Goal: Task Accomplishment & Management: Complete application form

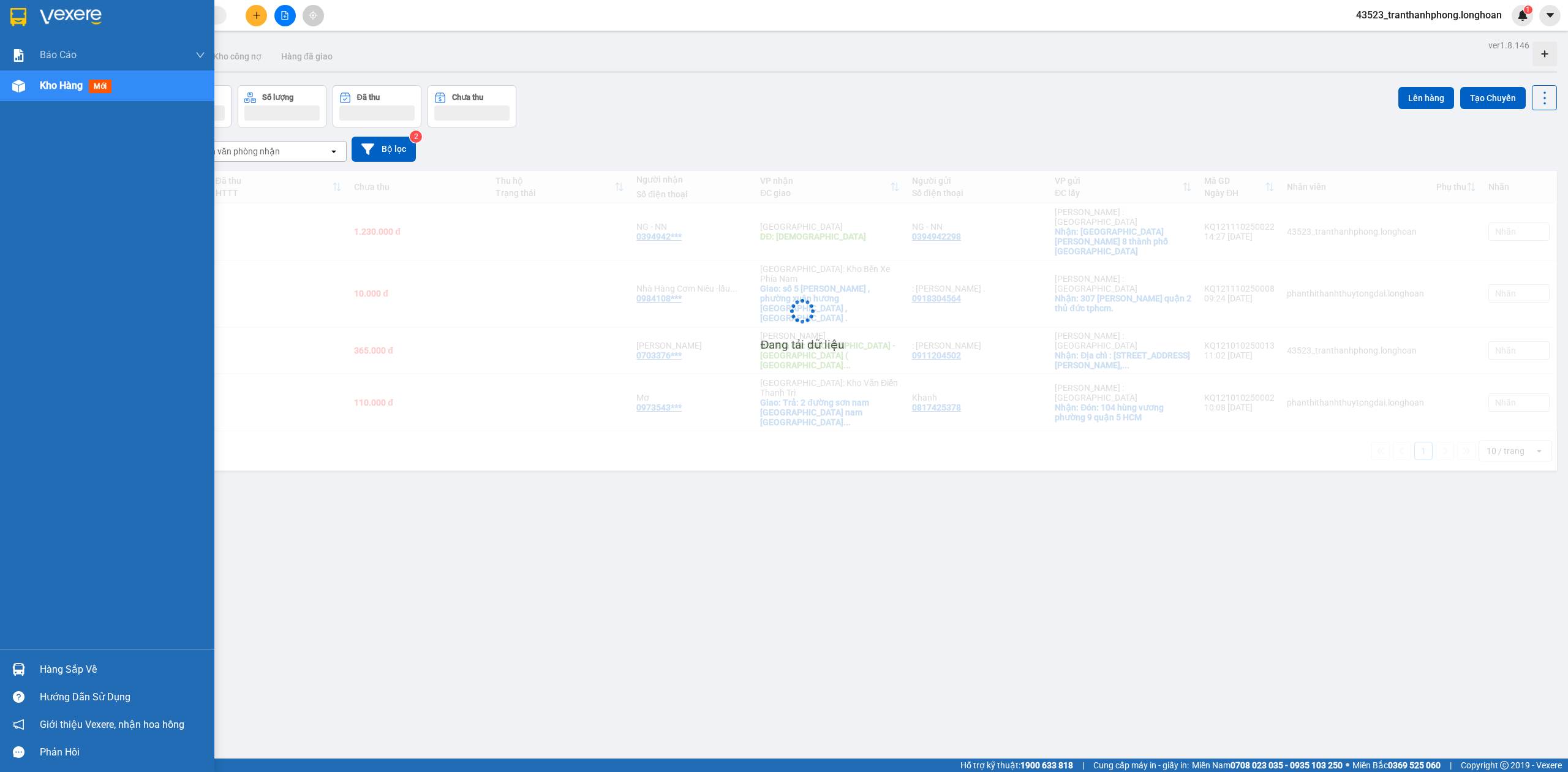
click at [17, 14] on img at bounding box center [18, 17] width 16 height 18
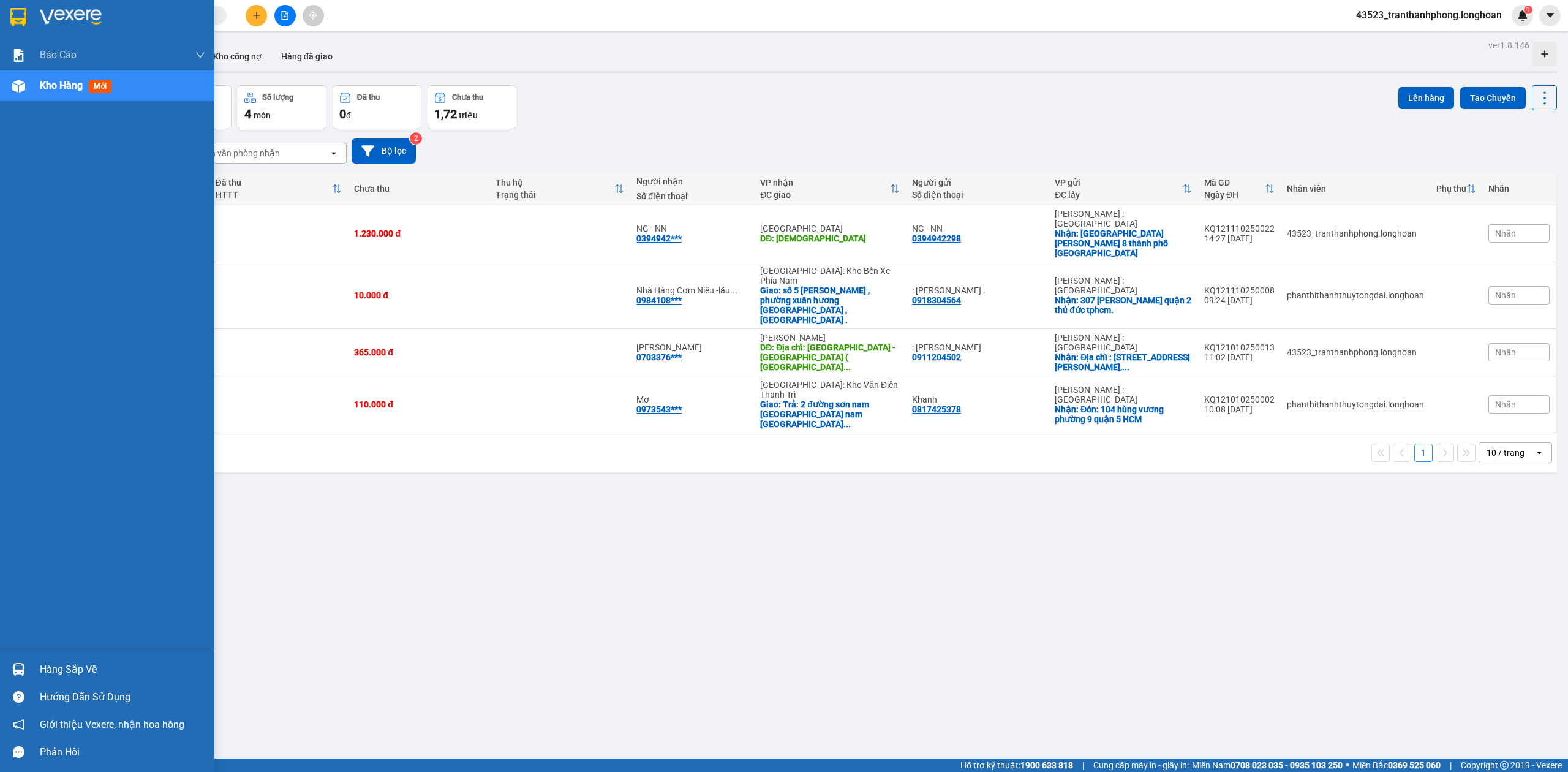
click at [0, 5] on div at bounding box center [107, 20] width 215 height 40
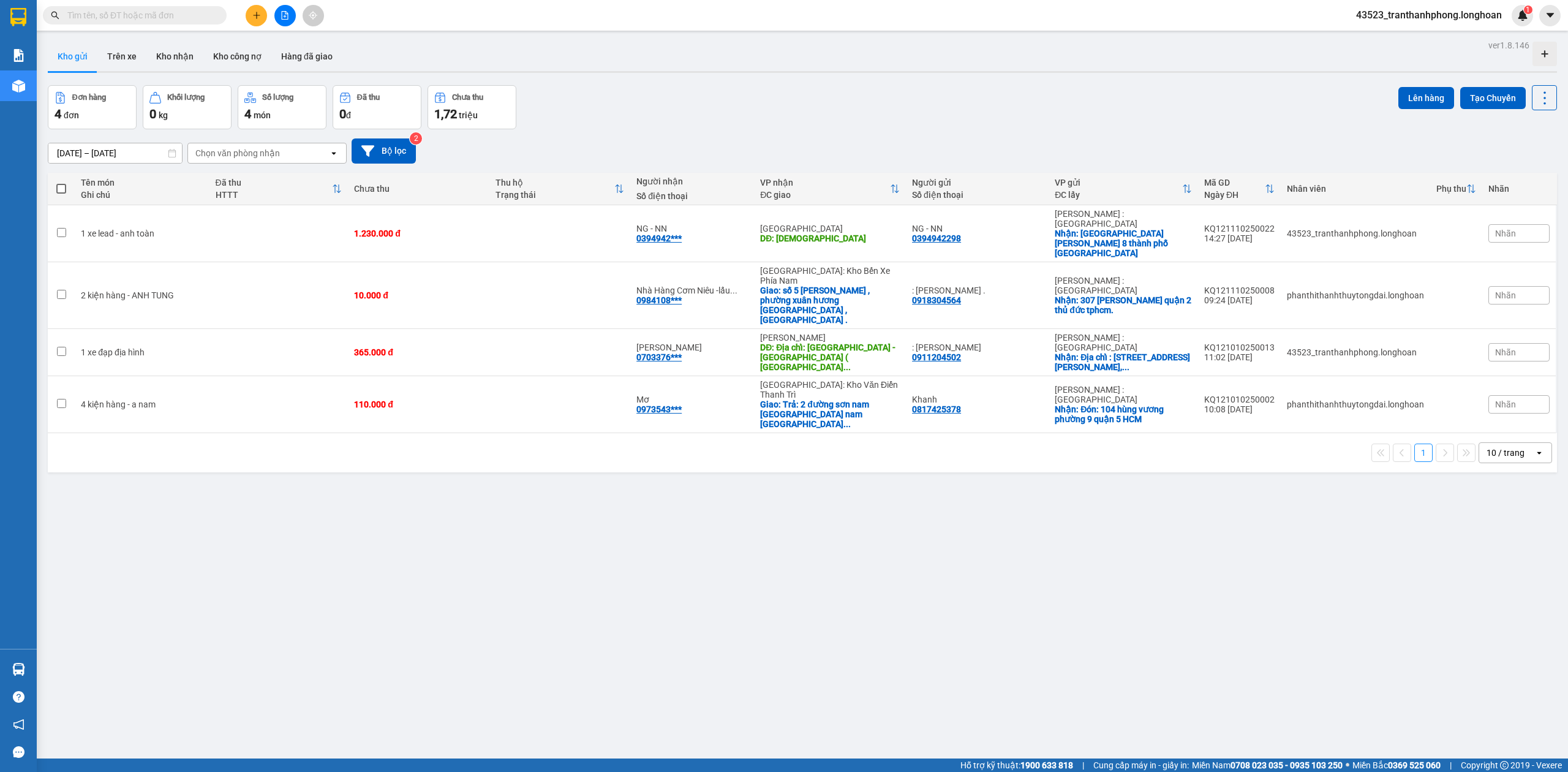
drag, startPoint x: 180, startPoint y: 7, endPoint x: 176, endPoint y: 18, distance: 11.7
click at [179, 12] on span at bounding box center [135, 15] width 184 height 18
click at [176, 18] on input "text" at bounding box center [139, 15] width 145 height 14
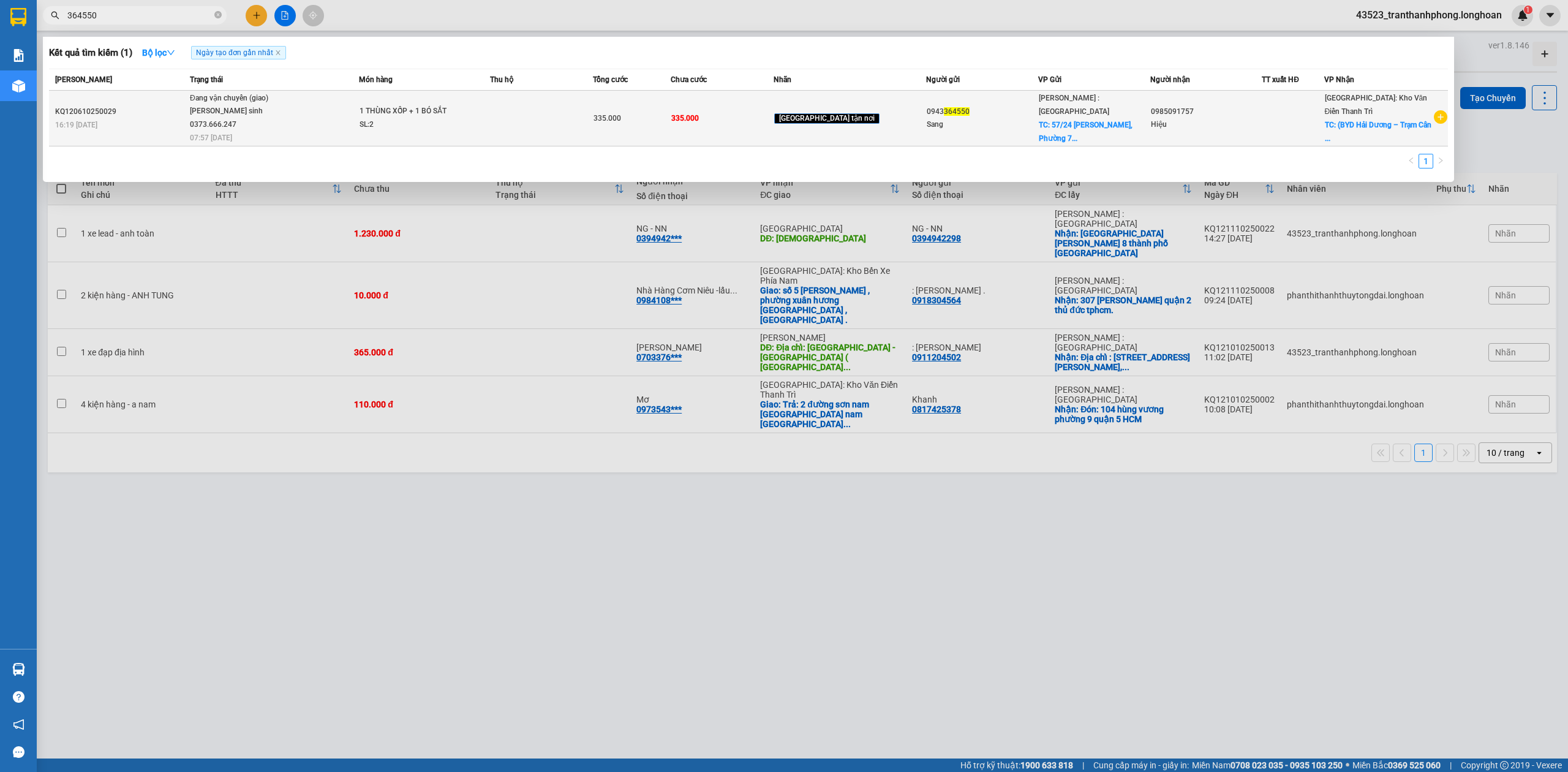
type input "364550"
drag, startPoint x: 343, startPoint y: 108, endPoint x: 349, endPoint y: 112, distance: 7.2
click at [349, 112] on span "Đang vận chuyển (giao) [PERSON_NAME] sinh 0373.666.247 07:57 [DATE]" at bounding box center [274, 117] width 168 height 51
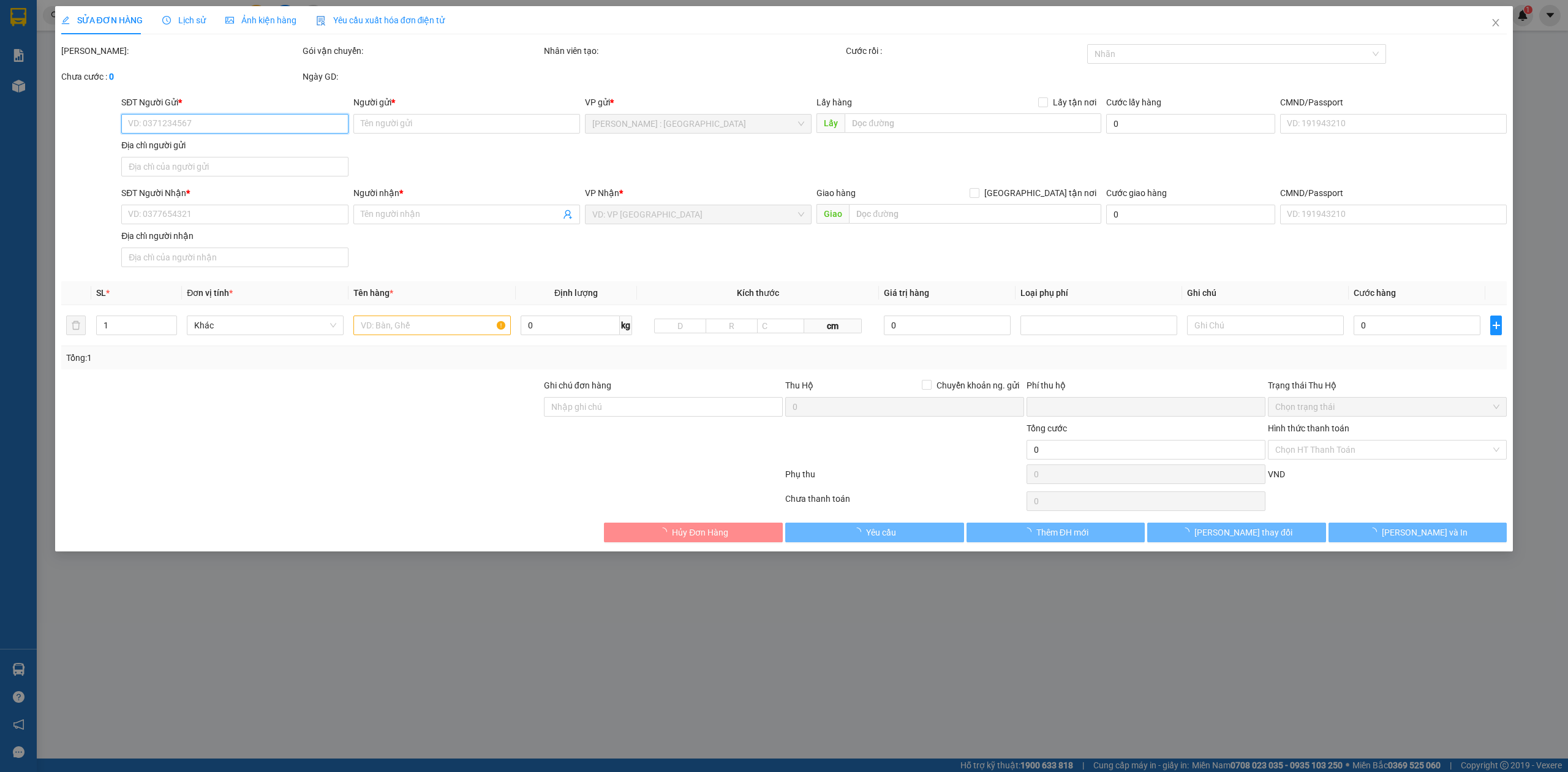
type input "0943364550"
type input "Sang"
checkbox input "true"
type input "[STREET_ADDRESS][PERSON_NAME]"
type input "0985091757"
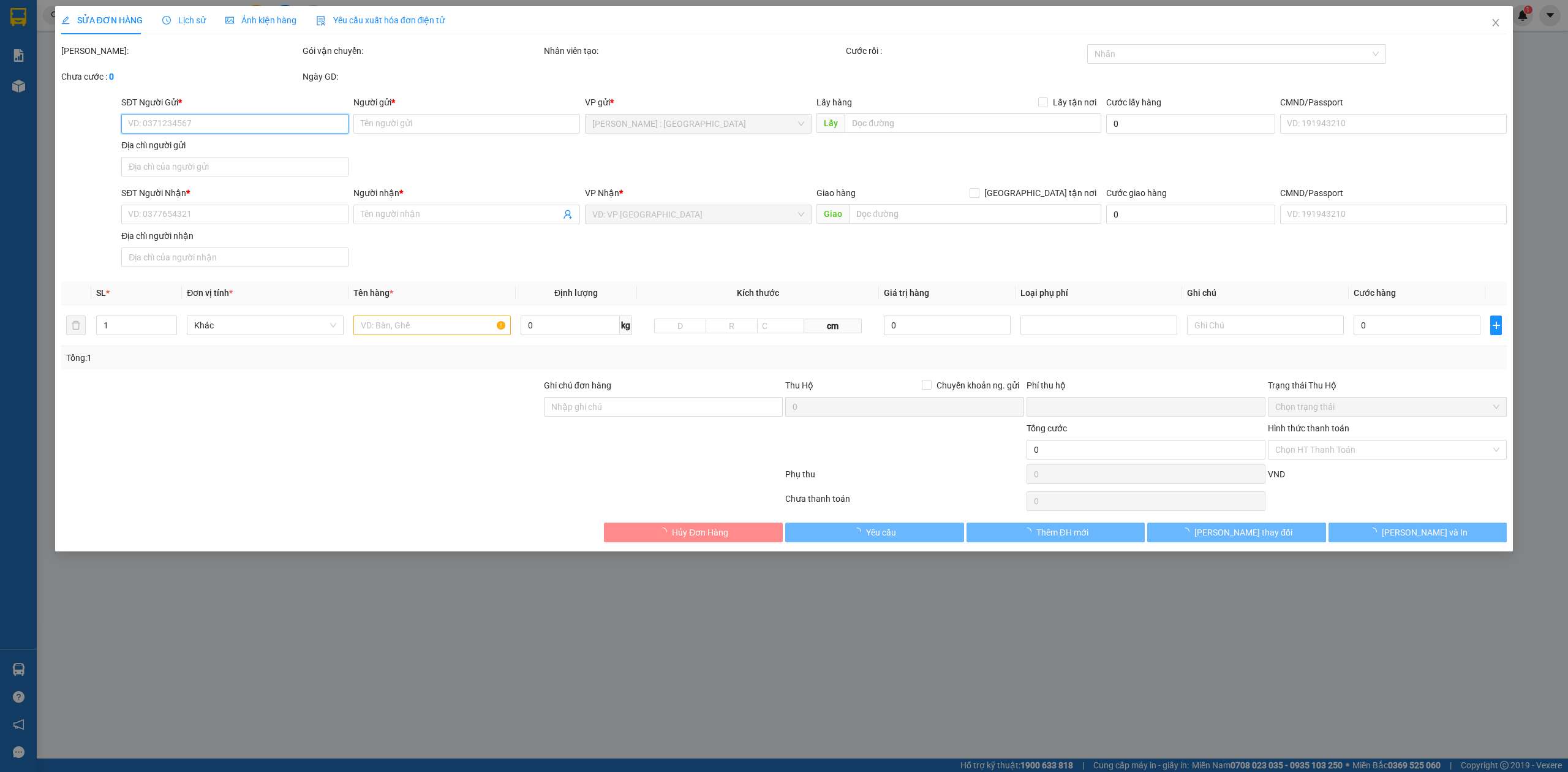
type input "Hiệu"
checkbox input "true"
type input "(BYD [GEOGRAPHIC_DATA] – [GEOGRAPHIC_DATA]) Khu 4, [GEOGRAPHIC_DATA], [GEOGRAPH…"
type input "NHẬN NGUYÊN KIỆN GIAO NGUYÊN KIỆN, HƯ VỠ K ĐỀN"
type input "0"
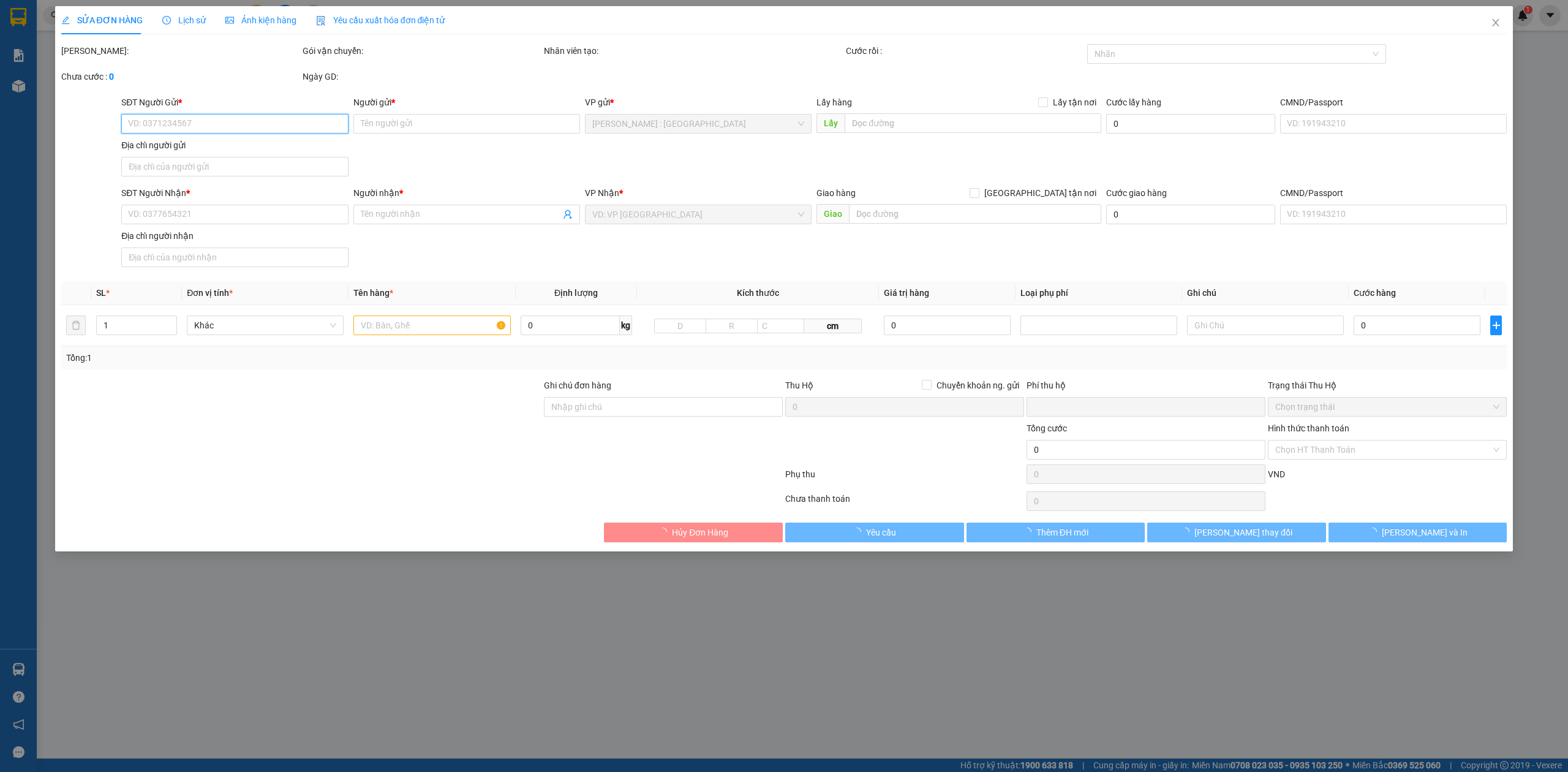
type input "335.000"
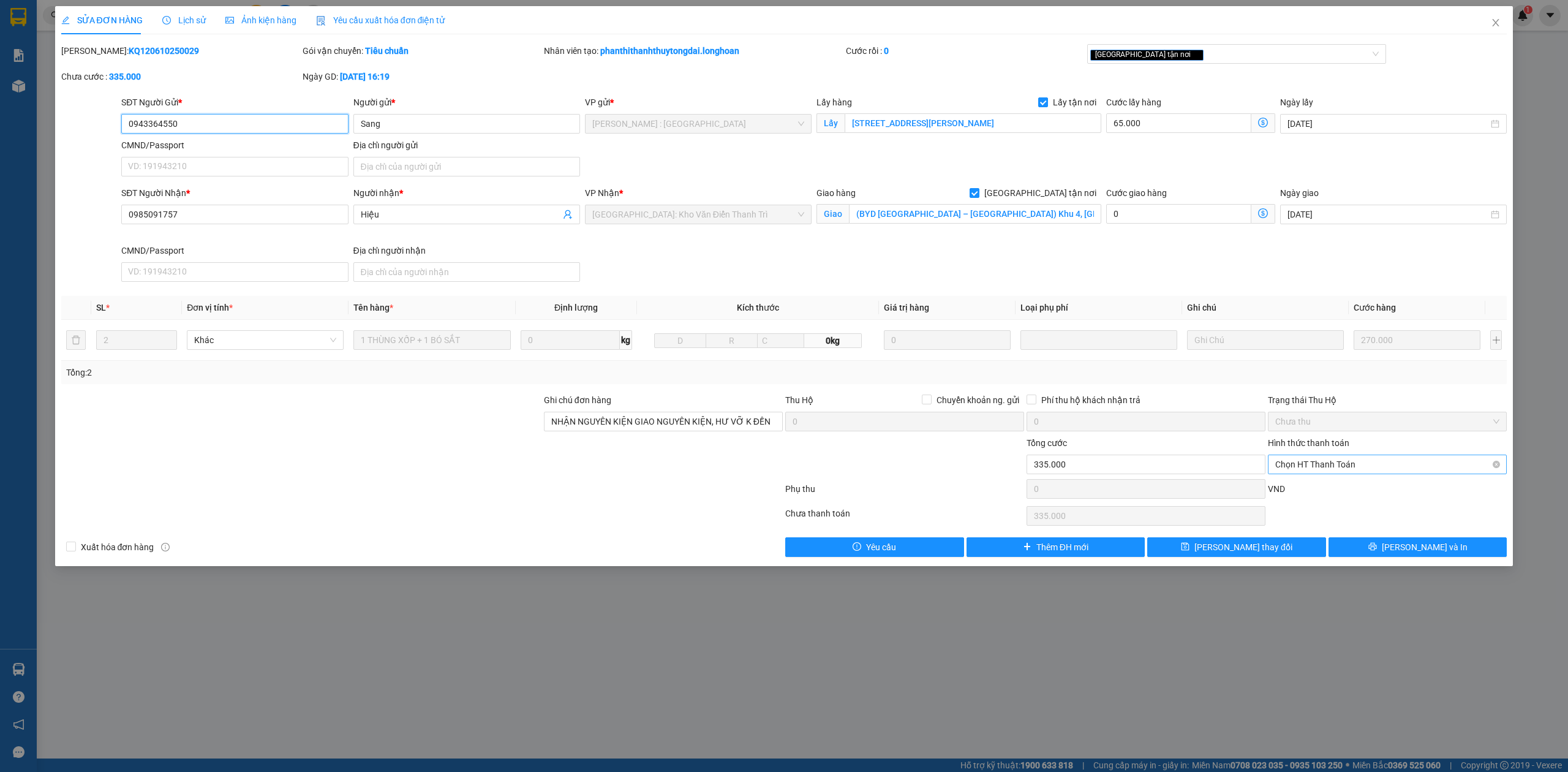
click at [1313, 469] on span "Chọn HT Thanh Toán" at bounding box center [1387, 465] width 225 height 18
click at [1314, 513] on div "Chuyển khoản" at bounding box center [1387, 511] width 225 height 14
type input "0"
click at [1323, 513] on div "Chuyển khoản" at bounding box center [1387, 511] width 225 height 14
click at [974, 214] on input "(BYD [GEOGRAPHIC_DATA] – [GEOGRAPHIC_DATA]) Khu 4, [GEOGRAPHIC_DATA], [GEOGRAPH…" at bounding box center [975, 214] width 253 height 20
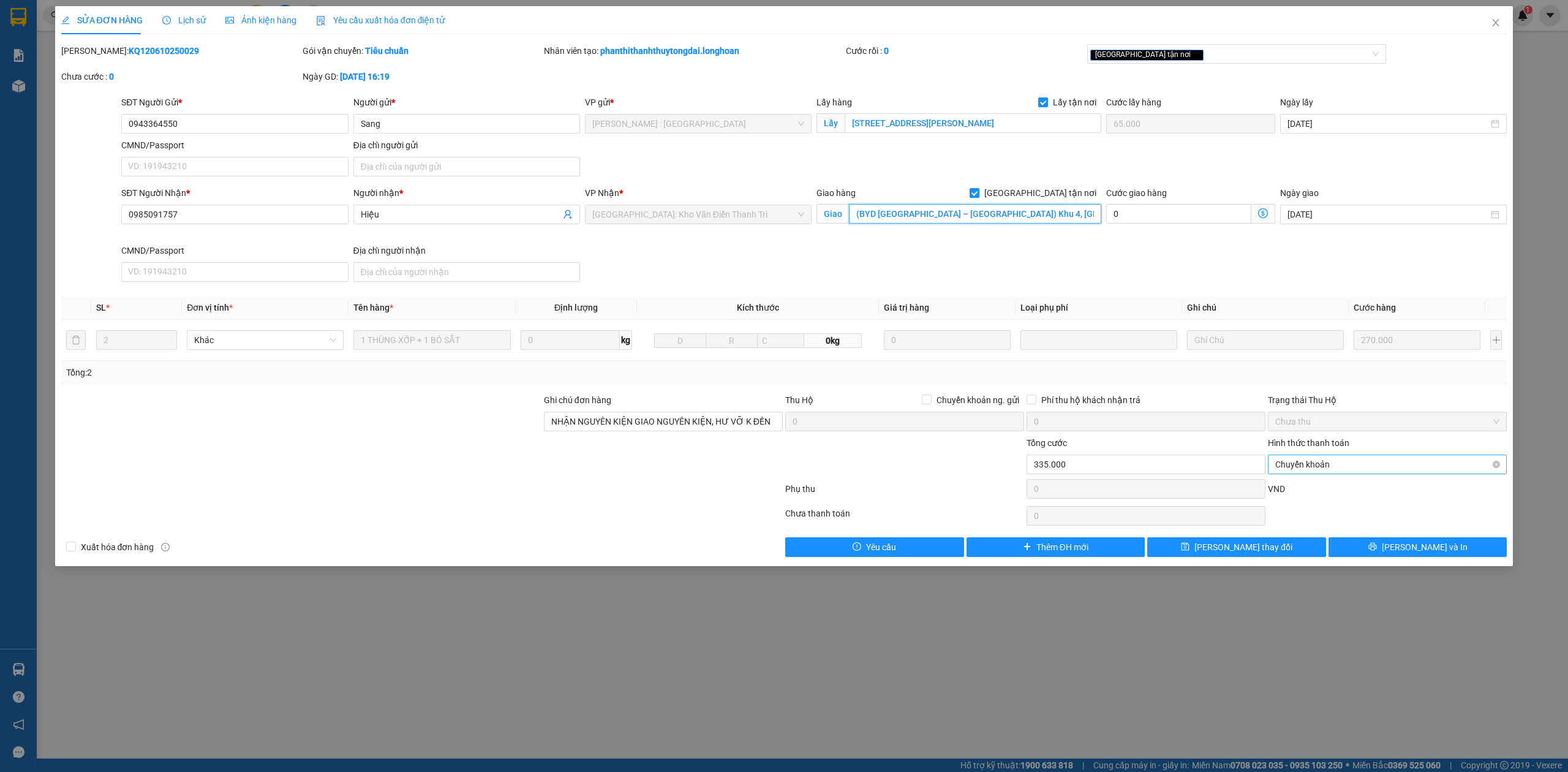
click at [1335, 464] on span "Chuyển khoản" at bounding box center [1387, 465] width 225 height 18
click at [1290, 510] on div "Chuyển khoản" at bounding box center [1387, 511] width 225 height 14
click at [1221, 554] on span "[PERSON_NAME] thay đổi" at bounding box center [1243, 546] width 98 height 14
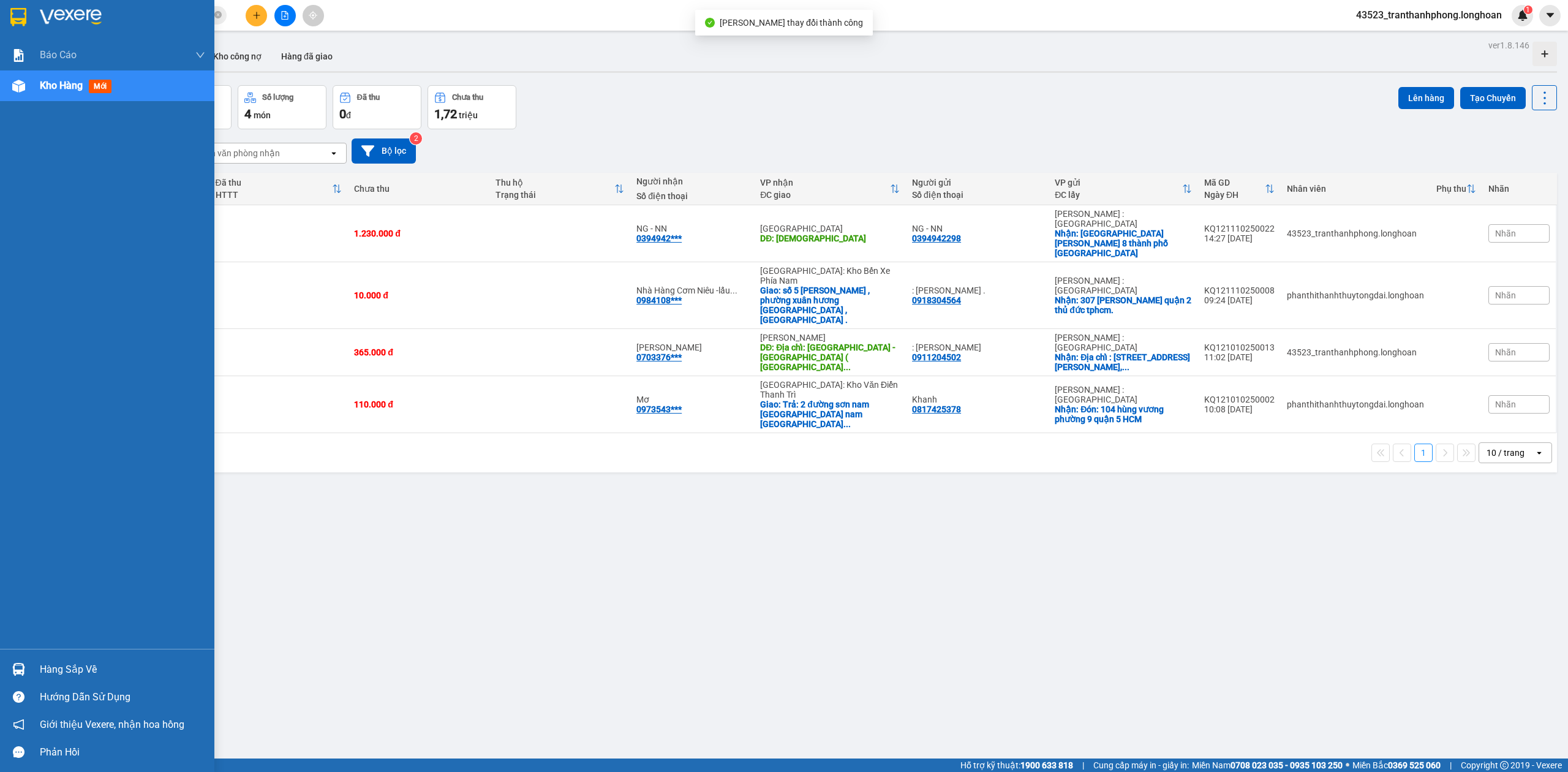
click at [25, 10] on img at bounding box center [18, 17] width 16 height 18
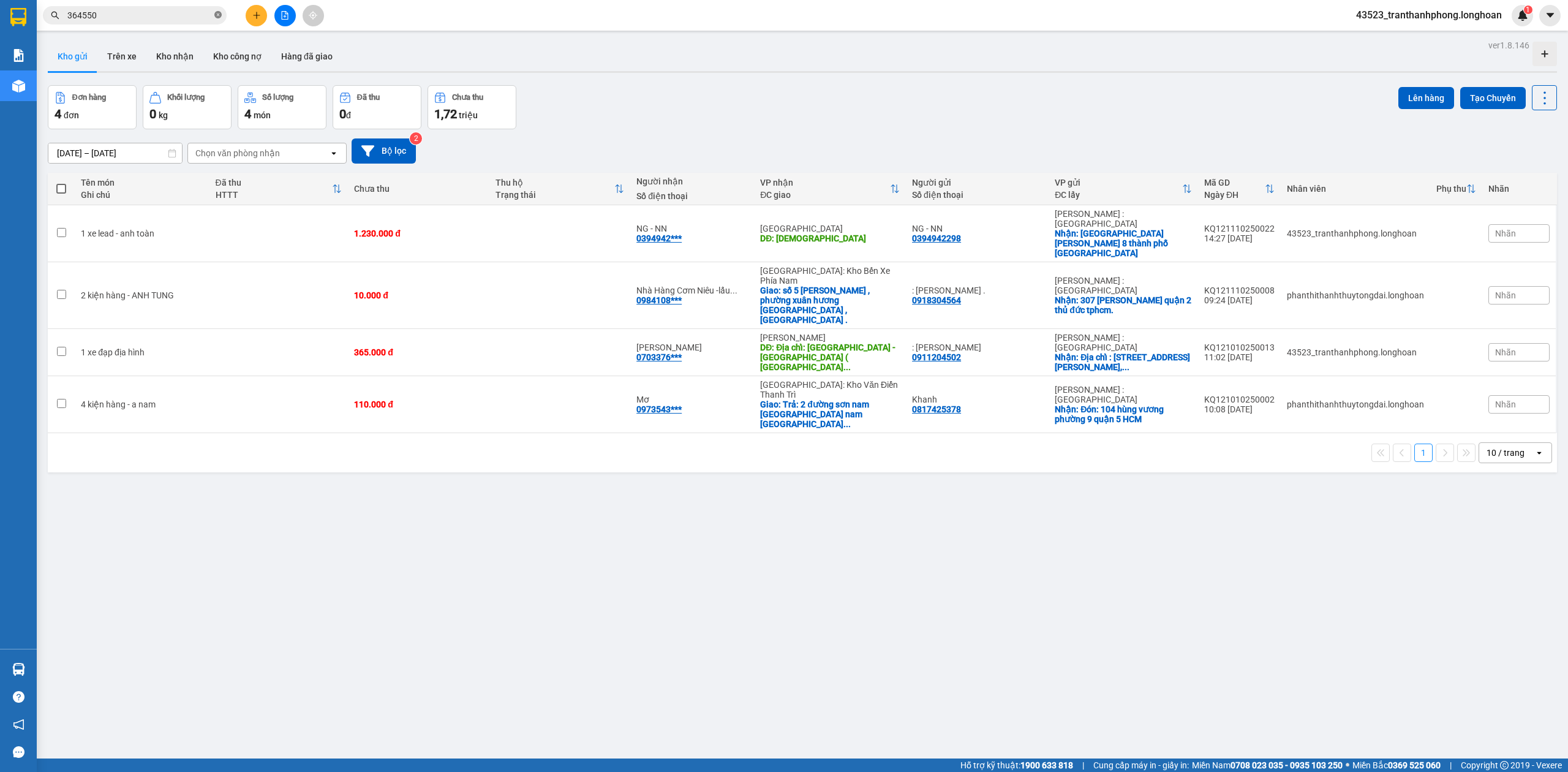
click at [219, 18] on icon "close-circle" at bounding box center [218, 15] width 7 height 7
click at [135, 15] on input "text" at bounding box center [139, 15] width 145 height 14
click at [256, 25] on button at bounding box center [256, 15] width 22 height 22
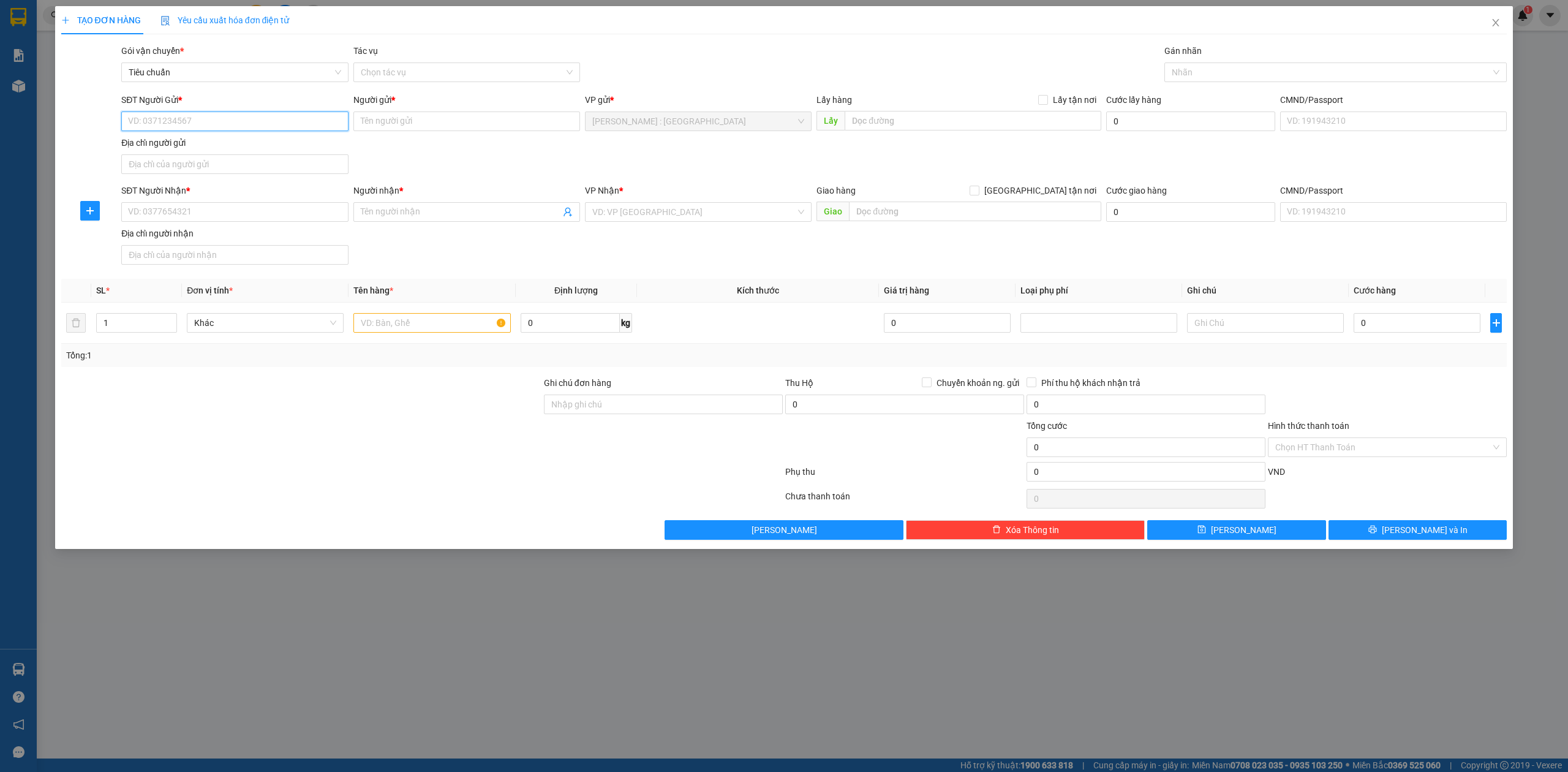
paste input "0963690917"
type input "0963690917"
click at [254, 214] on input "SĐT Người Nhận *" at bounding box center [234, 212] width 226 height 20
paste input "0984392678"
type input "0984392678"
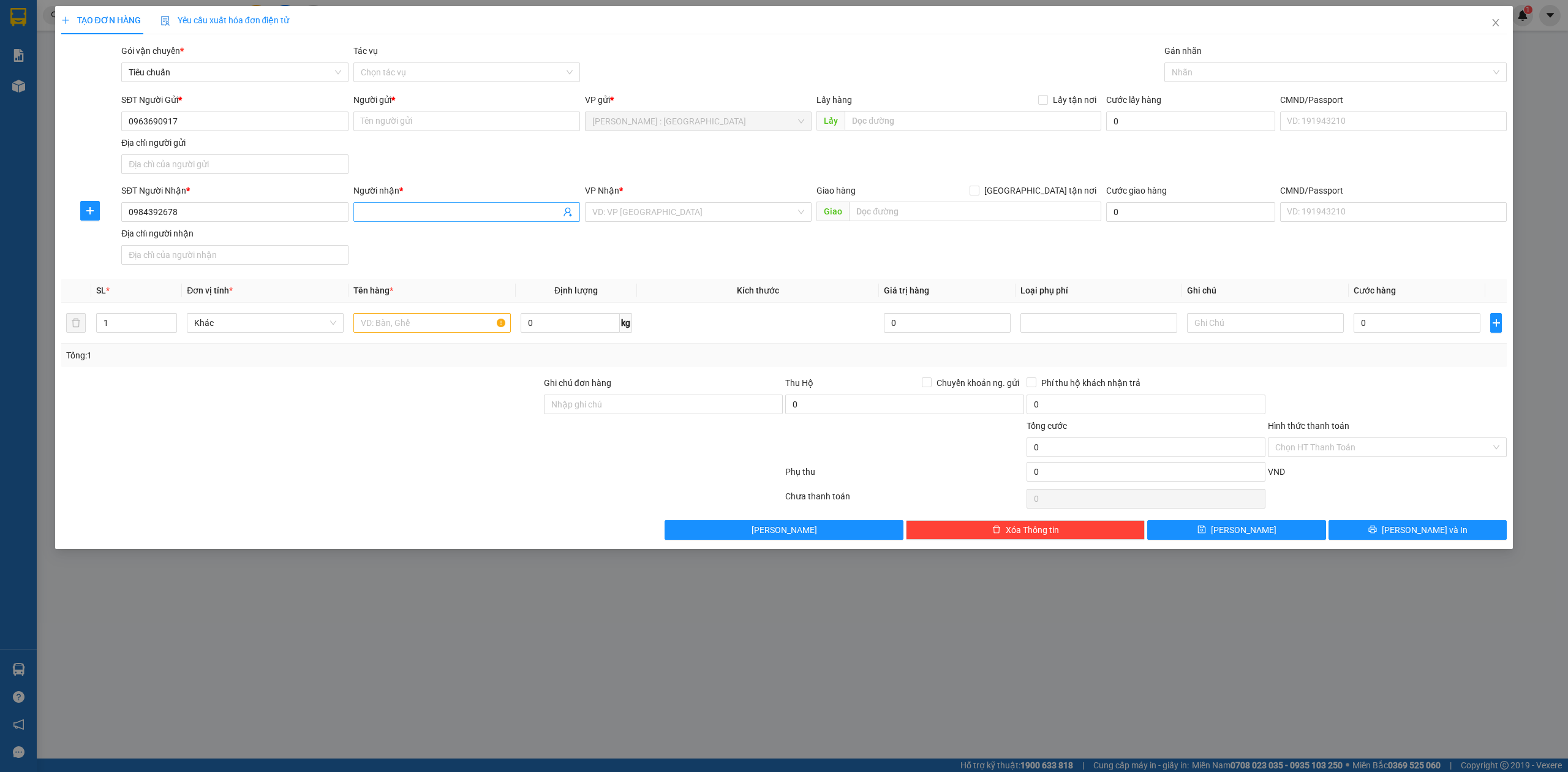
drag, startPoint x: 427, startPoint y: 196, endPoint x: 429, endPoint y: 204, distance: 8.2
click at [429, 202] on div "Người nhận *" at bounding box center [466, 193] width 226 height 18
drag, startPoint x: 429, startPoint y: 204, endPoint x: 440, endPoint y: 103, distance: 101.6
click at [427, 196] on div "Người nhận * Tên người nhận" at bounding box center [466, 205] width 226 height 43
paste input "[PERSON_NAME]"
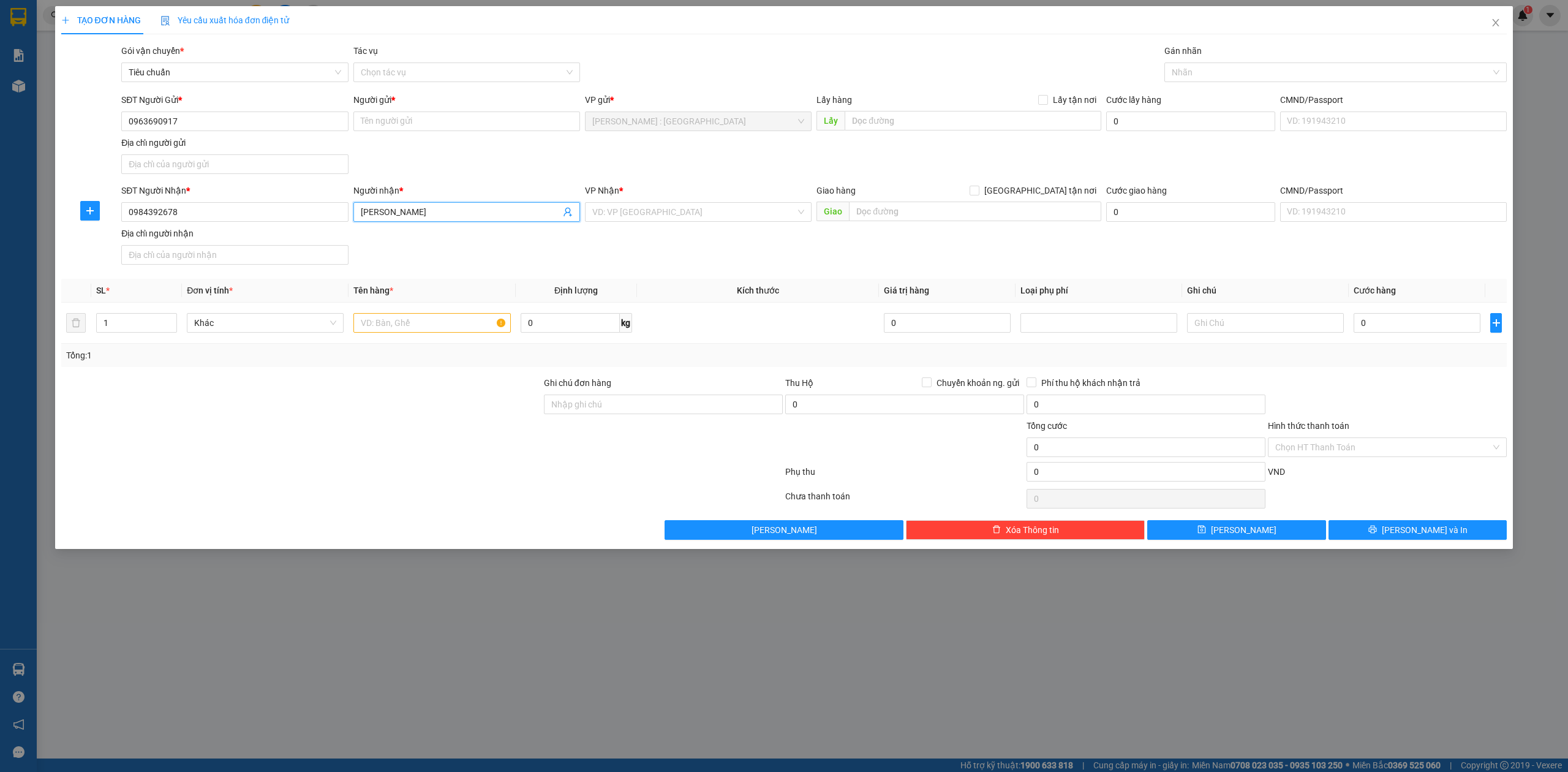
type input "[PERSON_NAME]"
click at [440, 103] on div "Người gửi *" at bounding box center [466, 99] width 226 height 14
click at [440, 112] on input "Người gửi *" at bounding box center [466, 122] width 226 height 20
click at [434, 121] on input "Người gửi *" at bounding box center [466, 122] width 226 height 20
paste input "Tran Sim-"
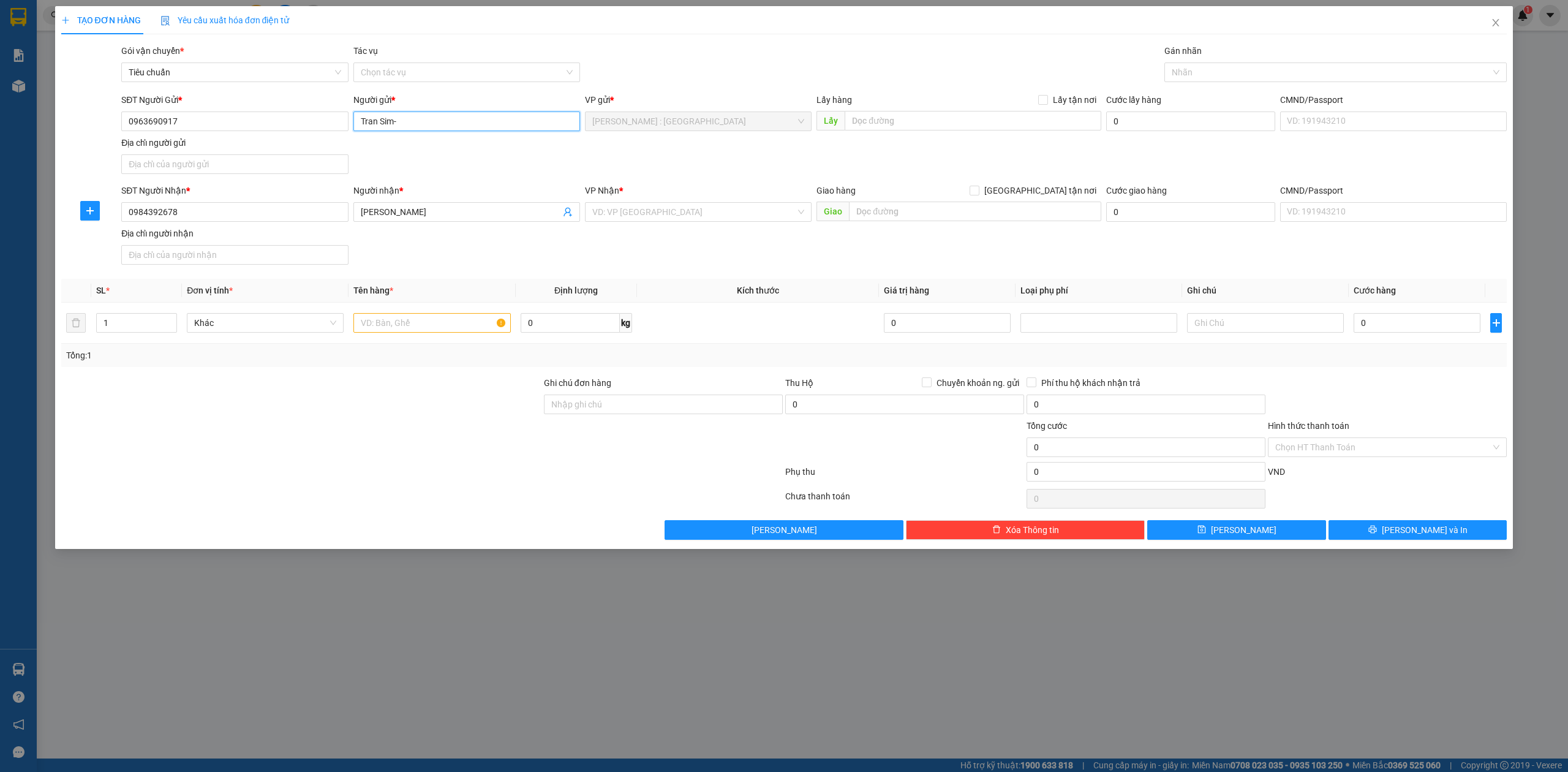
type input "Tran Sim-"
click at [1043, 124] on input "text" at bounding box center [973, 121] width 256 height 20
paste input "Đón : Nhà thờ [DEMOGRAPHIC_DATA] [GEOGRAPHIC_DATA] 3 [GEOGRAPHIC_DATA]"
drag, startPoint x: 1059, startPoint y: 111, endPoint x: 1053, endPoint y: 102, distance: 10.8
click at [1057, 109] on div "Lấy hàng Lấy tận nơi Lấy Đón : Nhà thờ [DEMOGRAPHIC_DATA] [GEOGRAPHIC_DATA] 3 […" at bounding box center [958, 114] width 285 height 43
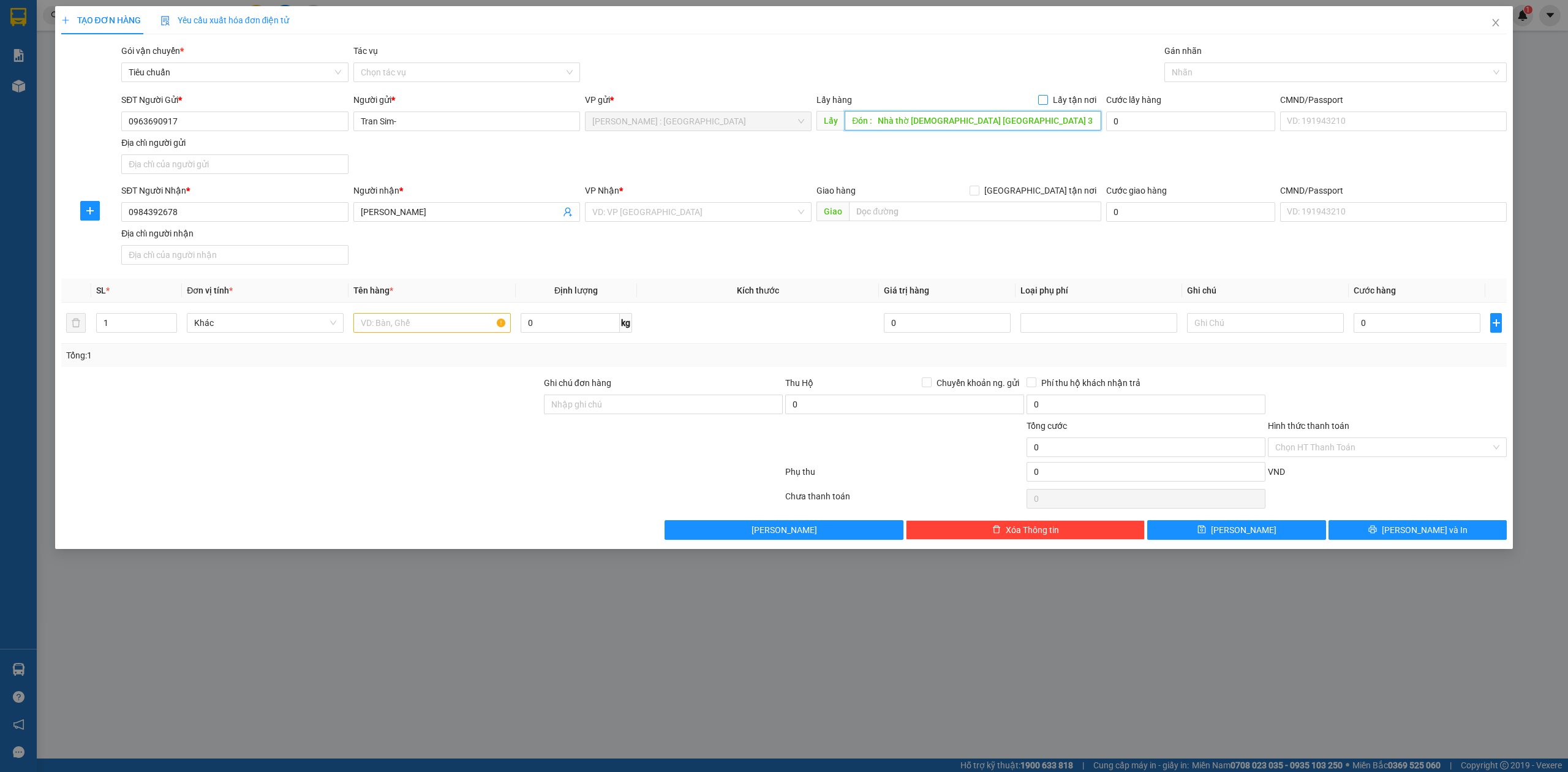
type input "Đón : Nhà thờ [DEMOGRAPHIC_DATA] [GEOGRAPHIC_DATA] 3 [GEOGRAPHIC_DATA]"
click at [1052, 102] on span "Lấy tận nơi" at bounding box center [1074, 99] width 54 height 14
click at [1047, 102] on input "Lấy tận nơi" at bounding box center [1042, 98] width 8 height 8
checkbox input "true"
click at [660, 205] on input "search" at bounding box center [694, 212] width 204 height 18
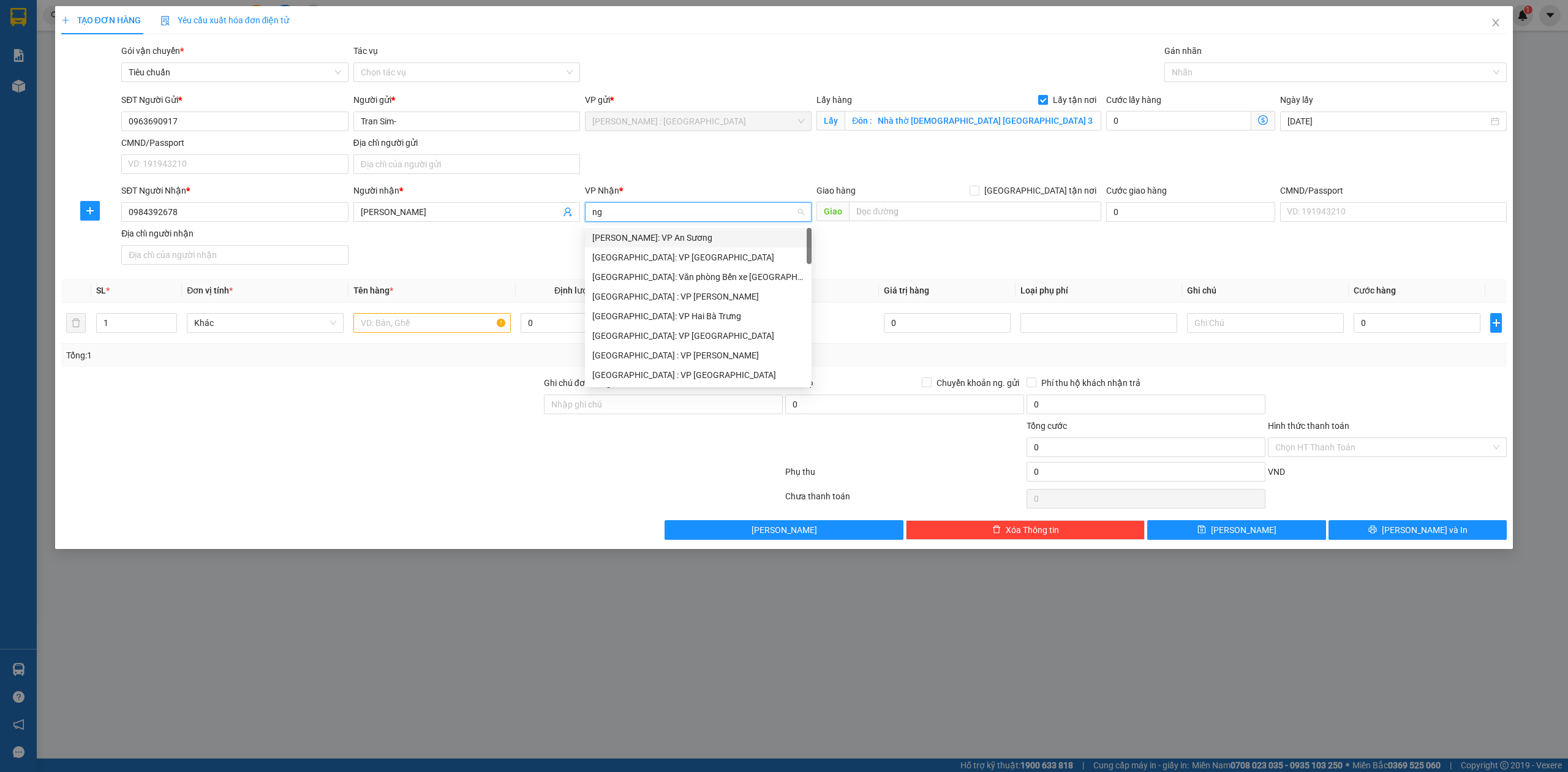
type input "ngh"
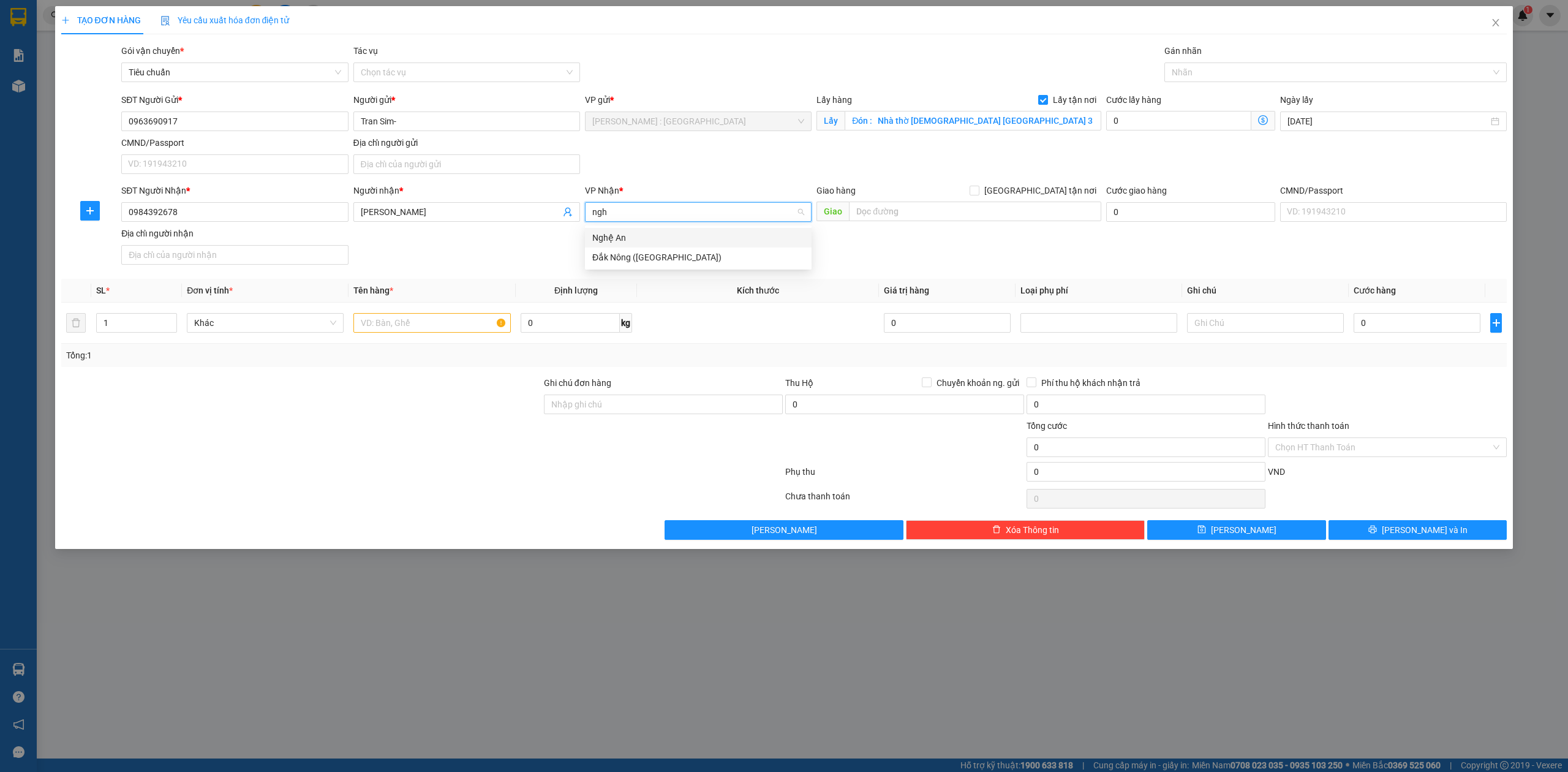
drag, startPoint x: 650, startPoint y: 242, endPoint x: 835, endPoint y: 244, distance: 185.0
click at [660, 244] on div "Nghệ An" at bounding box center [698, 237] width 212 height 14
paste input "Trả : Ngã 3 Diễn Châu QL1A [GEOGRAPHIC_DATA]"
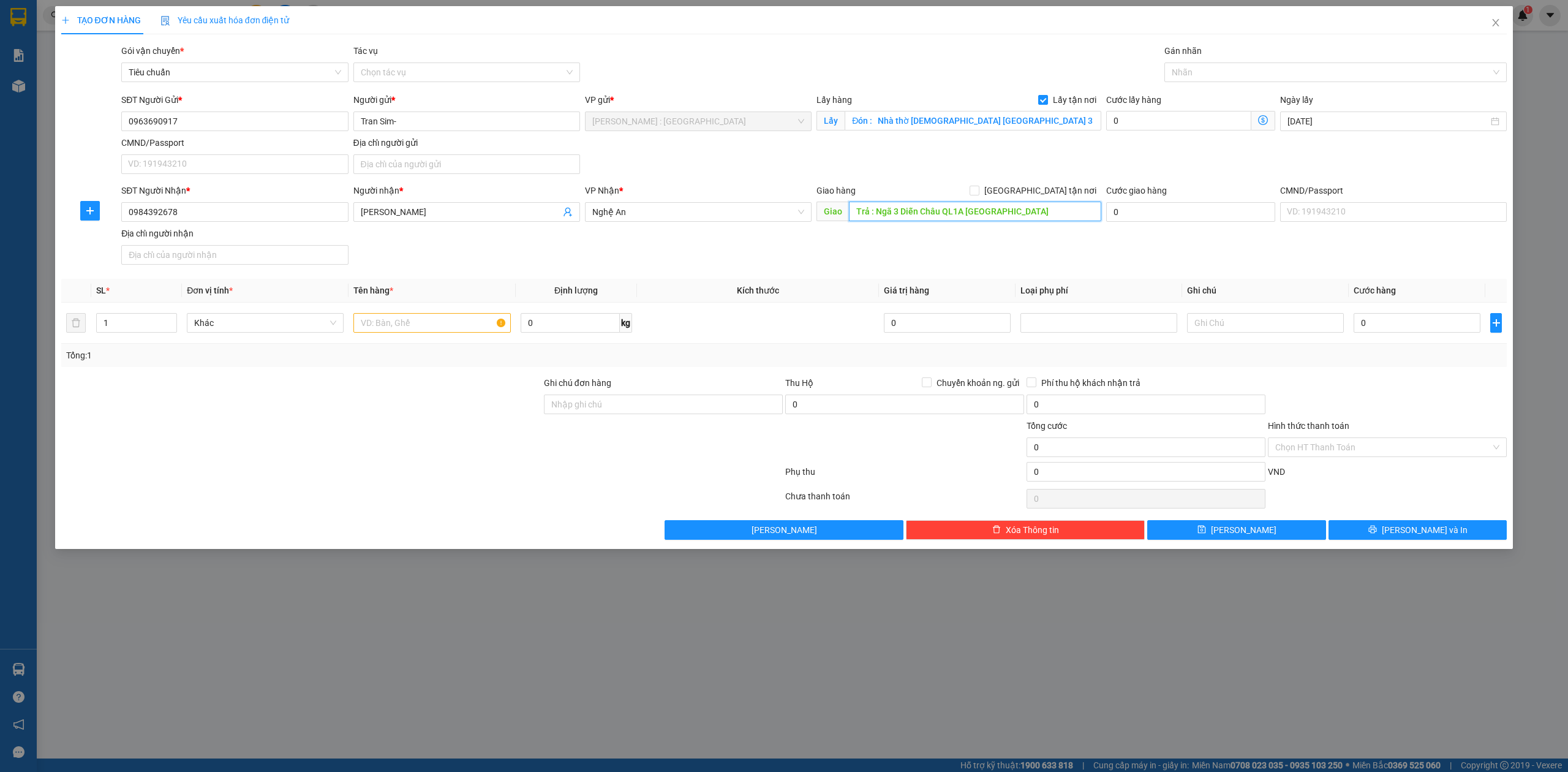
drag, startPoint x: 905, startPoint y: 211, endPoint x: 936, endPoint y: 204, distance: 31.8
click at [917, 204] on input "Trả : Ngã 3 Diễn Châu QL1A [GEOGRAPHIC_DATA]" at bounding box center [975, 212] width 253 height 20
type input "Trả : Ngã 3 Diễn Châu QL1A [GEOGRAPHIC_DATA]"
click at [444, 336] on div at bounding box center [432, 323] width 157 height 25
drag, startPoint x: 441, startPoint y: 336, endPoint x: 437, endPoint y: 325, distance: 11.7
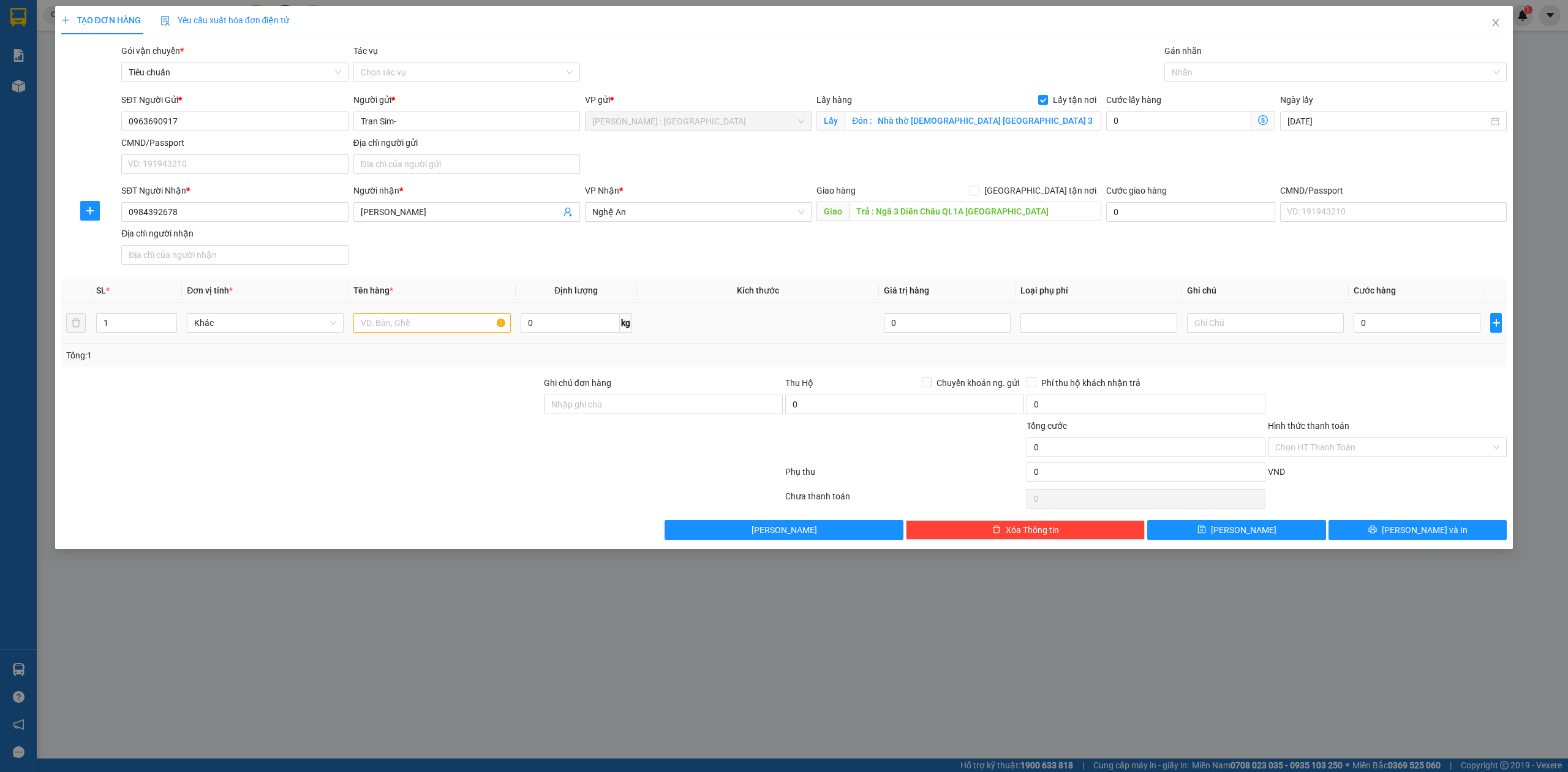
click at [439, 335] on div at bounding box center [432, 323] width 157 height 25
click at [437, 325] on input "text" at bounding box center [432, 323] width 157 height 20
paste input "1 kiẹn bàn"
type input "1 kiẹn bàn - phát"
click at [1414, 321] on input "0" at bounding box center [1418, 323] width 127 height 20
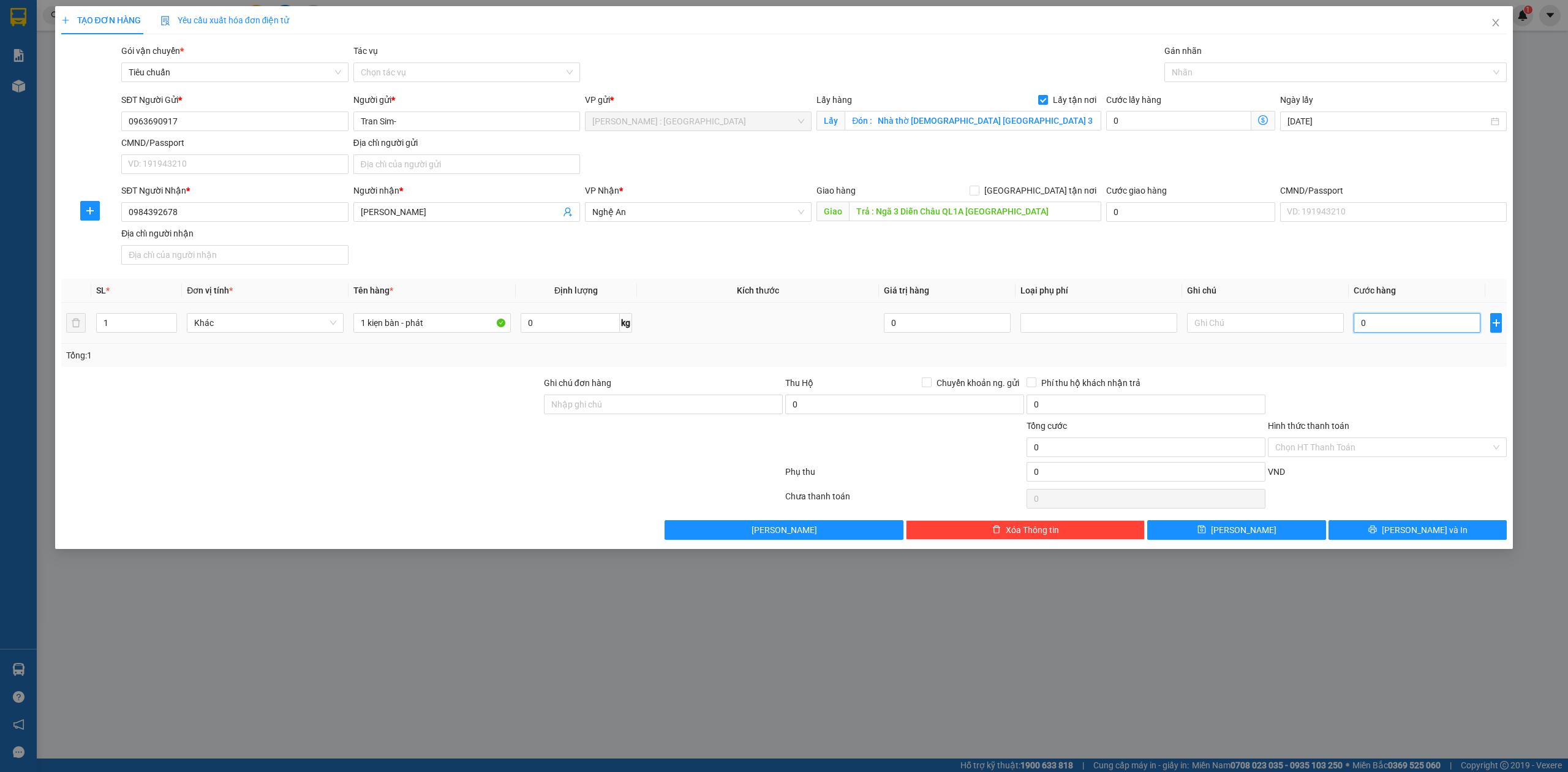
type input "6"
type input "6.000"
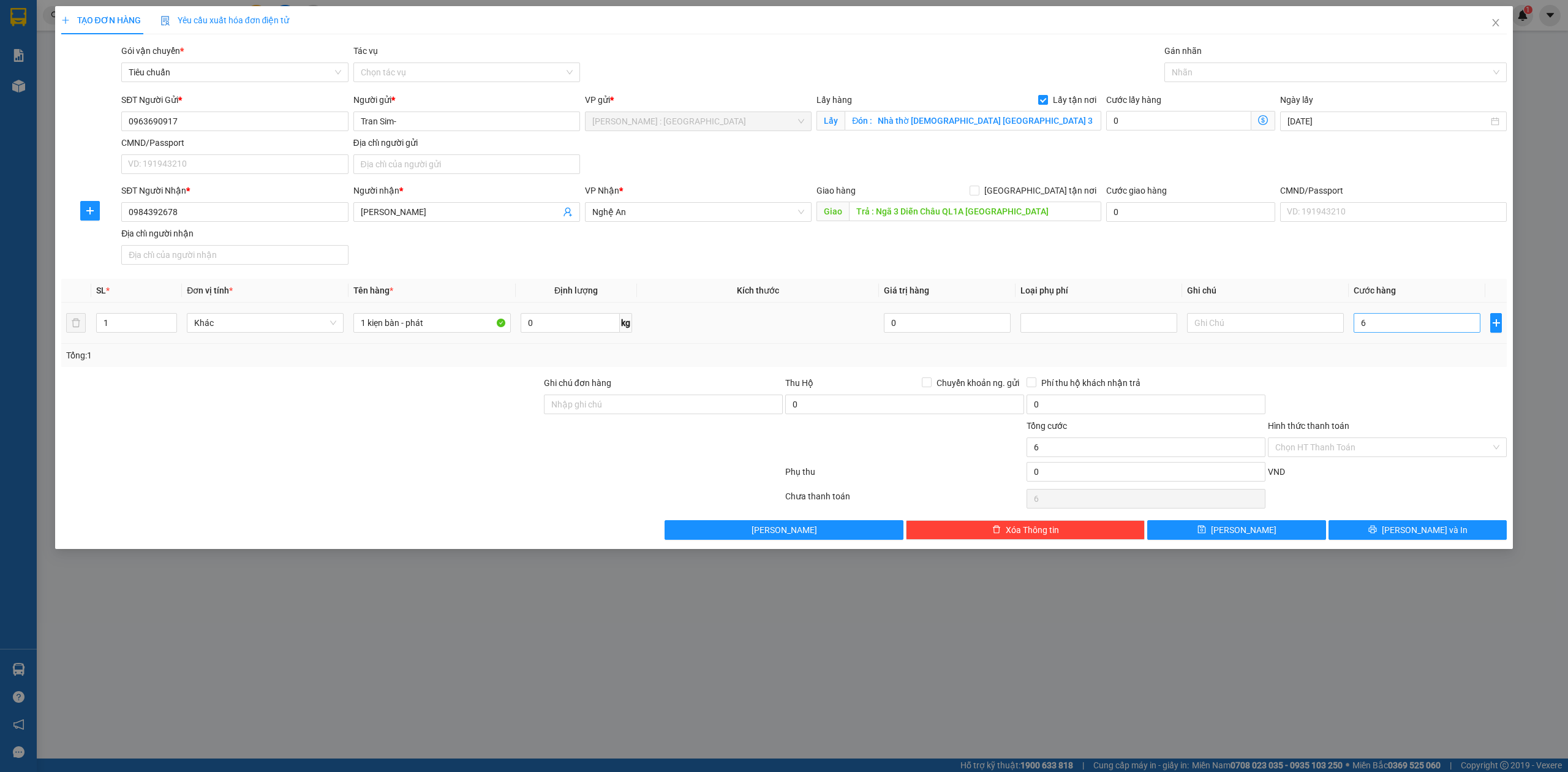
type input "6.000"
type input "6"
type input "66"
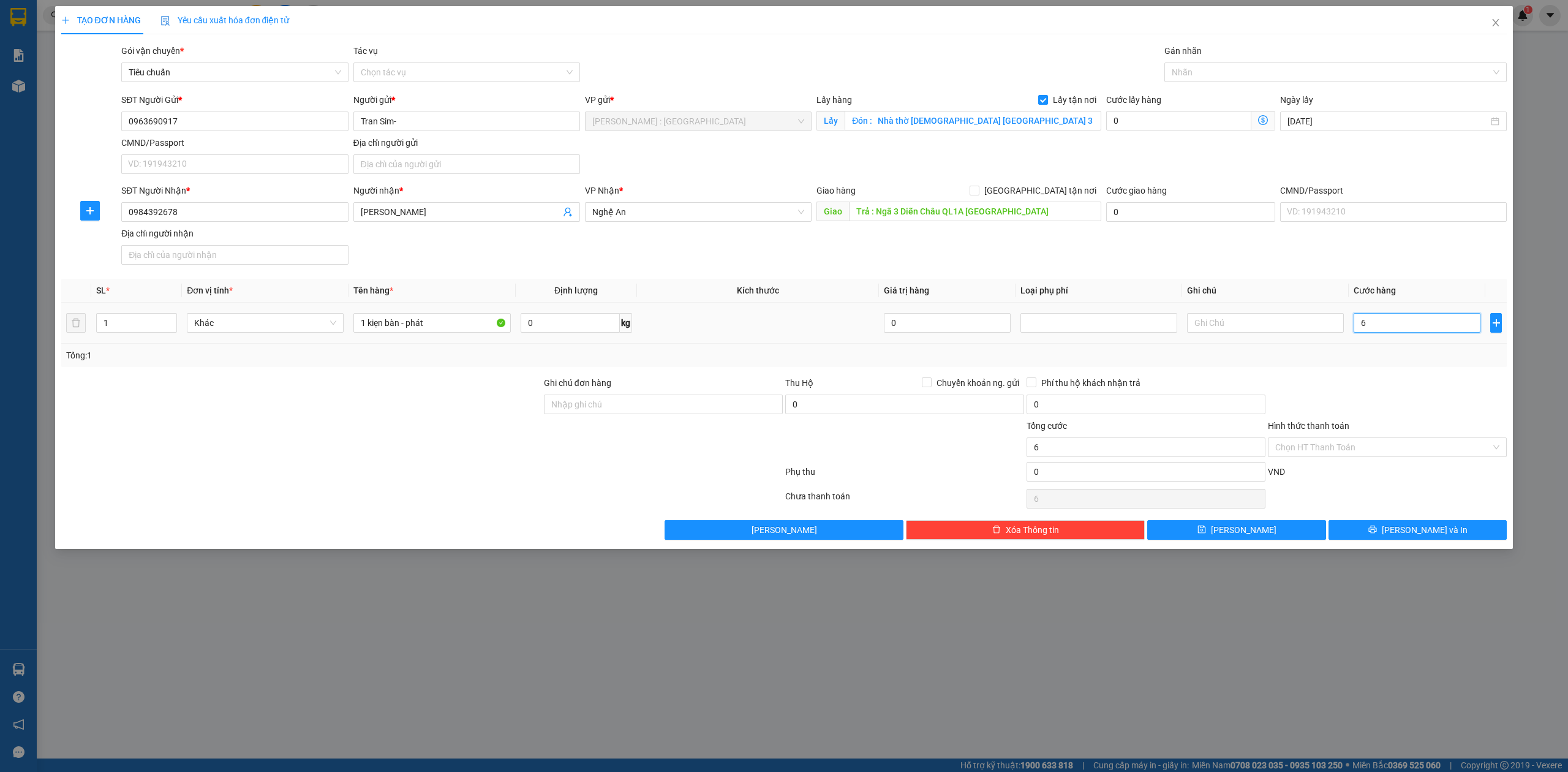
type input "66"
type input "660"
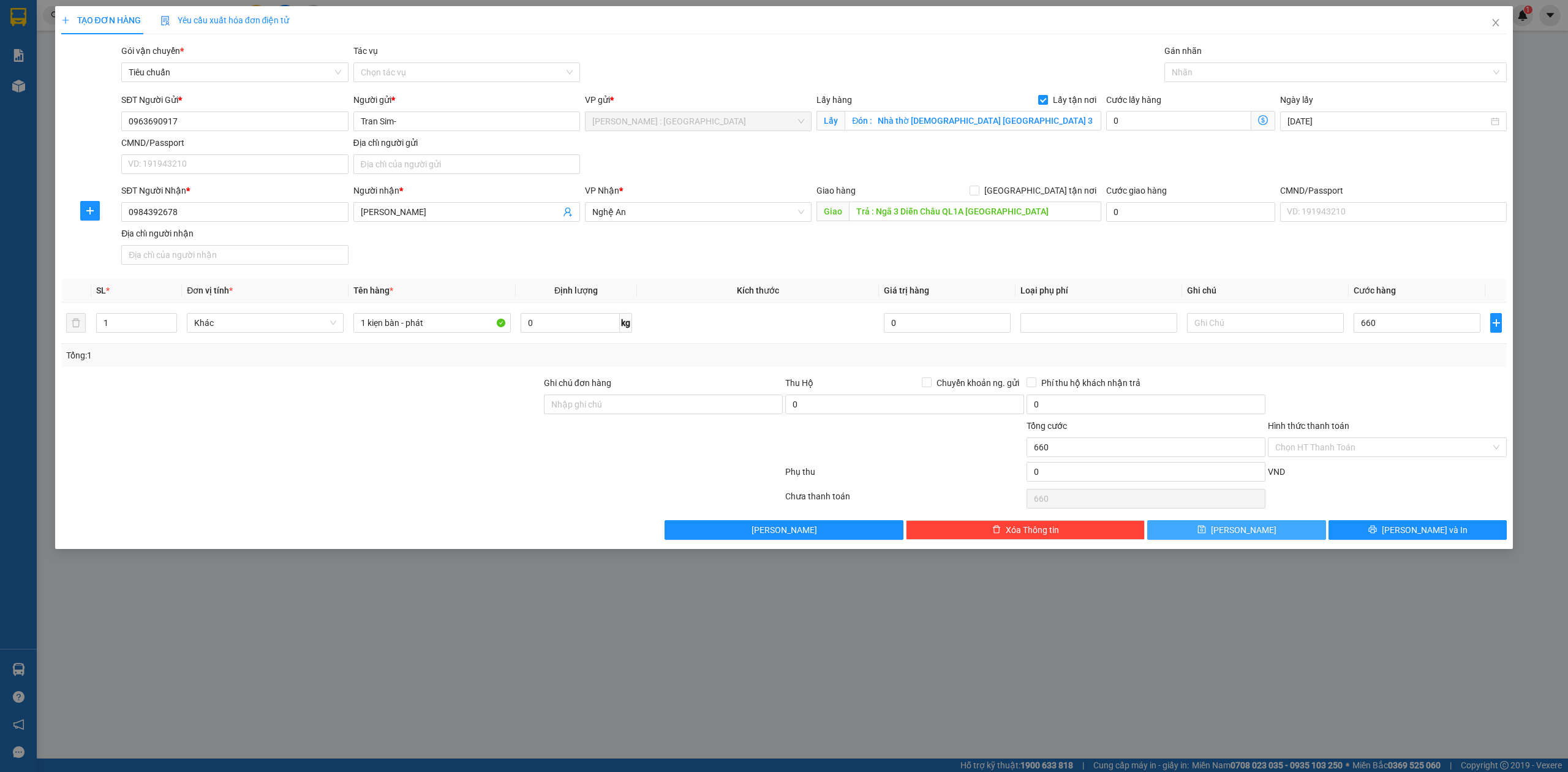
type input "660.000"
click at [1278, 540] on button "[PERSON_NAME]" at bounding box center [1236, 530] width 179 height 20
checkbox input "false"
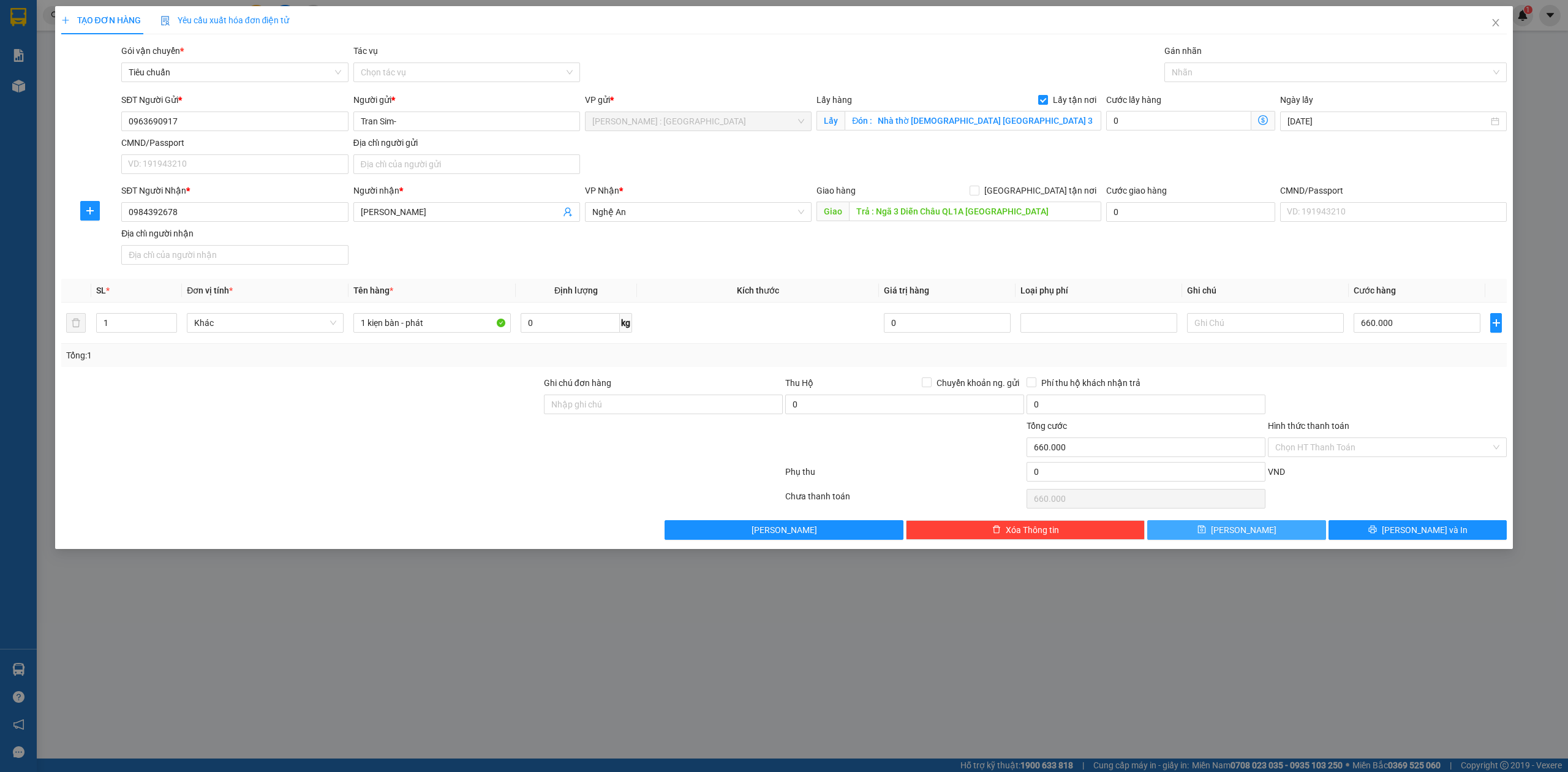
type input "0"
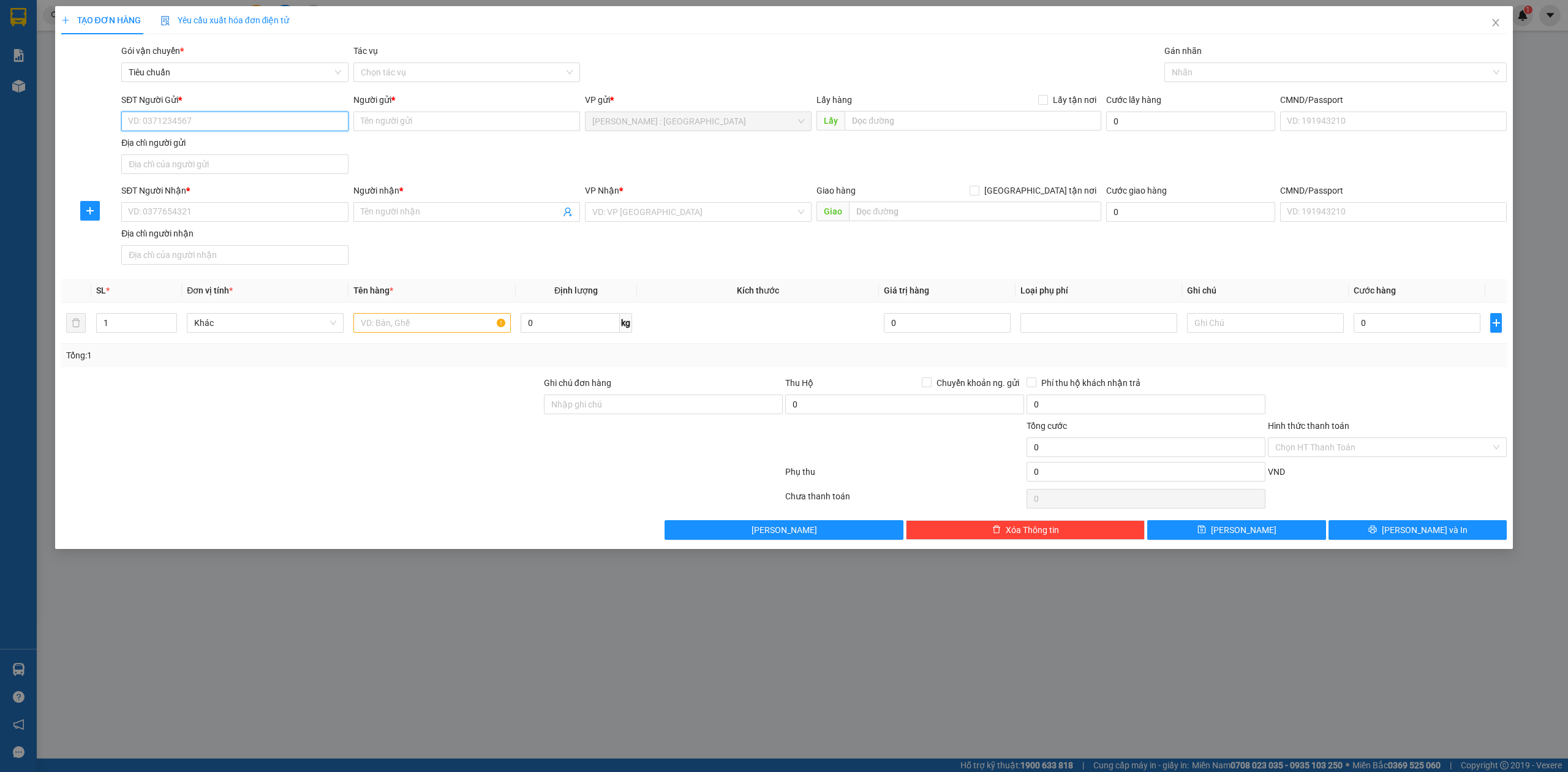
click at [261, 115] on input "SĐT Người Gửi *" at bounding box center [234, 122] width 226 height 20
drag, startPoint x: 258, startPoint y: 116, endPoint x: 251, endPoint y: 168, distance: 52.5
click at [253, 120] on input "SĐT Người Gửi *" at bounding box center [234, 122] width 226 height 20
paste input "0868279188"
type input "0868279188"
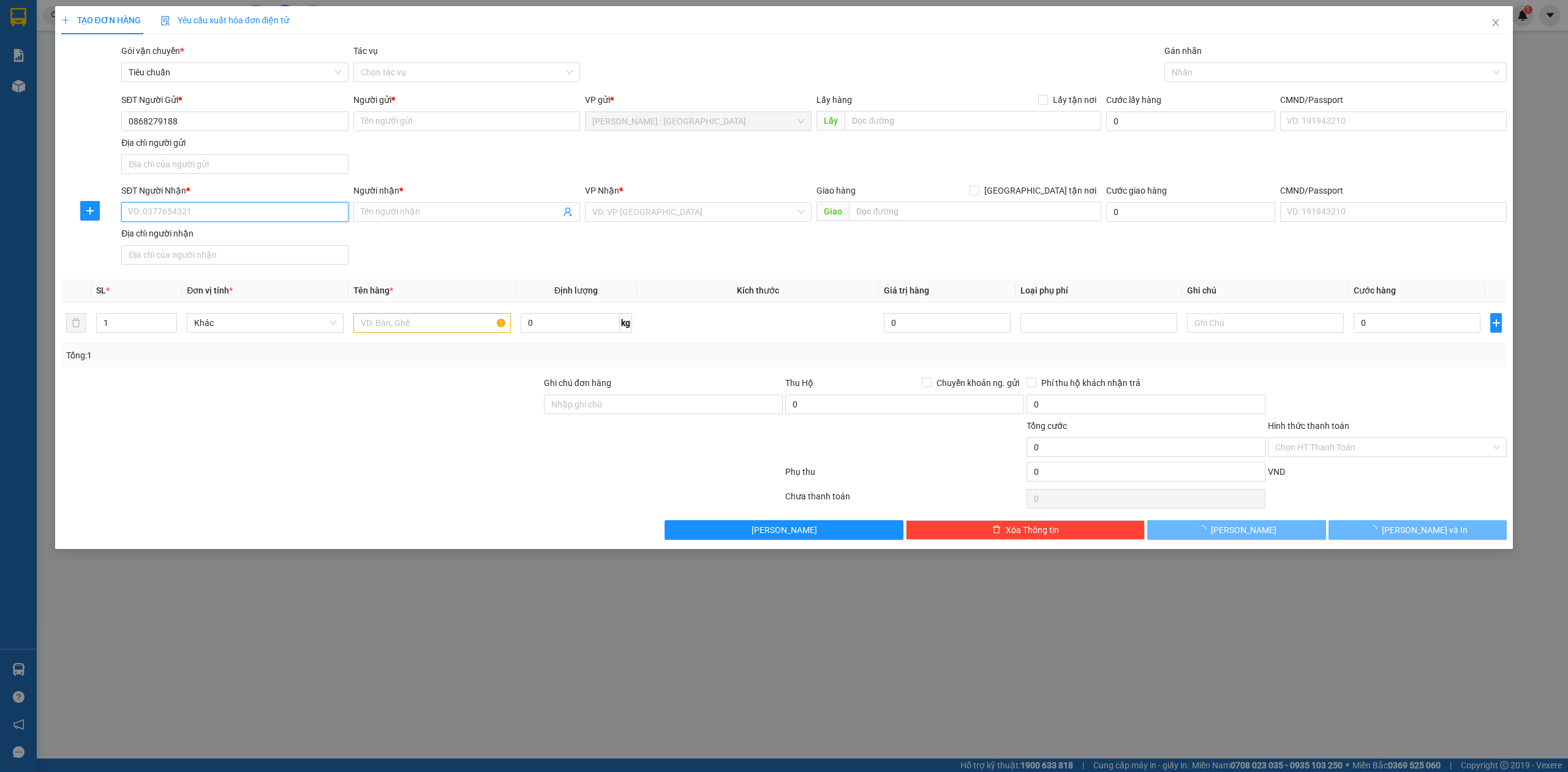
click at [234, 222] on input "SĐT Người Nhận *" at bounding box center [234, 212] width 226 height 20
paste input "0366956086"
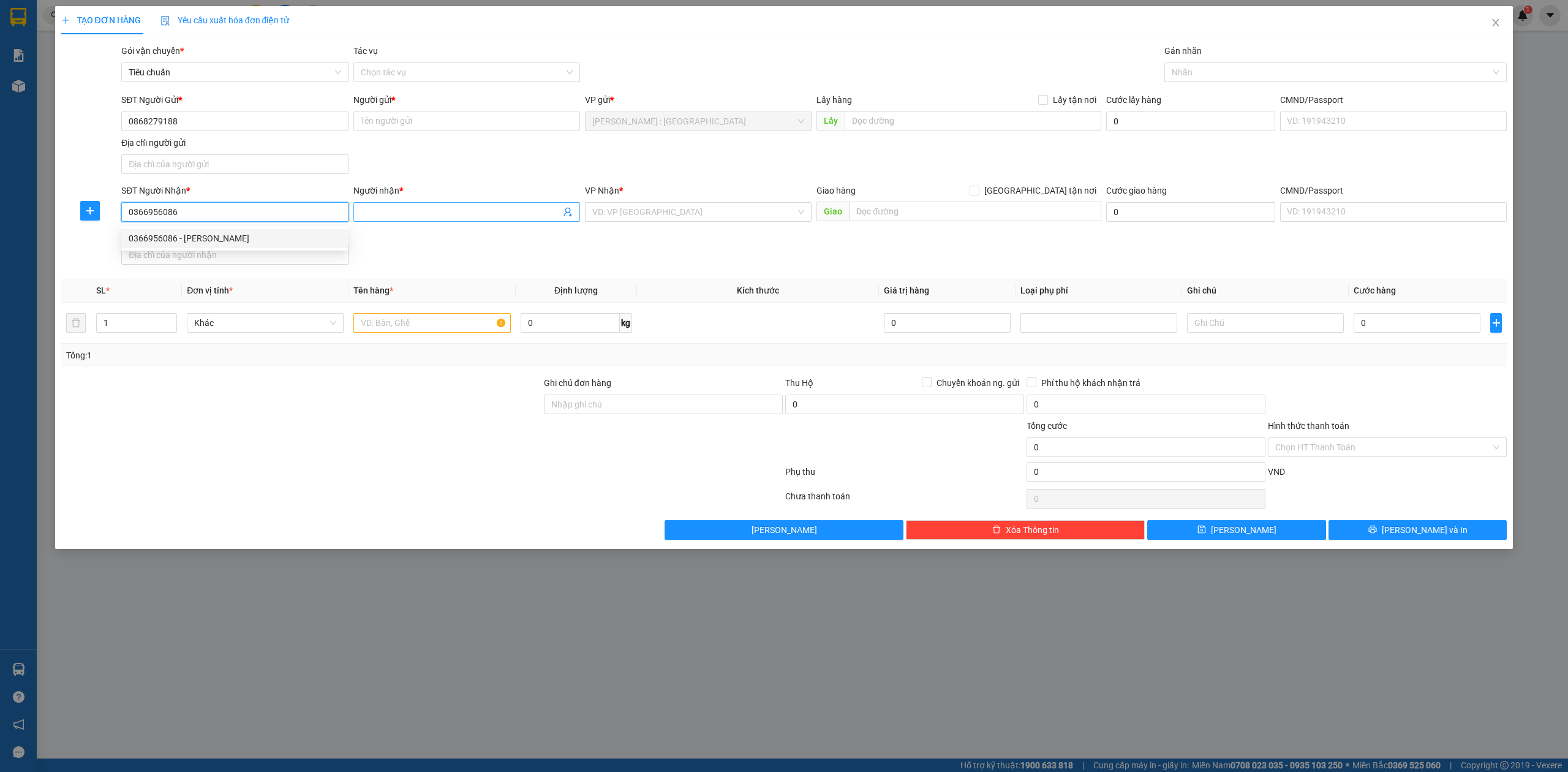
type input "0366956086"
click at [388, 217] on input "Người nhận *" at bounding box center [461, 212] width 200 height 14
paste input "0366956086"
click at [439, 212] on input "0366956086" at bounding box center [461, 212] width 200 height 14
type input "0366956086"
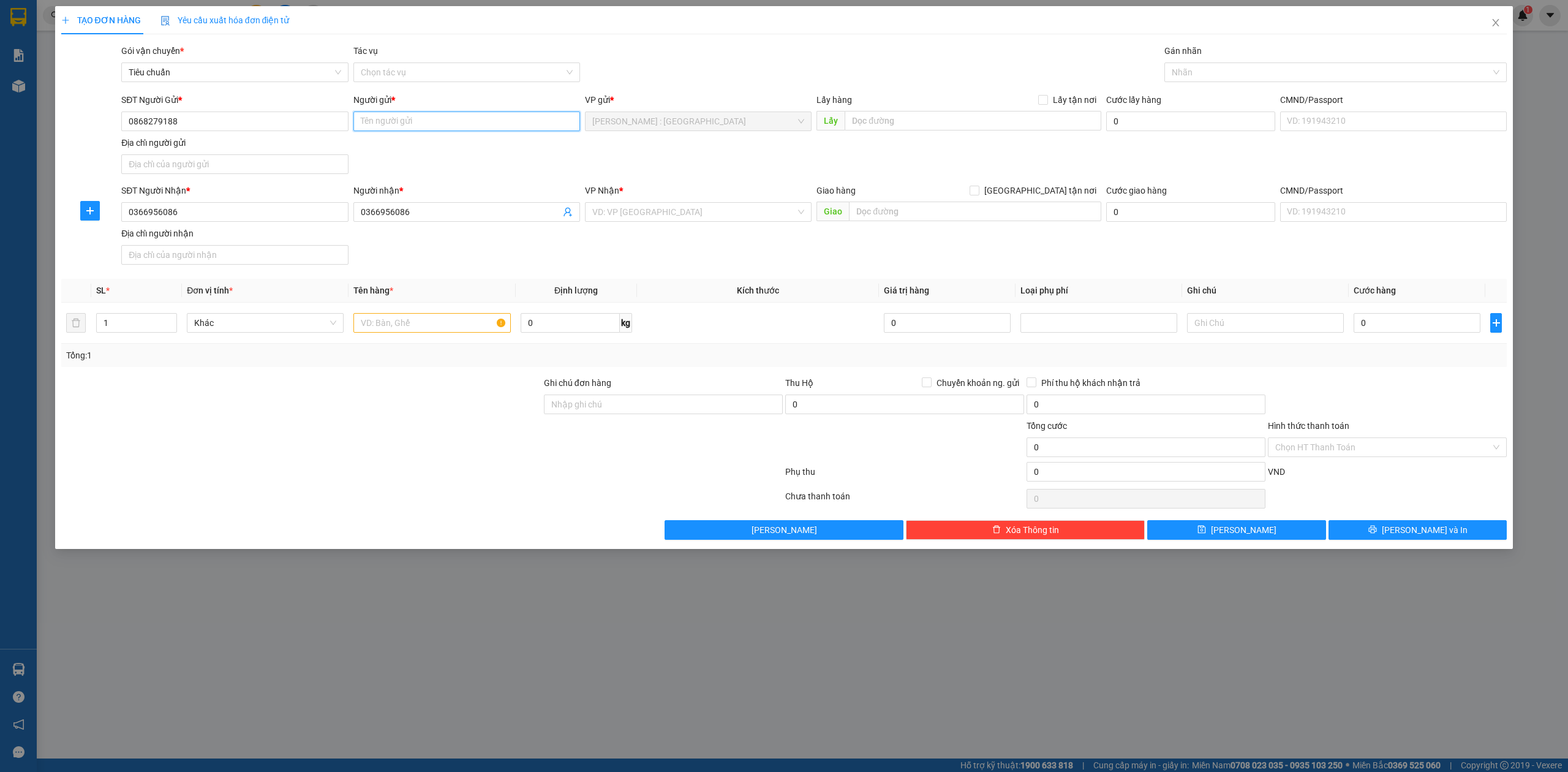
drag, startPoint x: 444, startPoint y: 131, endPoint x: 452, endPoint y: 115, distance: 17.9
click at [449, 121] on input "Người gửi *" at bounding box center [466, 122] width 226 height 20
paste input "0366956086"
drag, startPoint x: 395, startPoint y: 120, endPoint x: 270, endPoint y: 131, distance: 125.5
click at [297, 131] on div "SĐT Người Gửi * 0868279188 Người gửi * 0366956086 0366956086 VP gửi * [GEOGRAPH…" at bounding box center [814, 135] width 1391 height 85
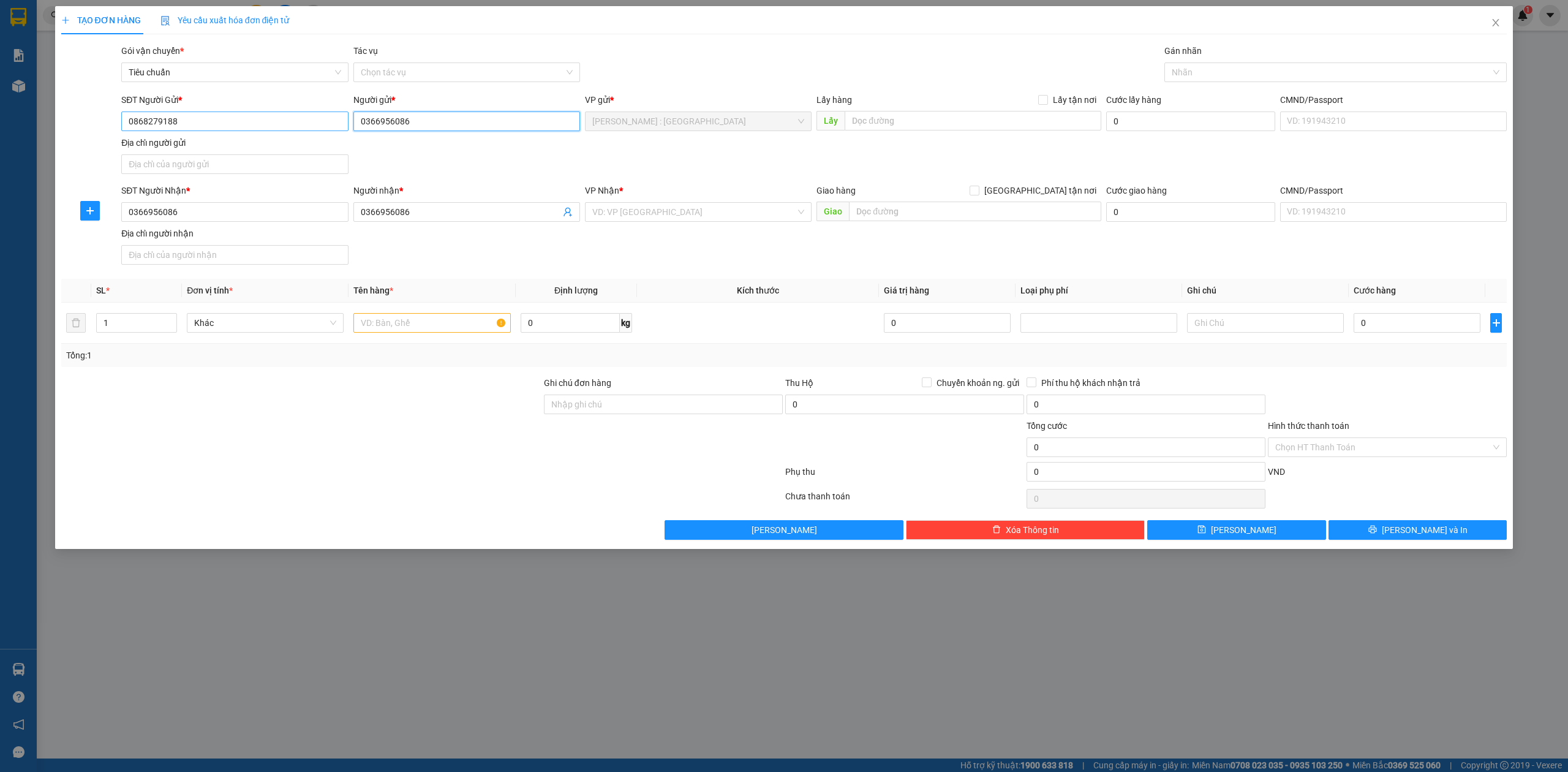
paste input "Tâm"
type input "Tâm"
paste input "[PERSON_NAME]"
drag, startPoint x: 448, startPoint y: 208, endPoint x: 246, endPoint y: 194, distance: 202.5
click at [246, 194] on div "SĐT Người Nhận * 0366956086 Người nhận * [PERSON_NAME] VP Nhận * VD: VP Sài Gòn…" at bounding box center [814, 226] width 1391 height 85
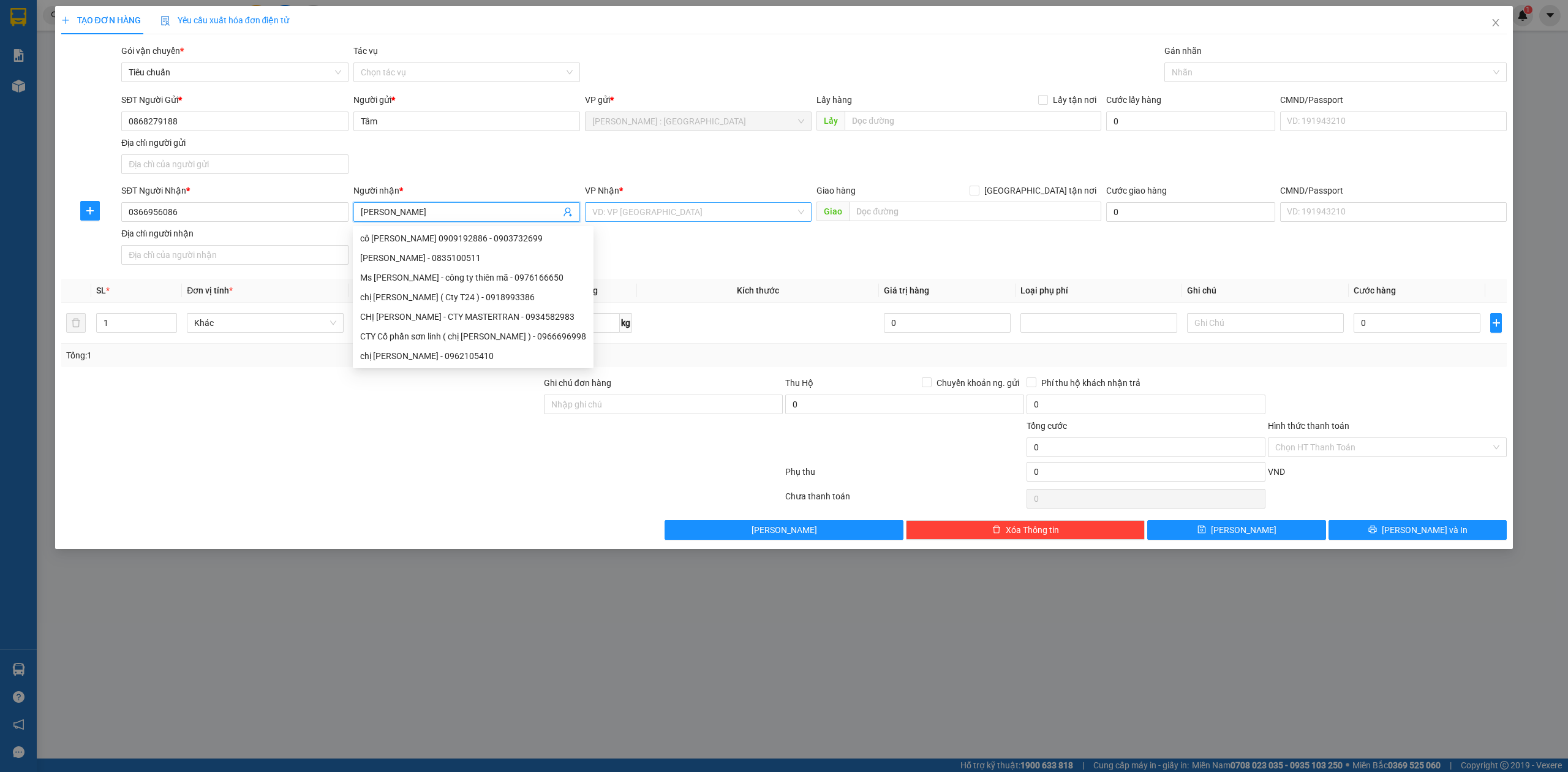
type input "[PERSON_NAME]"
click at [633, 206] on input "search" at bounding box center [694, 212] width 204 height 18
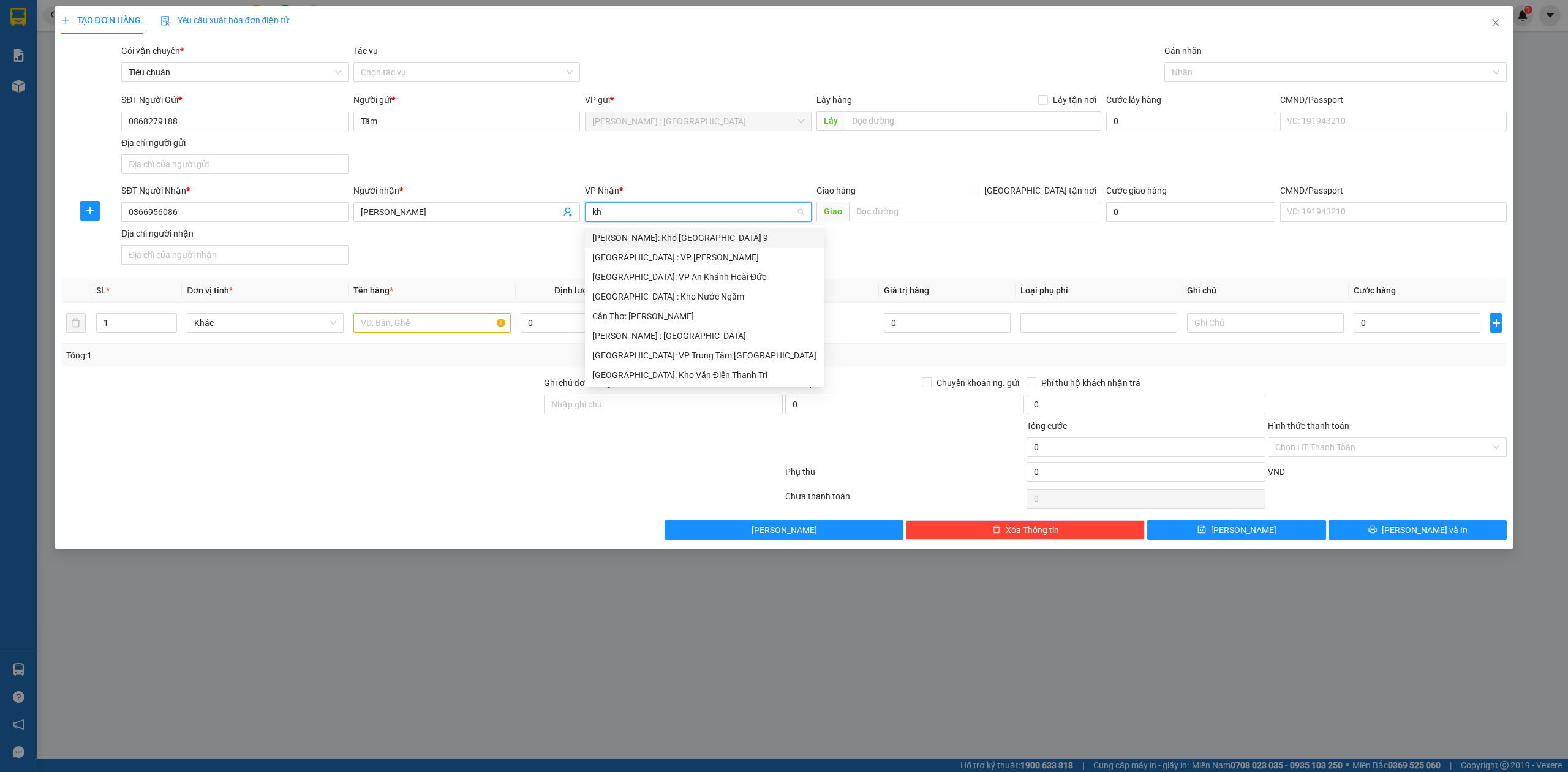
type input "kho"
click at [677, 319] on div "[GEOGRAPHIC_DATA]: Kho Văn Điển Thanh Trì" at bounding box center [698, 316] width 212 height 14
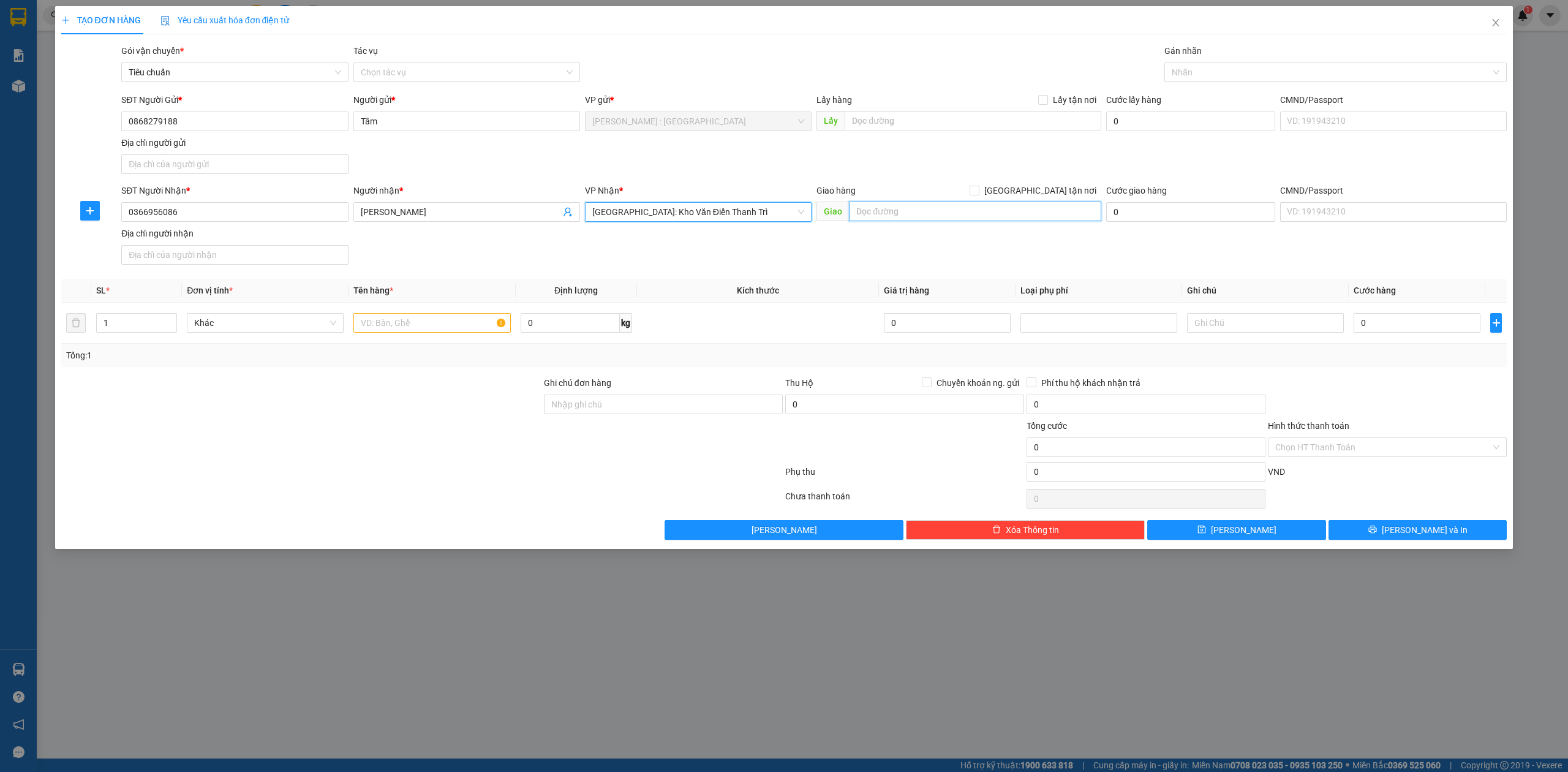
click at [1011, 206] on input "text" at bounding box center [975, 212] width 253 height 20
click at [1035, 101] on div "Lấy hàng Lấy tận nơi" at bounding box center [958, 99] width 285 height 14
click at [1043, 96] on input "Lấy tận nơi" at bounding box center [1042, 98] width 8 height 8
checkbox input "true"
paste input "Đón: [STREET_ADDRESS]"
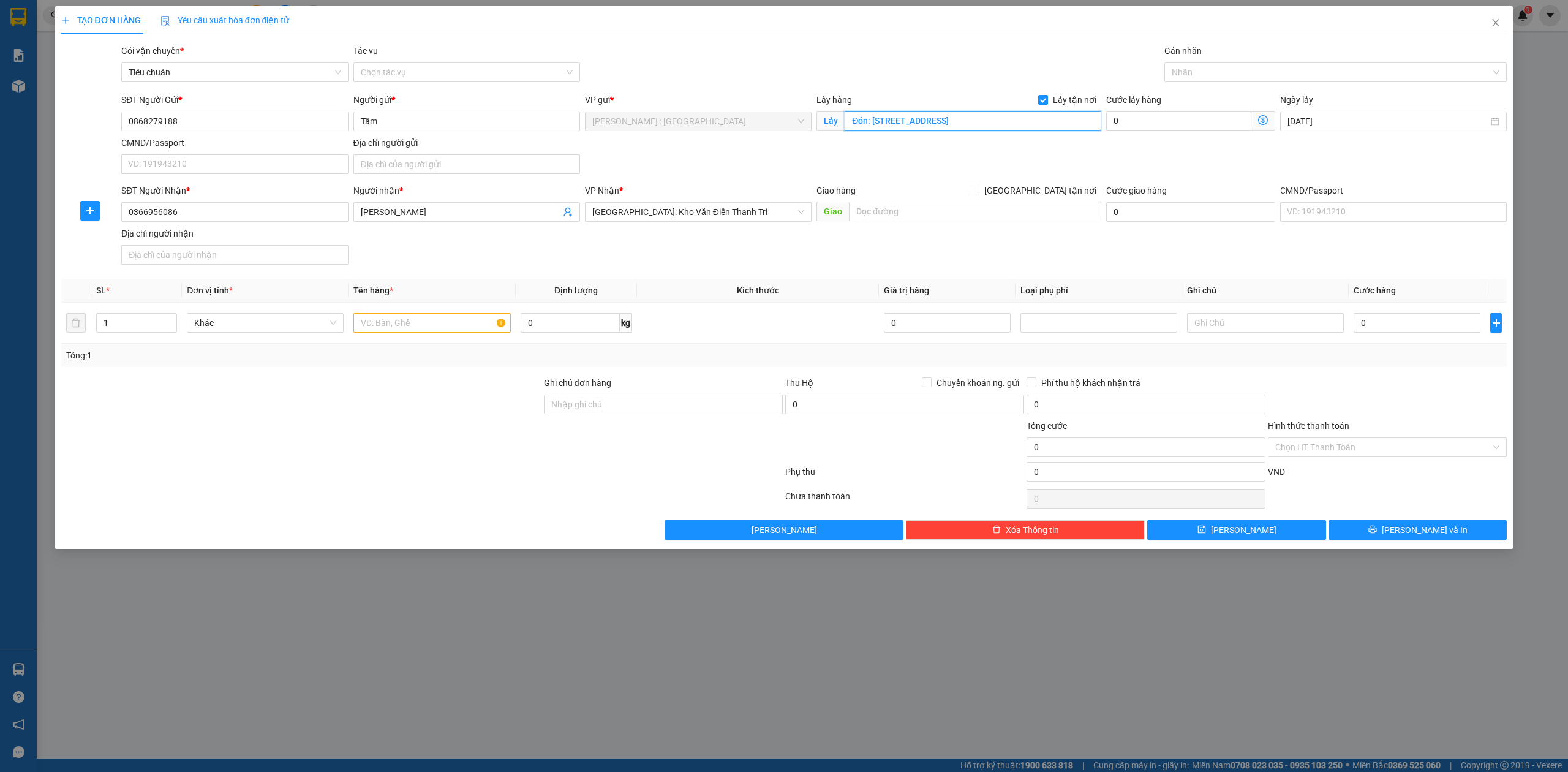
scroll to position [0, 20]
click at [1046, 115] on input "Đón: [STREET_ADDRESS]" at bounding box center [973, 121] width 256 height 20
type input "Đón: [STREET_ADDRESS]"
click at [1054, 214] on input "text" at bounding box center [975, 212] width 253 height 20
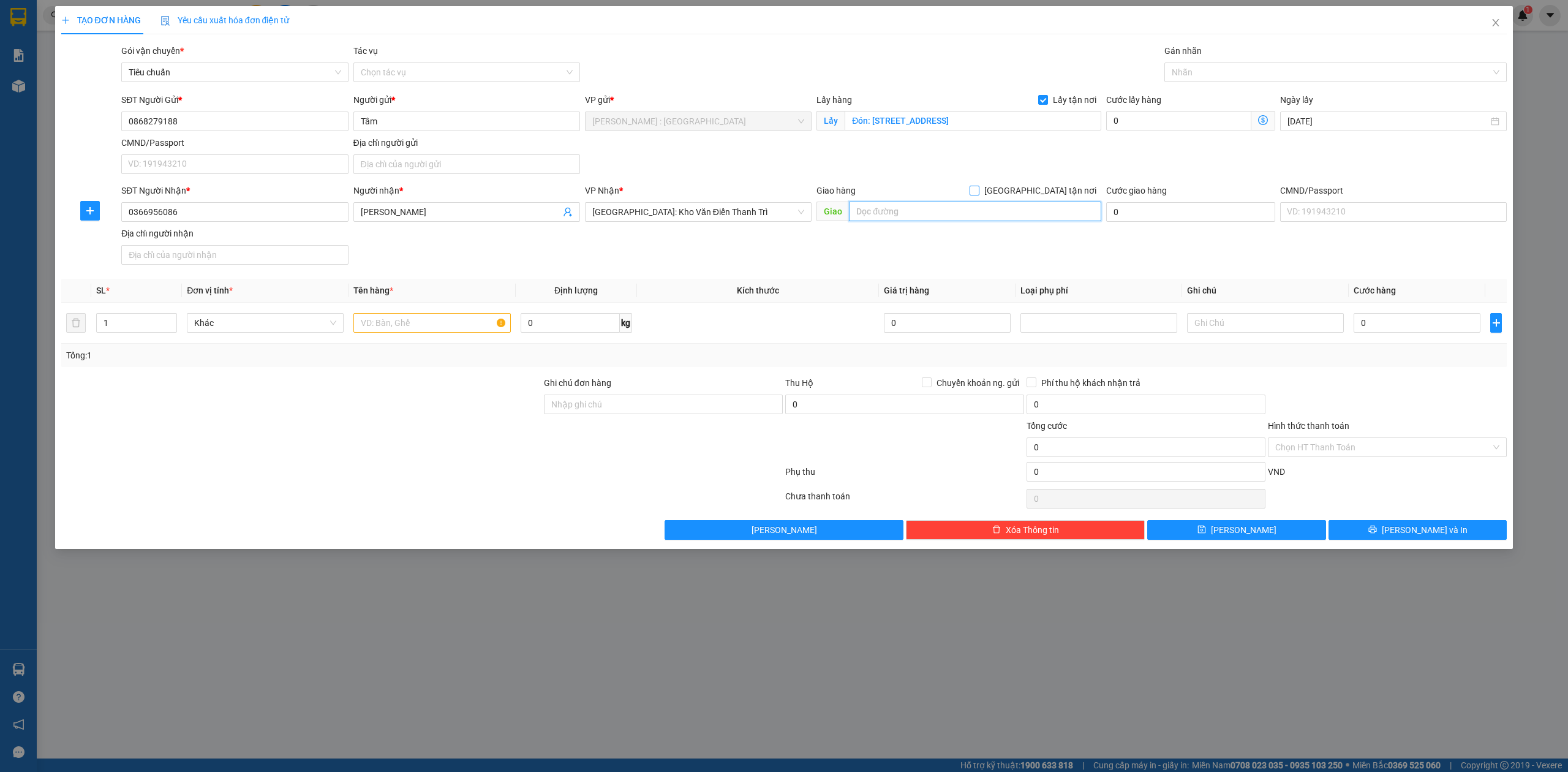
paste input "Trả: Dự án [GEOGRAPHIC_DATA], [STREET_ADDRESS]"
type input "Trả: Dự án [GEOGRAPHIC_DATA], [STREET_ADDRESS]"
click at [1049, 187] on span "[GEOGRAPHIC_DATA] tận nơi" at bounding box center [1041, 190] width 122 height 14
click at [978, 187] on input "[GEOGRAPHIC_DATA] tận nơi" at bounding box center [974, 189] width 8 height 8
checkbox input "true"
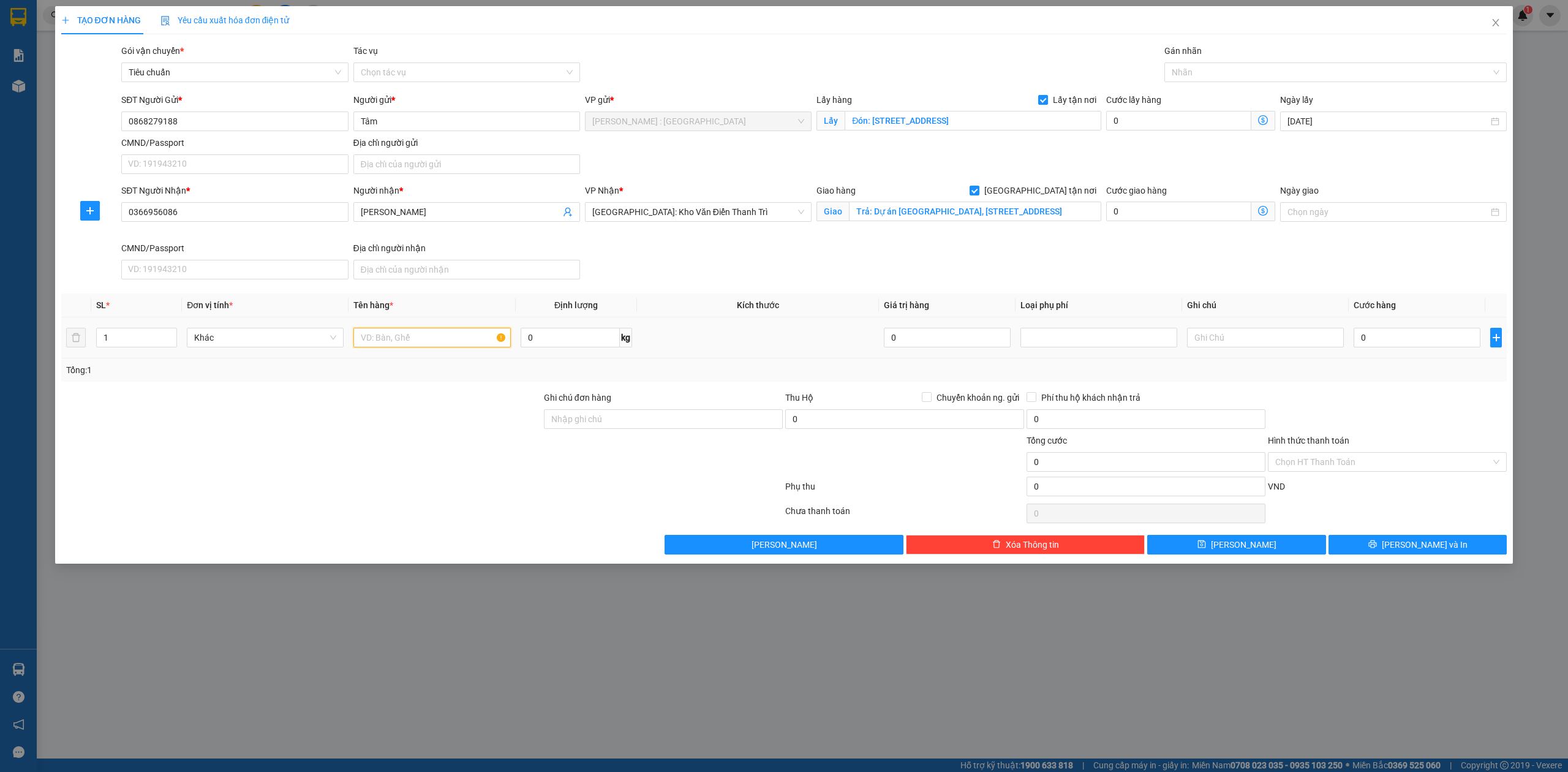
click at [402, 331] on input "text" at bounding box center [432, 338] width 157 height 20
paste input "2 kiện gỗ"
type input "2 kiện gỗ - CHÚ DƯƠNG"
click at [1363, 334] on input "0" at bounding box center [1418, 338] width 127 height 20
type input "1"
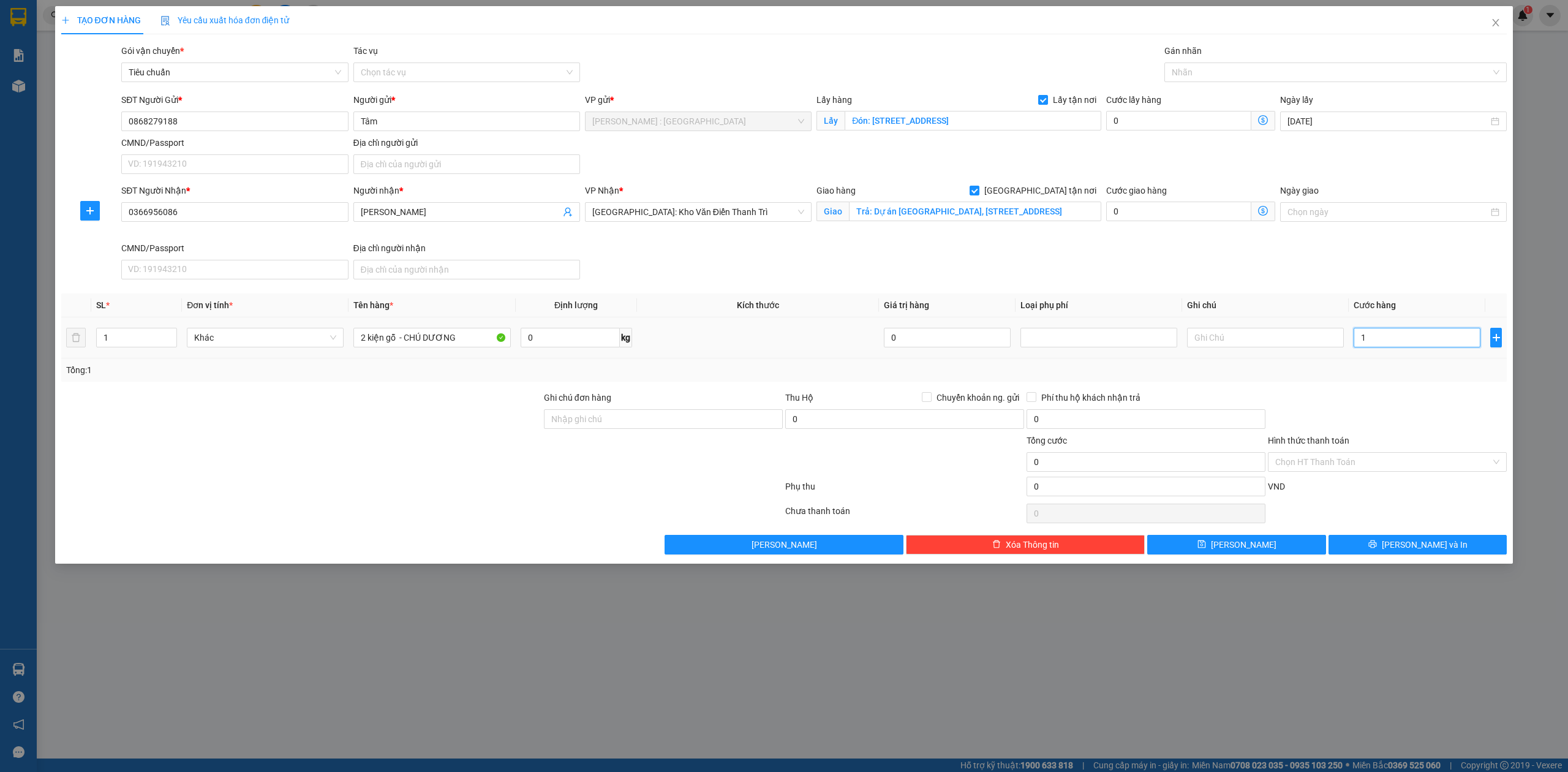
type input "1"
type input "1.000"
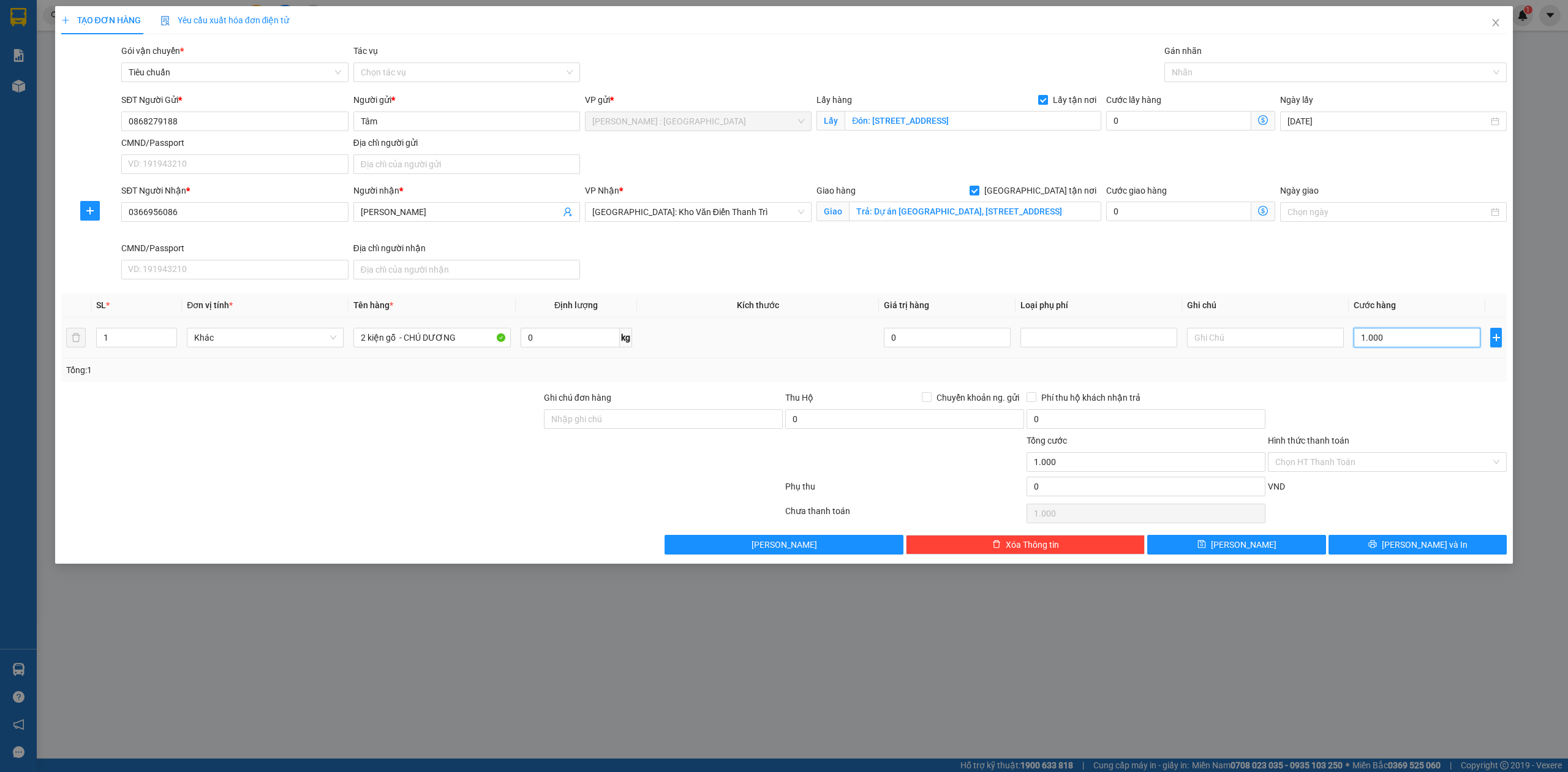
type input "1"
type input "12"
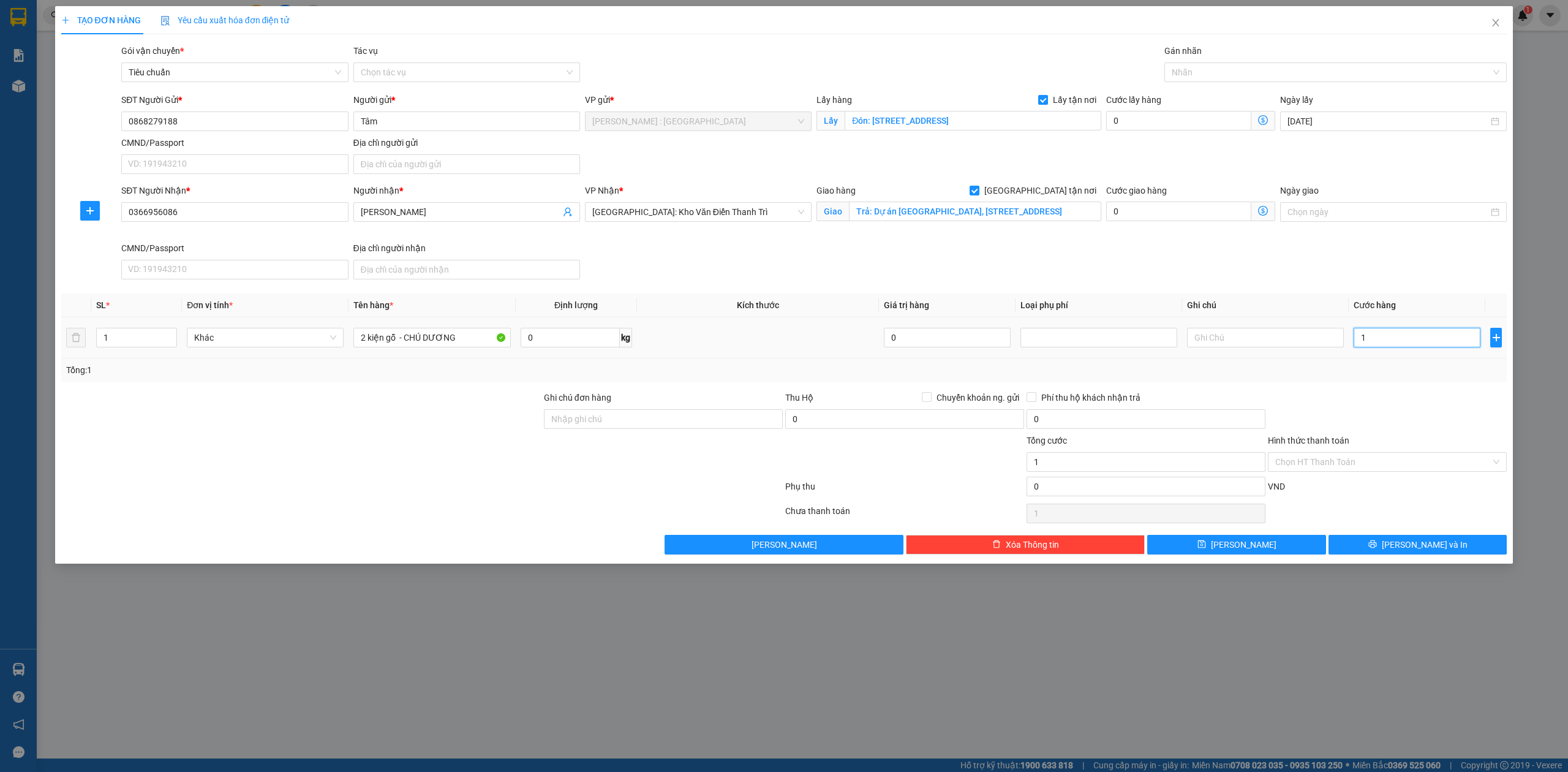
type input "12"
type input "1.252"
type input "125"
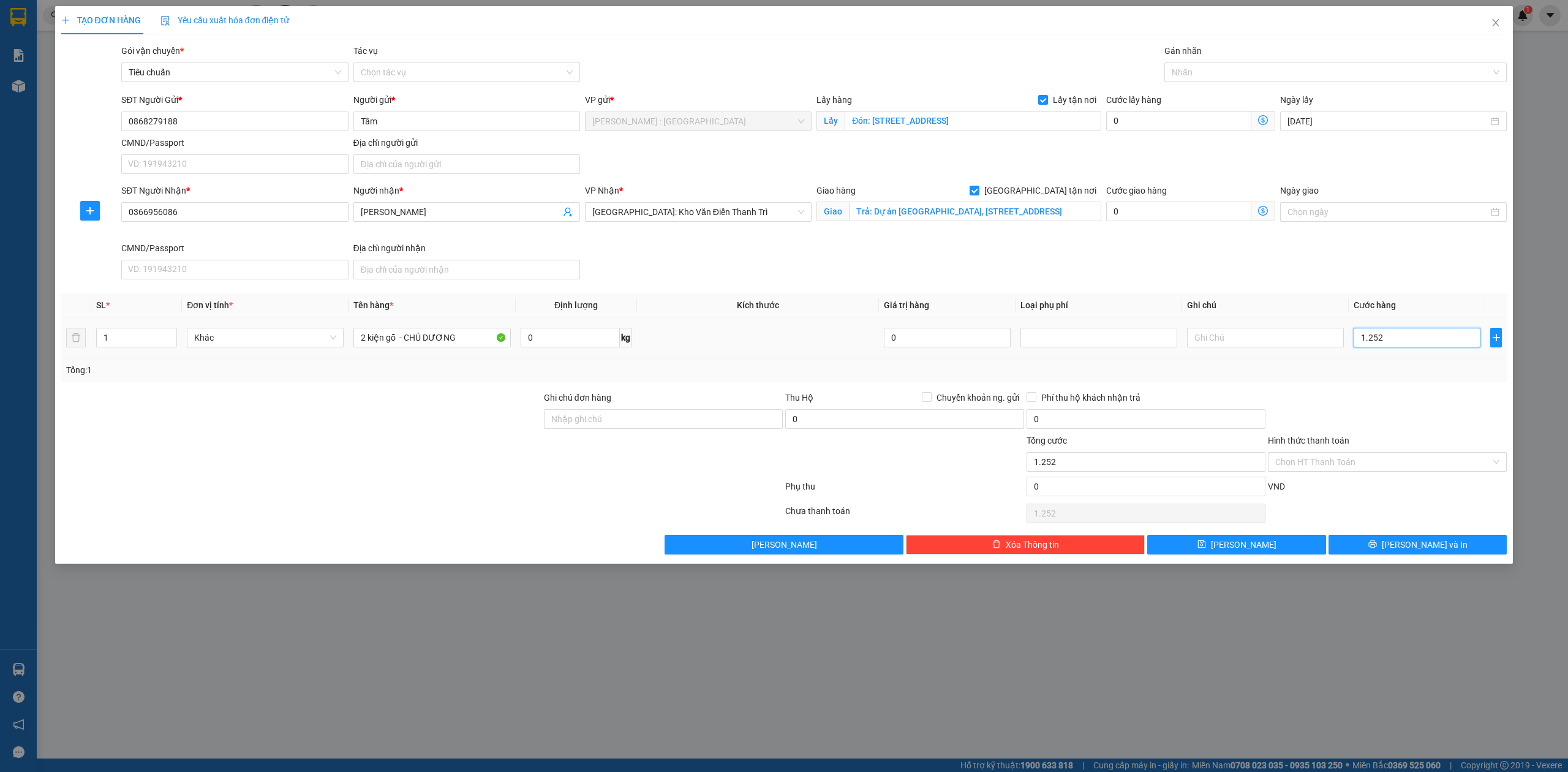
type input "125"
type input "1.250"
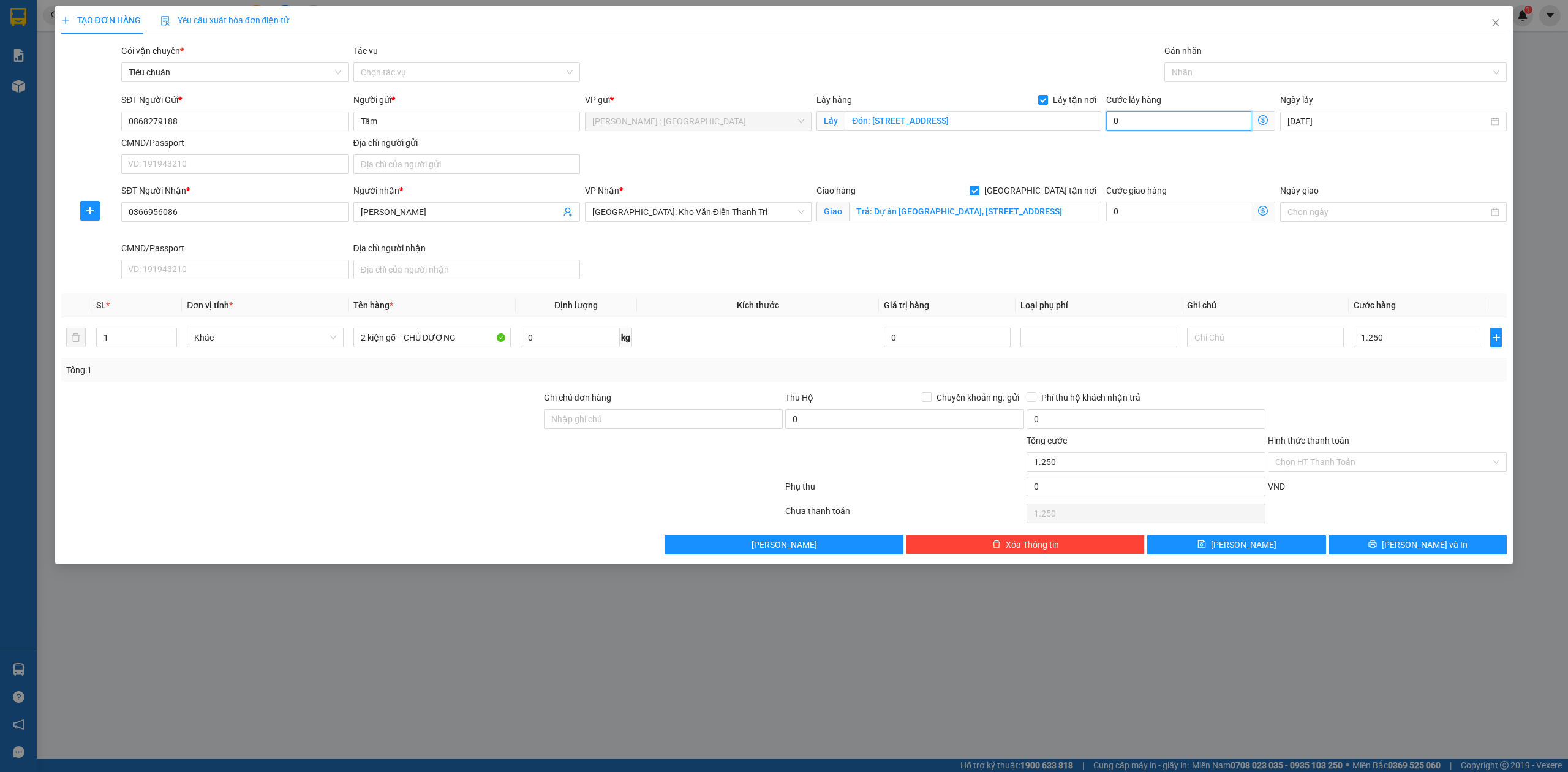
type input "1.250.000"
click at [1172, 117] on input "0" at bounding box center [1179, 121] width 145 height 20
type input "1.250.001"
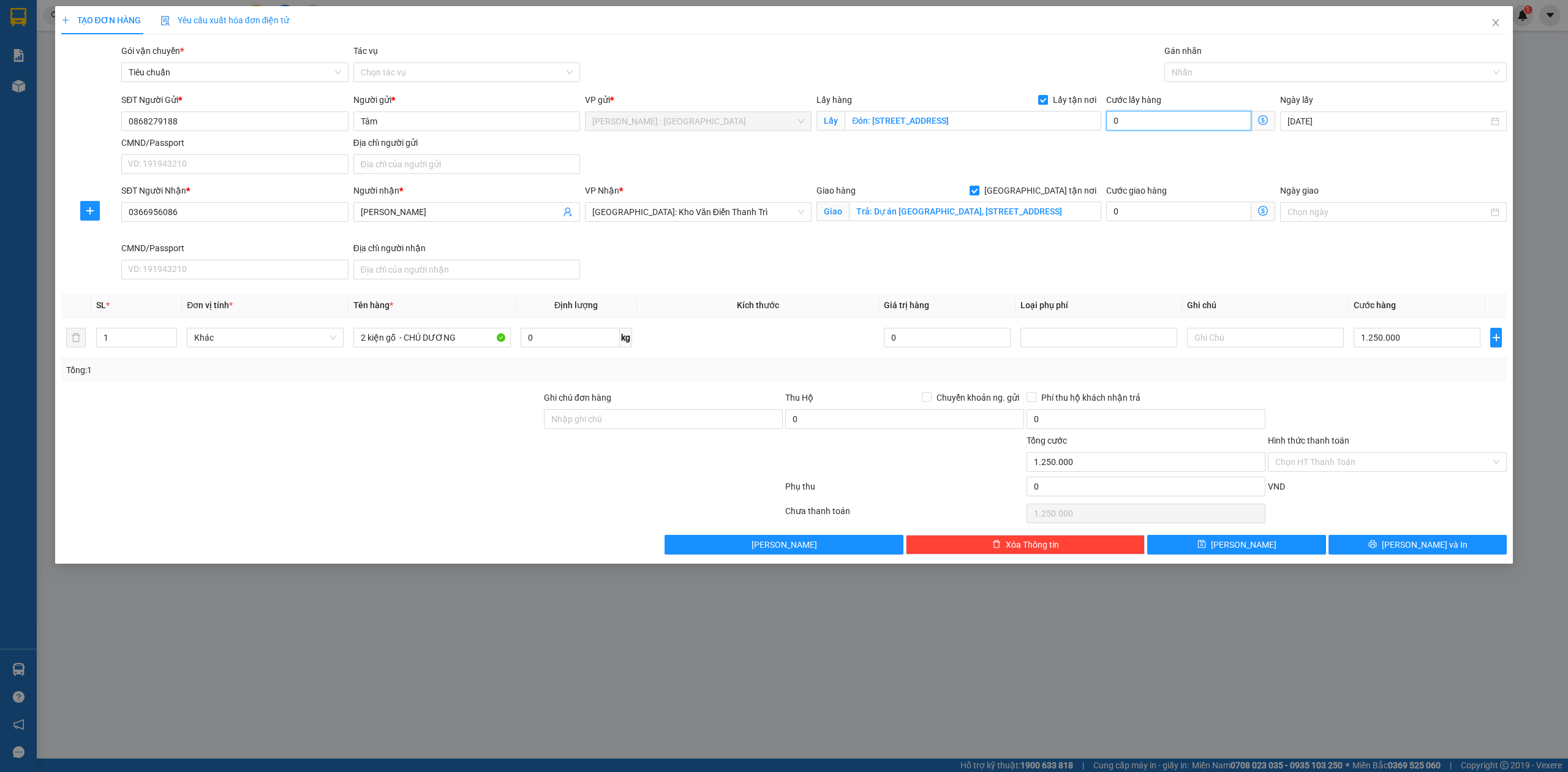
type input "1.250.001"
type input "150"
type input "1.250.150"
type input "150"
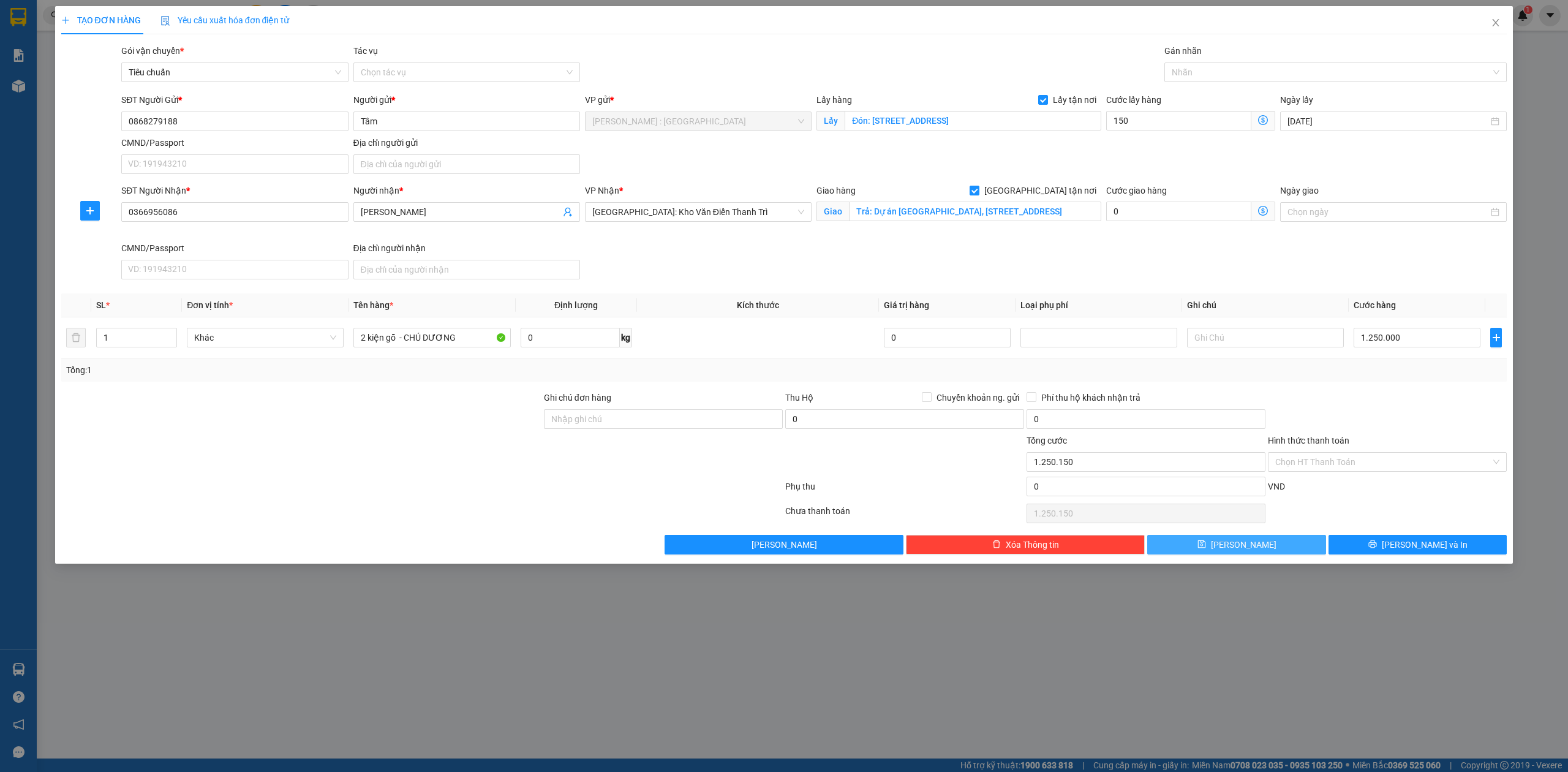
type input "1.400.000"
type input "150.000"
click at [1182, 543] on button "[PERSON_NAME]" at bounding box center [1236, 545] width 179 height 20
checkbox input "false"
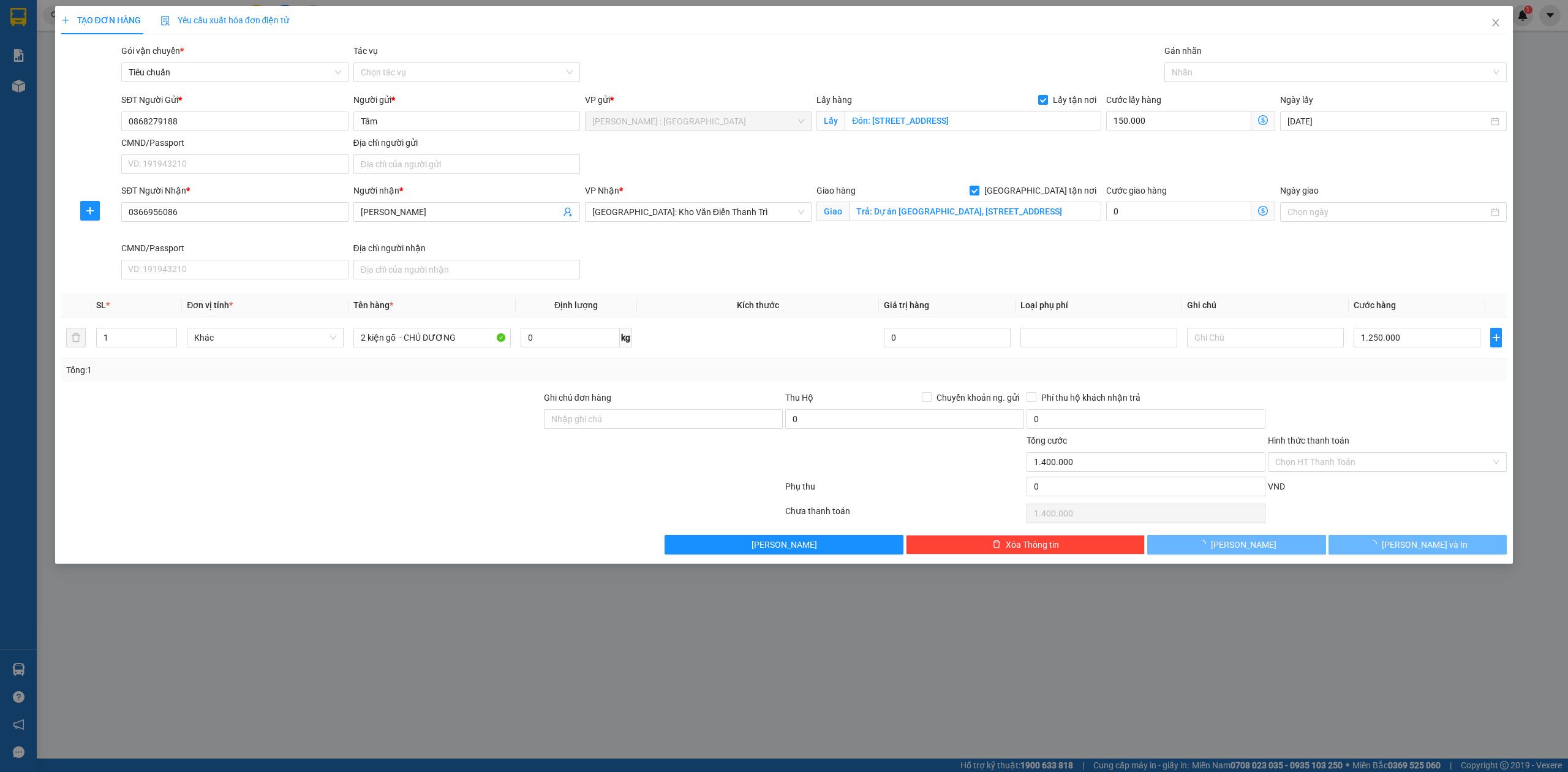
checkbox input "false"
type input "0"
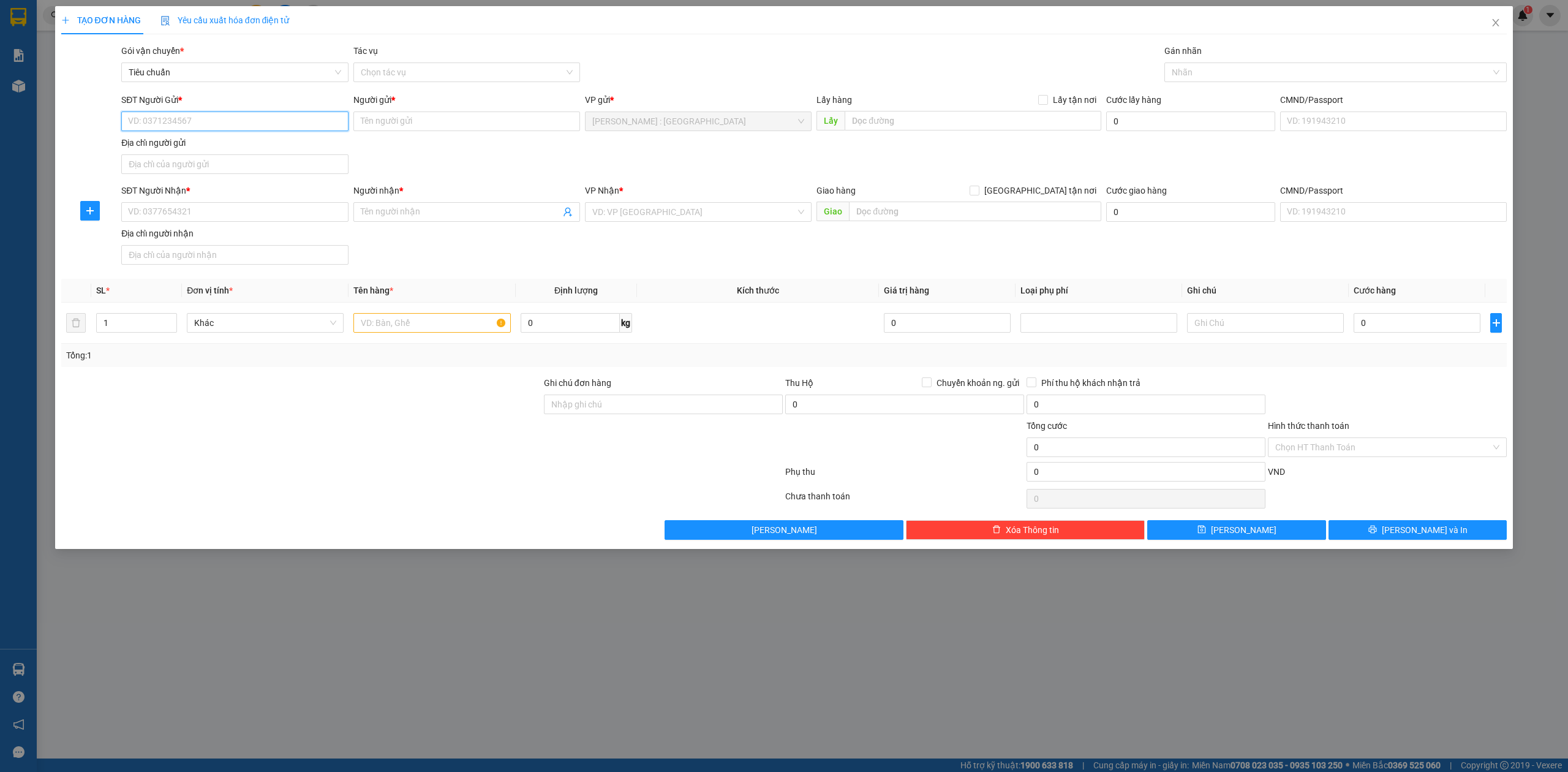
click at [277, 127] on input "SĐT Người Gửi *" at bounding box center [234, 122] width 226 height 20
paste input "0978469806"
click at [267, 206] on input "SĐT Người Nhận *" at bounding box center [234, 212] width 226 height 20
type input "0978469806"
click at [322, 125] on input "SĐT Người Gửi *" at bounding box center [234, 122] width 226 height 20
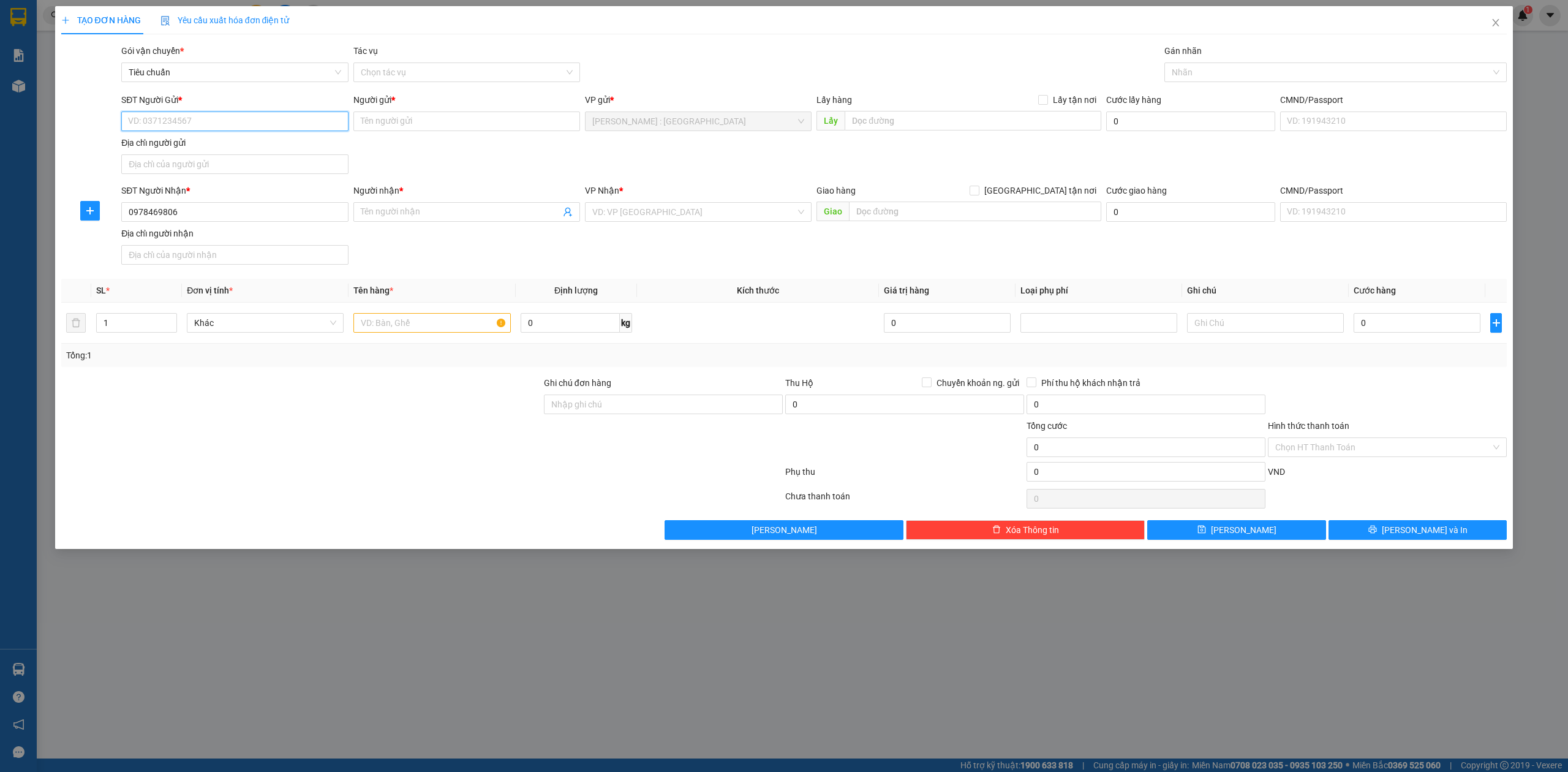
paste input "0978469806"
type input "0978469806"
click at [394, 207] on input "Người nhận *" at bounding box center [461, 212] width 200 height 14
paste input "[PERSON_NAME]"
type input "[PERSON_NAME]"
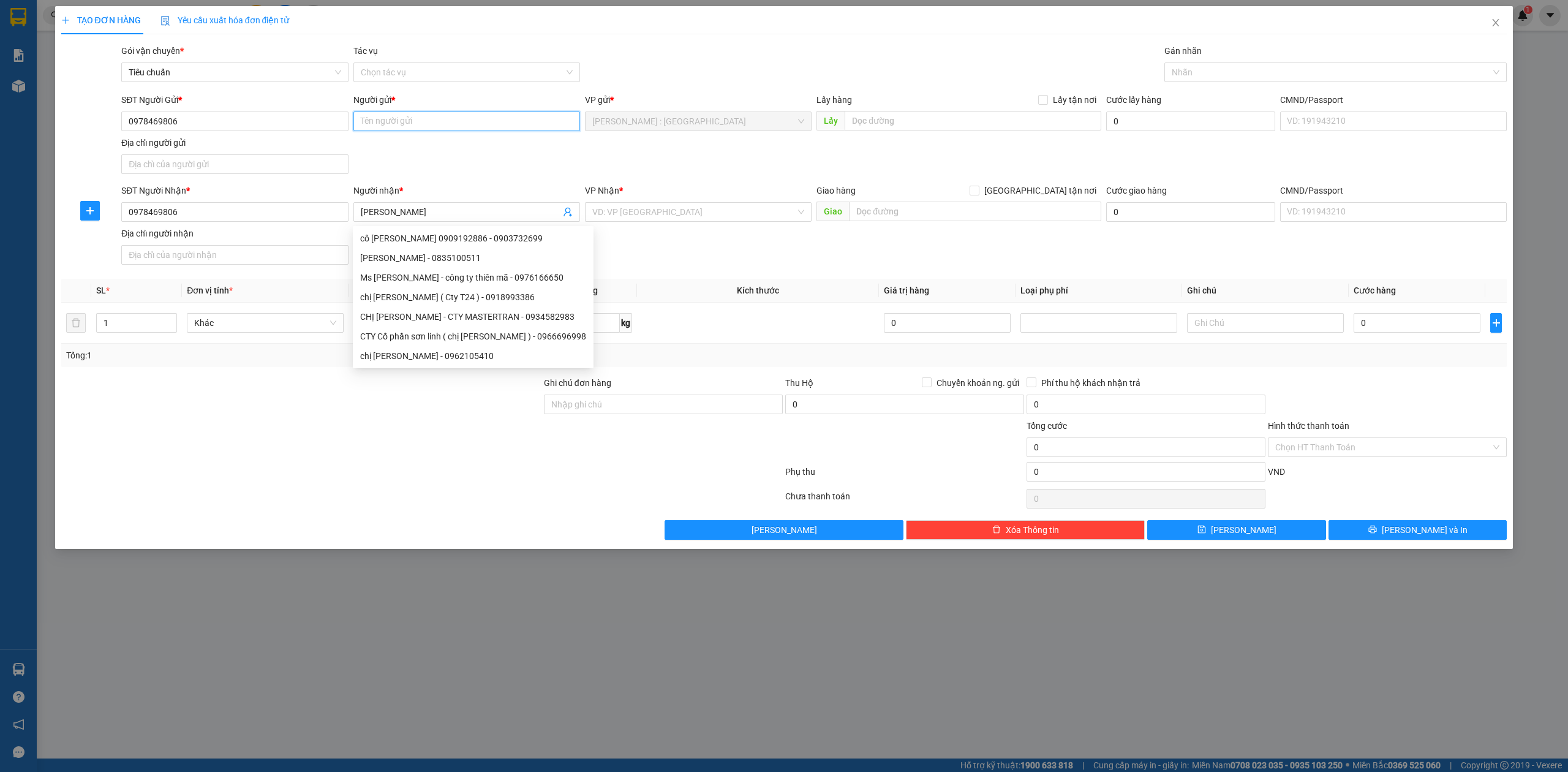
click at [464, 113] on input "Người gửi *" at bounding box center [466, 122] width 226 height 20
paste input "[PERSON_NAME]"
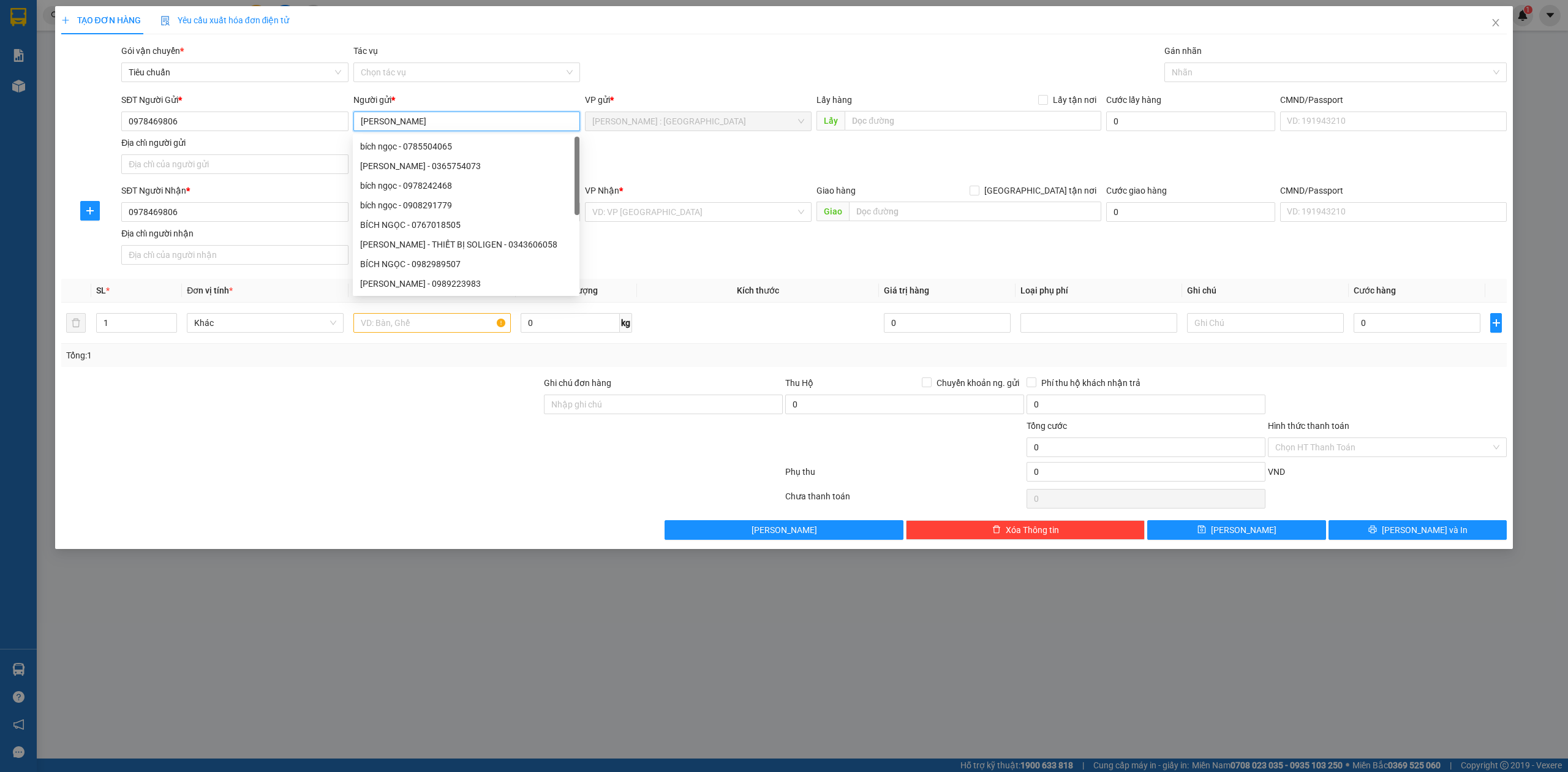
type input "[PERSON_NAME]"
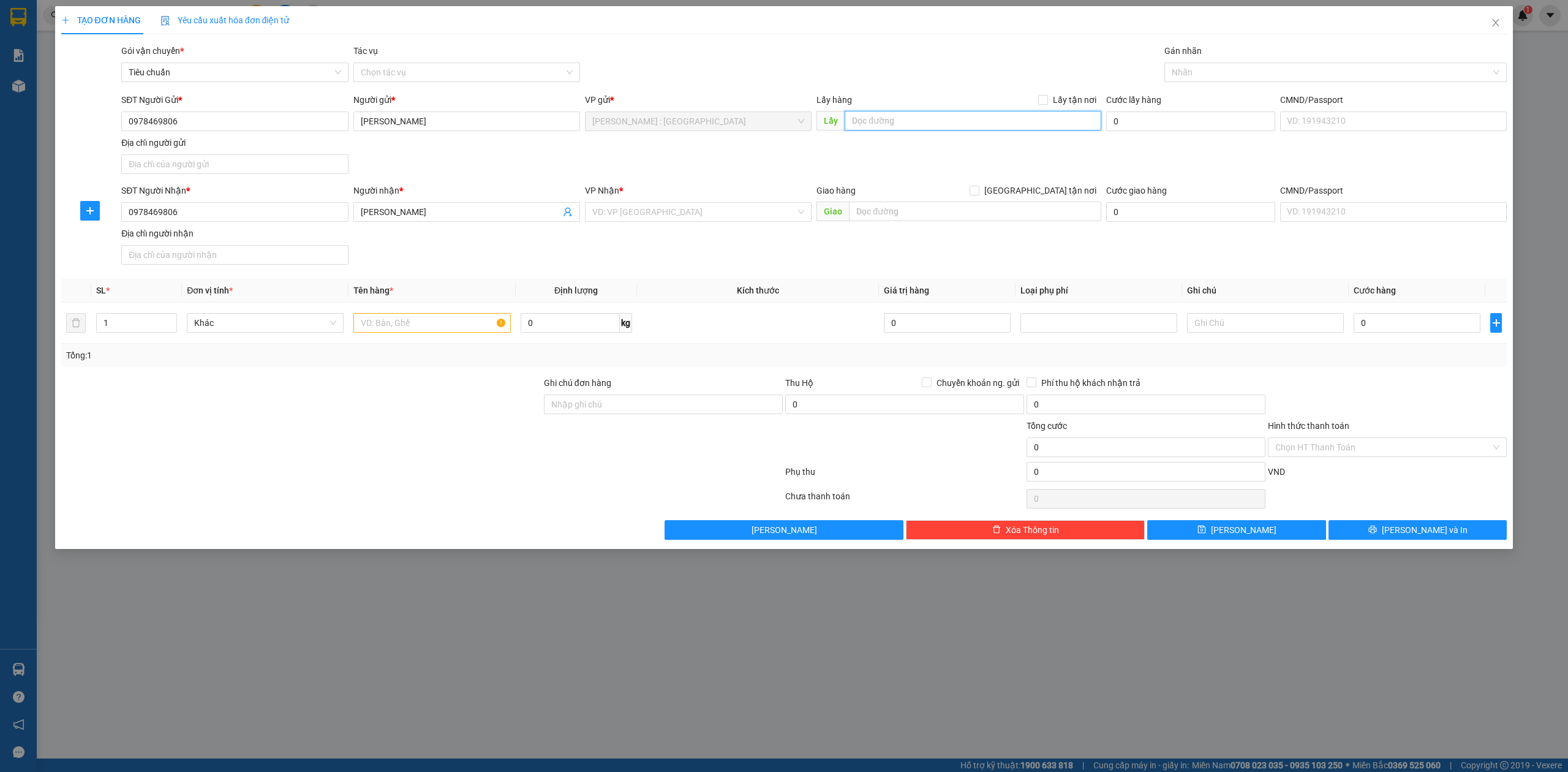
click at [1008, 113] on input "text" at bounding box center [973, 121] width 256 height 20
paste input "Đón: hẻm [DATE] đường 30/4 p12 bà rịa vũng tàu"
type input "Đón: hẻm [DATE] đường 30/4 p12 bà rịa vũng tàu"
click at [1060, 99] on span "Lấy tận nơi" at bounding box center [1074, 99] width 54 height 14
click at [1047, 99] on input "Lấy tận nơi" at bounding box center [1042, 98] width 8 height 8
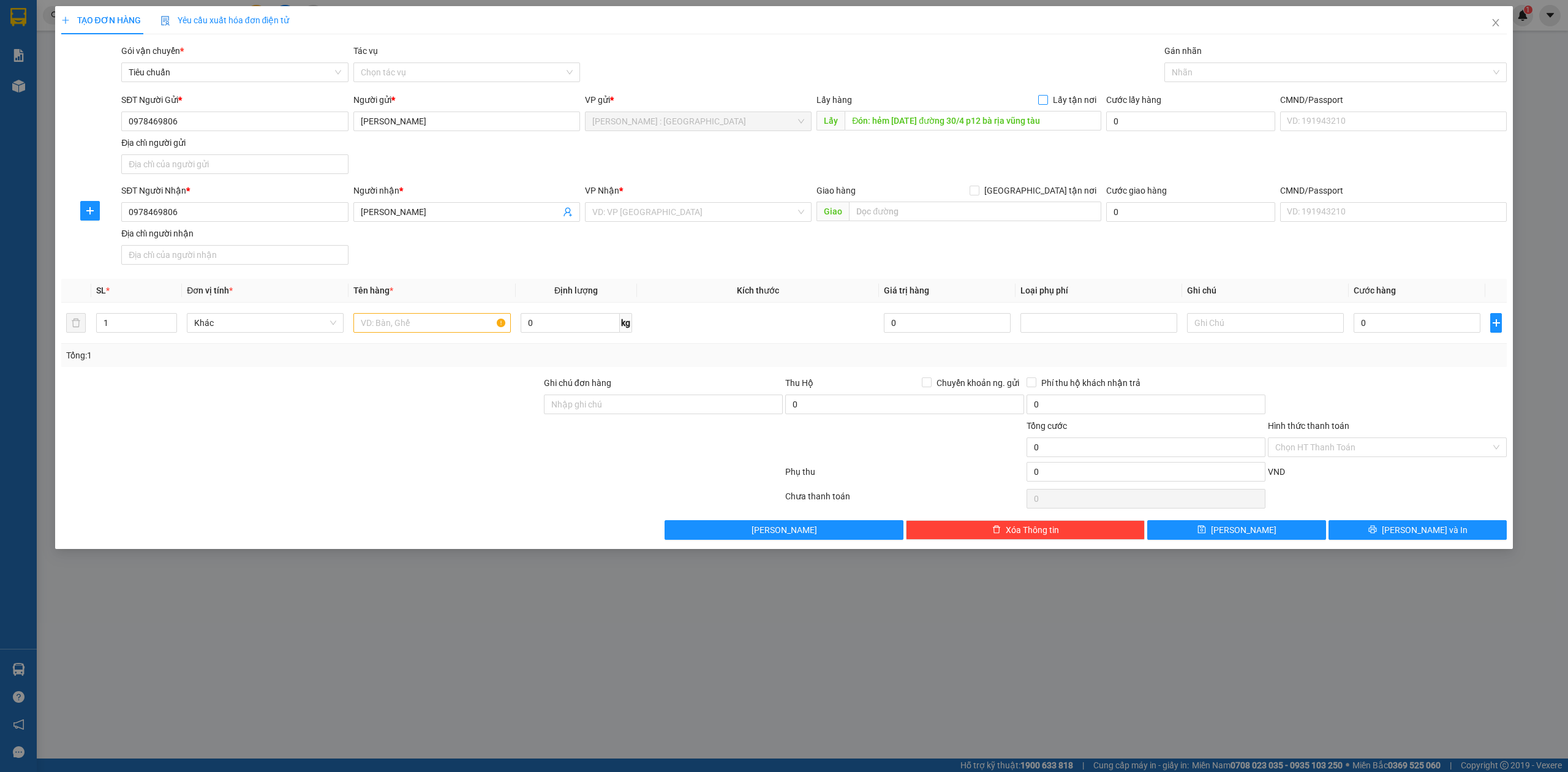
checkbox input "true"
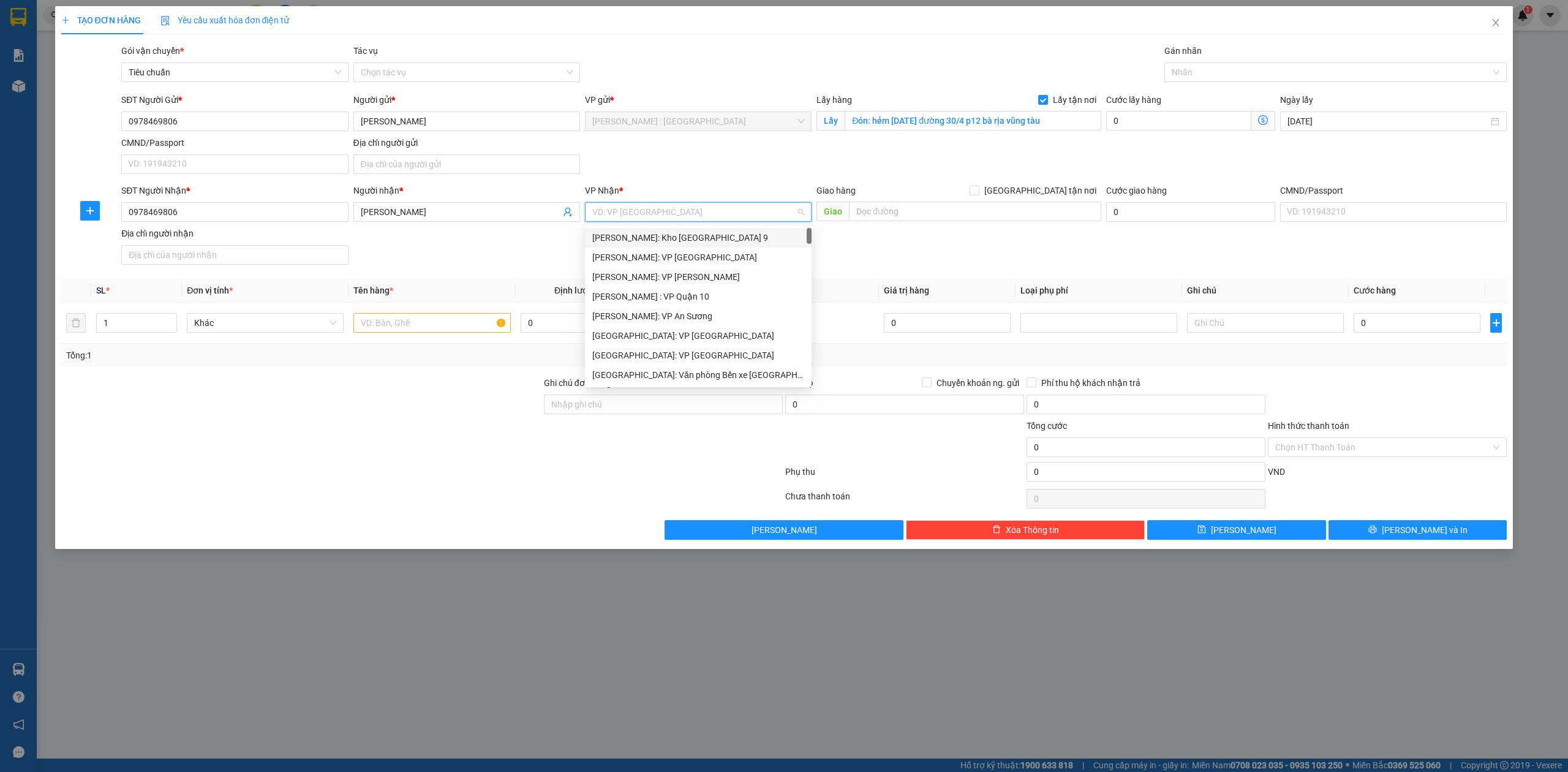
click at [673, 215] on input "search" at bounding box center [694, 212] width 204 height 18
type input "HẢI"
click at [715, 243] on div "[GEOGRAPHIC_DATA]: Văn phòng Bến xe [GEOGRAPHIC_DATA]" at bounding box center [713, 237] width 240 height 14
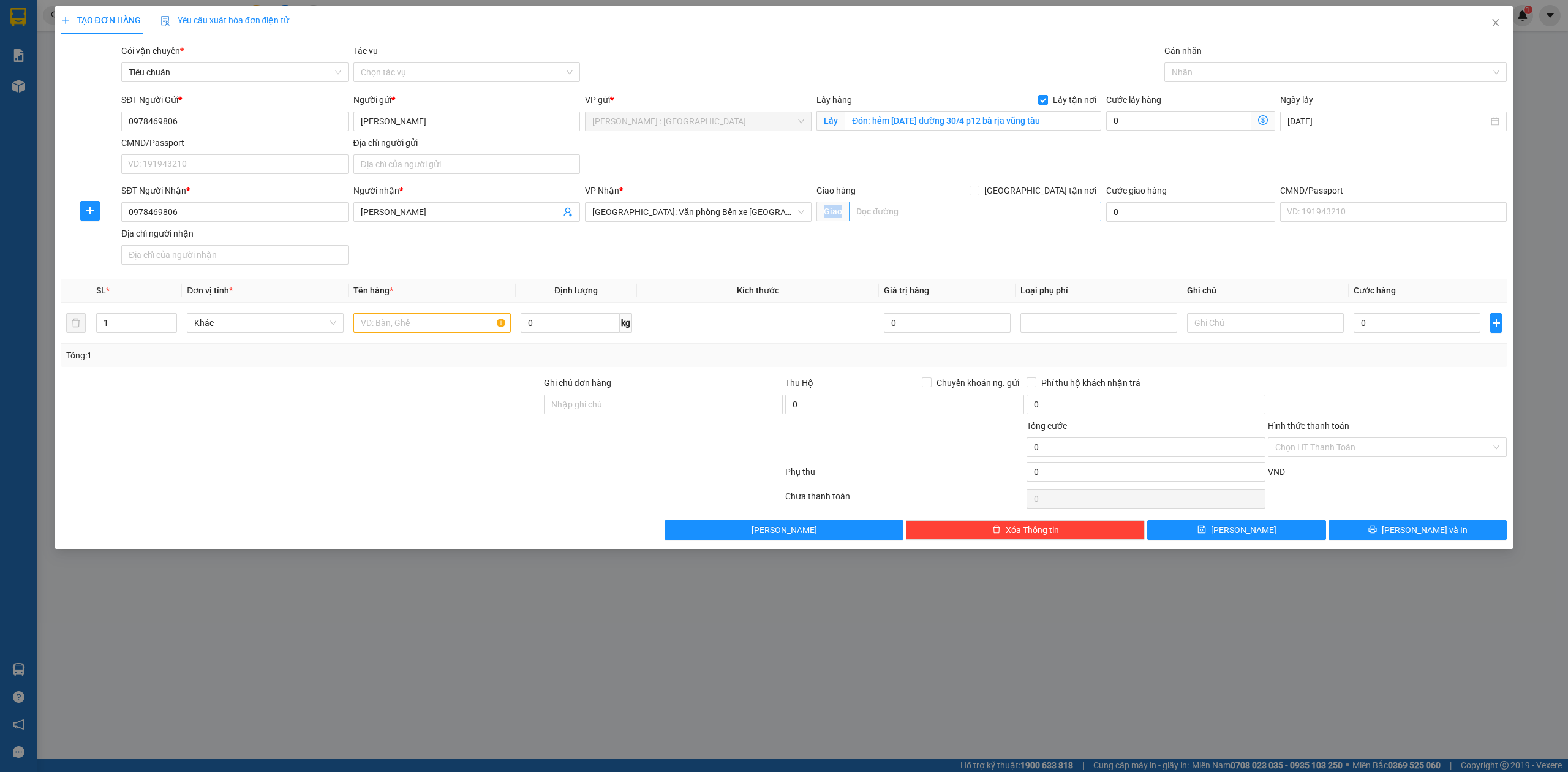
drag, startPoint x: 919, startPoint y: 226, endPoint x: 933, endPoint y: 219, distance: 15.7
click at [932, 221] on div "Giao hàng [GEOGRAPHIC_DATA] tận nơi [GEOGRAPHIC_DATA]" at bounding box center [958, 205] width 285 height 43
click at [934, 219] on input "text" at bounding box center [975, 212] width 253 height 20
paste input "Trả: thôn [GEOGRAPHIC_DATA] đông phương [GEOGRAPHIC_DATA]"
type input "Trả: thôn [GEOGRAPHIC_DATA] đông phương [GEOGRAPHIC_DATA]"
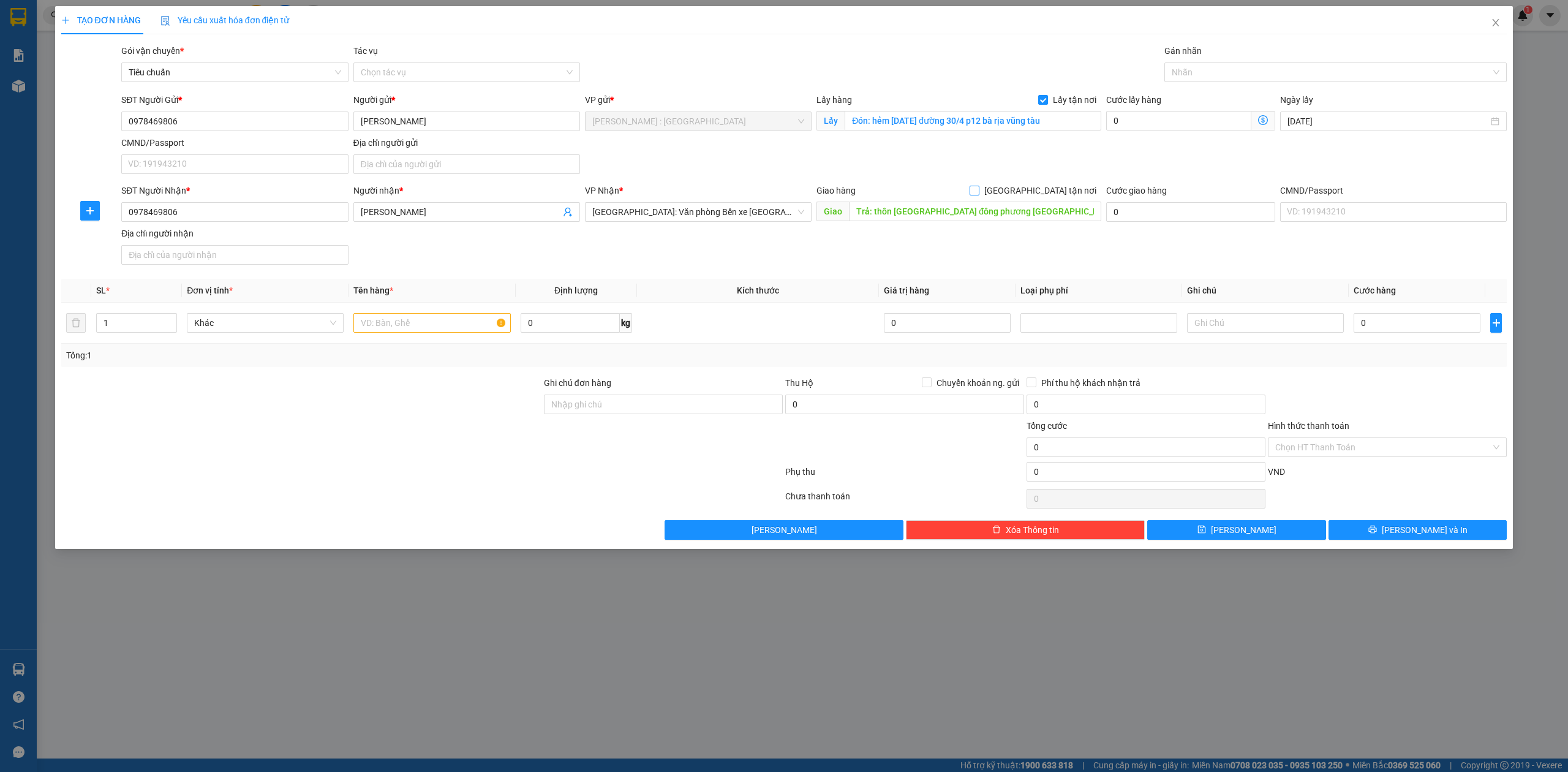
click at [1089, 196] on span "[GEOGRAPHIC_DATA] tận nơi" at bounding box center [1041, 190] width 122 height 14
click at [978, 195] on input "[GEOGRAPHIC_DATA] tận nơi" at bounding box center [974, 189] width 8 height 8
checkbox input "true"
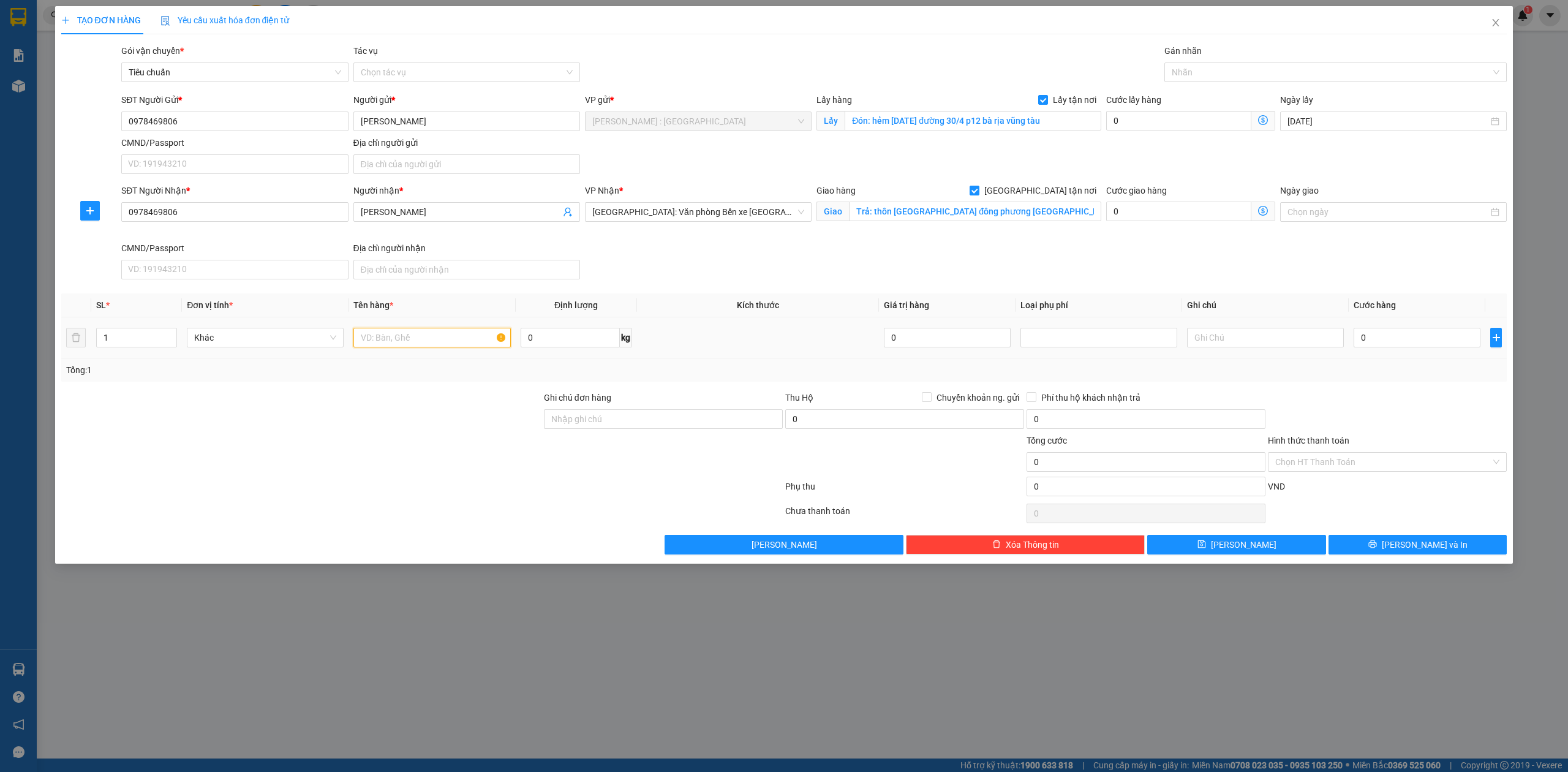
click at [420, 344] on input "text" at bounding box center [432, 338] width 157 height 20
paste input "1 xe vision + 3 thùng"
type input "1 xe vision + 3 thùng - ANH TOÀN"
click at [1402, 328] on div "0" at bounding box center [1418, 337] width 127 height 25
click at [1424, 345] on input "0" at bounding box center [1418, 338] width 127 height 20
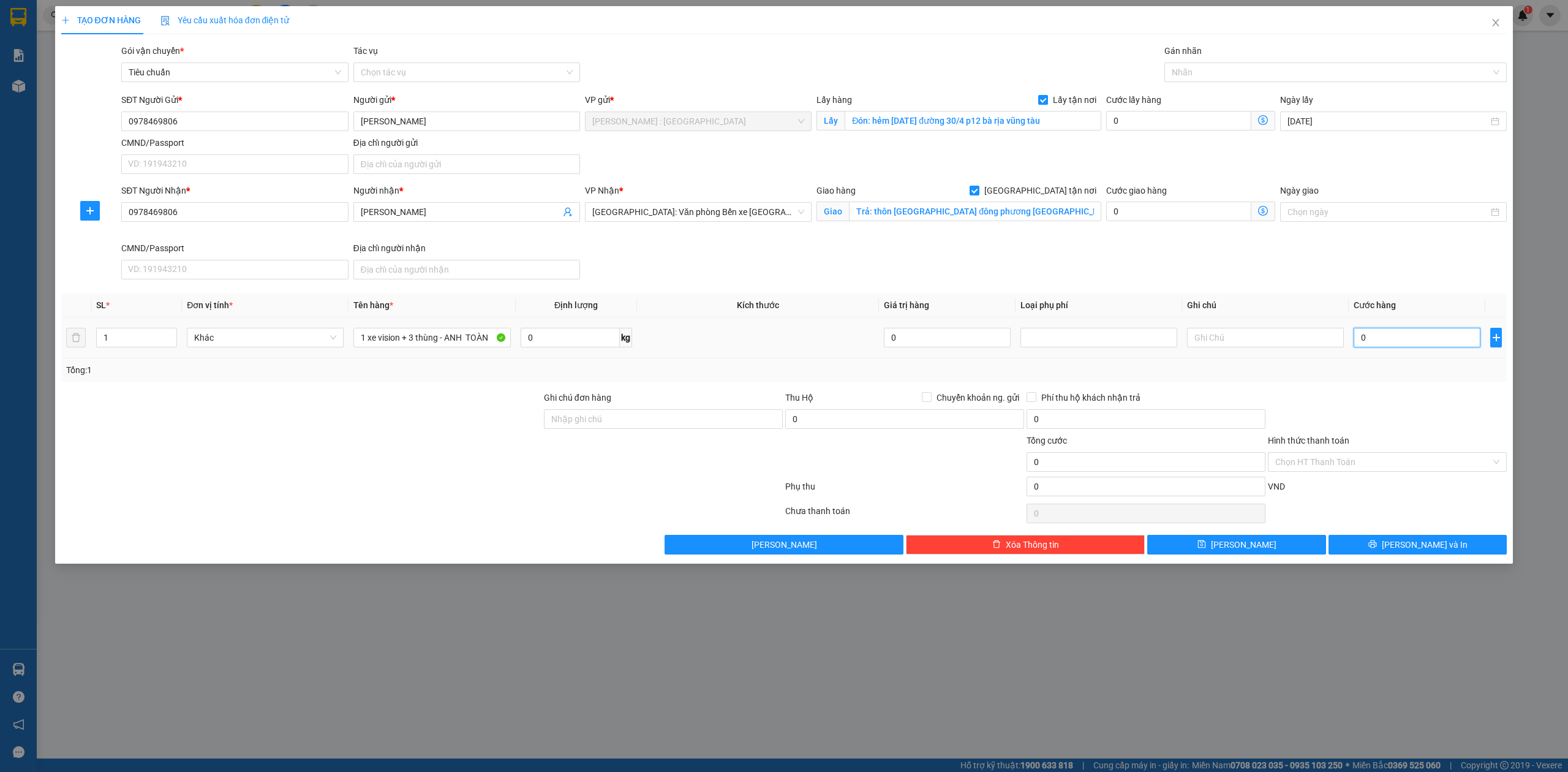
type input "2"
type input "22"
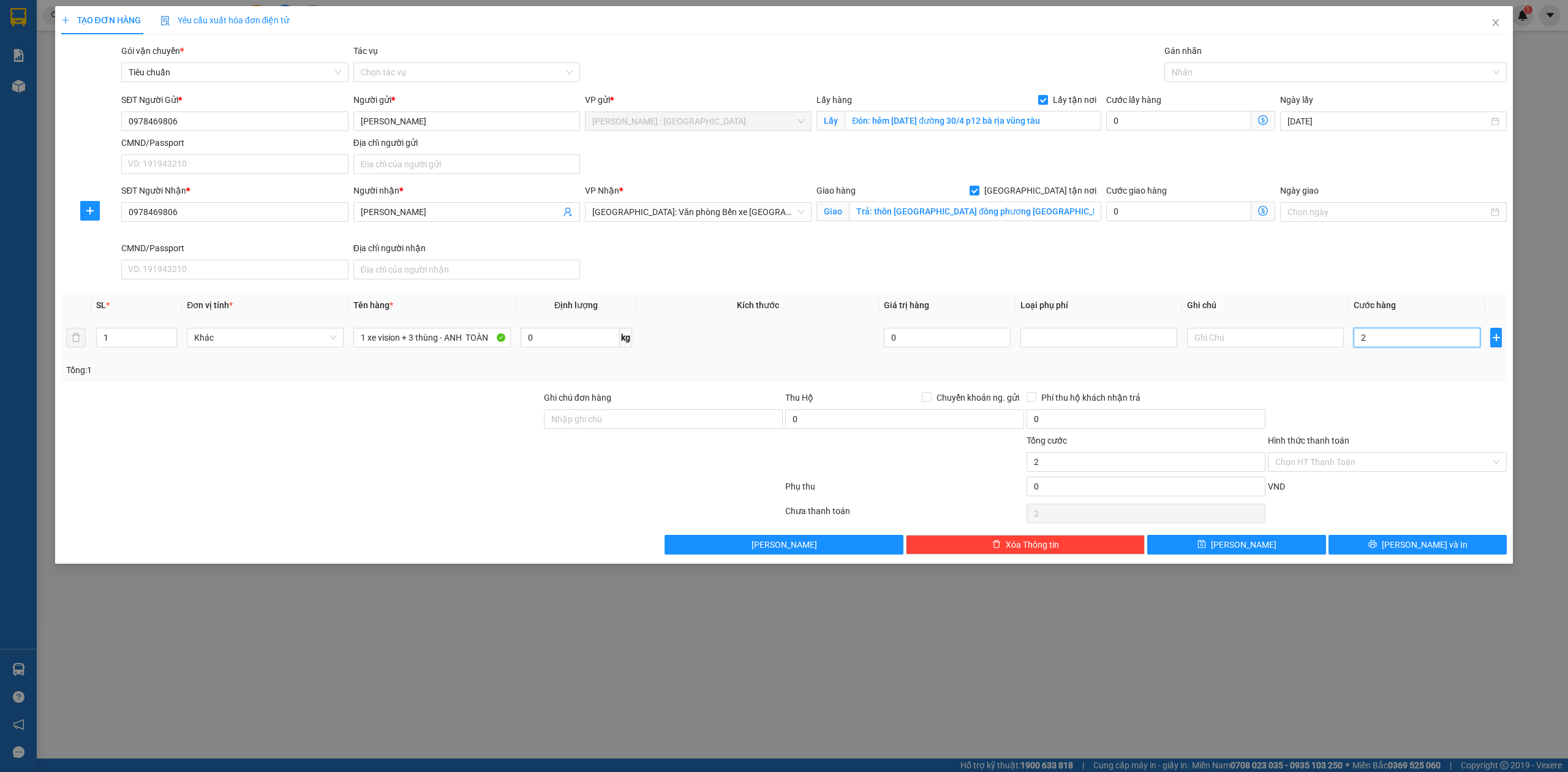
type input "22"
type input "228"
type input "2.280"
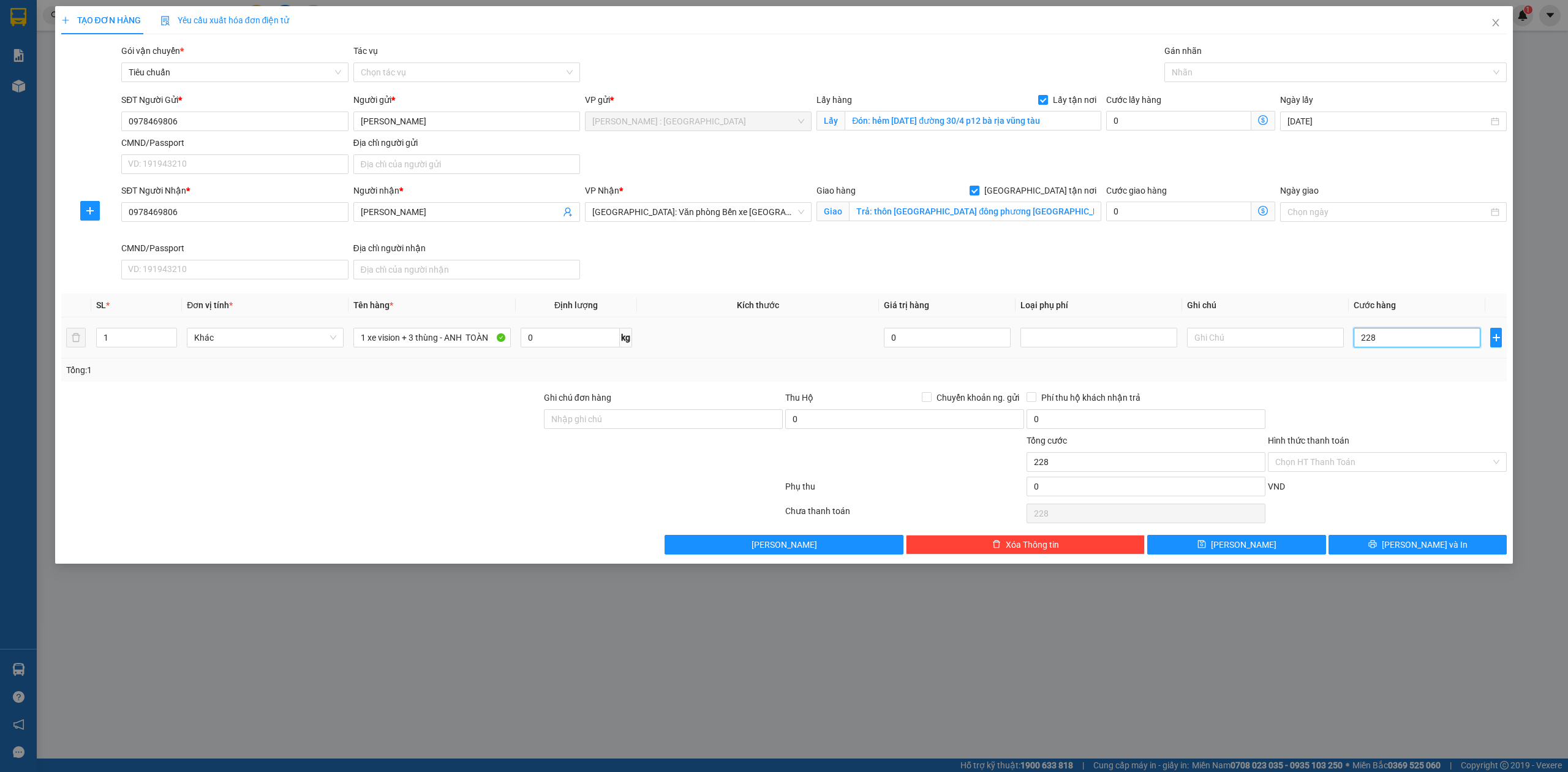
type input "2.280"
type input "2.280.000"
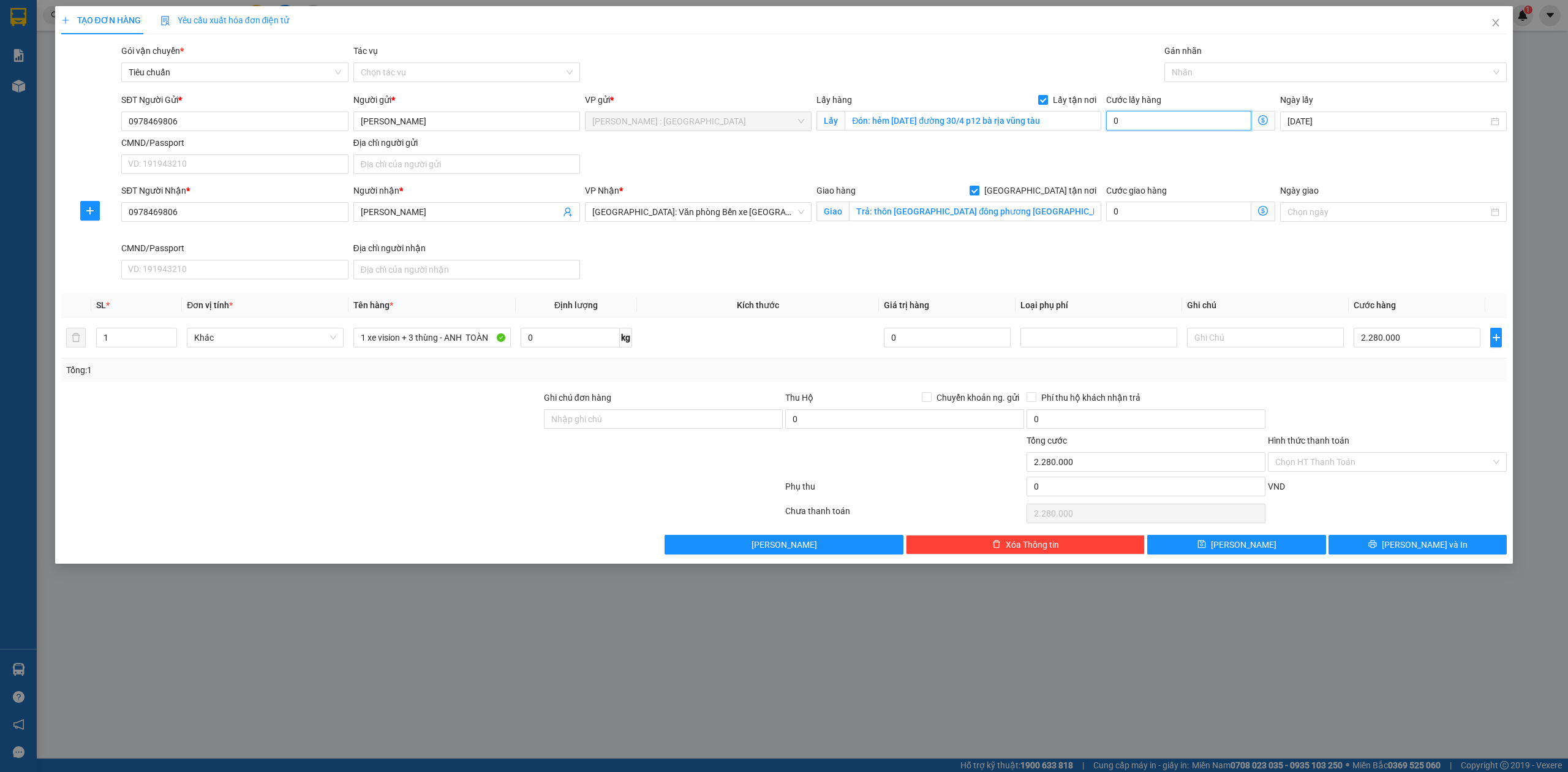
click at [1123, 115] on input "0" at bounding box center [1179, 121] width 145 height 20
click at [1239, 549] on span "[PERSON_NAME]" at bounding box center [1244, 545] width 65 height 14
checkbox input "false"
type input "0"
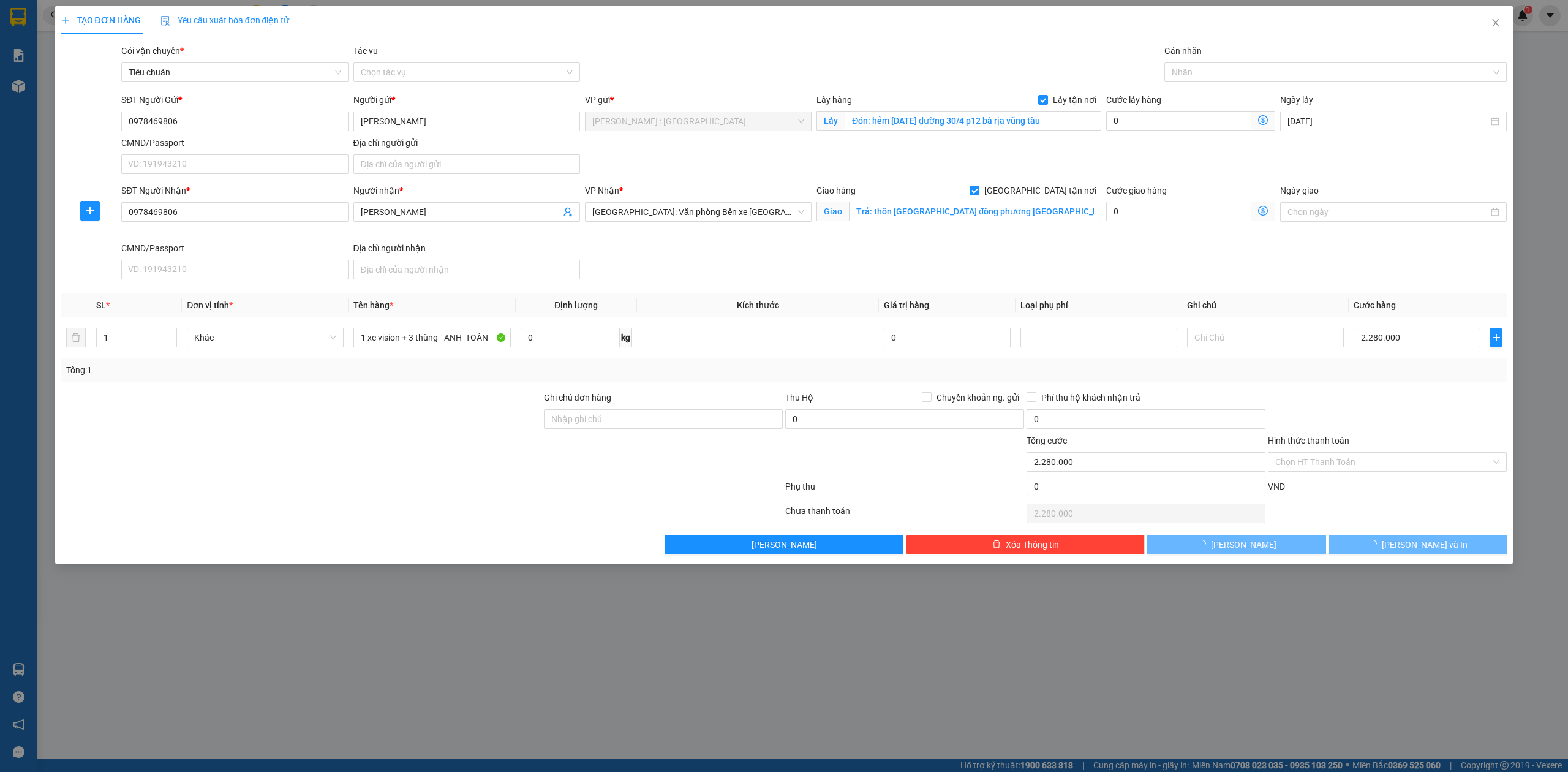
type input "0"
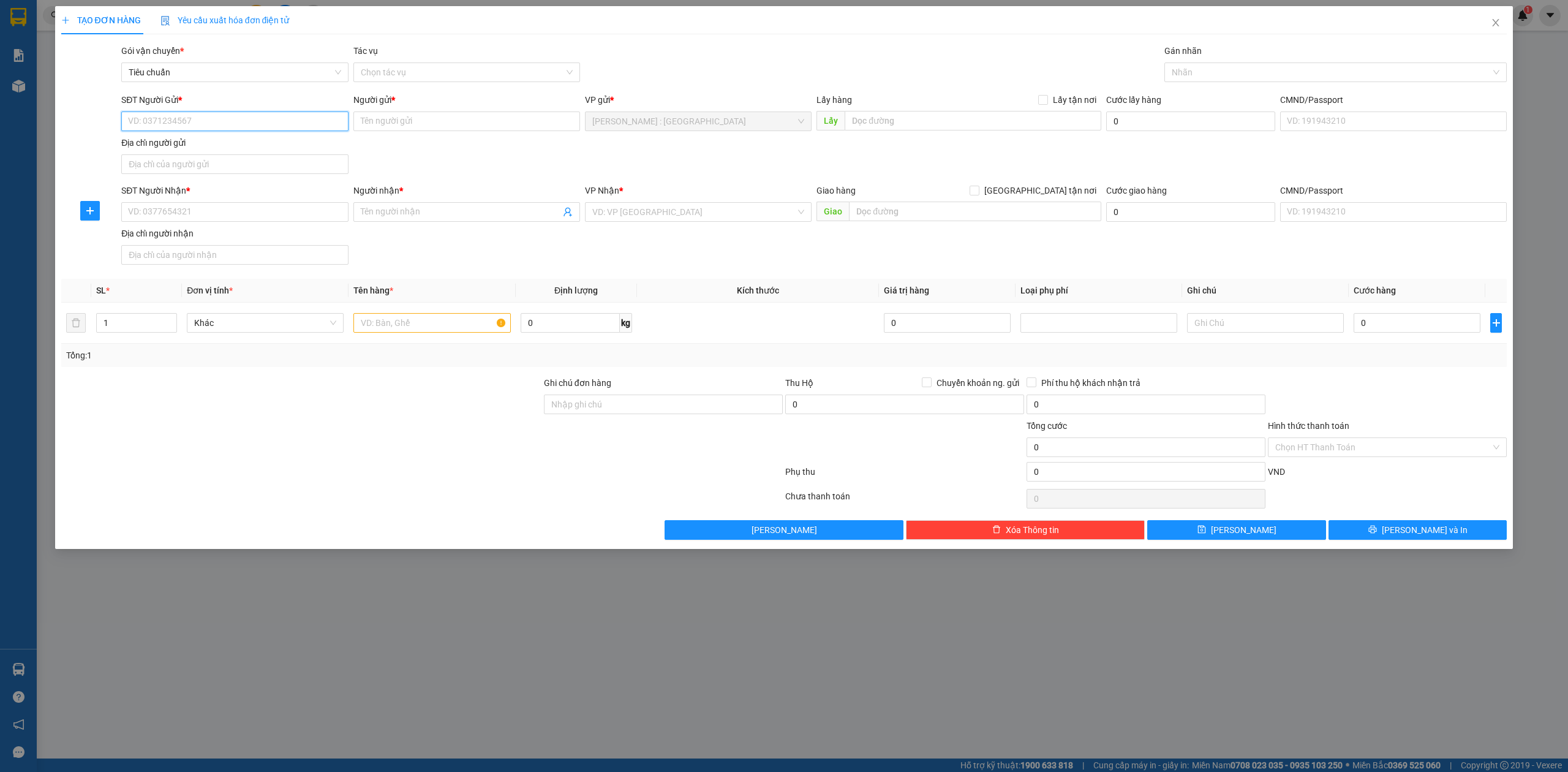
click at [297, 117] on input "SĐT Người Gửi *" at bounding box center [234, 122] width 226 height 20
paste input "0774460359"
type input "0774460359"
click at [300, 208] on input "SĐT Người Nhận *" at bounding box center [234, 212] width 226 height 20
click at [320, 222] on input "SĐT Người Nhận *" at bounding box center [234, 212] width 226 height 20
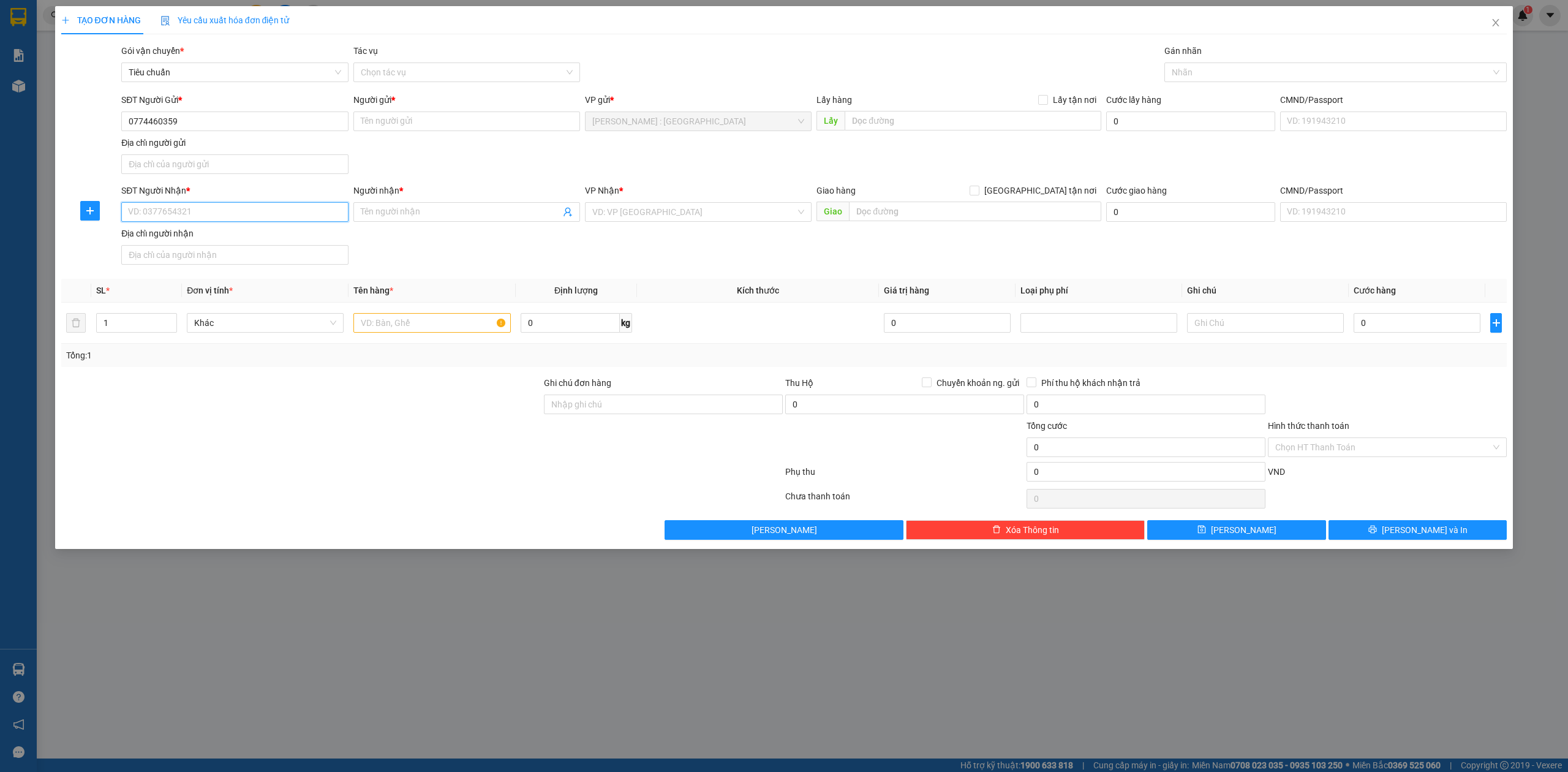
paste input "0365388323"
type input "0365388323"
drag, startPoint x: 484, startPoint y: 215, endPoint x: 469, endPoint y: 182, distance: 36.2
click at [484, 214] on input "Người nhận *" at bounding box center [461, 212] width 200 height 14
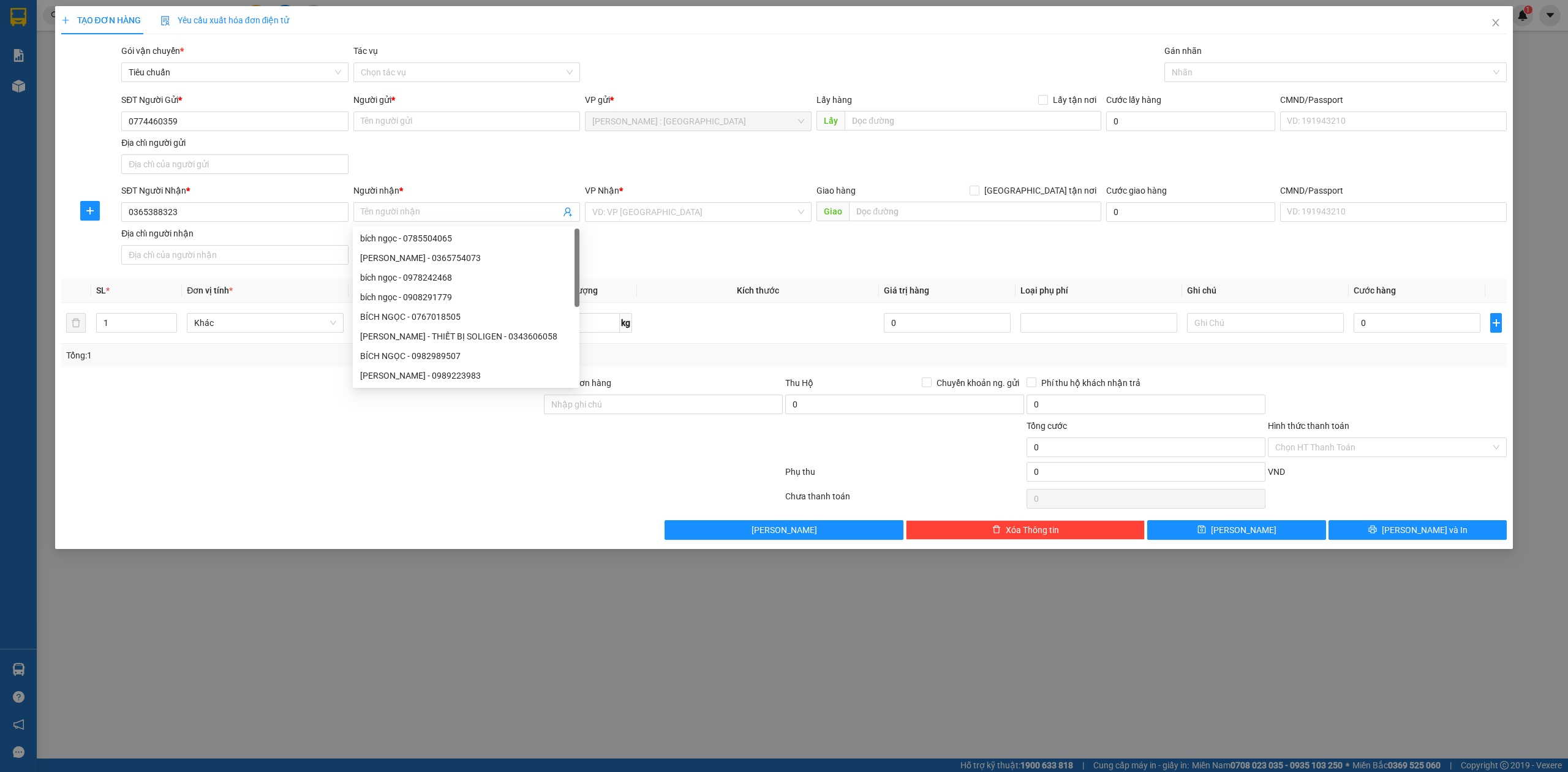
click at [420, 196] on div "Người nhận *" at bounding box center [466, 190] width 226 height 14
click at [420, 206] on input "Người nhận *" at bounding box center [461, 212] width 200 height 14
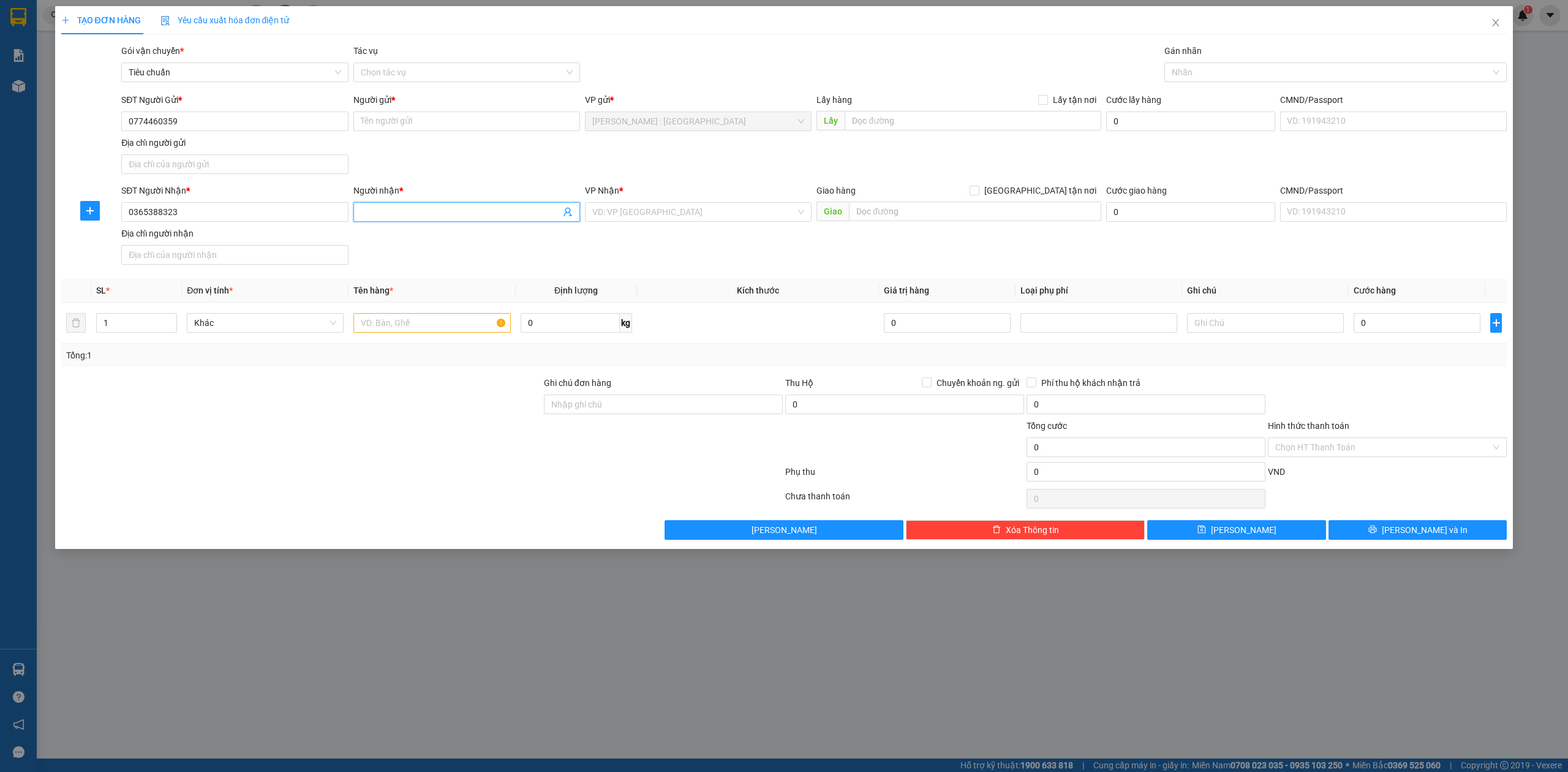
paste input "[PERSON_NAME]"
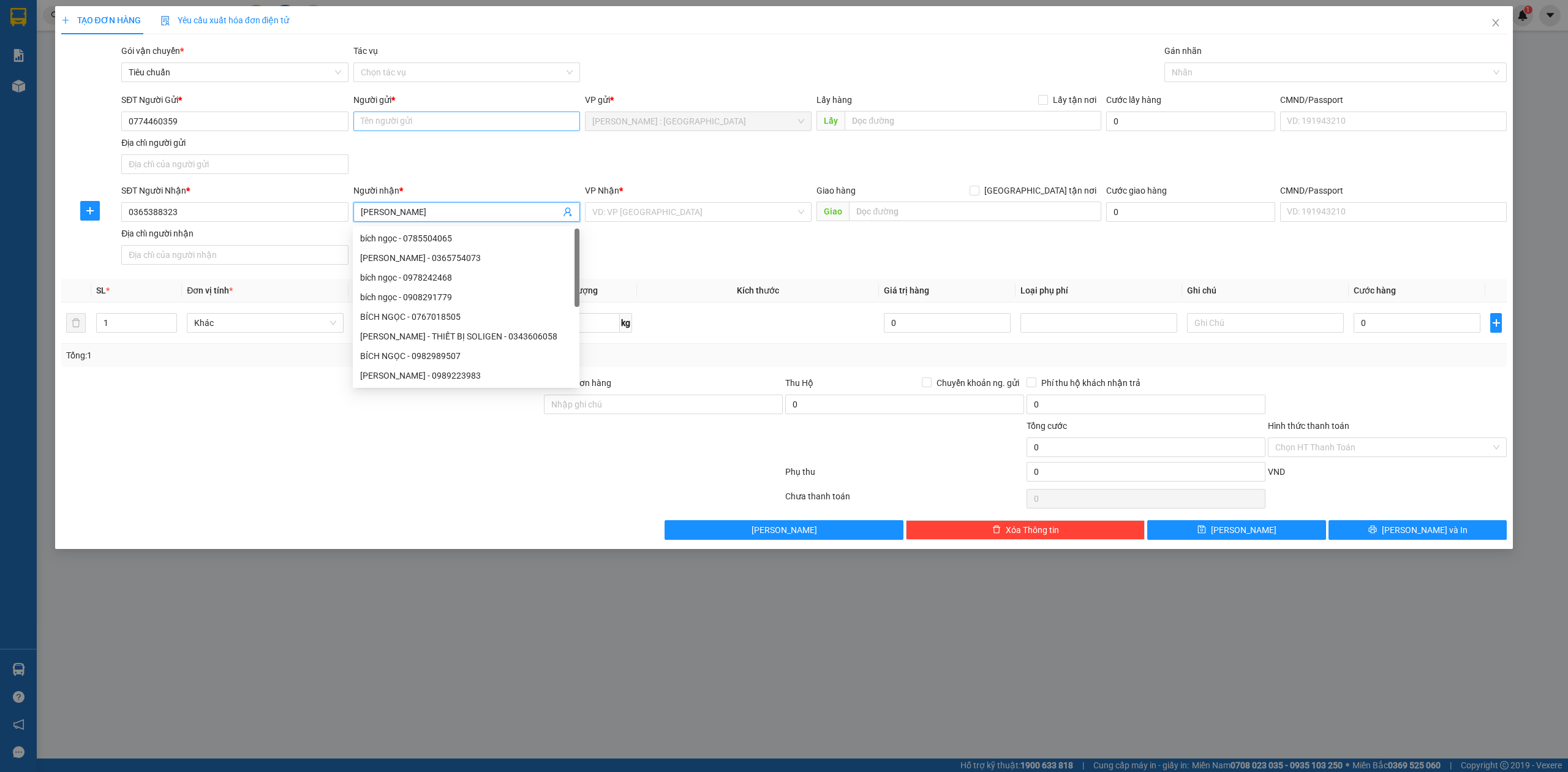
type input "[PERSON_NAME]"
click at [458, 127] on input "Người gửi *" at bounding box center [466, 122] width 226 height 20
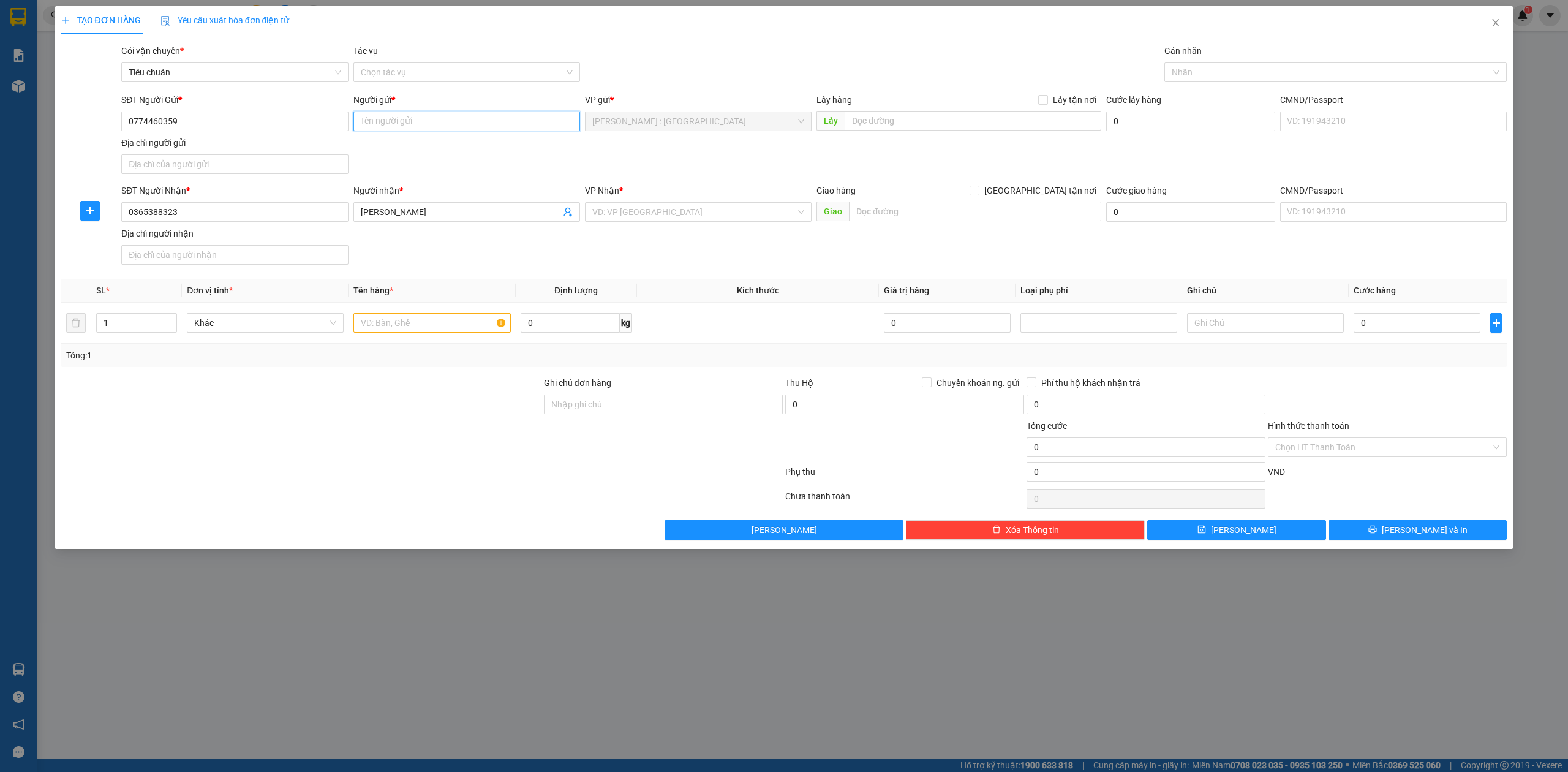
paste input "[PERSON_NAME]"
type input "[PERSON_NAME]"
click at [761, 218] on input "search" at bounding box center [694, 212] width 204 height 18
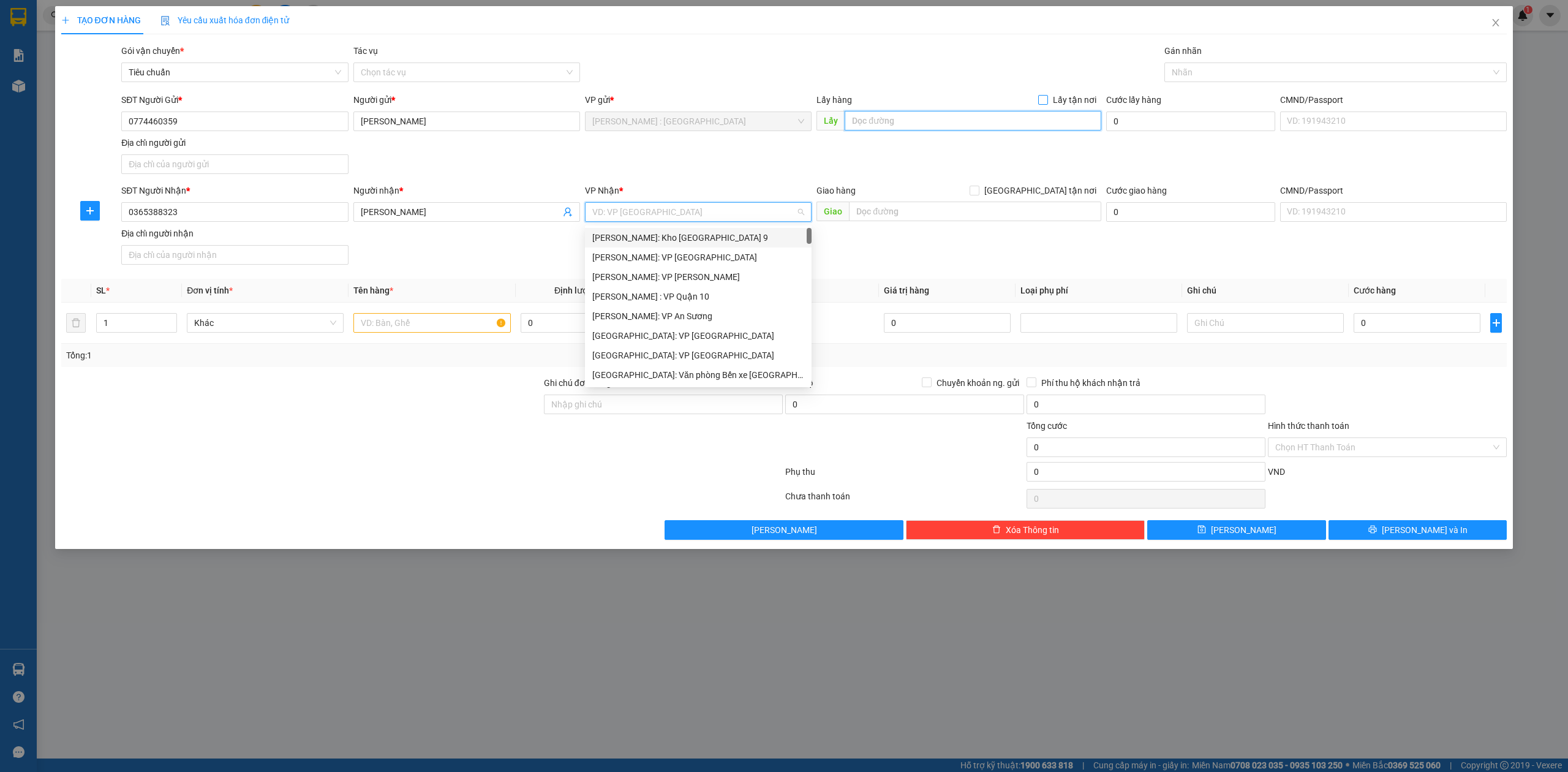
drag, startPoint x: 1020, startPoint y: 121, endPoint x: 1054, endPoint y: 99, distance: 40.5
click at [1022, 120] on input "text" at bounding box center [973, 121] width 256 height 20
paste input "Đón: [STREET_ADDRESS]"
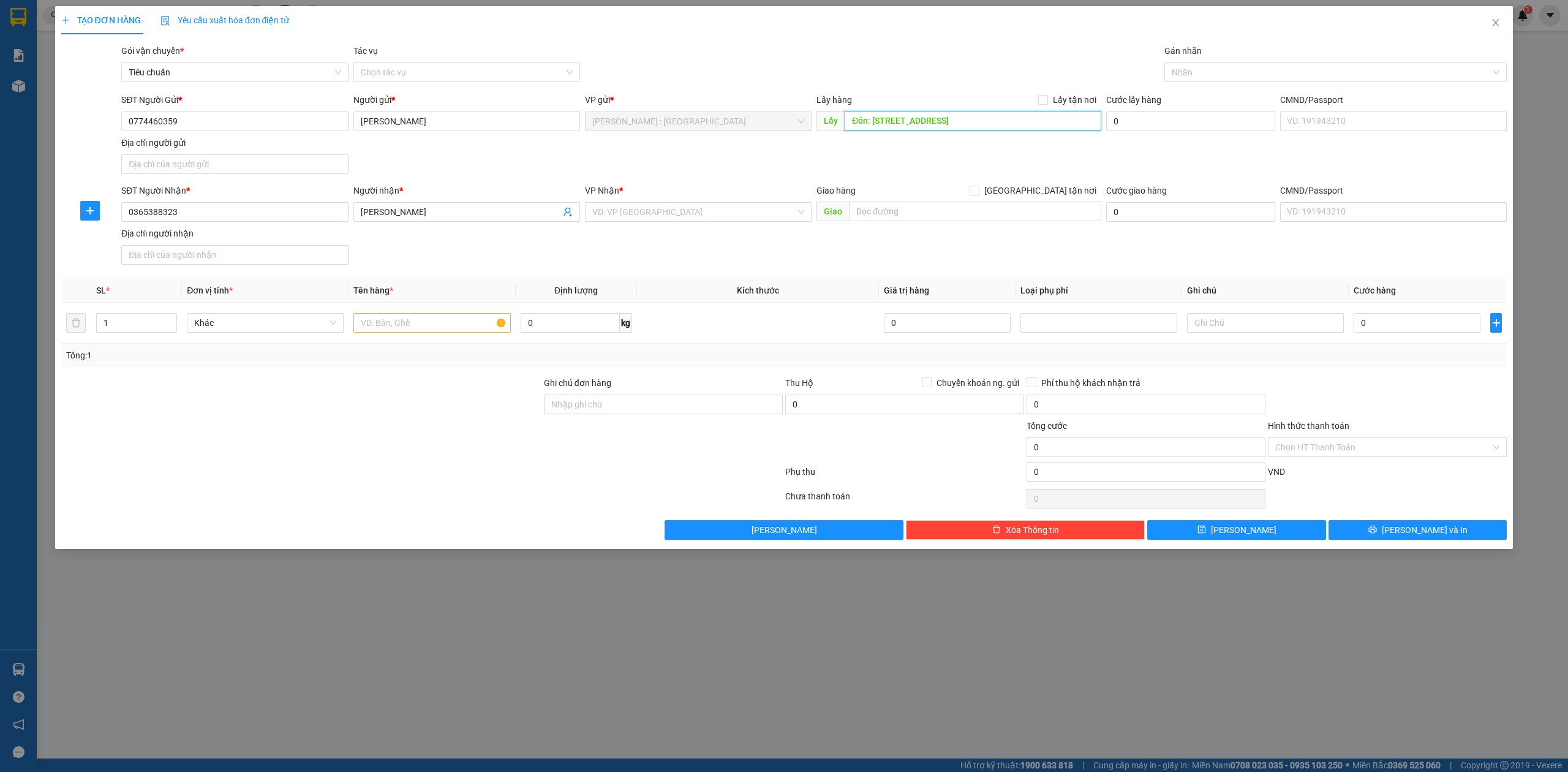
type input "Đón: [STREET_ADDRESS]"
click at [1069, 92] on div "Transit Pickup Surcharge Ids Transit Deliver Surcharge Ids Transit Deliver Surc…" at bounding box center [784, 292] width 1446 height 496
click at [1066, 92] on div "Transit Pickup Surcharge Ids Transit Deliver Surcharge Ids Transit Deliver Surc…" at bounding box center [784, 292] width 1446 height 496
drag, startPoint x: 1052, startPoint y: 98, endPoint x: 773, endPoint y: 177, distance: 290.0
click at [1050, 98] on span "Lấy tận nơi" at bounding box center [1074, 99] width 54 height 14
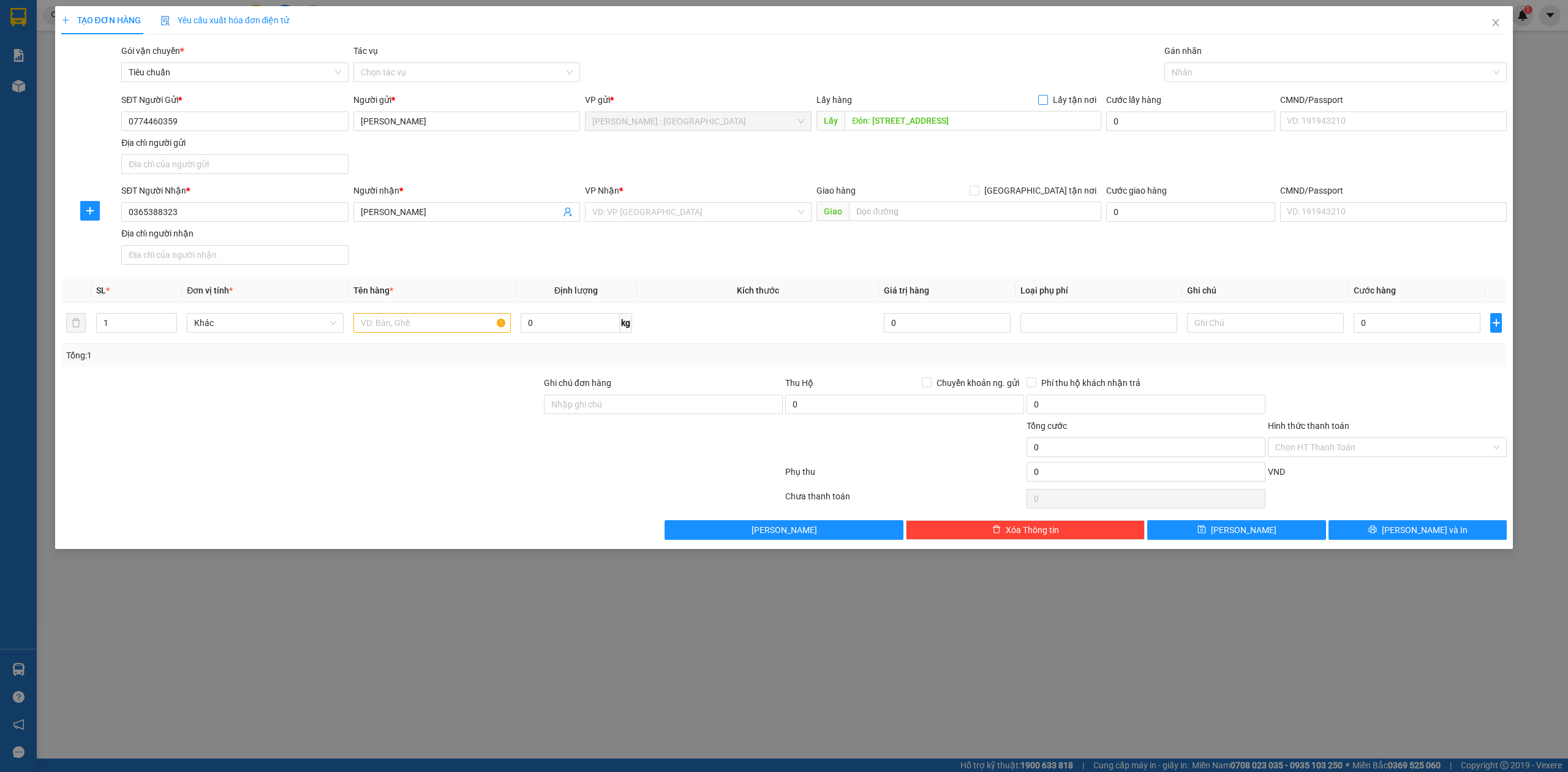
click at [1047, 98] on input "Lấy tận nơi" at bounding box center [1042, 98] width 8 height 8
checkbox input "true"
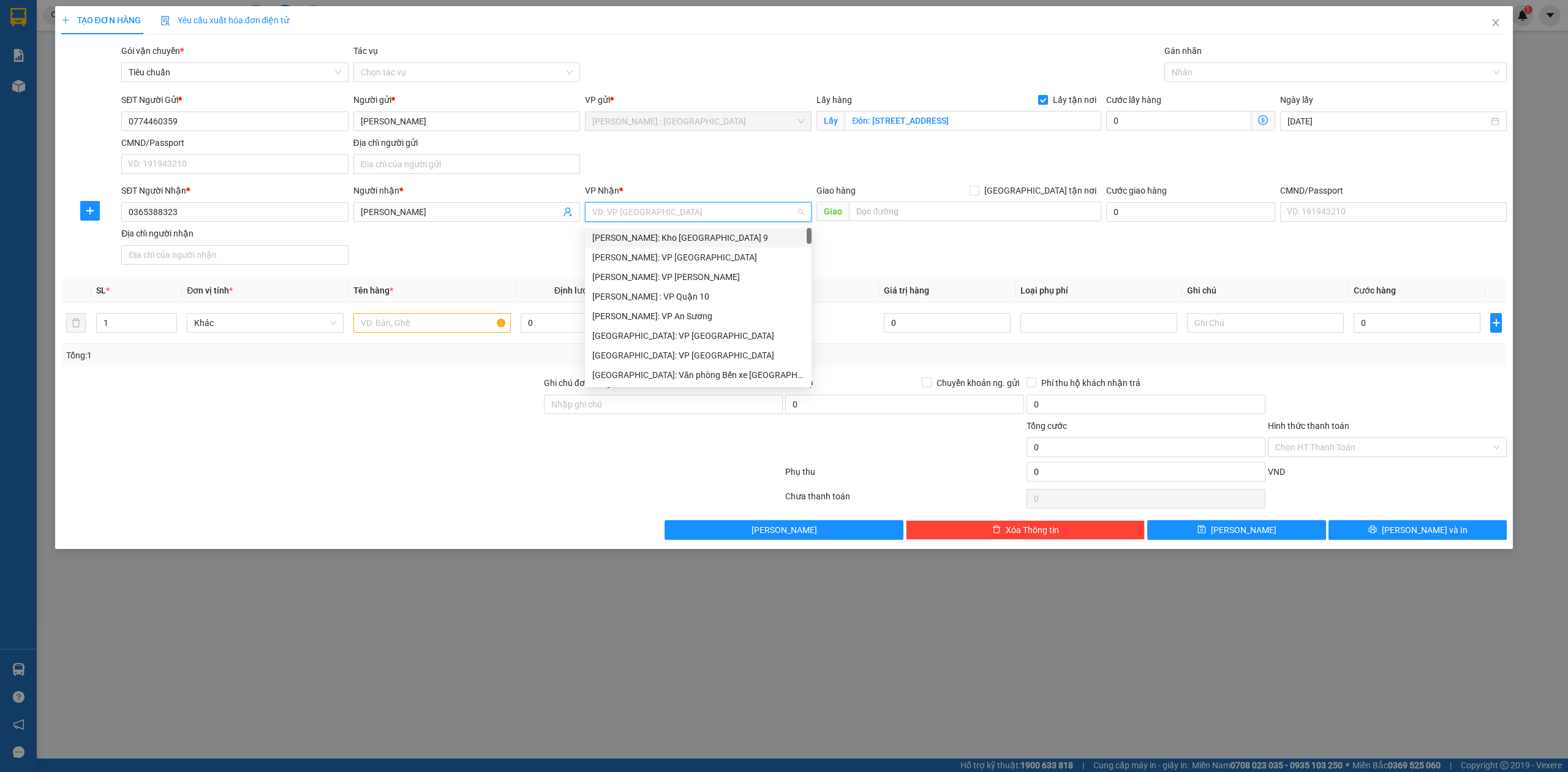
click at [683, 217] on input "search" at bounding box center [694, 212] width 204 height 18
type input "N"
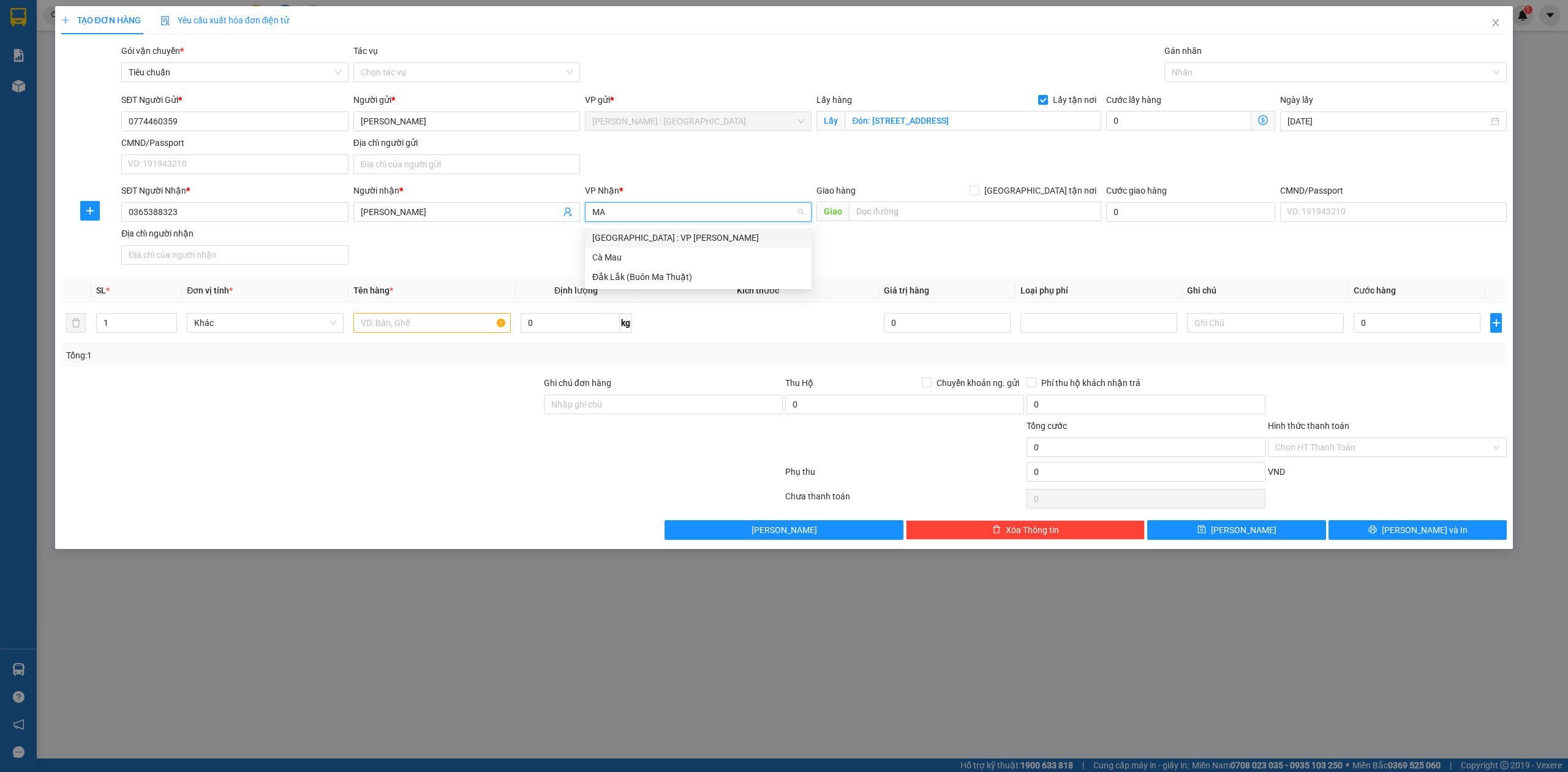
type input "MAI"
drag, startPoint x: 638, startPoint y: 236, endPoint x: 540, endPoint y: 256, distance: 100.0
click at [638, 236] on div "[GEOGRAPHIC_DATA] : VP [PERSON_NAME]" at bounding box center [698, 237] width 212 height 14
click at [464, 327] on input "text" at bounding box center [432, 323] width 157 height 20
paste input "1 xe wave"
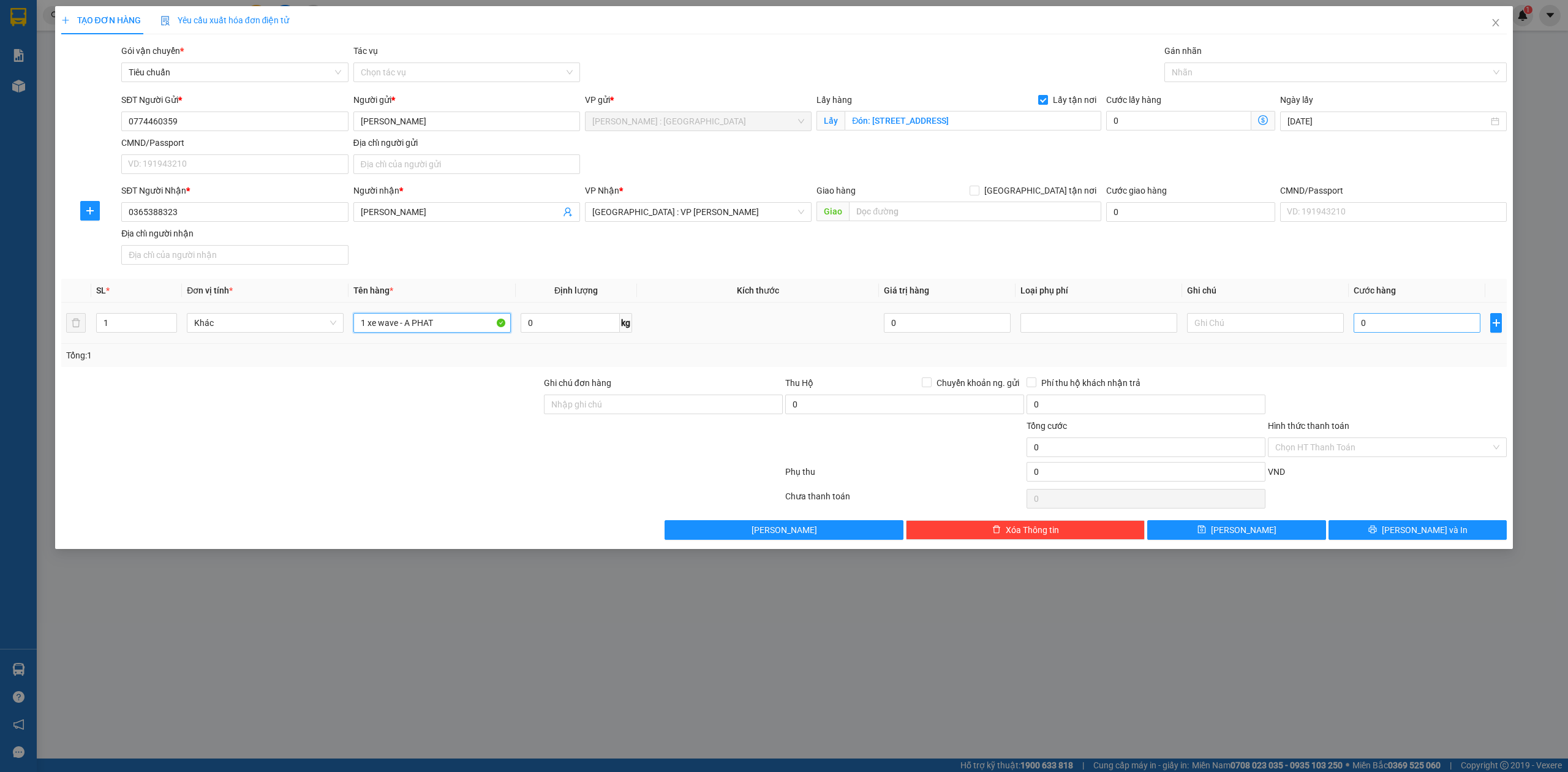
type input "1 xe wave - A PHAT"
click at [1422, 326] on input "0" at bounding box center [1418, 323] width 127 height 20
type input "9"
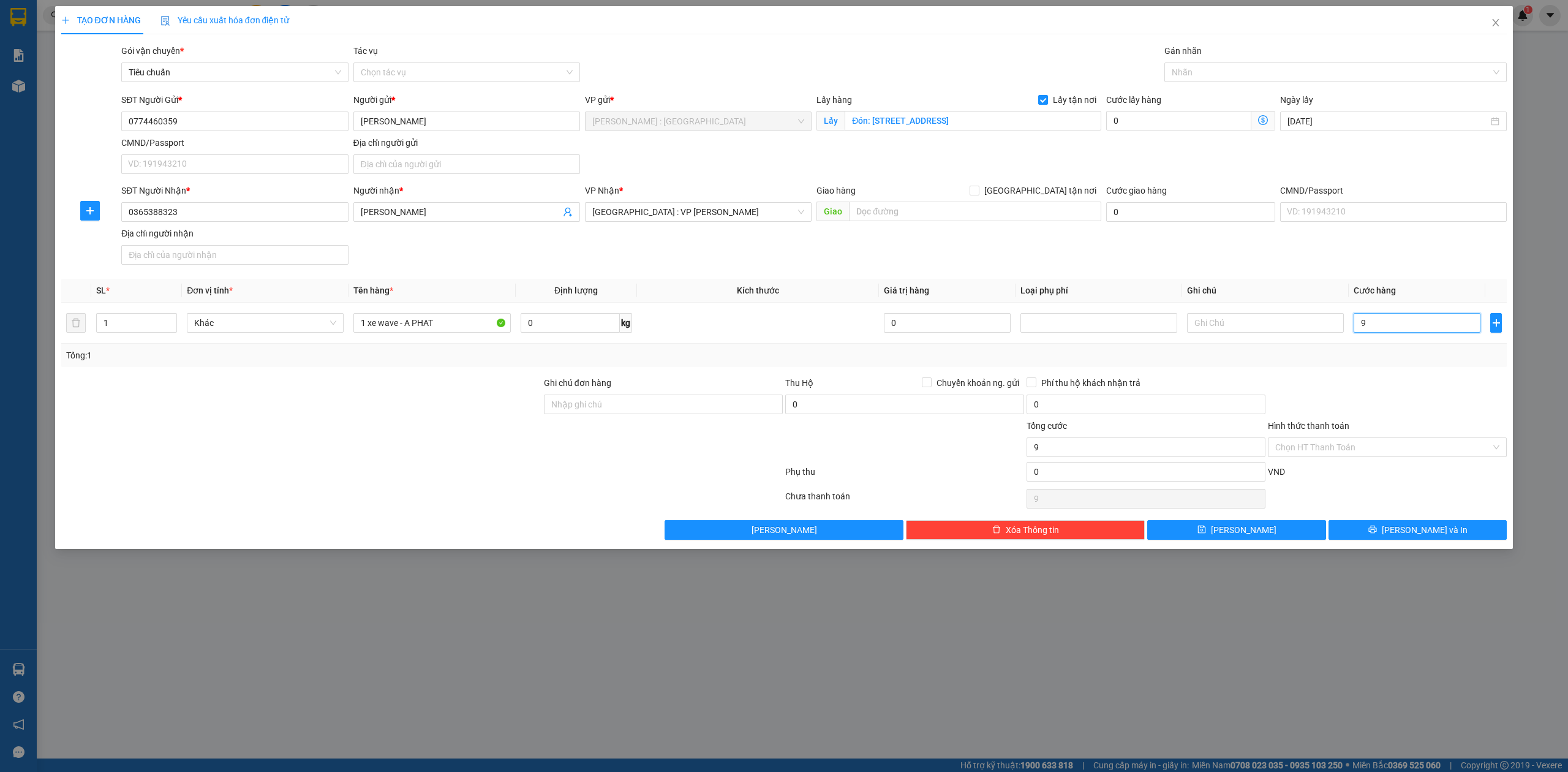
type input "92"
type input "920"
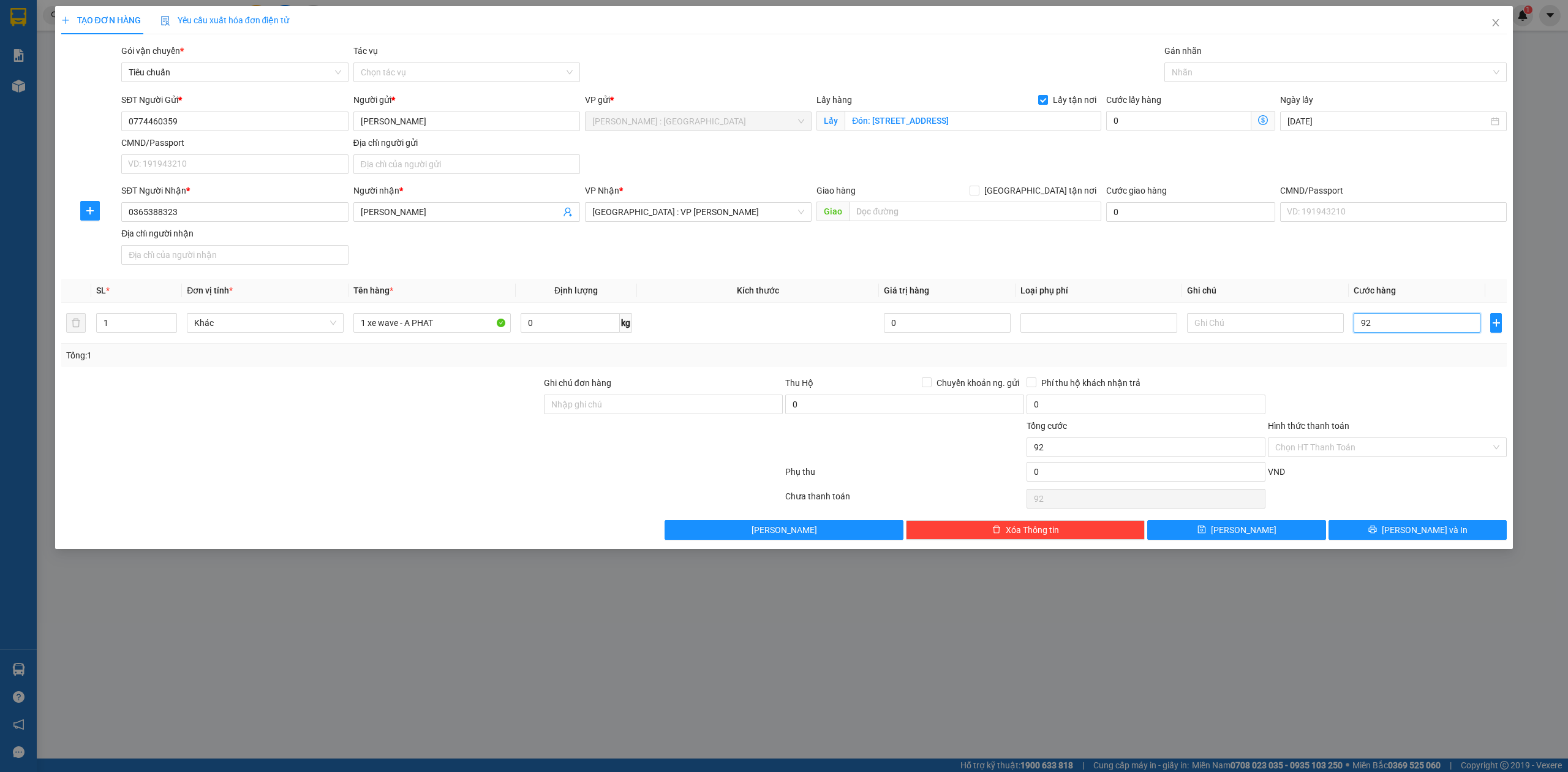
type input "920"
type input "920.000"
click at [1198, 124] on input "0" at bounding box center [1179, 121] width 145 height 20
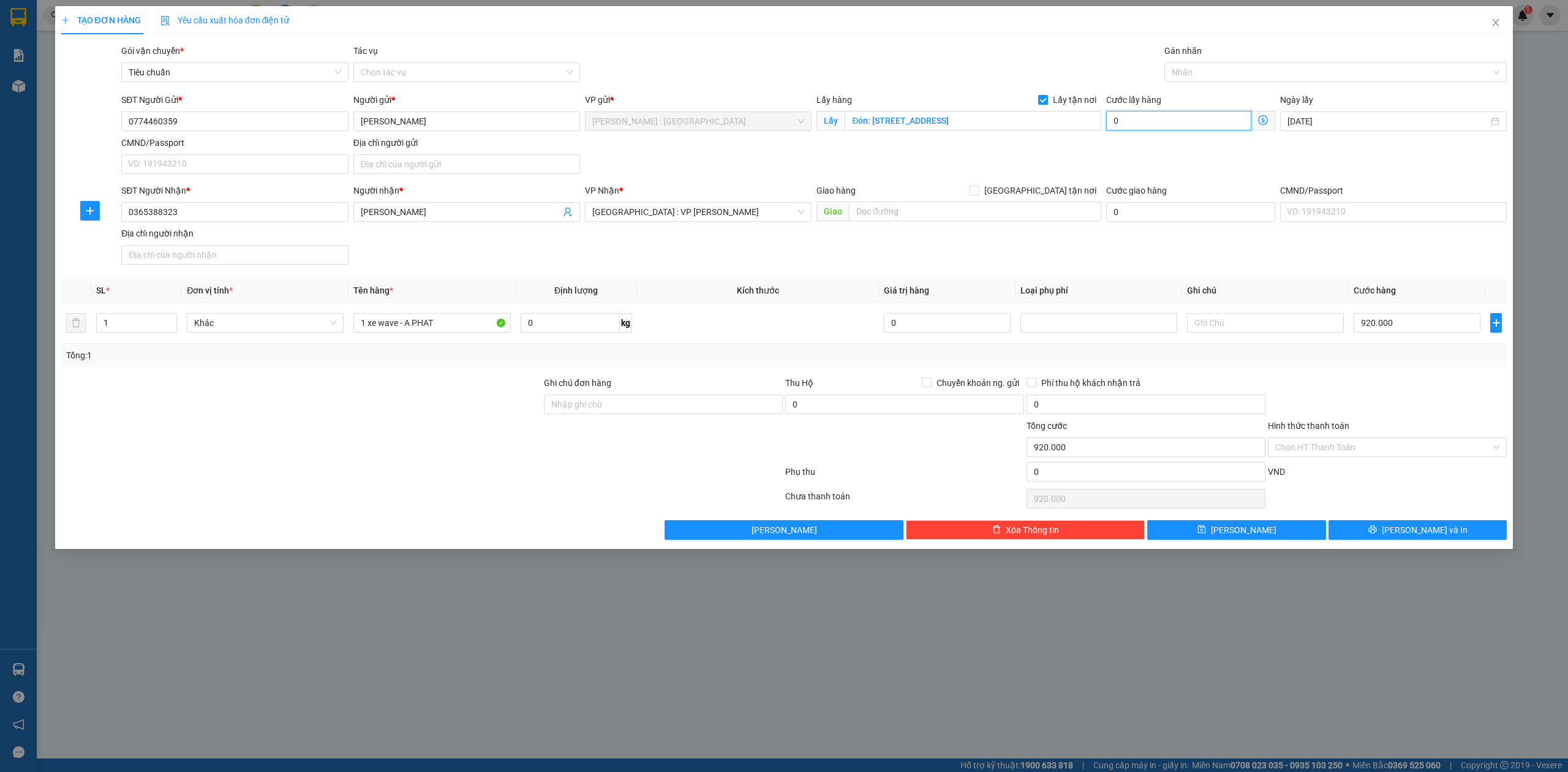
type input "920.001"
type input "1"
type input "920.015"
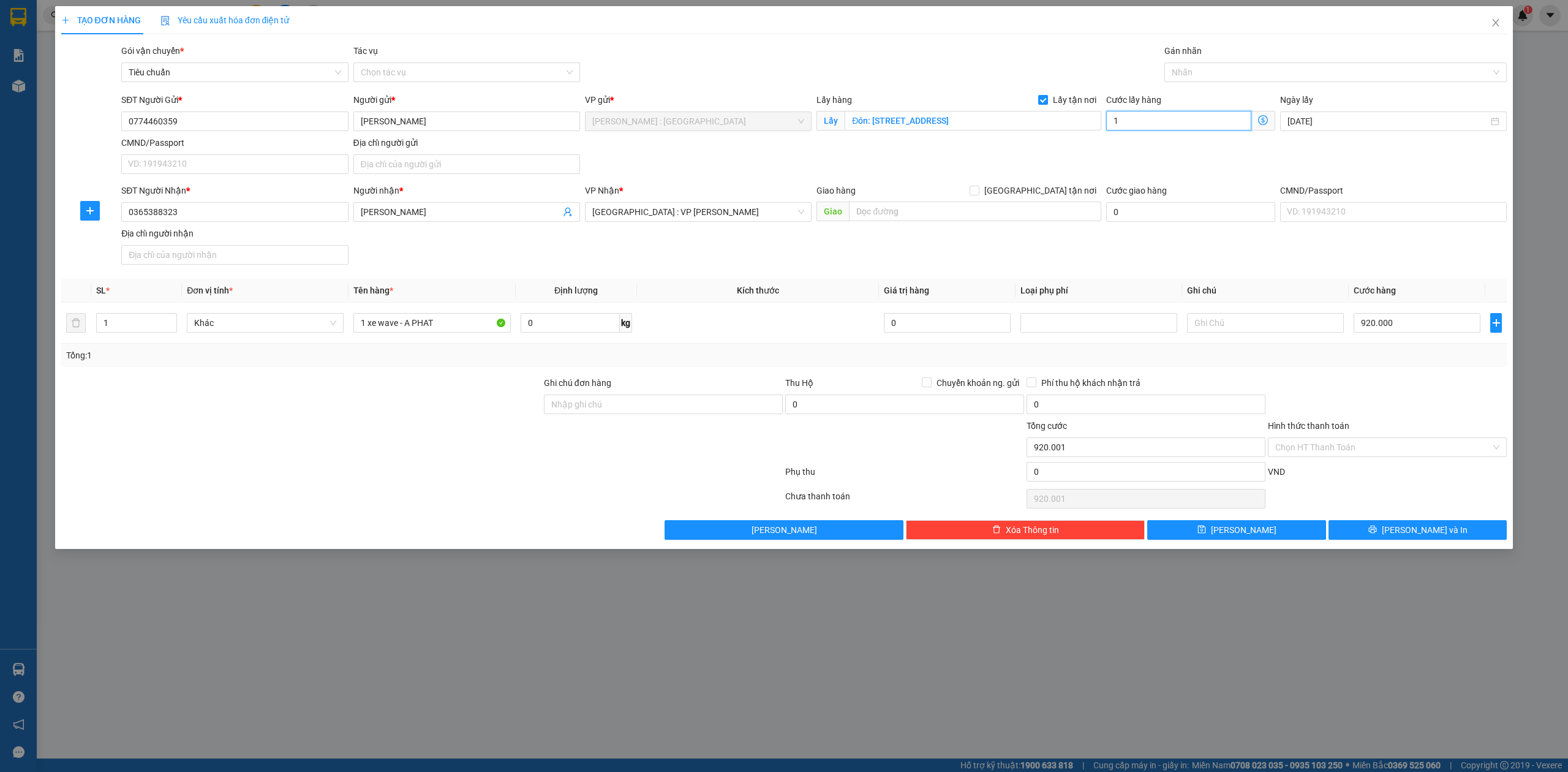
type input "15"
type input "920.150"
type input "150"
type input "1.070.000"
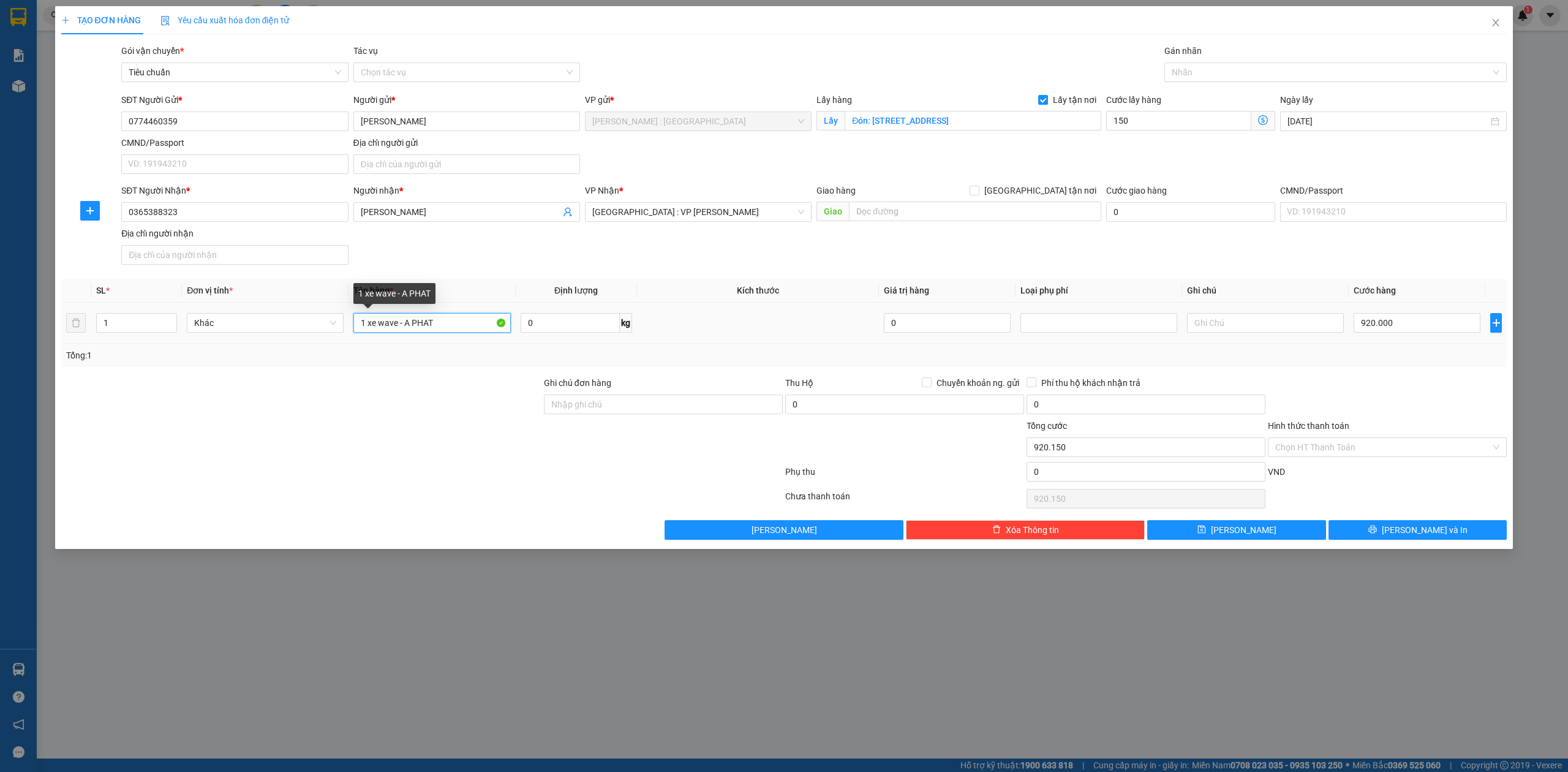
type input "1.070.000"
type input "150.000"
drag, startPoint x: 416, startPoint y: 325, endPoint x: 476, endPoint y: 318, distance: 60.4
click at [484, 325] on input "1 xe wave - A PHAT" at bounding box center [432, 323] width 157 height 20
type input "1 xe wave - A NAM"
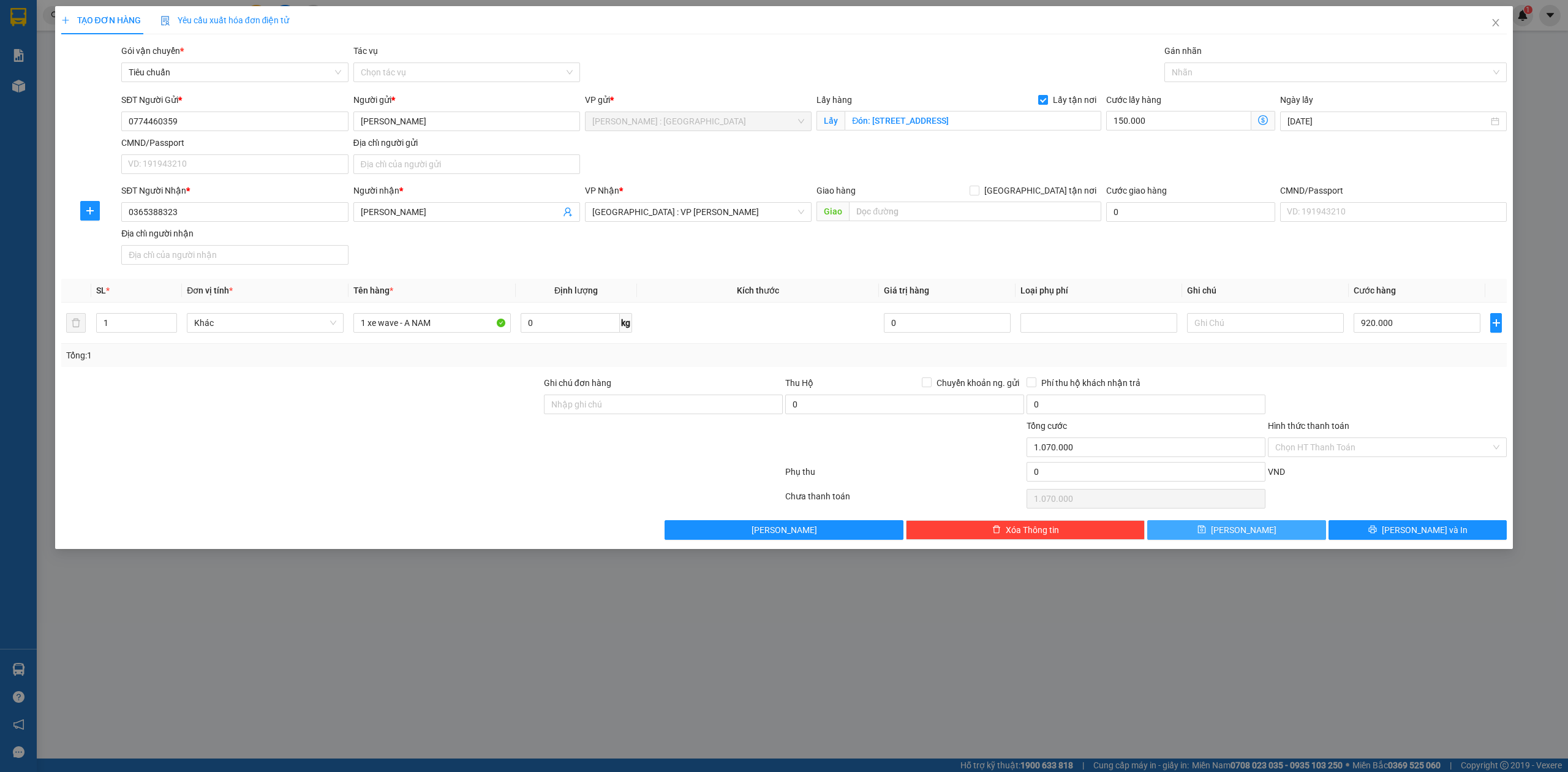
click at [1251, 536] on span "[PERSON_NAME]" at bounding box center [1244, 530] width 65 height 14
checkbox input "false"
type input "0"
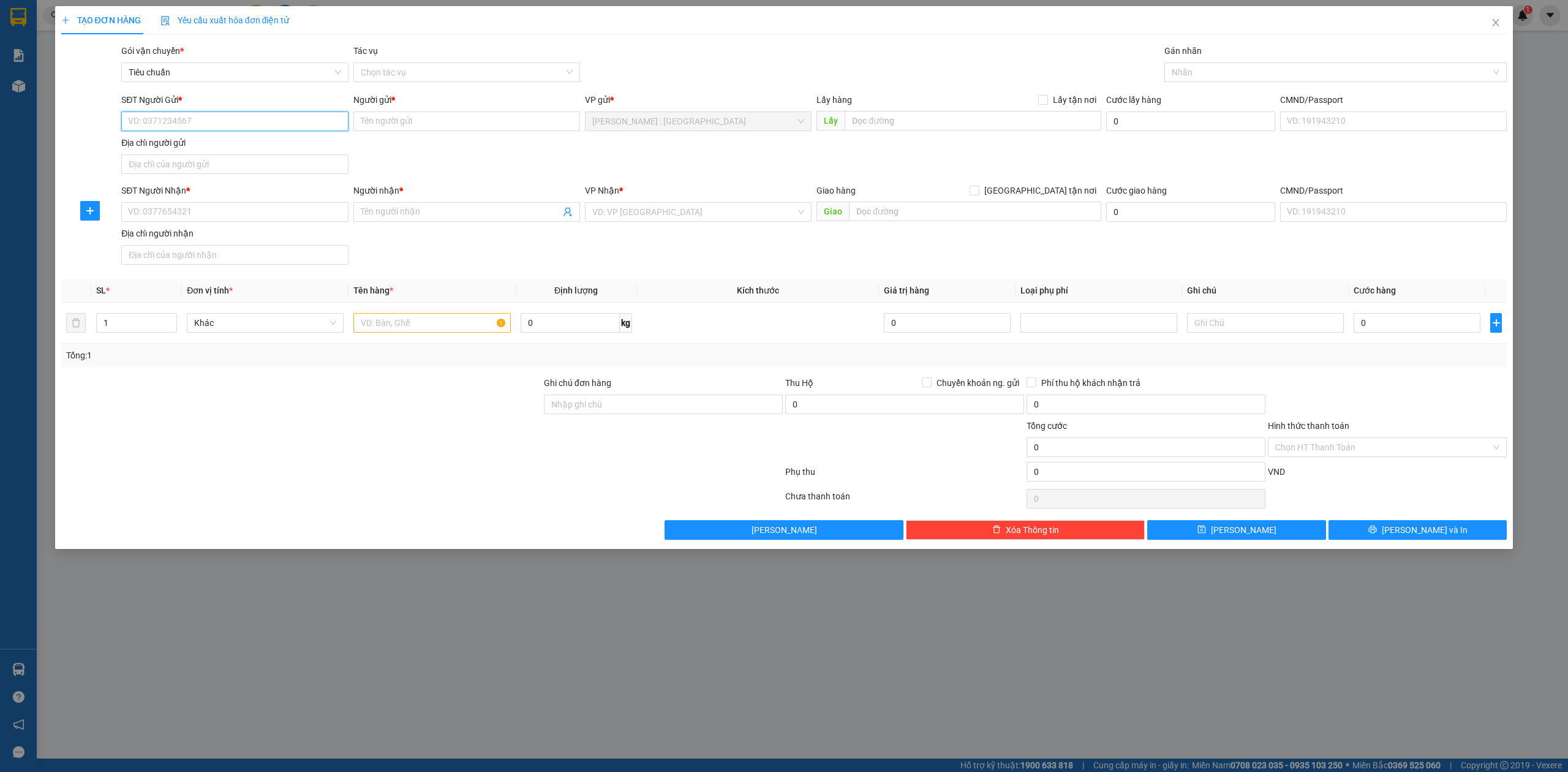
click at [184, 125] on input "SĐT Người Gửi *" at bounding box center [234, 122] width 226 height 20
paste input "0908213810"
type input "0908213810"
click at [187, 209] on input "SĐT Người Nhận *" at bounding box center [234, 212] width 226 height 20
paste input "0977051500"
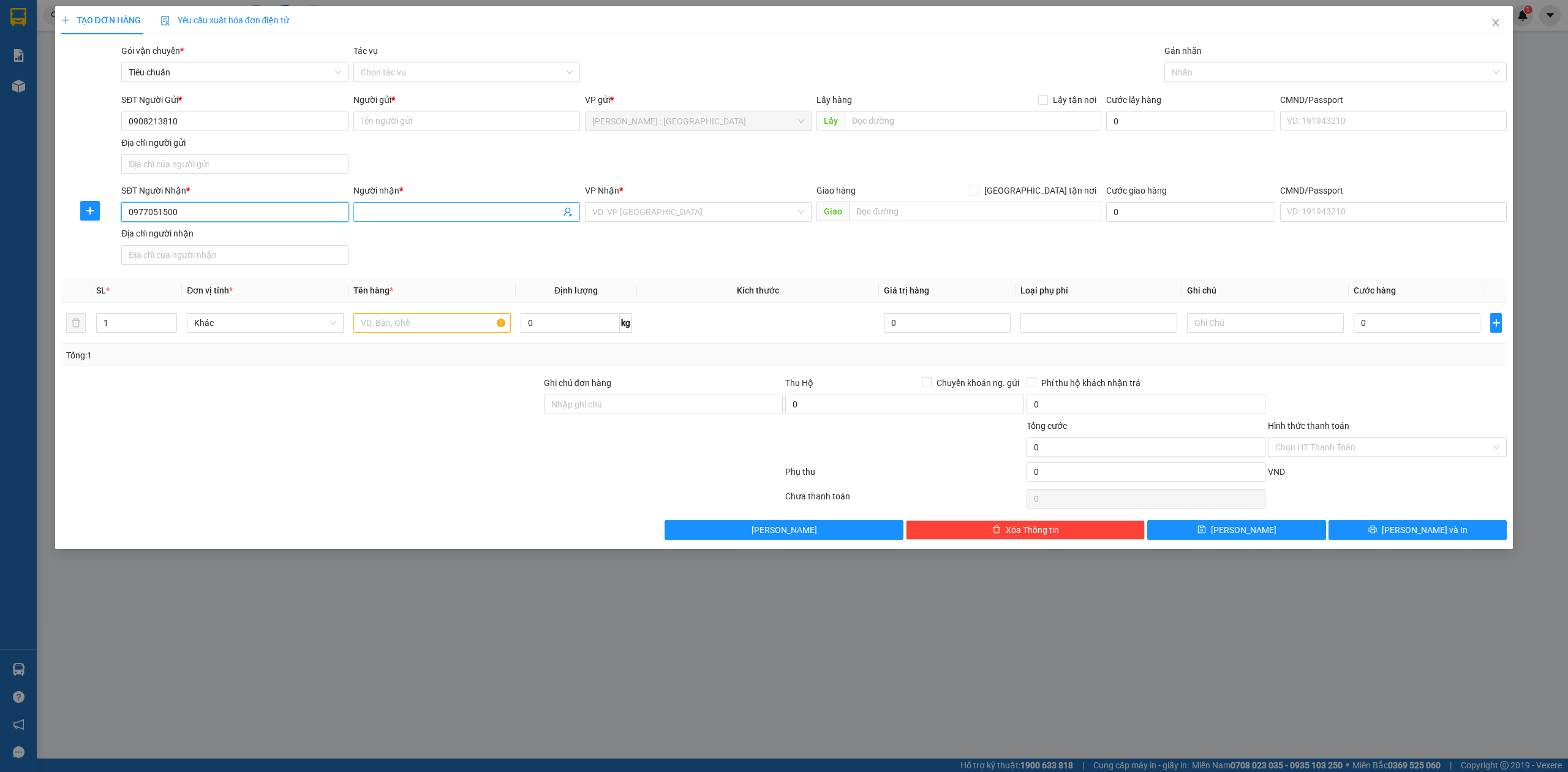
type input "0977051500"
click at [391, 209] on input "Người nhận *" at bounding box center [461, 212] width 200 height 14
paste input "ông [PERSON_NAME]"
type input "ông [PERSON_NAME]"
click at [455, 121] on input "Người gửi *" at bounding box center [466, 122] width 226 height 20
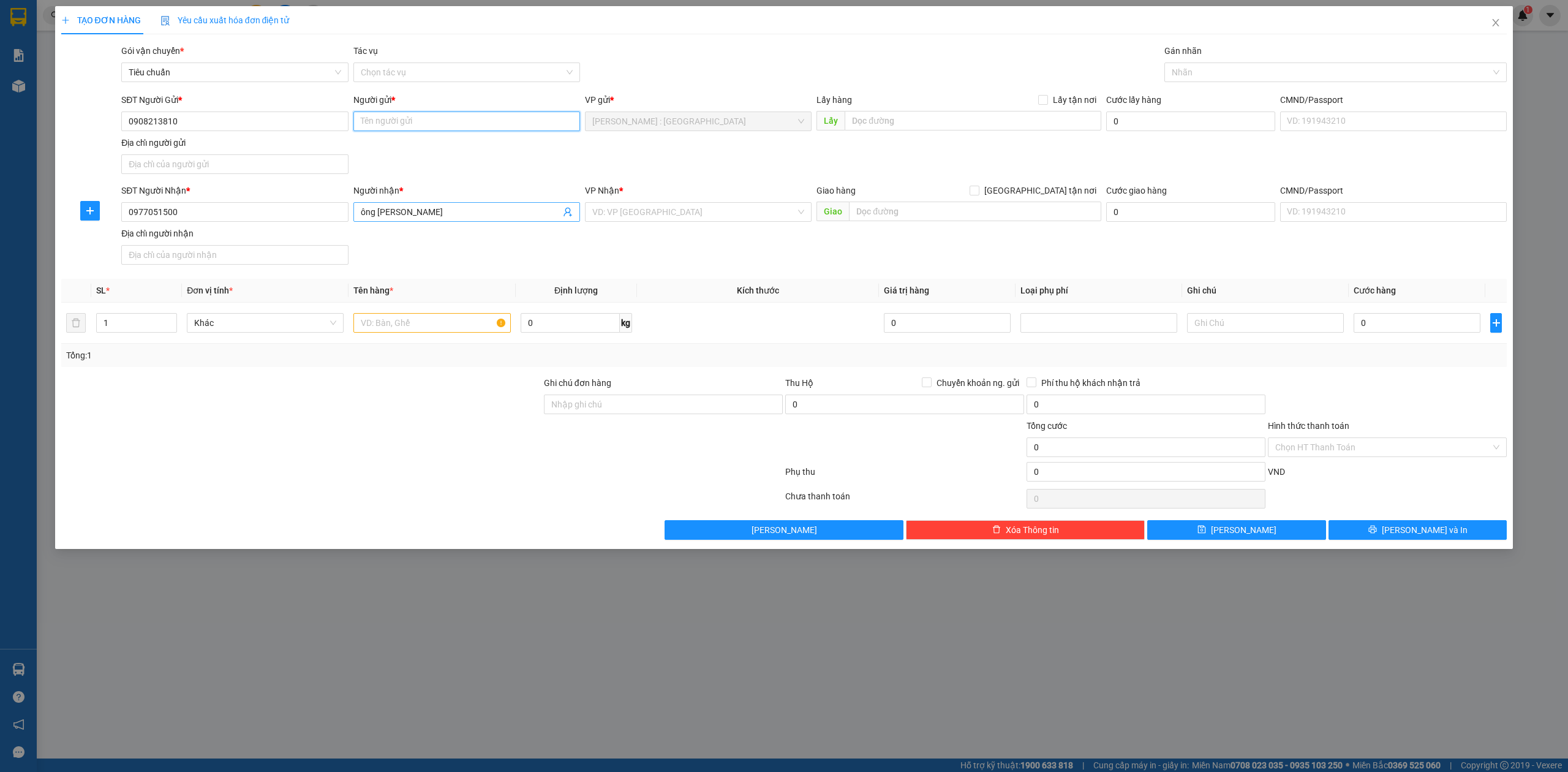
paste input "kimoanh"
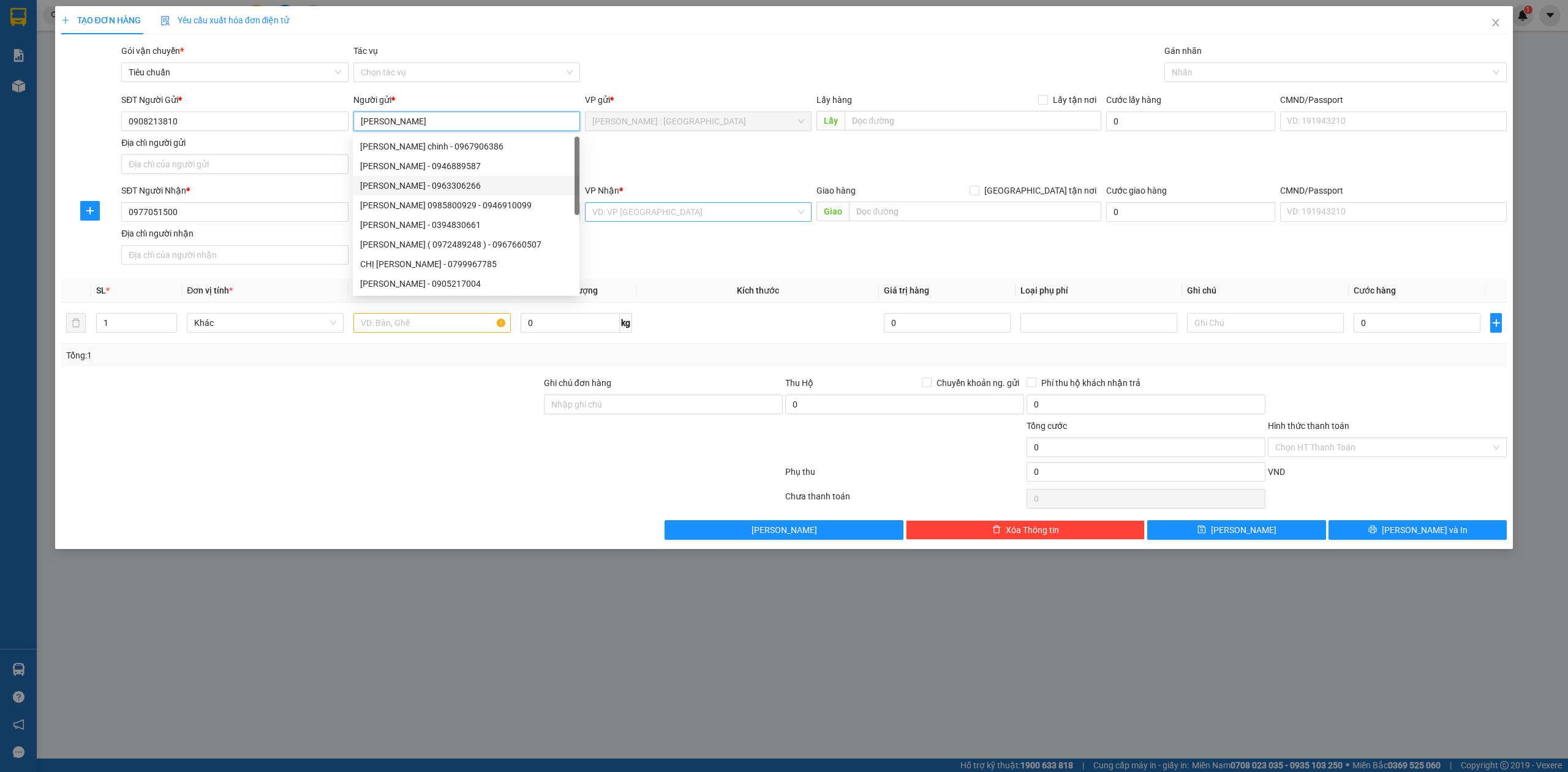
type input "[PERSON_NAME]"
click at [718, 221] on input "search" at bounding box center [694, 212] width 204 height 18
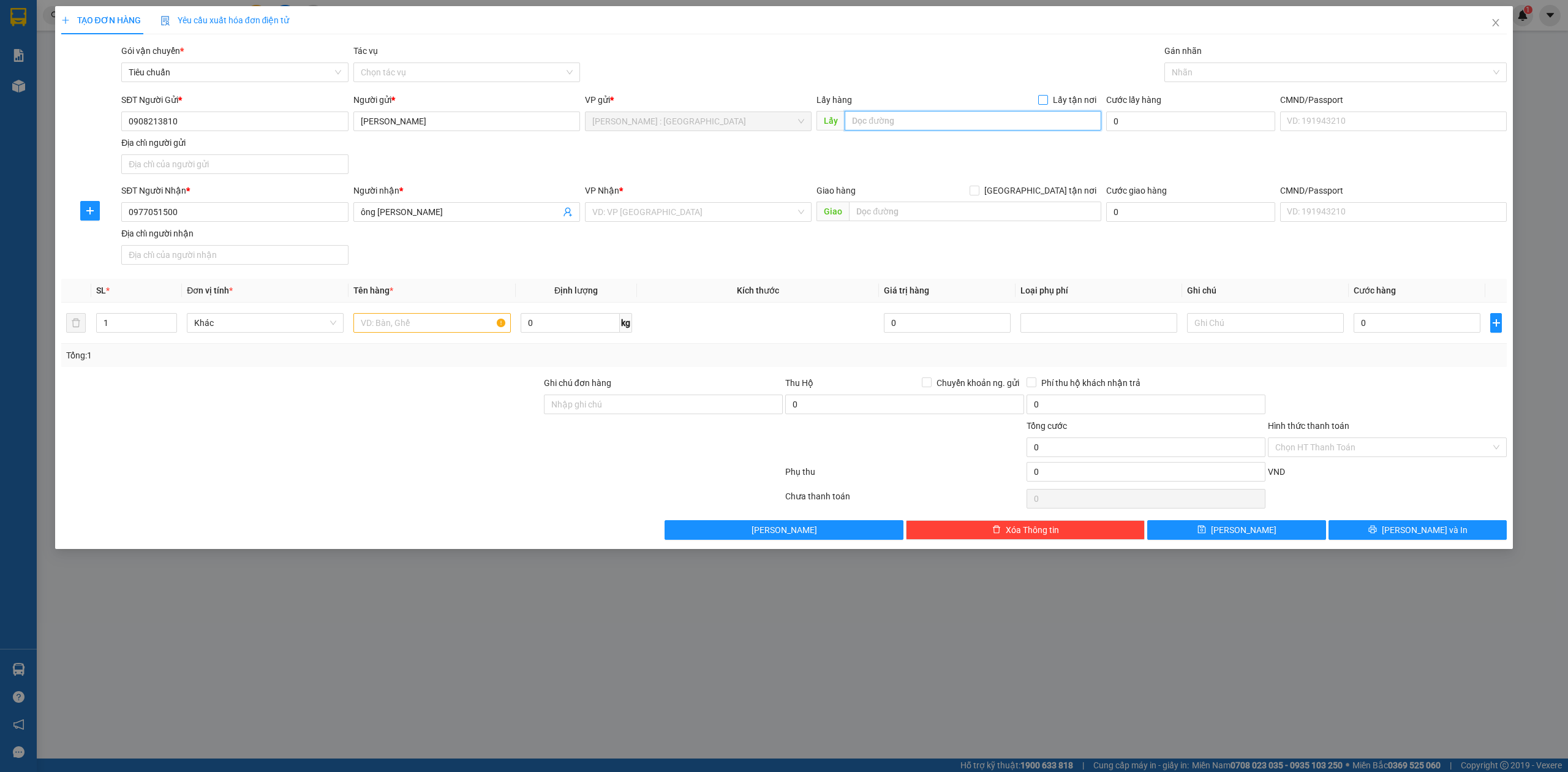
paste input "43 tân lập [GEOGRAPHIC_DATA] cũ [GEOGRAPHIC_DATA]/"
drag, startPoint x: 983, startPoint y: 125, endPoint x: 1064, endPoint y: 101, distance: 84.5
click at [988, 124] on input "text" at bounding box center [973, 121] width 256 height 20
type input "43 tân lập [GEOGRAPHIC_DATA] cũ [GEOGRAPHIC_DATA]/"
click at [1070, 96] on span "Lấy tận nơi" at bounding box center [1074, 99] width 54 height 14
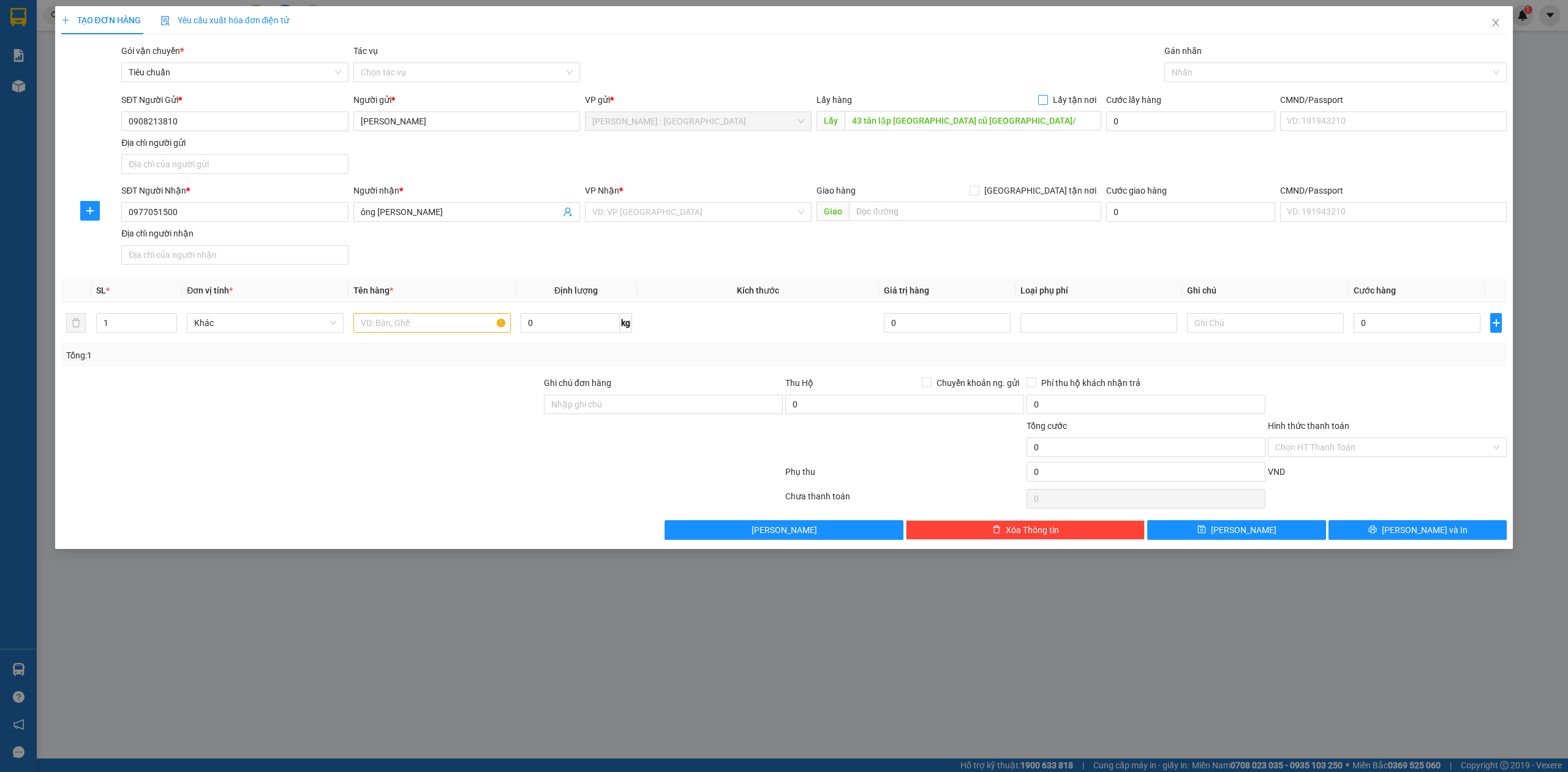
click at [1047, 96] on input "Lấy tận nơi" at bounding box center [1042, 98] width 8 height 8
checkbox input "true"
click at [685, 221] on input "search" at bounding box center [694, 212] width 204 height 18
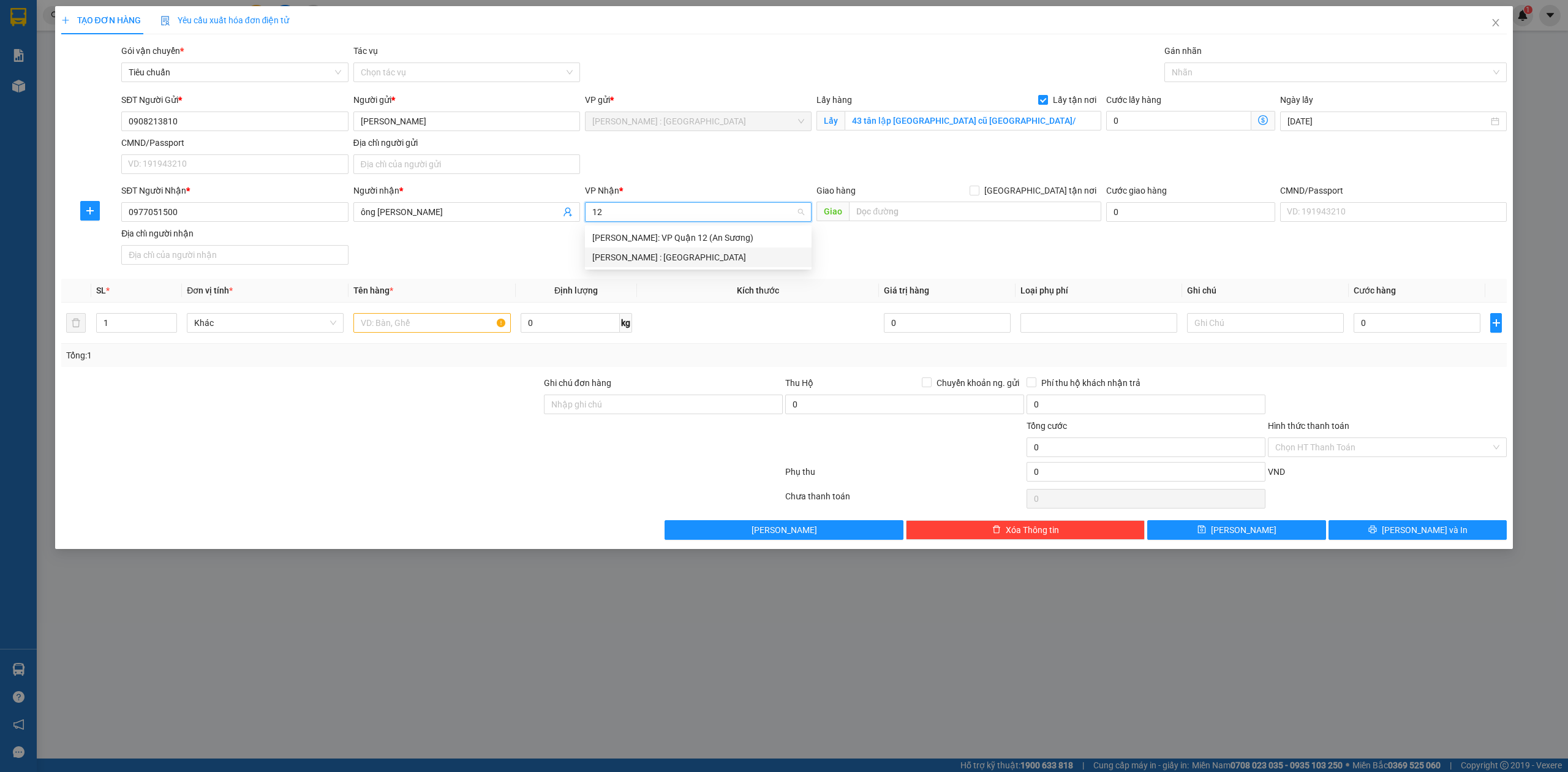
drag, startPoint x: 663, startPoint y: 257, endPoint x: 985, endPoint y: 226, distance: 323.5
click at [667, 257] on div "[PERSON_NAME] : [GEOGRAPHIC_DATA]" at bounding box center [698, 257] width 212 height 14
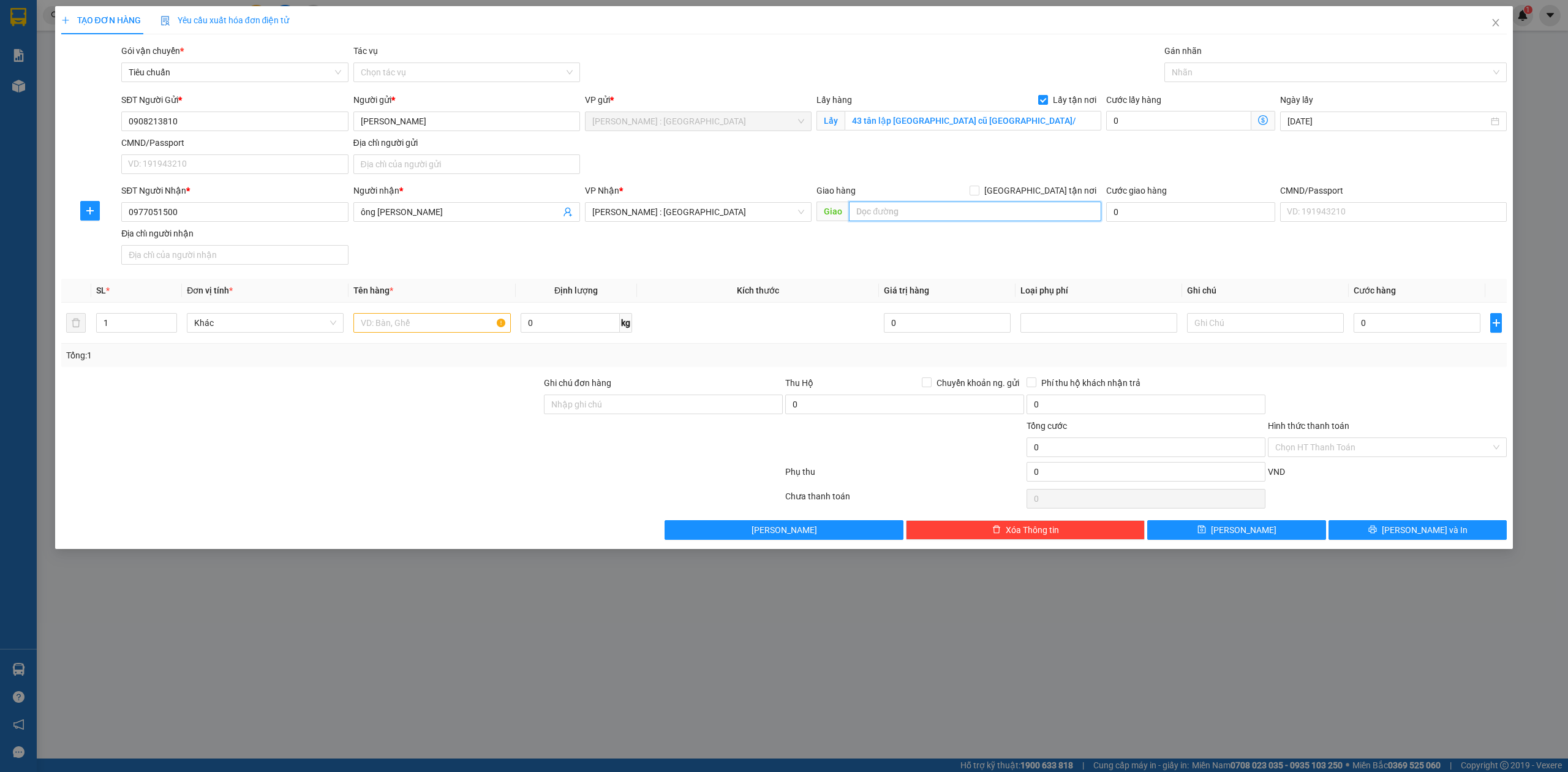
paste input "Người nhận hàng vũng tàu 11 Le Van Tam phường 1 [GEOGRAPHIC_DATA]"
click at [1008, 221] on input "text" at bounding box center [975, 212] width 253 height 20
click at [1060, 204] on input "Người nhận hàng vũng tàu 11 Le Van Tam phường 1 [GEOGRAPHIC_DATA]" at bounding box center [975, 212] width 253 height 20
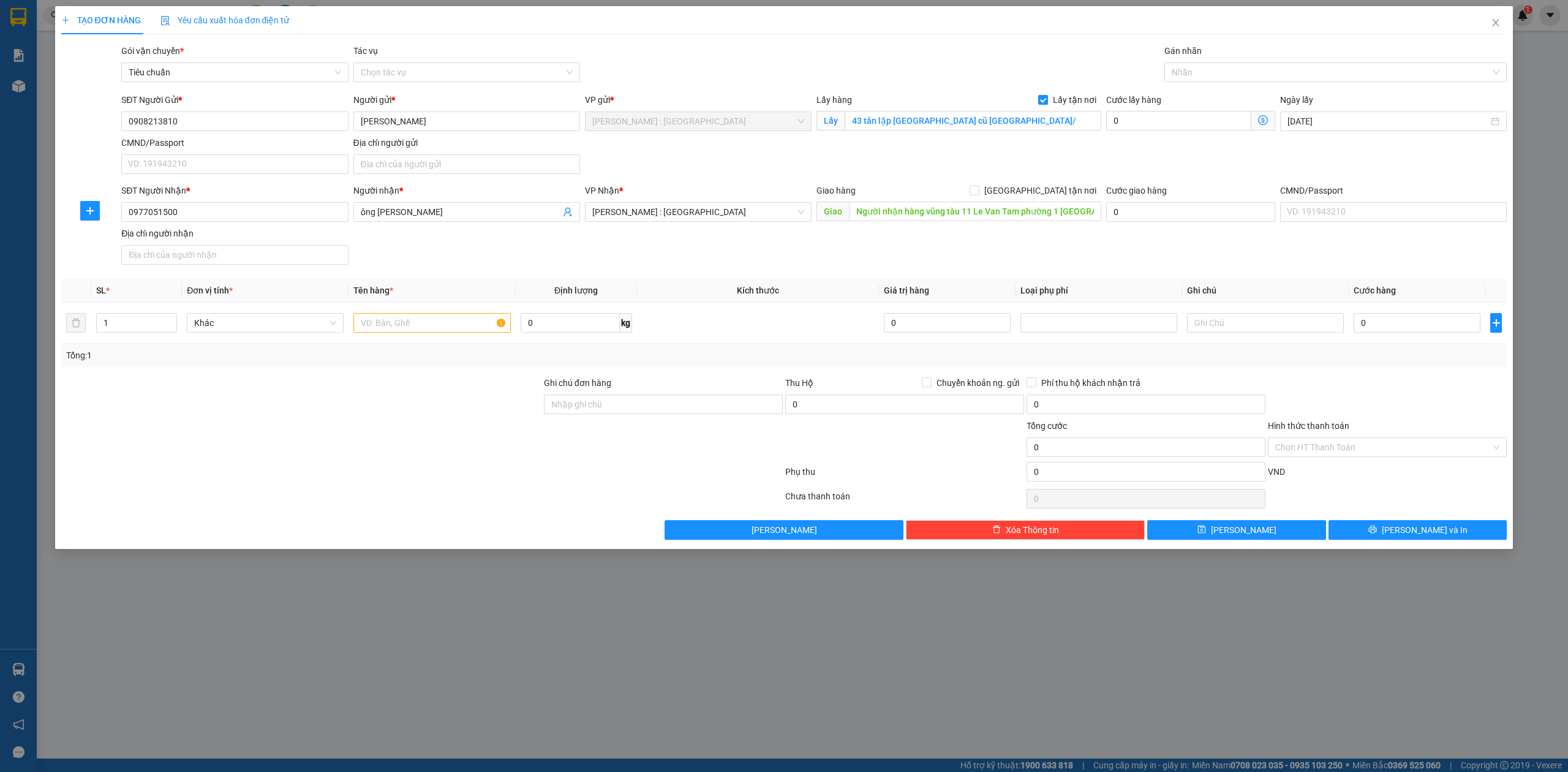
click at [1061, 198] on div "Giao hàng [GEOGRAPHIC_DATA] tận nơi" at bounding box center [958, 193] width 285 height 18
click at [1061, 193] on span "[GEOGRAPHIC_DATA] tận nơi" at bounding box center [1041, 190] width 122 height 14
click at [978, 193] on input "[GEOGRAPHIC_DATA] tận nơi" at bounding box center [974, 189] width 8 height 8
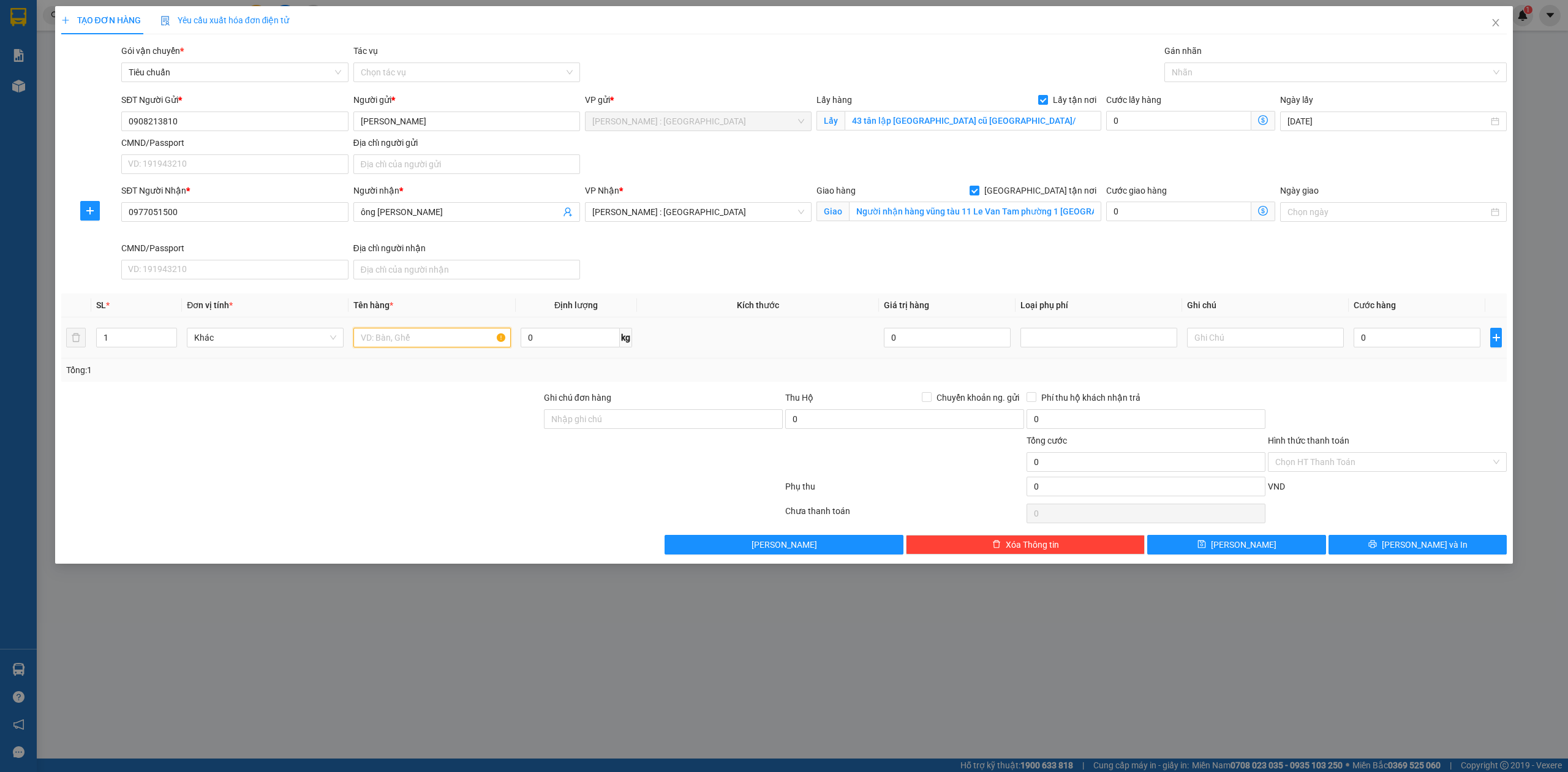
click at [423, 346] on input "text" at bounding box center [432, 338] width 157 height 20
paste input "8 kiện hàng chuyển nhà"
click at [1388, 345] on input "0" at bounding box center [1418, 338] width 127 height 20
click at [1233, 546] on button "[PERSON_NAME]" at bounding box center [1236, 545] width 179 height 20
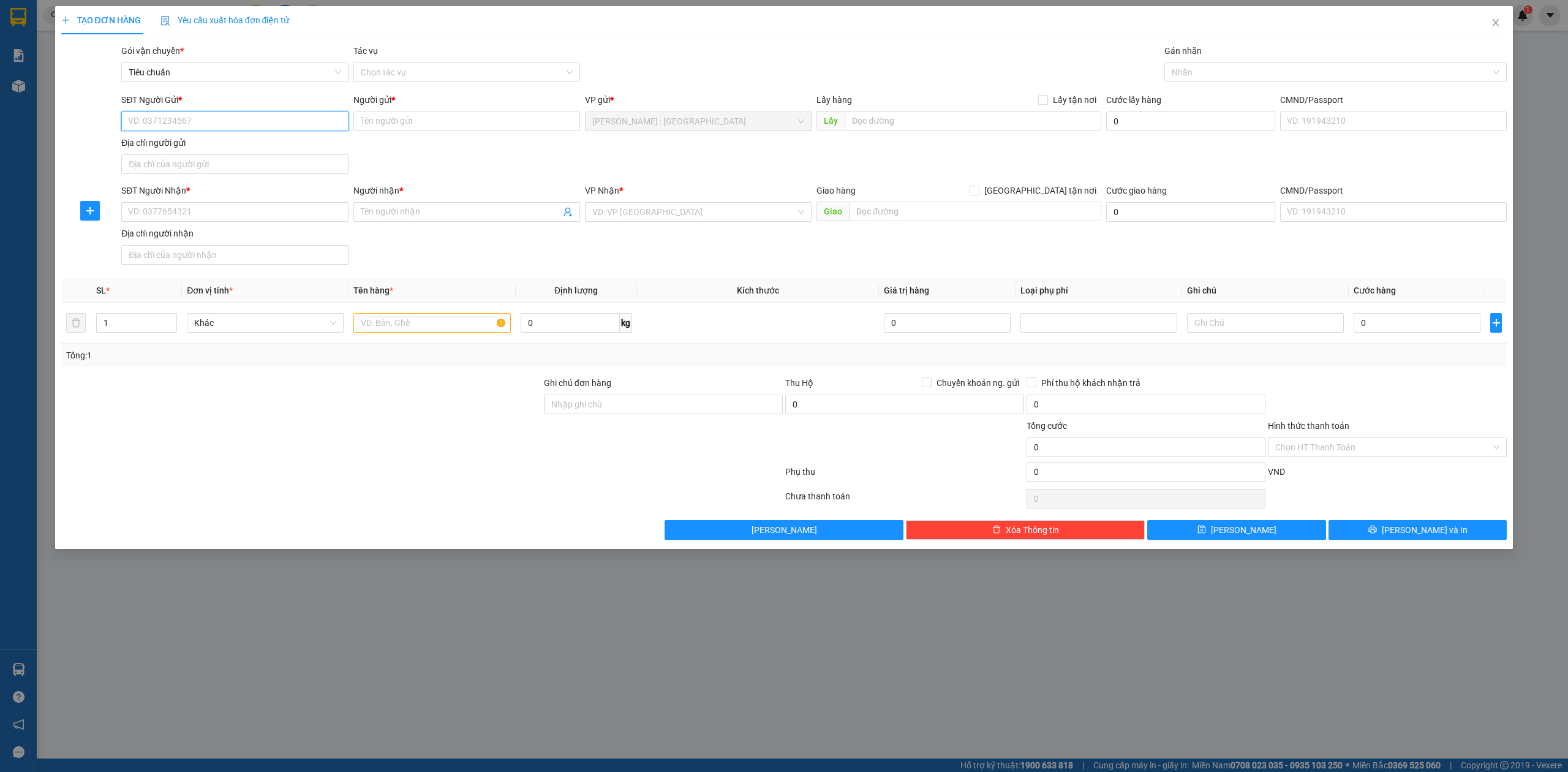
paste input "0909664937"
click at [315, 126] on input "SĐT Người Gửi *" at bounding box center [234, 122] width 226 height 20
click at [273, 212] on input "SĐT Người Nhận *" at bounding box center [234, 212] width 226 height 20
paste input "0379146455"
click at [481, 127] on input "Người gửi *" at bounding box center [466, 122] width 226 height 20
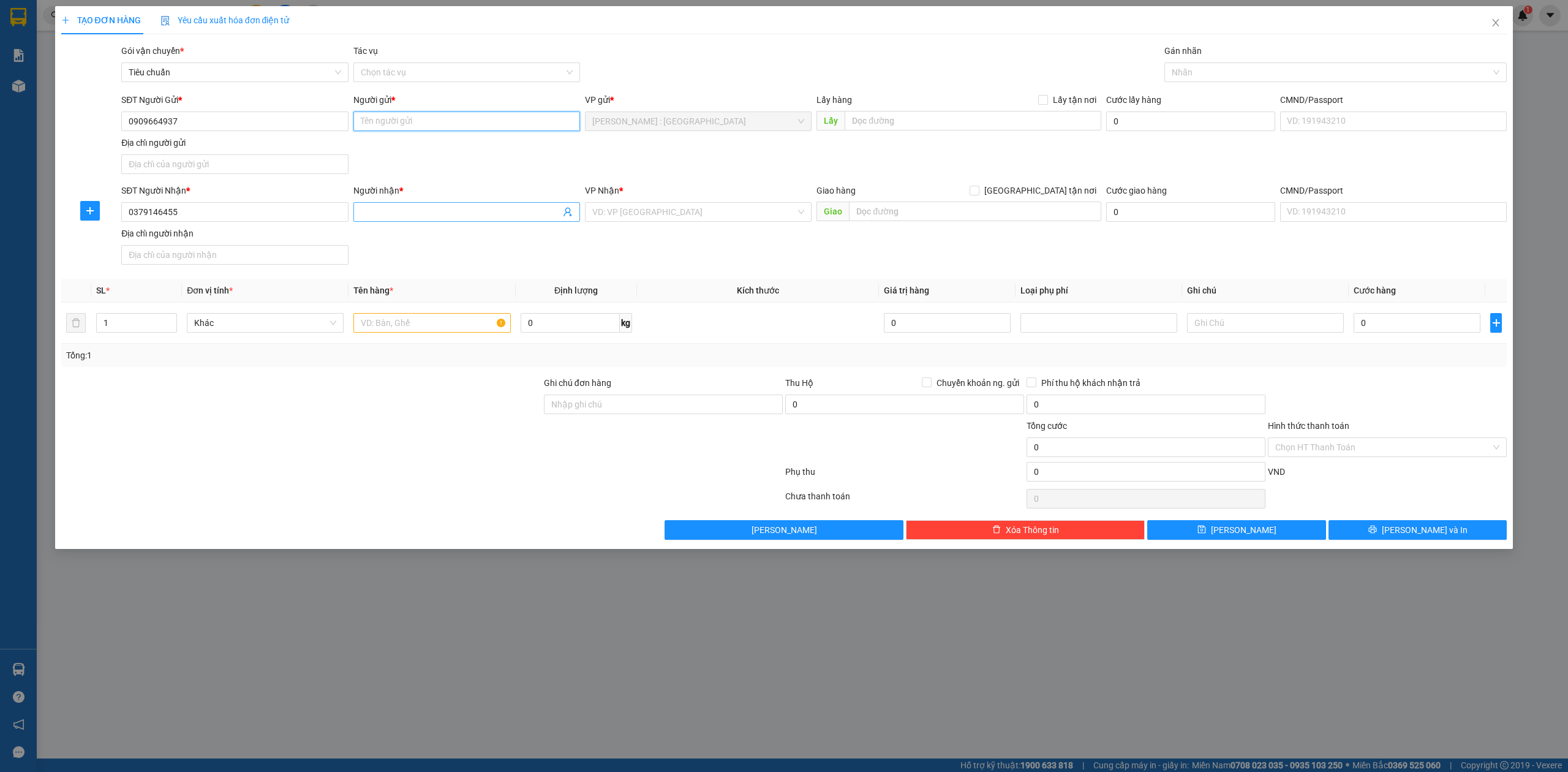
paste input "[PERSON_NAME]"
click at [542, 215] on body "Kết quả tìm kiếm ( 1 ) Bộ lọc Ngày tạo đơn gần nhất Mã ĐH Trạng thái Món hàng T…" at bounding box center [784, 386] width 1568 height 772
paste input "[PERSON_NAME]"
click at [1057, 118] on input "text" at bounding box center [973, 121] width 256 height 20
paste input "Đón: [GEOGRAPHIC_DATA] trung 280/41 ấp [GEOGRAPHIC_DATA], xã [GEOGRAPHIC_DATA],…"
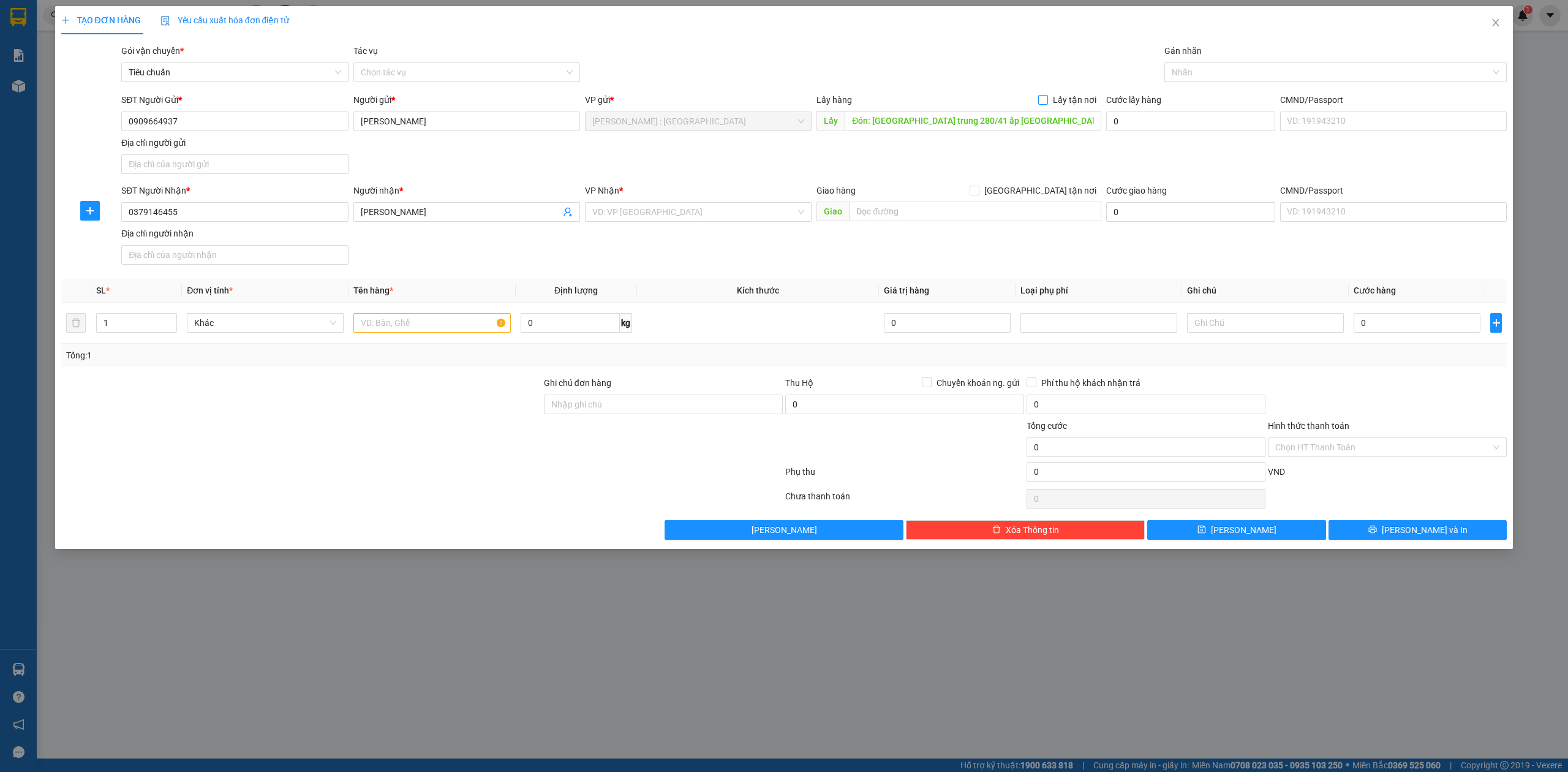
click at [1052, 99] on span "Lấy tận nơi" at bounding box center [1074, 99] width 54 height 14
click at [1047, 99] on input "Lấy tận nơi" at bounding box center [1042, 98] width 8 height 8
click at [754, 212] on input "search" at bounding box center [694, 212] width 204 height 18
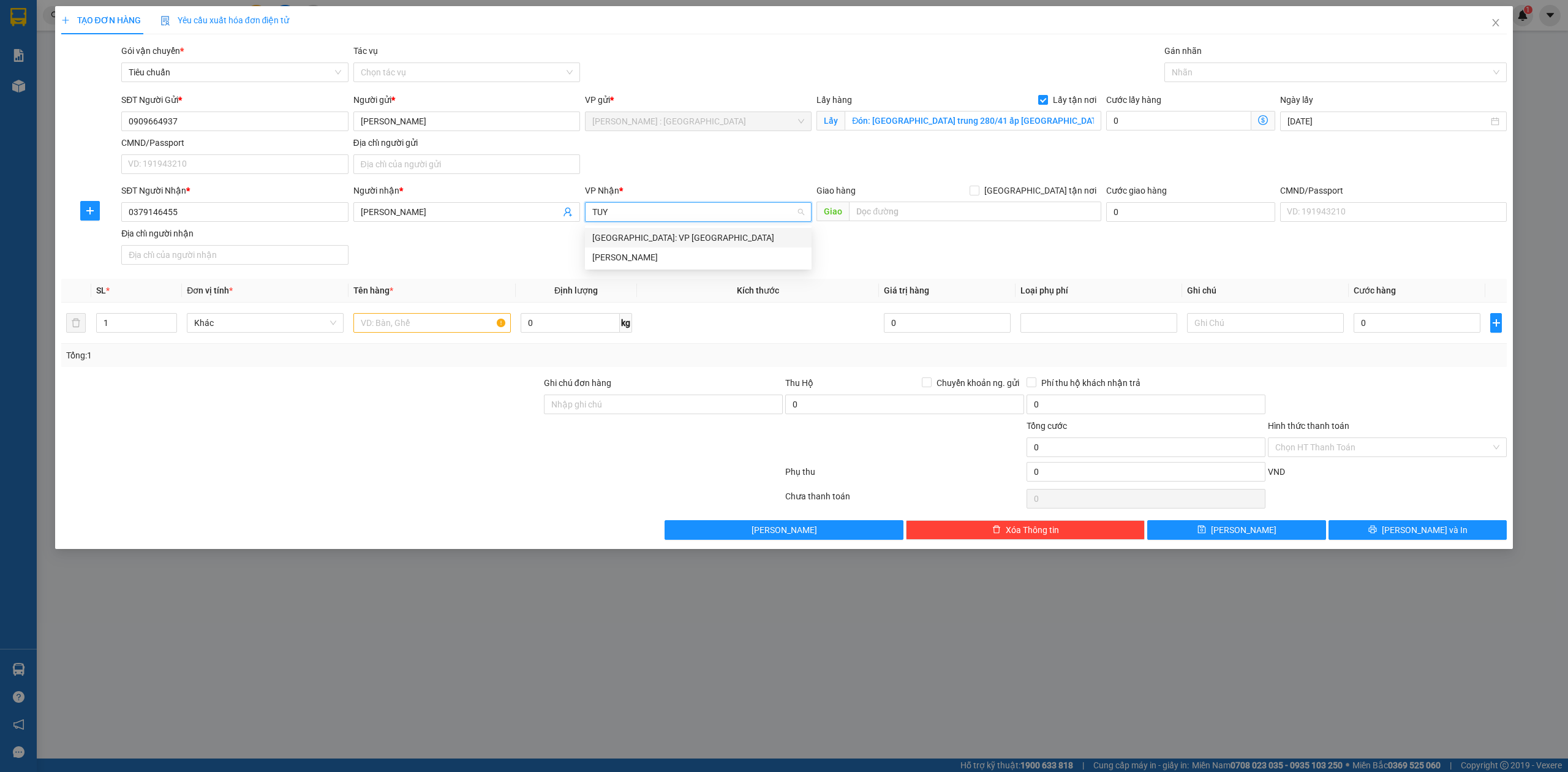
click at [611, 244] on div "[GEOGRAPHIC_DATA]: VP [GEOGRAPHIC_DATA]" at bounding box center [698, 237] width 212 height 14
click at [990, 206] on input "text" at bounding box center [975, 212] width 253 height 20
paste input "Trả: 295 [PERSON_NAME] tuy hoà phú yên"
drag, startPoint x: 1062, startPoint y: 192, endPoint x: 1052, endPoint y: 195, distance: 10.4
click at [1059, 193] on span "[GEOGRAPHIC_DATA] tận nơi" at bounding box center [1041, 190] width 122 height 14
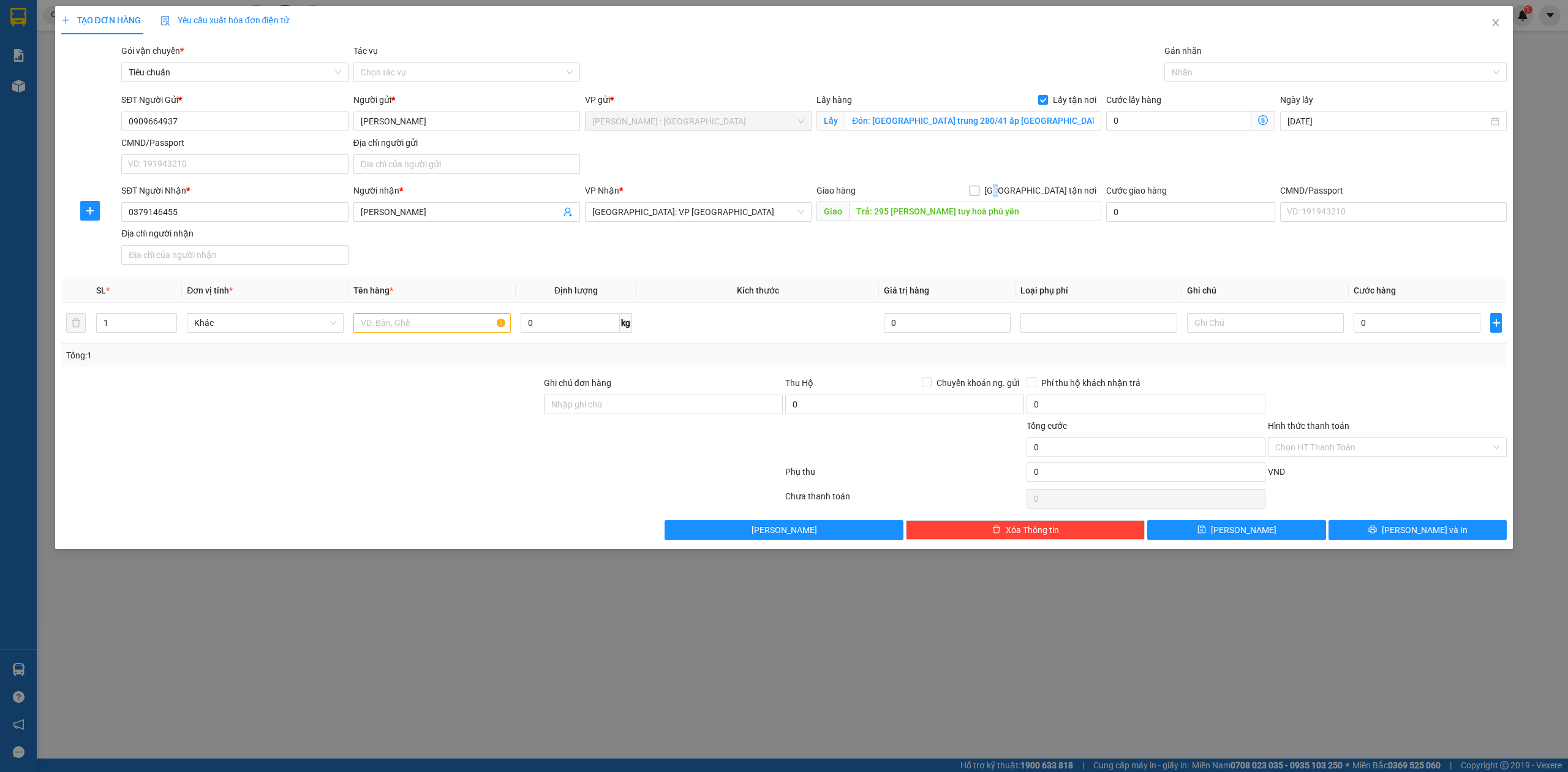
drag, startPoint x: 1043, startPoint y: 192, endPoint x: 555, endPoint y: 292, distance: 498.1
click at [978, 193] on input "[GEOGRAPHIC_DATA] tận nơi" at bounding box center [974, 189] width 8 height 8
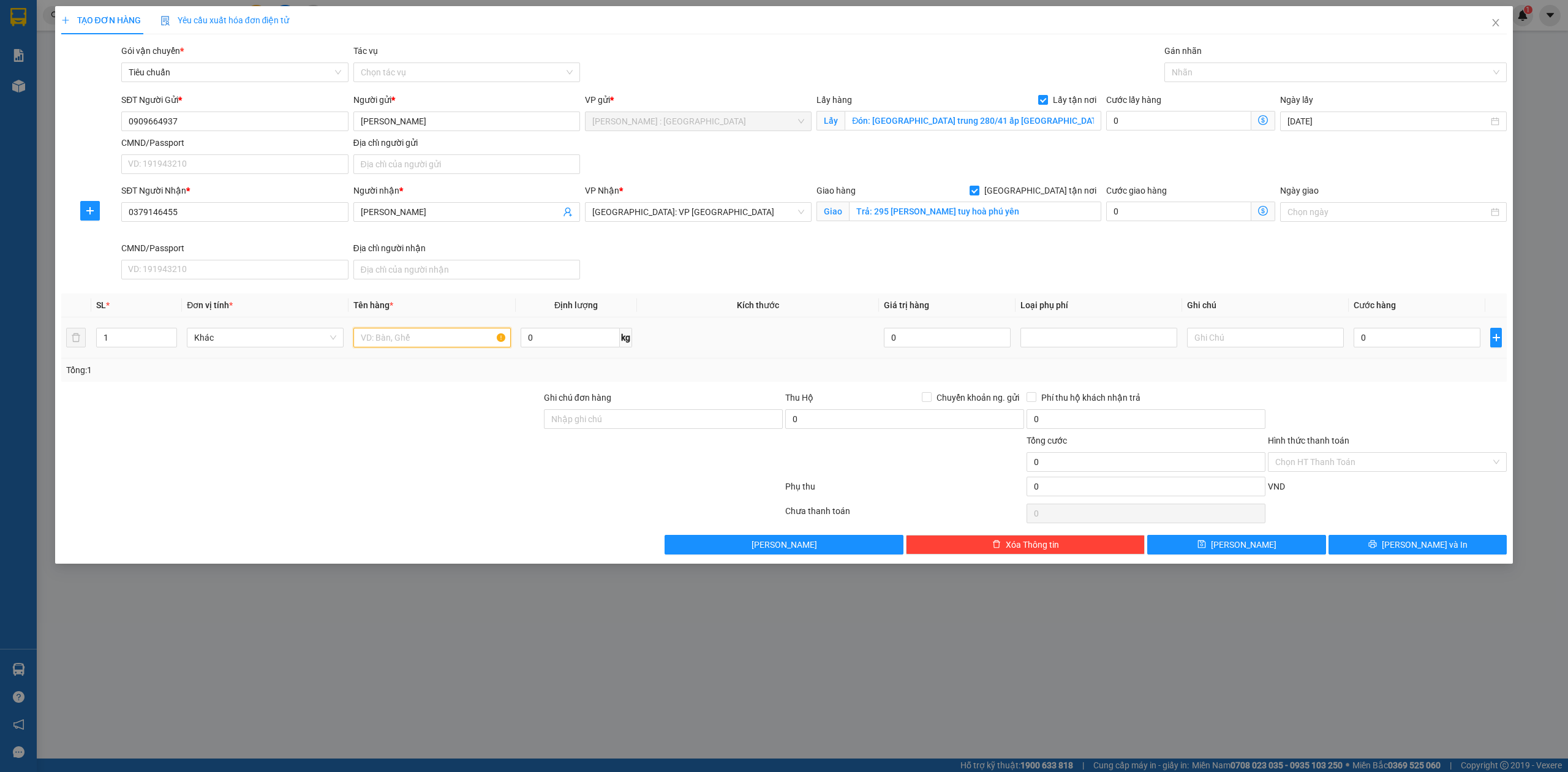
drag, startPoint x: 437, startPoint y: 344, endPoint x: 432, endPoint y: 346, distance: 5.4
click at [437, 344] on input "text" at bounding box center [432, 338] width 157 height 20
click at [1437, 335] on input "0" at bounding box center [1418, 338] width 127 height 20
click at [1222, 542] on button "[PERSON_NAME]" at bounding box center [1236, 545] width 179 height 20
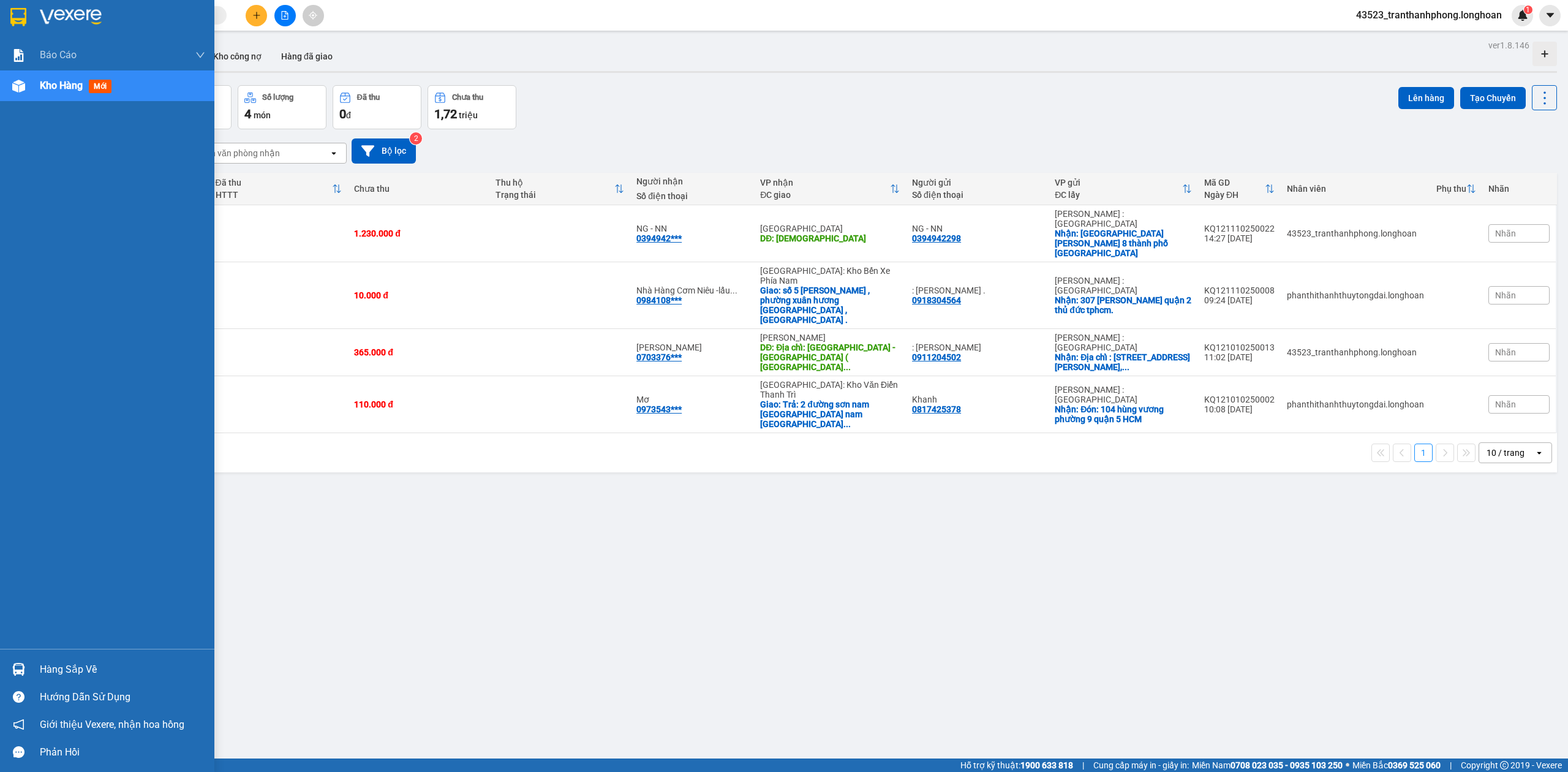
click at [1, 7] on div at bounding box center [107, 20] width 215 height 40
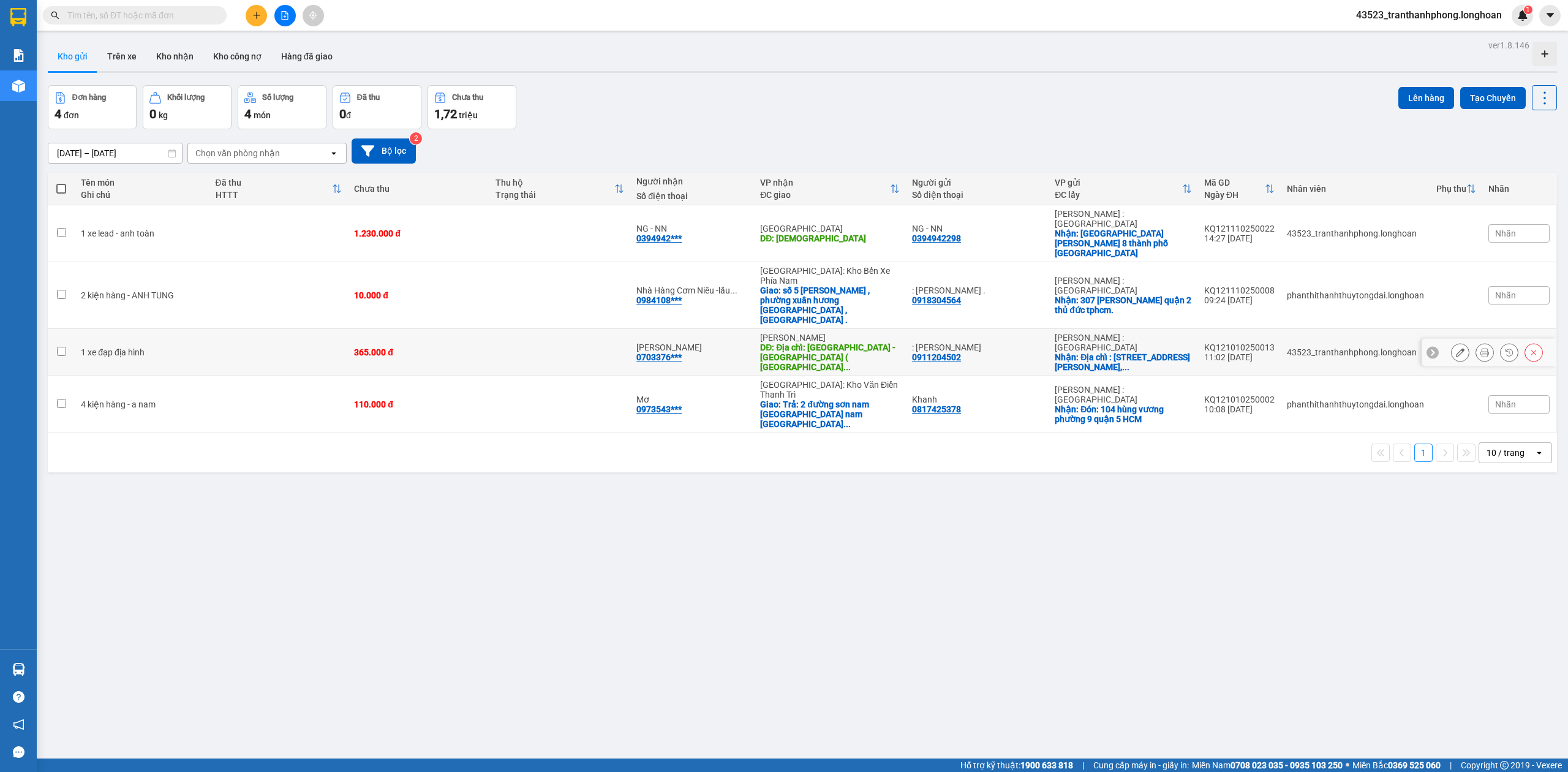
click at [1478, 342] on button at bounding box center [1484, 353] width 17 height 22
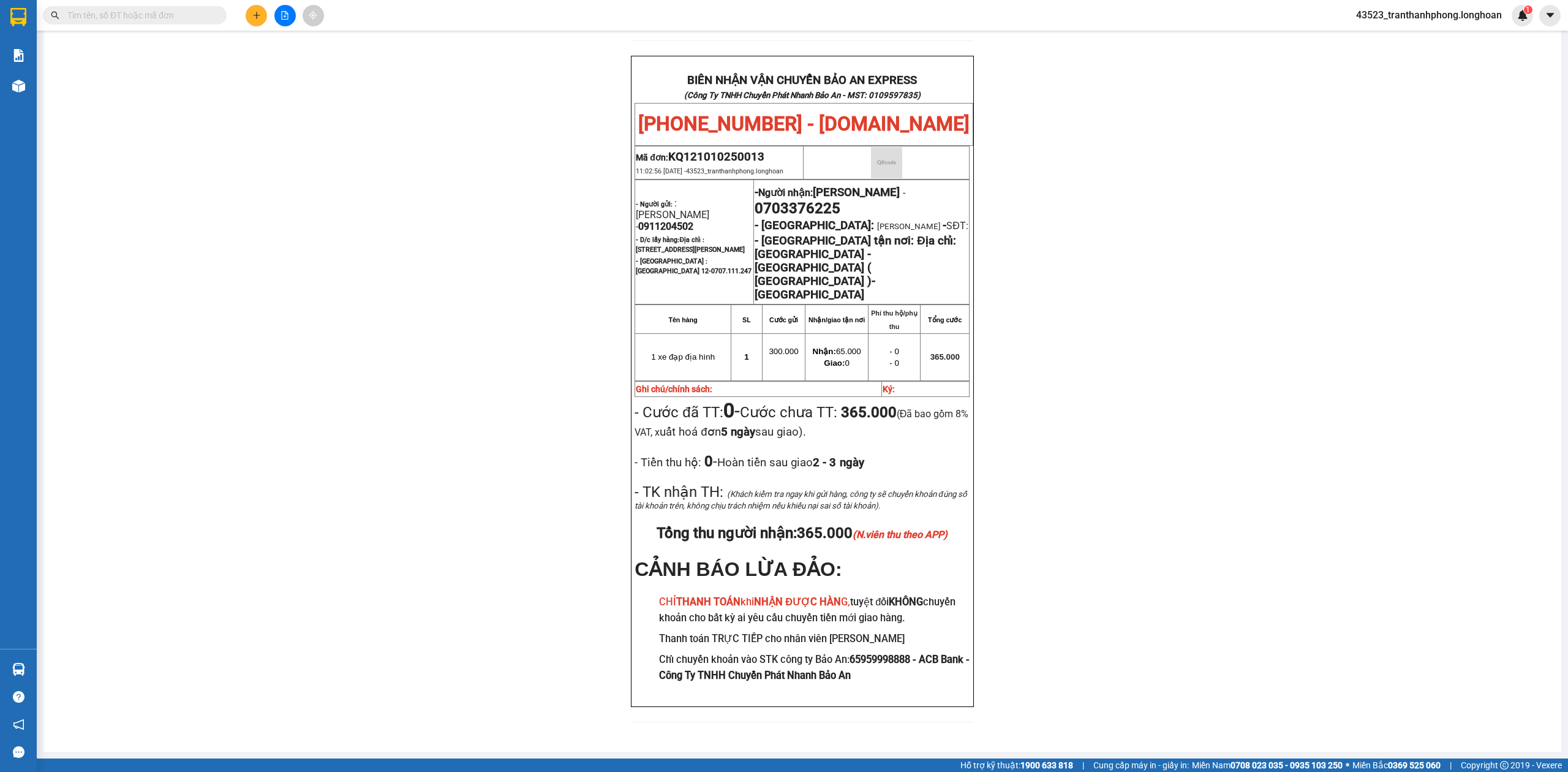
scroll to position [554, 0]
click at [820, 206] on span "0703376225" at bounding box center [797, 208] width 85 height 17
copy span "0703376225"
click at [818, 204] on span "0703376225" at bounding box center [797, 208] width 85 height 17
click at [995, 204] on div "PHIẾU DÁN LÊN HÀNG Ngày in phiếu: 08:59 [DATE] CSKH: [PHONE_NUMBER] CÔNG TY TNH…" at bounding box center [803, 155] width 1489 height 1166
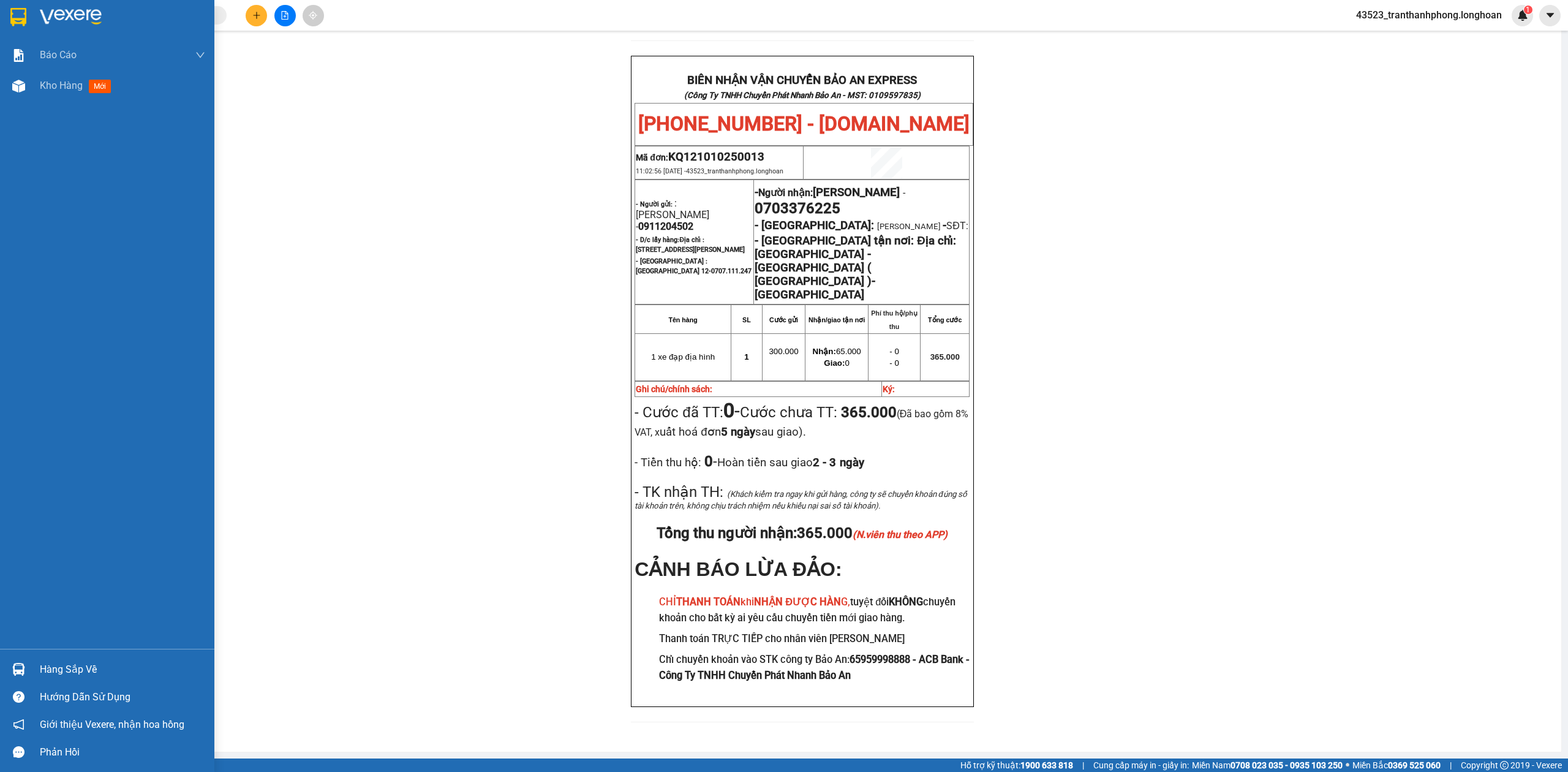
click at [0, 20] on div at bounding box center [107, 20] width 215 height 40
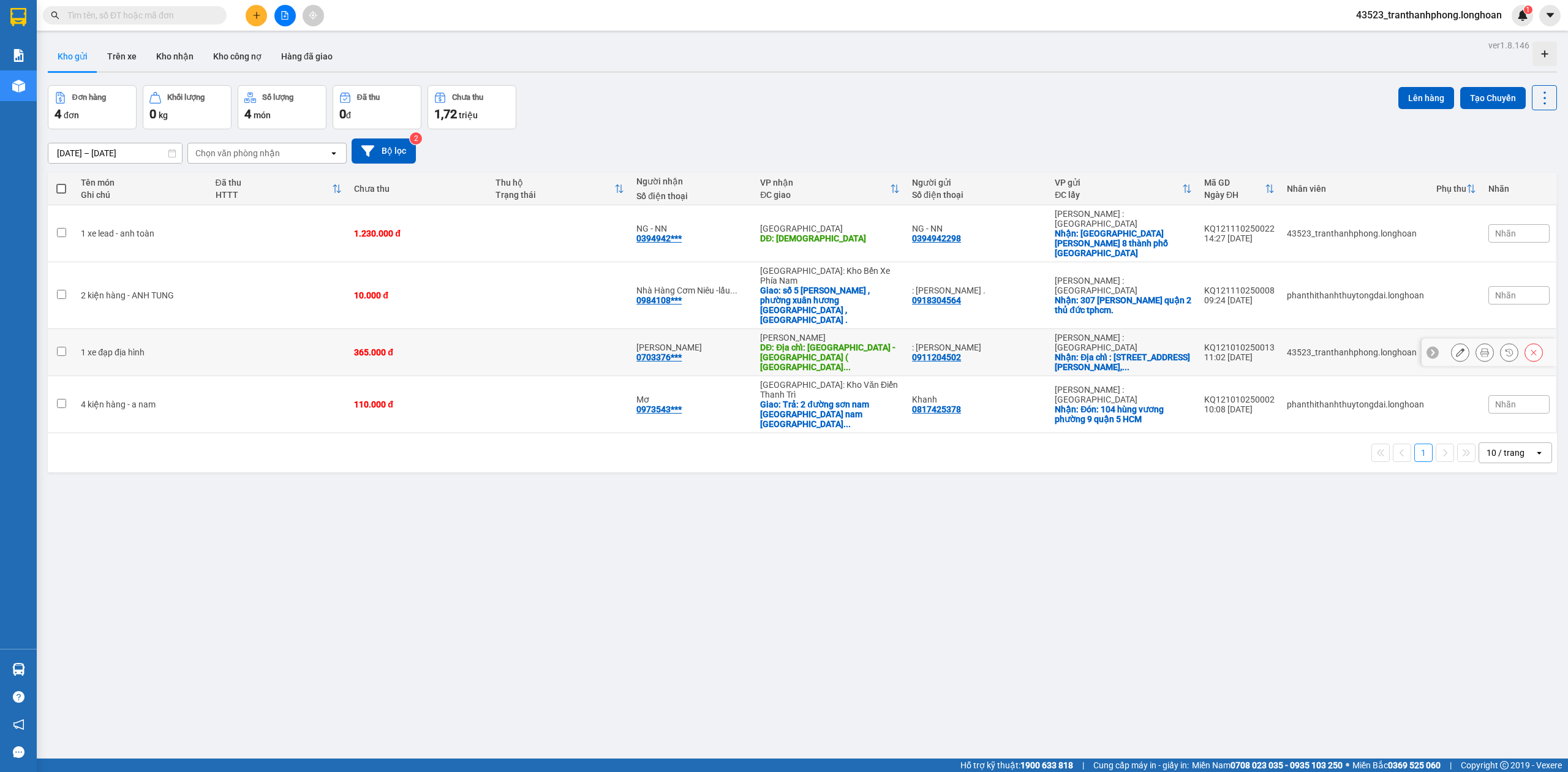
drag, startPoint x: 859, startPoint y: 290, endPoint x: 1135, endPoint y: 346, distance: 281.6
click at [861, 333] on div "[PERSON_NAME]" at bounding box center [830, 337] width 140 height 10
checkbox input "true"
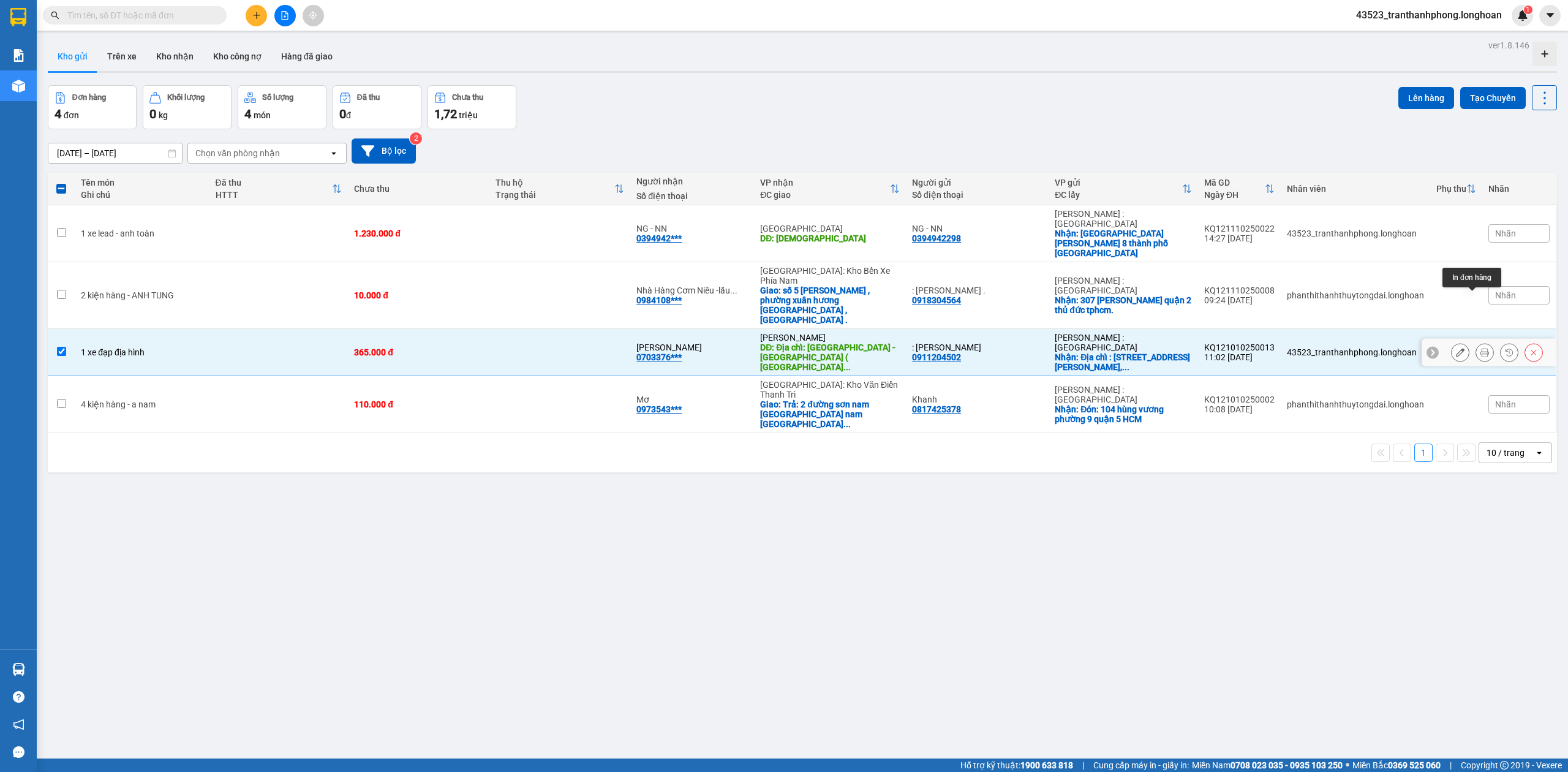
click at [1481, 348] on icon at bounding box center [1484, 352] width 8 height 8
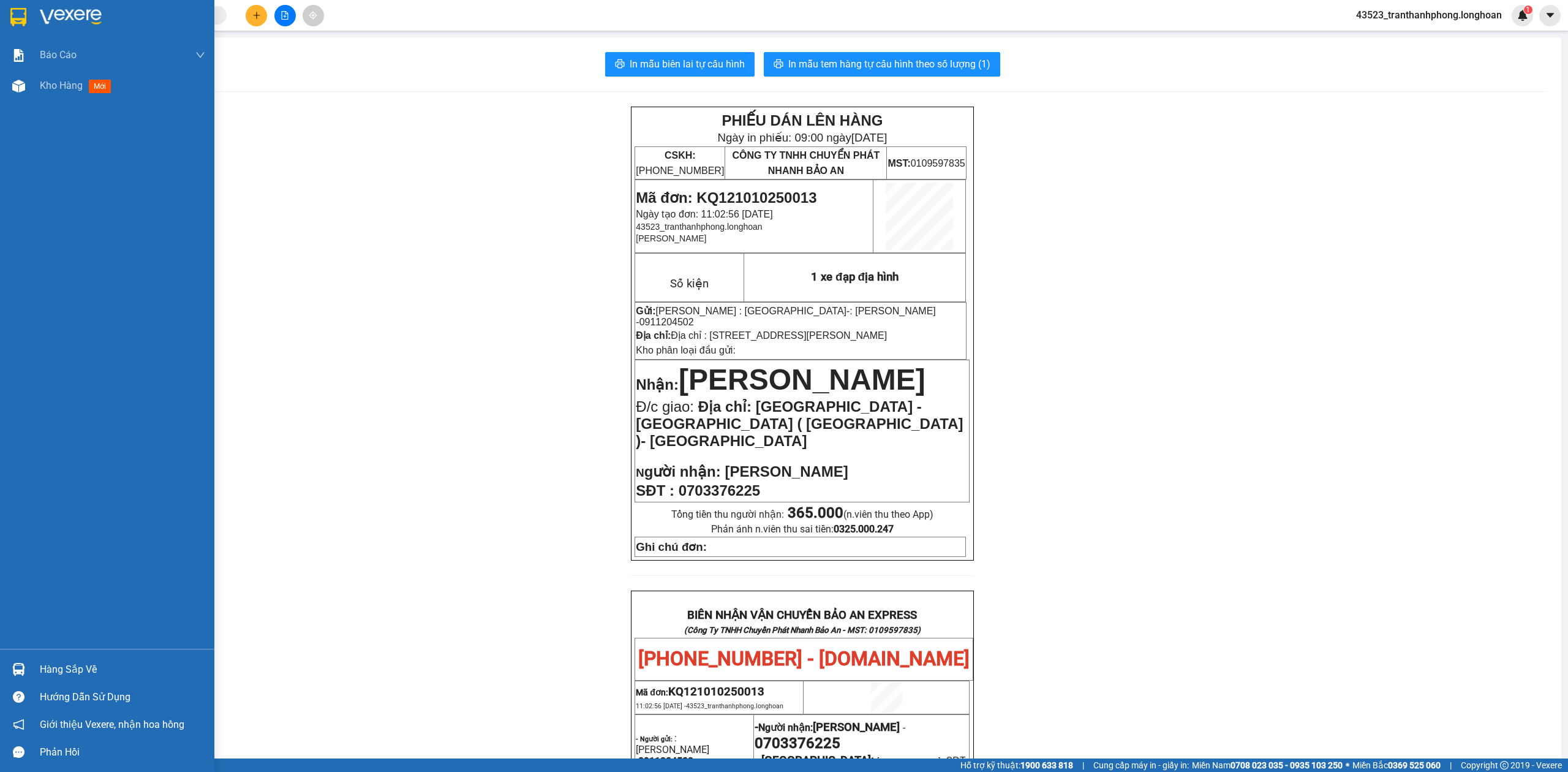
click at [6, 24] on div at bounding box center [107, 20] width 215 height 40
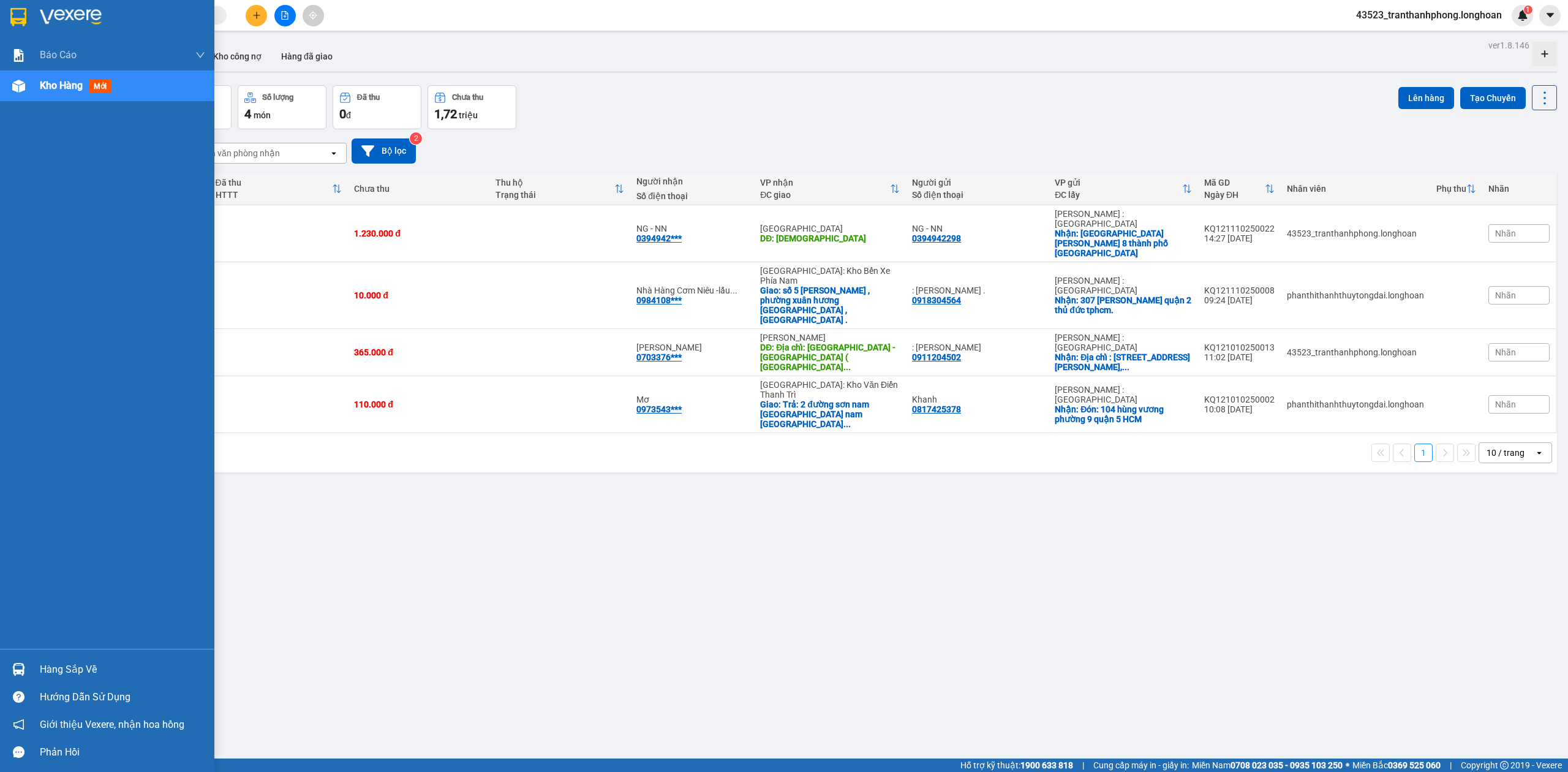
click at [33, 27] on div at bounding box center [107, 20] width 215 height 40
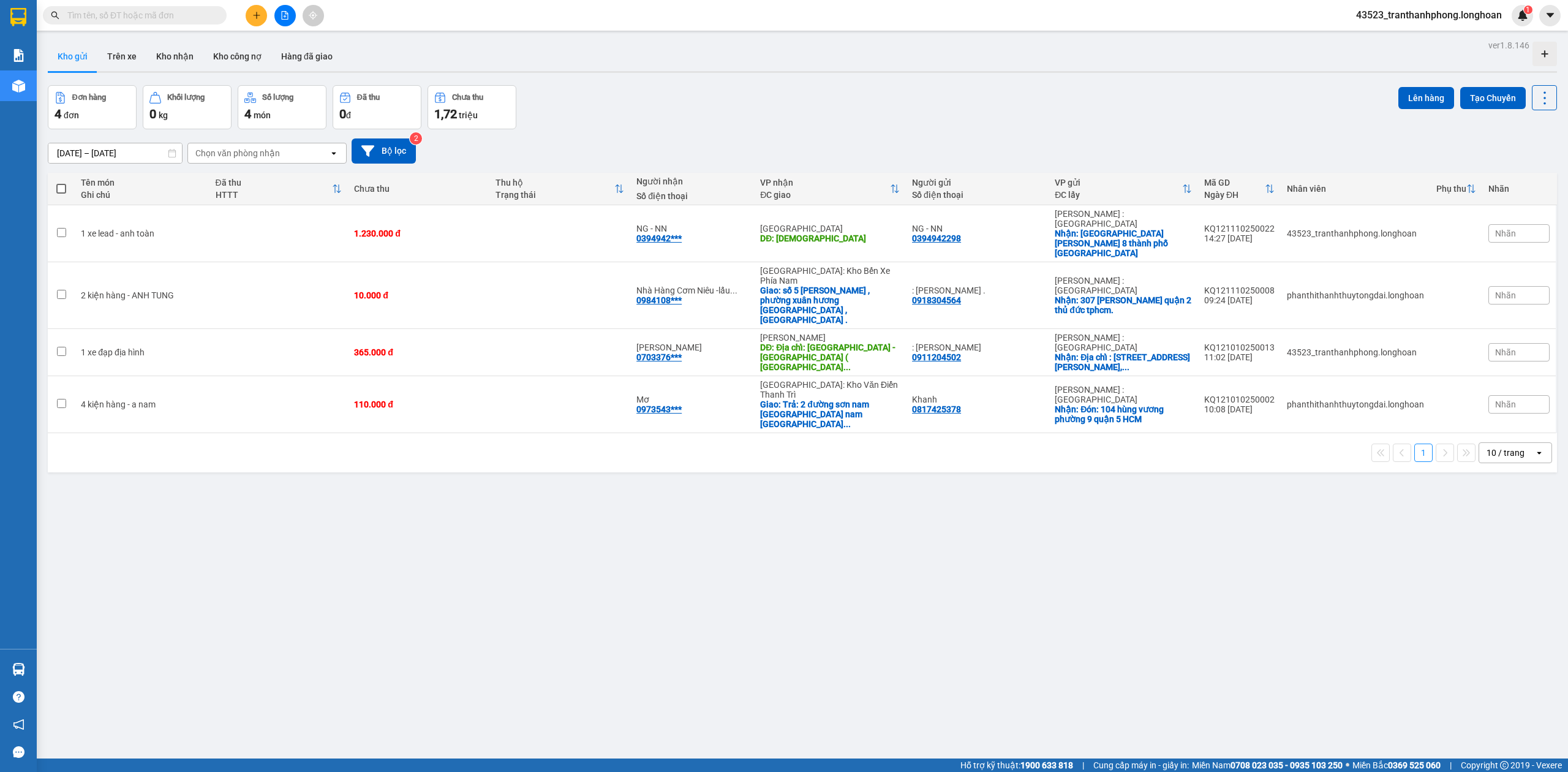
click at [167, 18] on input "text" at bounding box center [139, 15] width 145 height 14
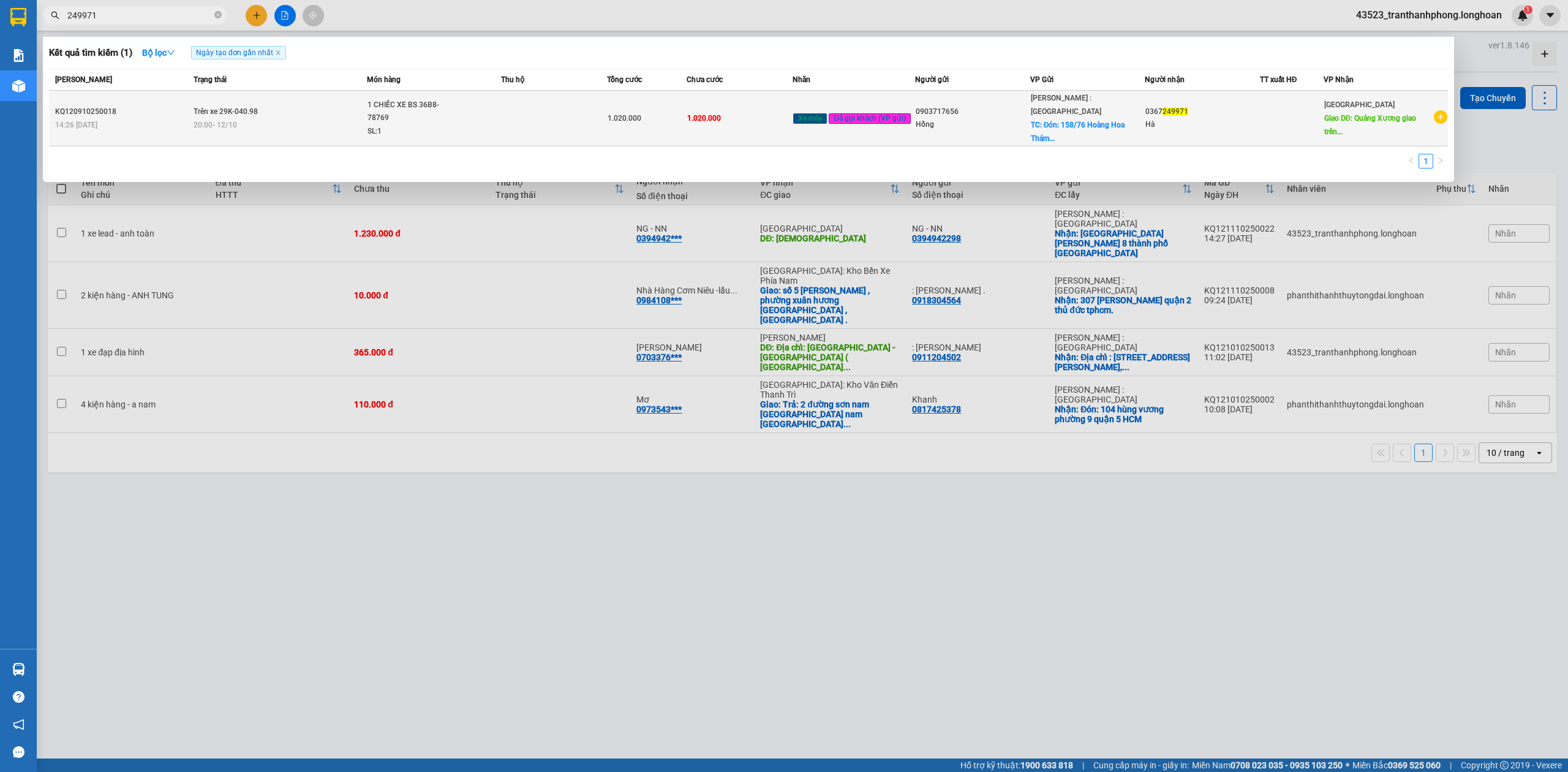
type input "249971"
click at [381, 104] on div "1 CHIẾC XE BS 36B8-78769" at bounding box center [413, 112] width 92 height 26
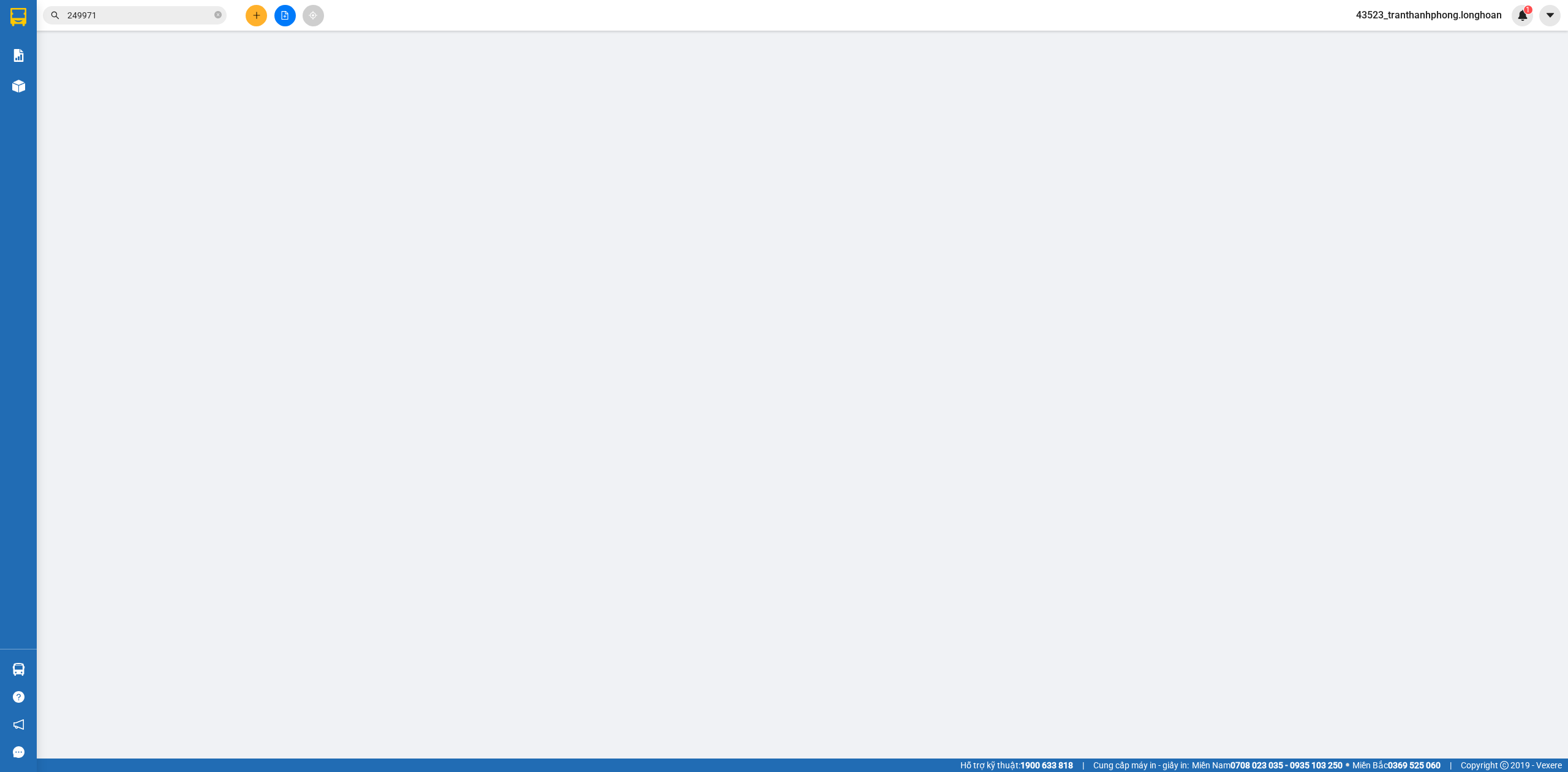
type input "0903717656"
type input "Hồng"
checkbox input "true"
type input "Đón: 158/76 Hoàng Hoa Thám p12, Tân Bình"
type input "0367249971"
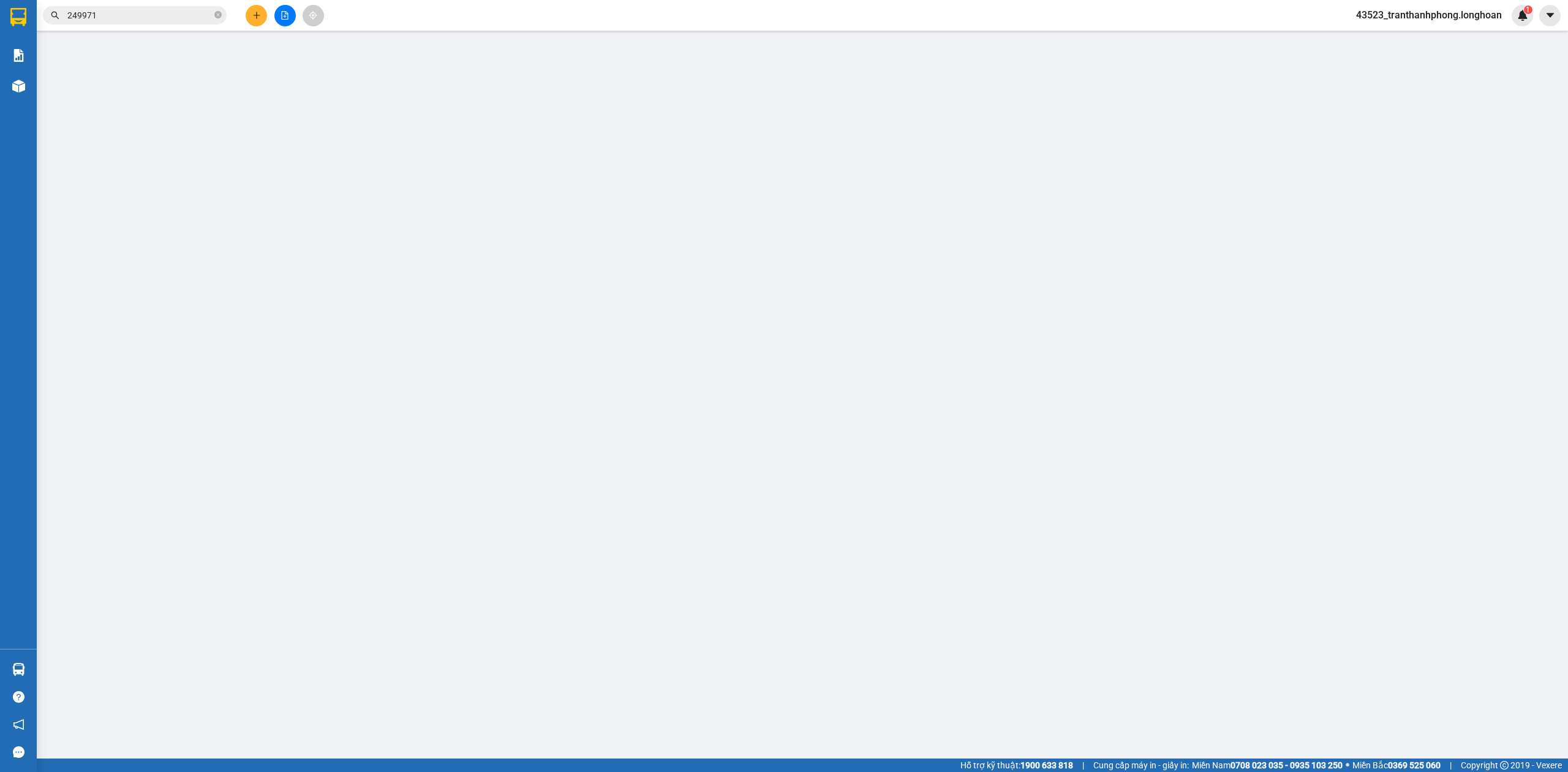
type input "Hà"
type input "Quảng Xương giao trên QL 1A"
type input "1 CHÌA KHOÁ - CAVET PHOTO"
type input "0"
type input "1.020.000"
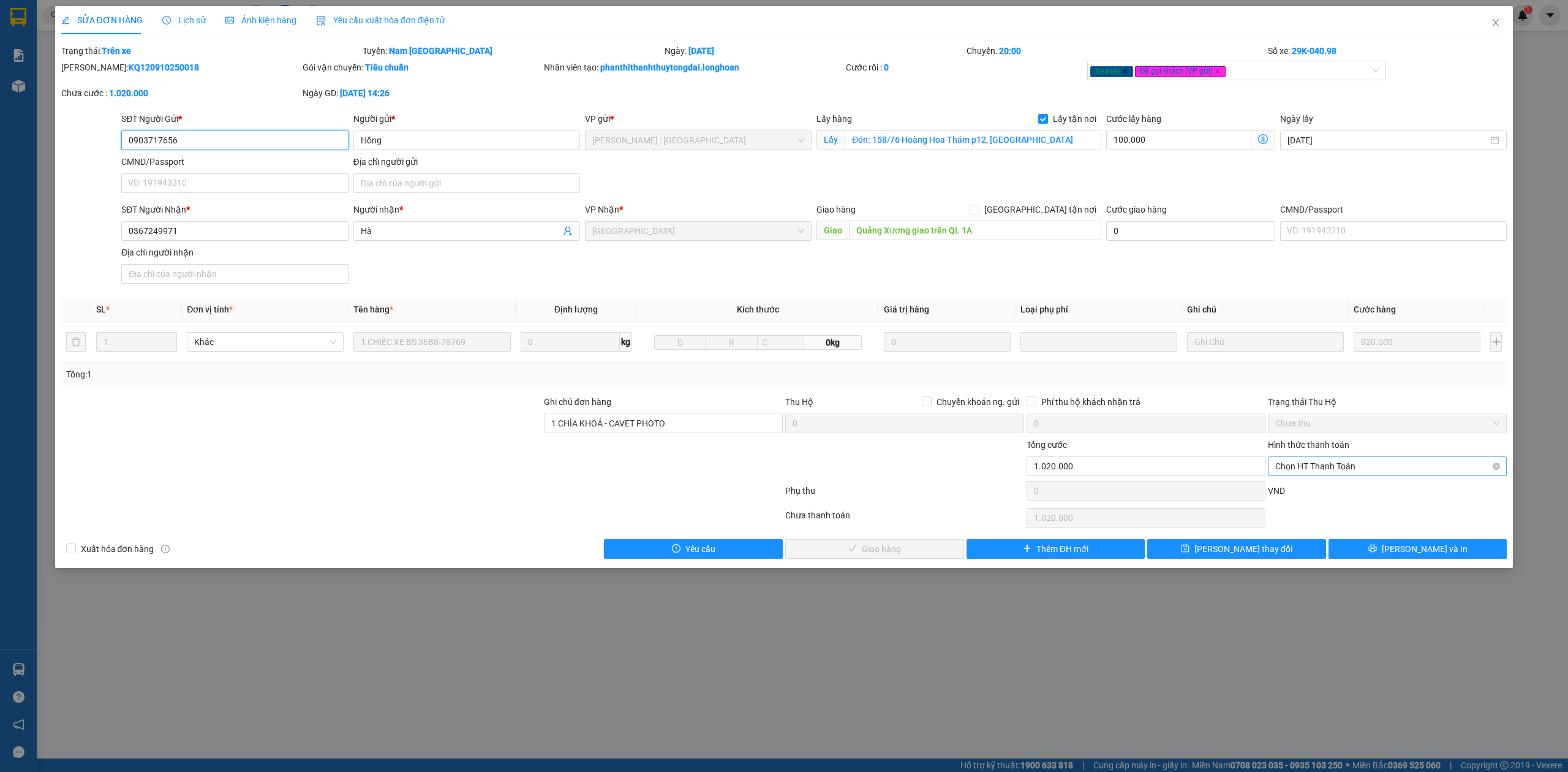
click at [1314, 469] on span "Chọn HT Thanh Toán" at bounding box center [1387, 466] width 225 height 18
click at [1290, 514] on div "Chuyển khoản" at bounding box center [1387, 513] width 225 height 14
type input "0"
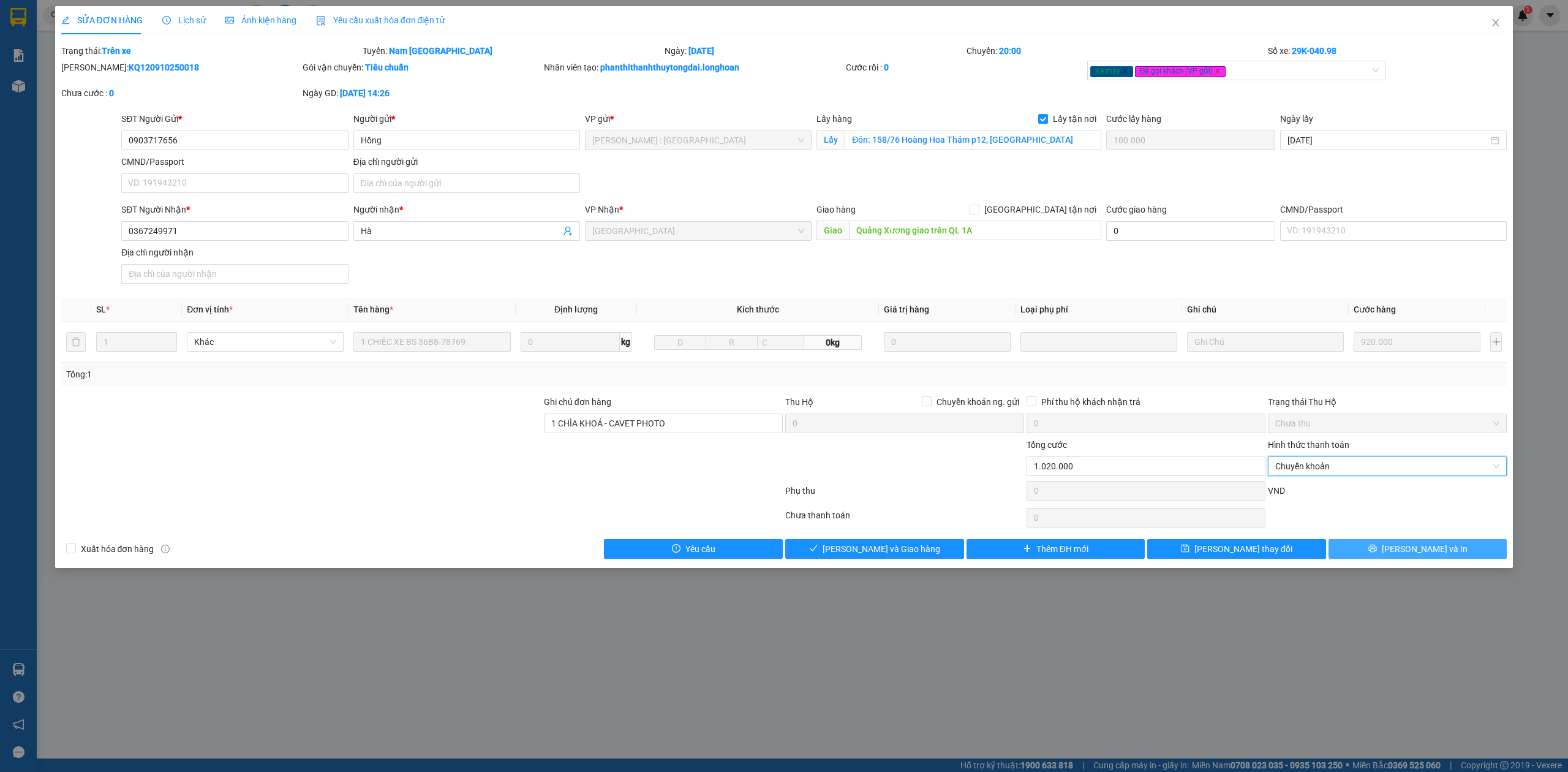
click at [1381, 554] on button "[PERSON_NAME] và In" at bounding box center [1418, 549] width 179 height 20
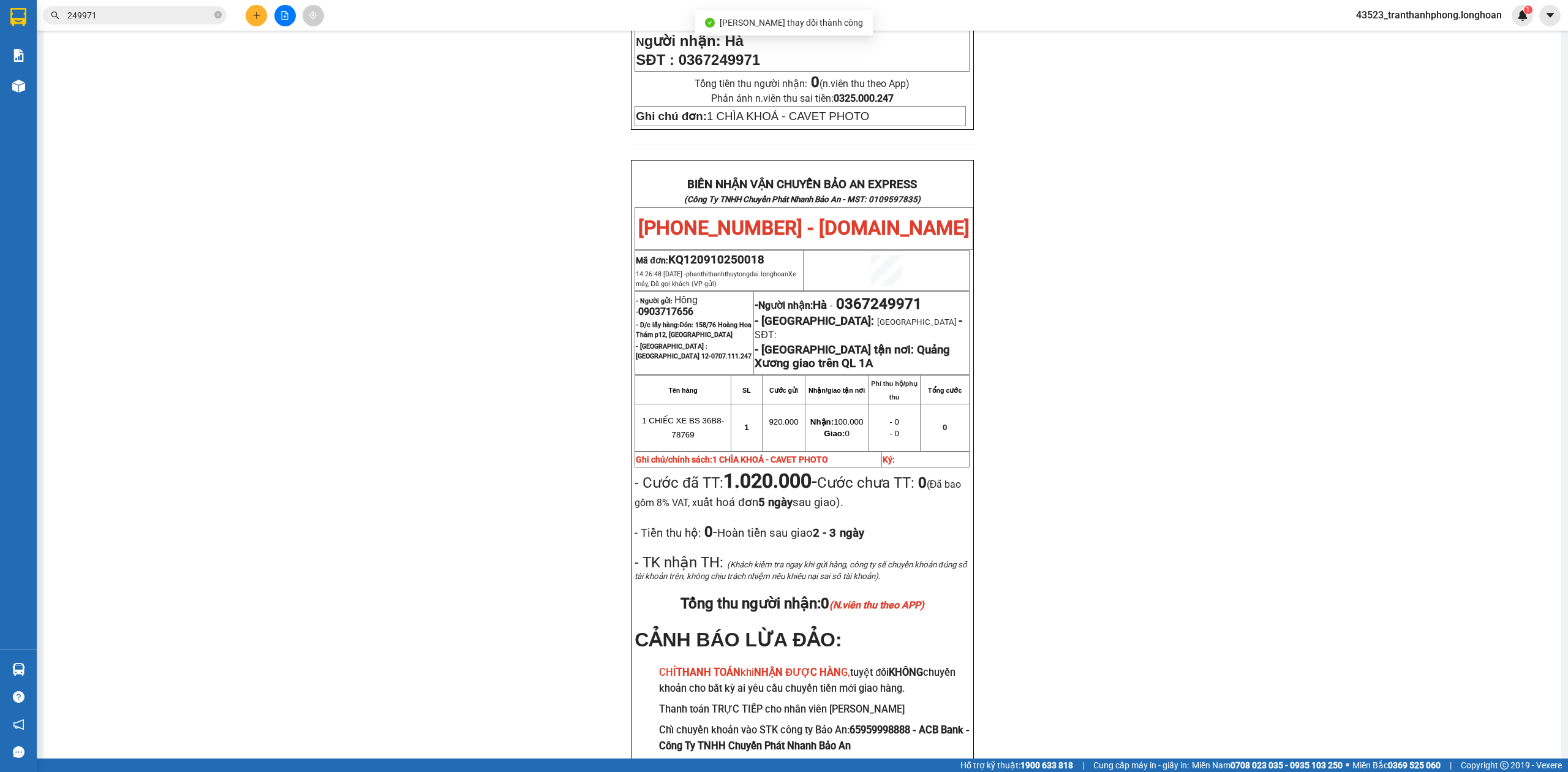
scroll to position [520, 0]
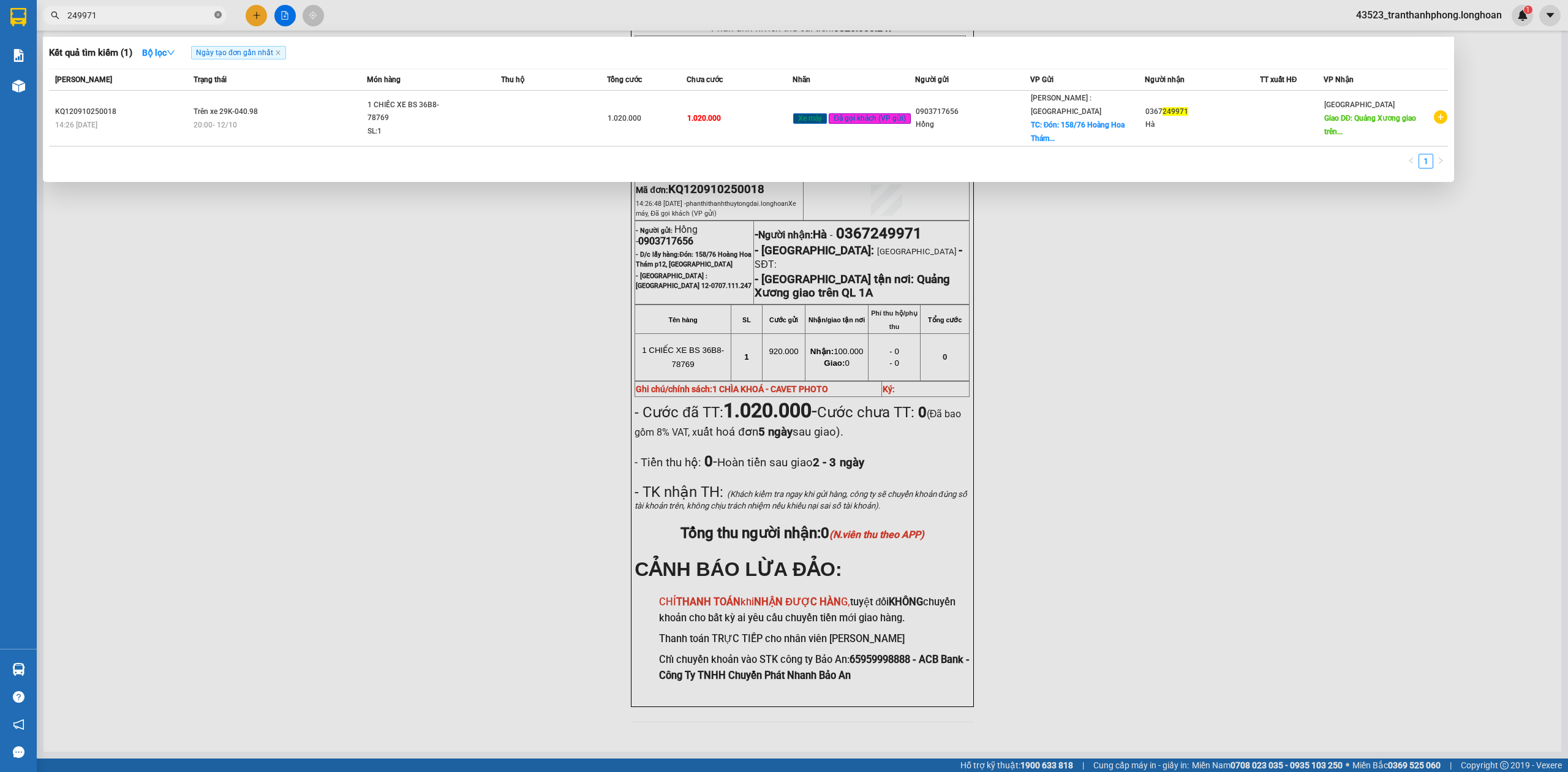
click at [219, 18] on icon "close-circle" at bounding box center [218, 15] width 7 height 7
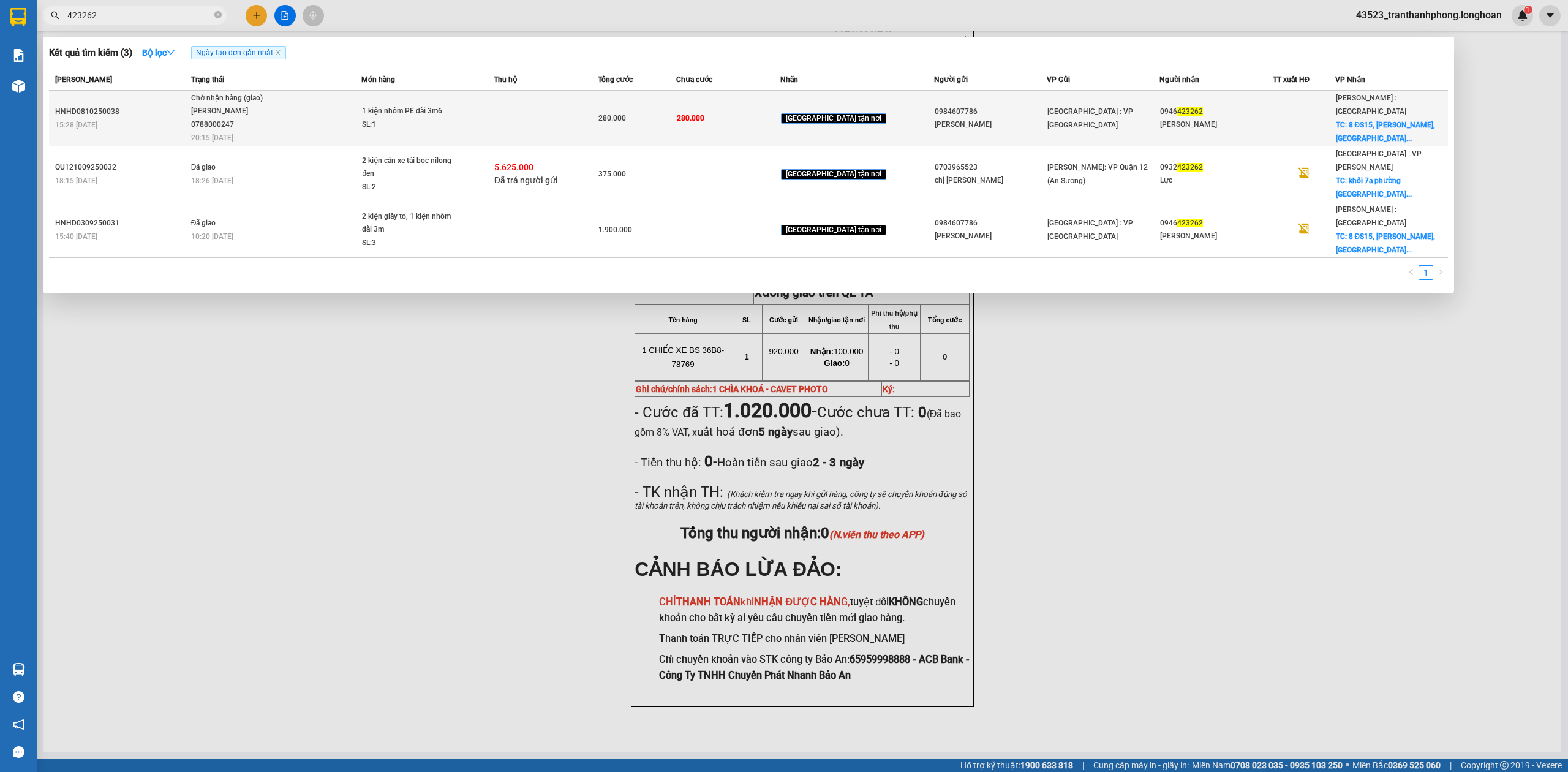
type input "423262"
click at [344, 108] on span "Chờ nhận hàng (giao) NGUYỄN THIỆN THANH TÙNG 0788000247 20:15 - 11/10" at bounding box center [275, 117] width 170 height 51
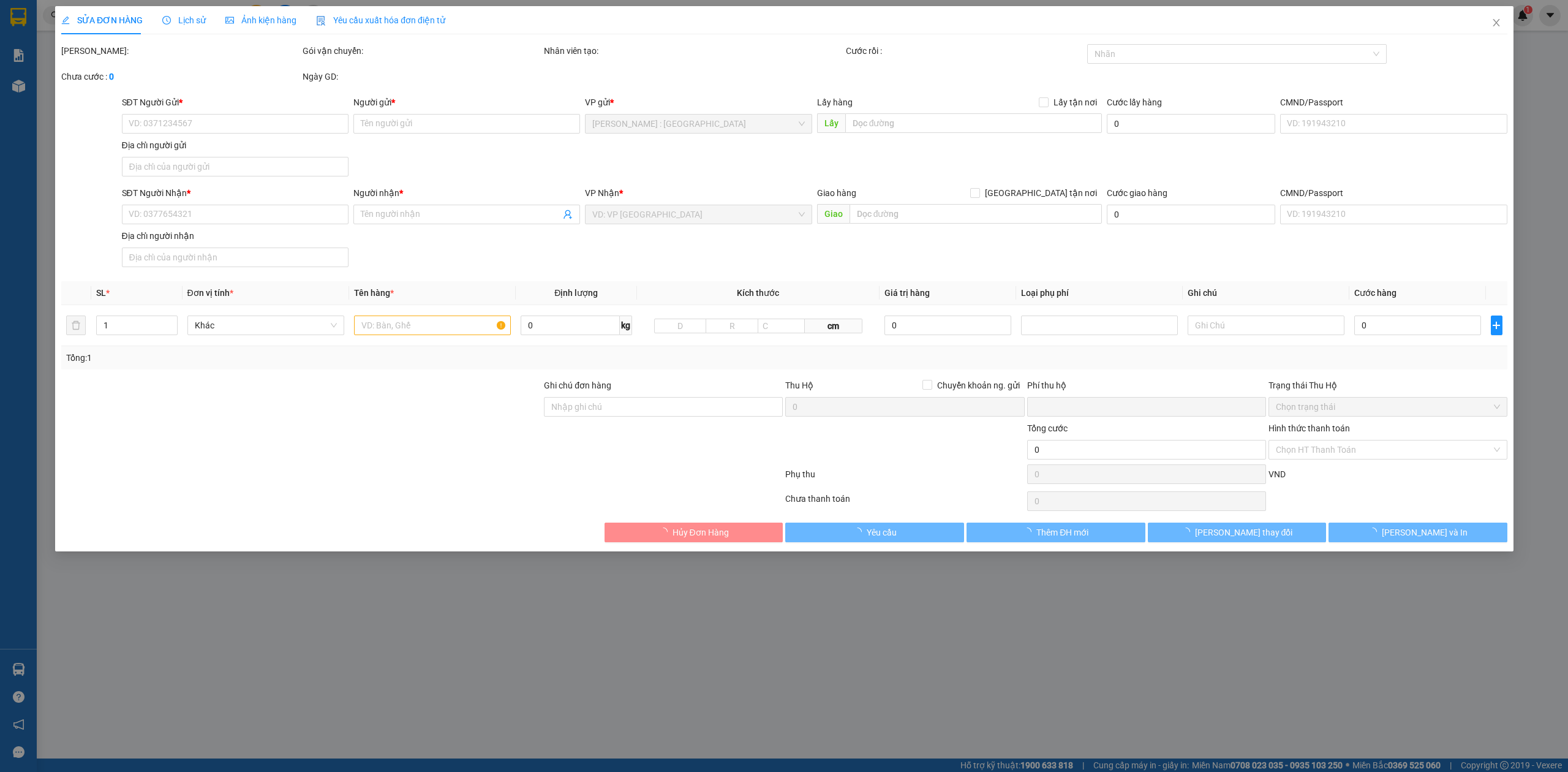
type input "0984607786"
type input "Cty Long Hoàng"
type input "0946423262"
type input "Đặng Đình Đoàn"
checkbox input "true"
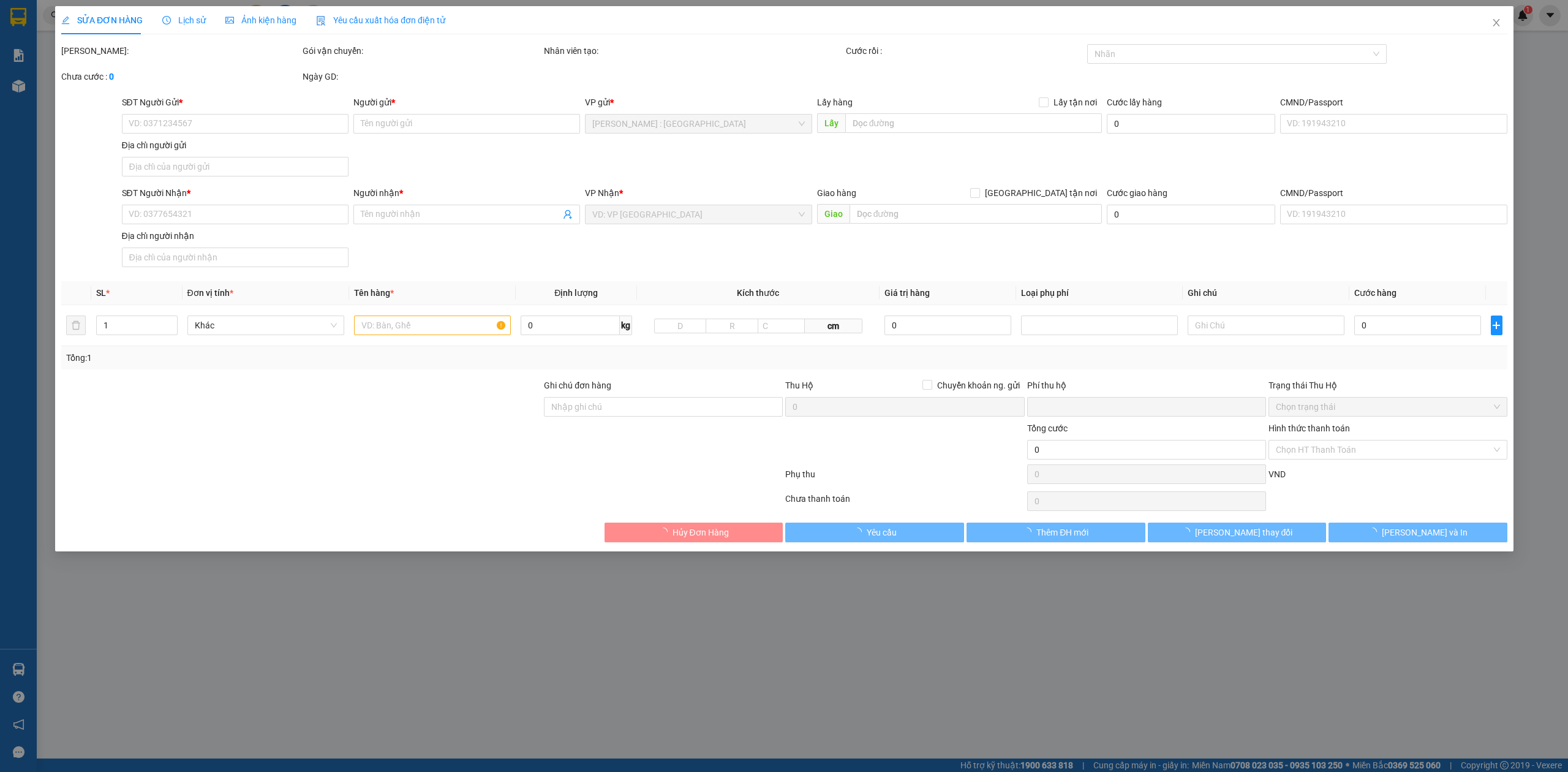
type input "8 ĐS15, Linh Trug, Thủ Đức, HCM"
type input "0"
type input "280.000"
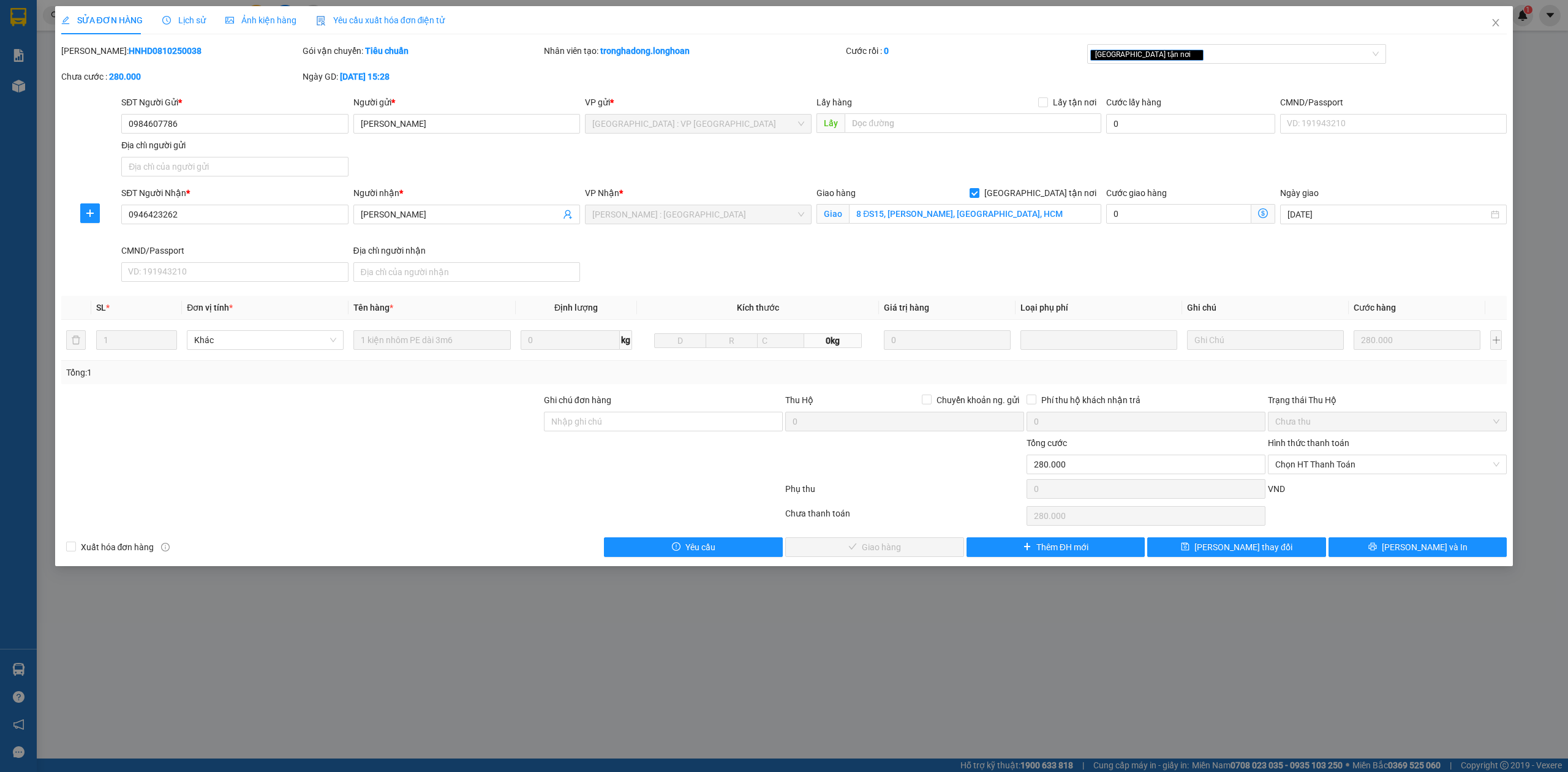
click at [182, 12] on div "Lịch sử" at bounding box center [185, 20] width 44 height 28
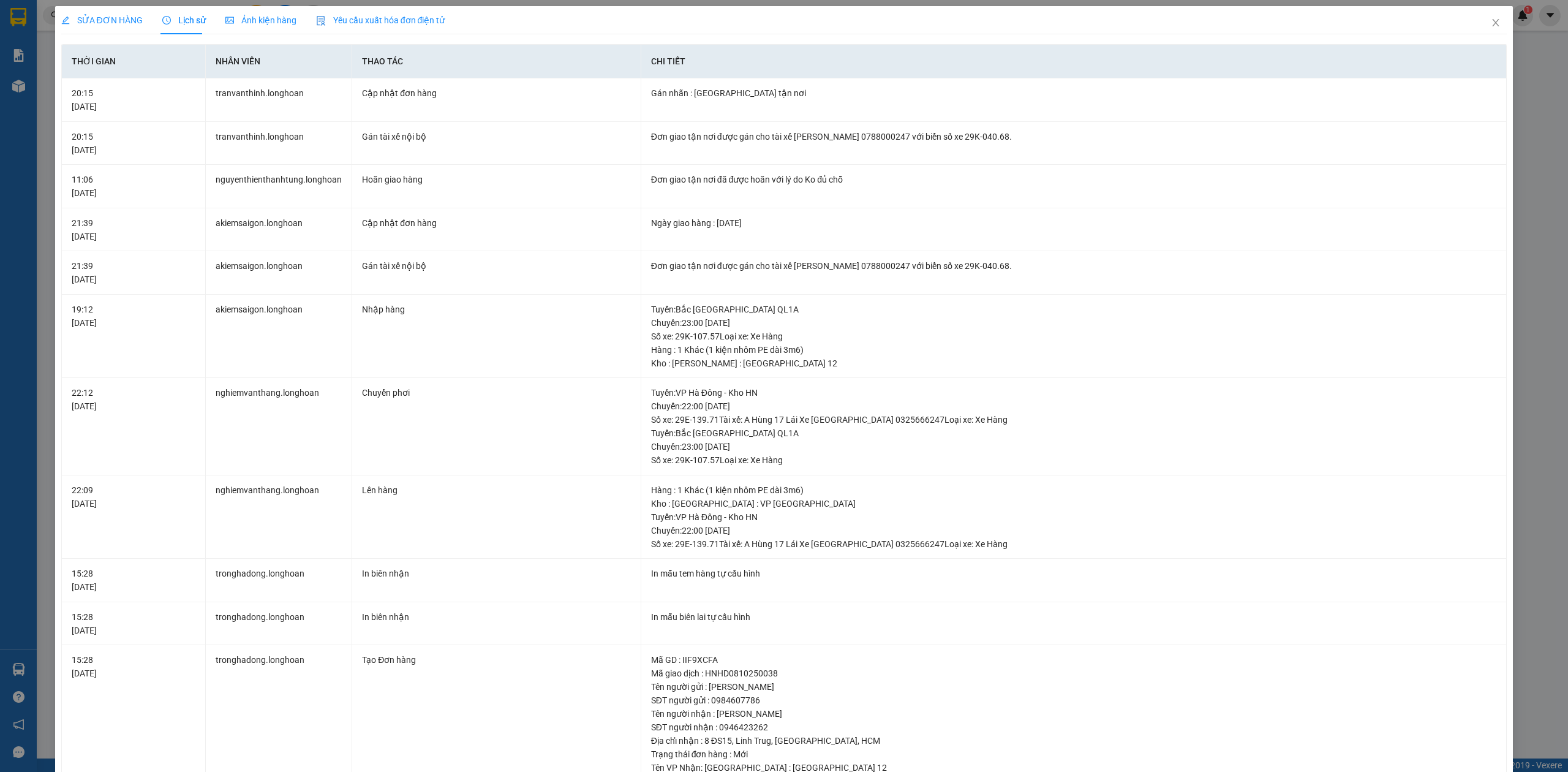
click at [101, 20] on span "SỬA ĐƠN HÀNG" at bounding box center [102, 20] width 82 height 10
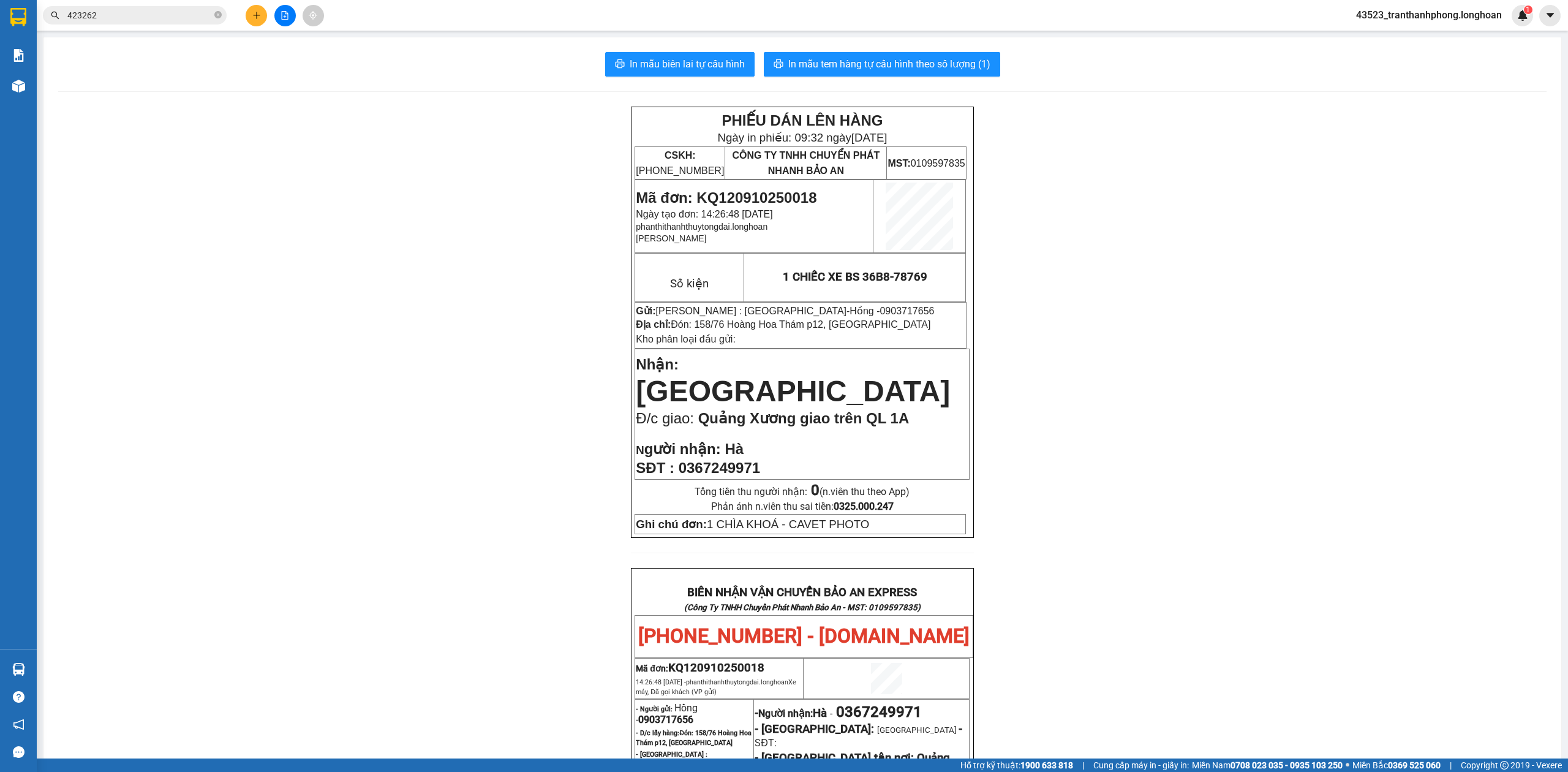
drag, startPoint x: 221, startPoint y: 15, endPoint x: 228, endPoint y: 13, distance: 7.3
click at [223, 14] on span "423262" at bounding box center [135, 15] width 184 height 18
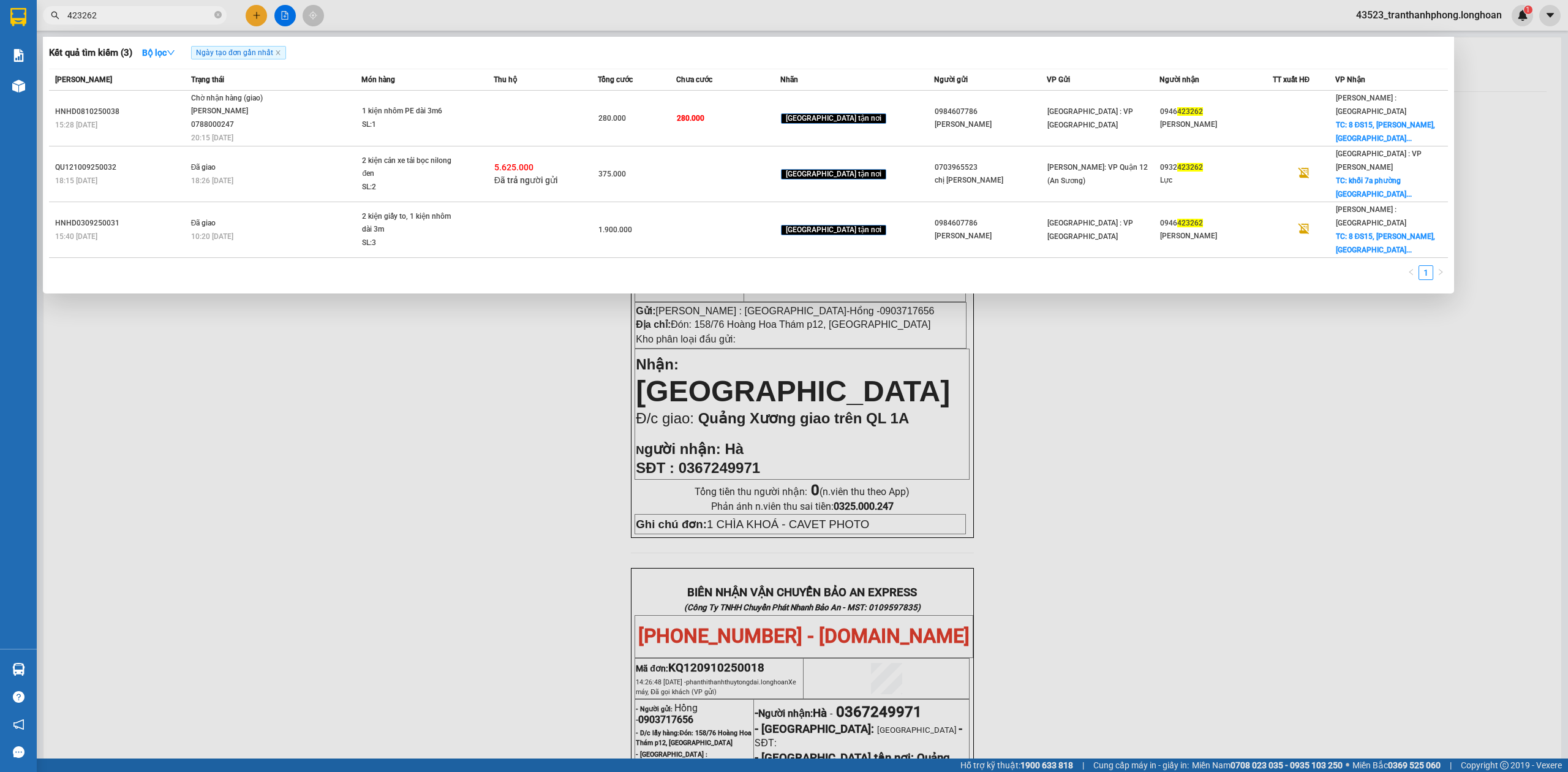
click at [210, 18] on span "423262" at bounding box center [135, 15] width 184 height 18
click at [219, 17] on icon "close-circle" at bounding box center [218, 15] width 7 height 7
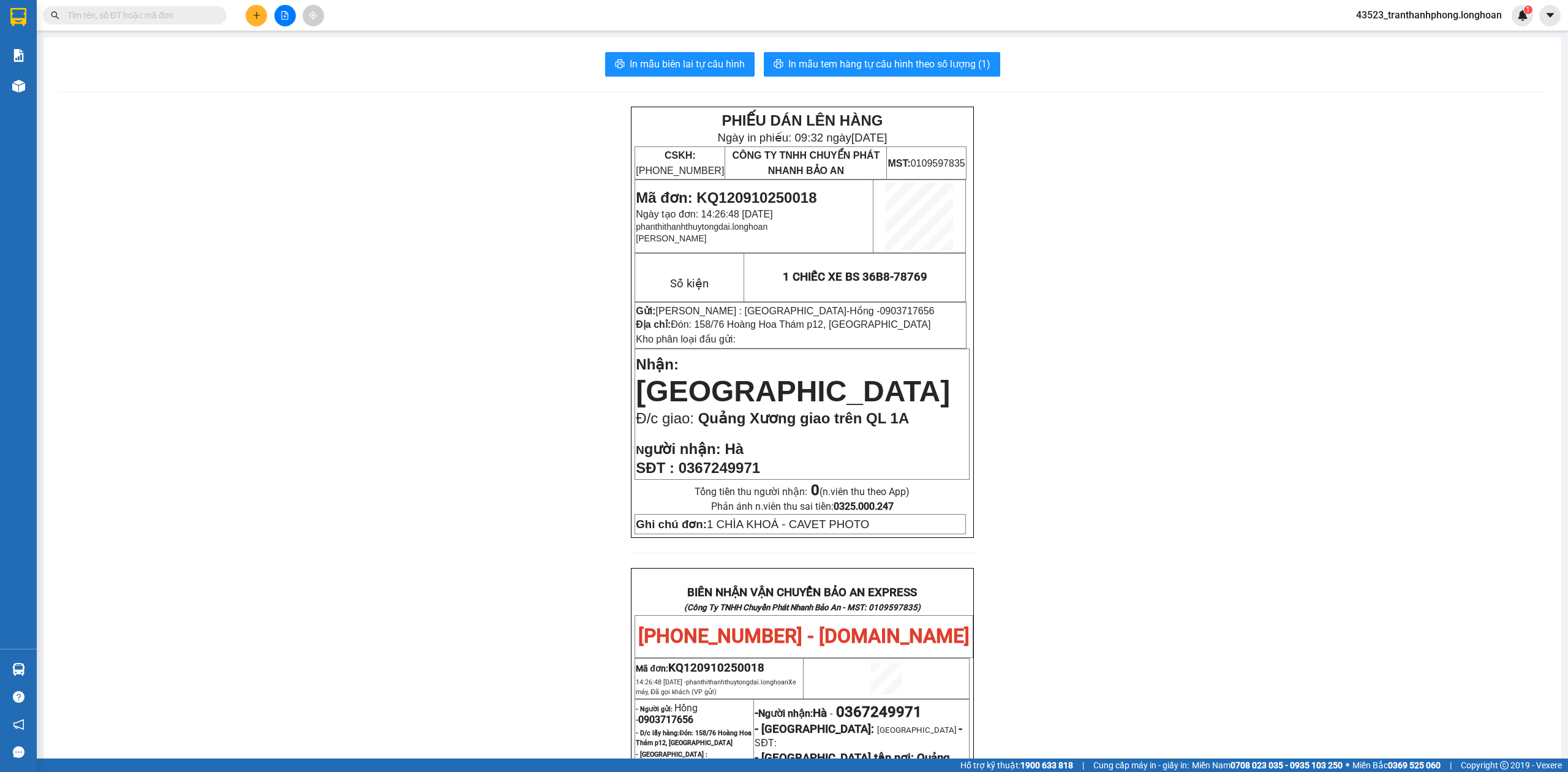
paste input "0909900667"
click at [183, 16] on input "0909900667" at bounding box center [139, 15] width 145 height 14
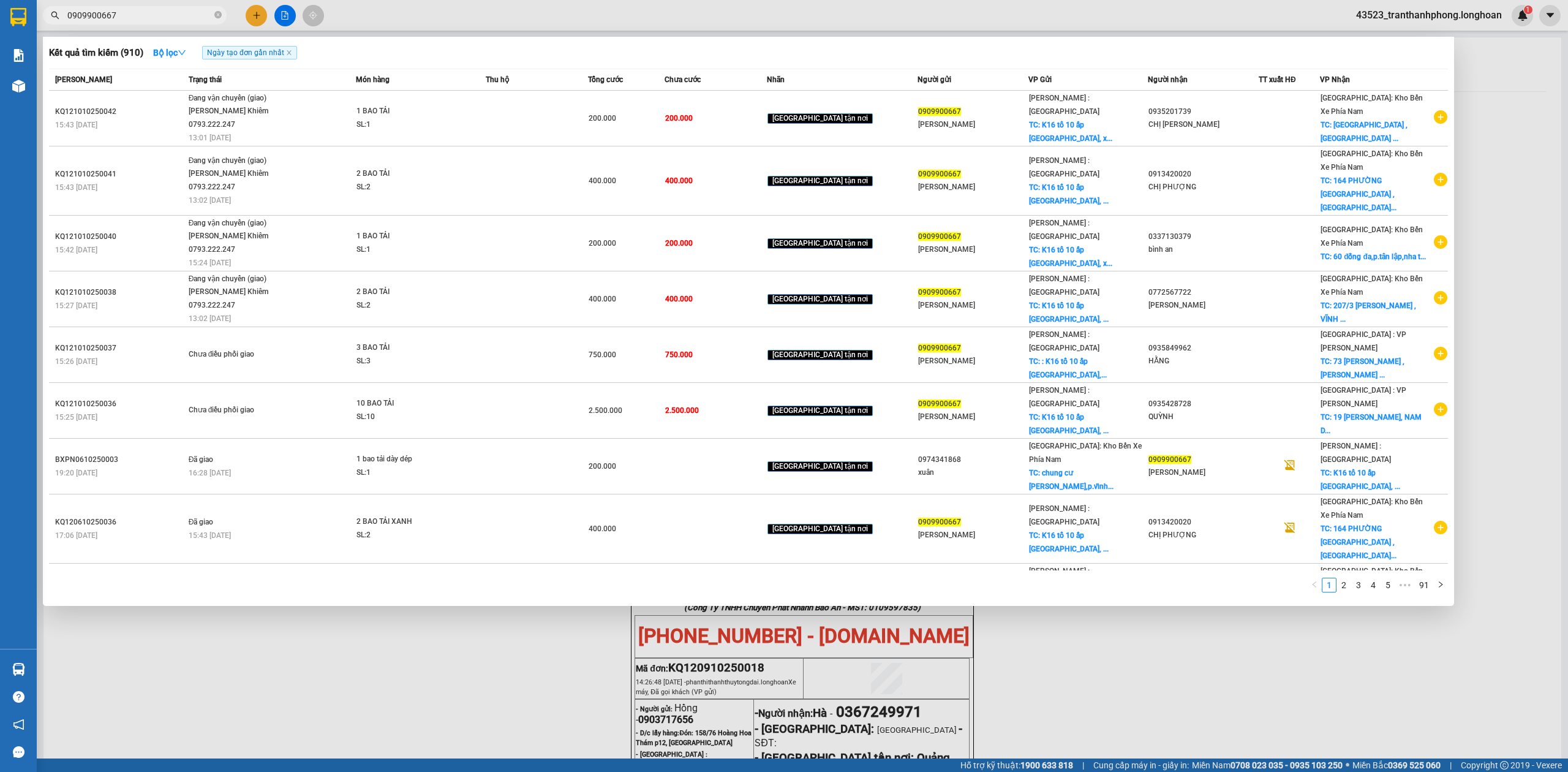
type input "0909900667"
click at [1444, 639] on icon "plus-circle" at bounding box center [1441, 646] width 14 height 14
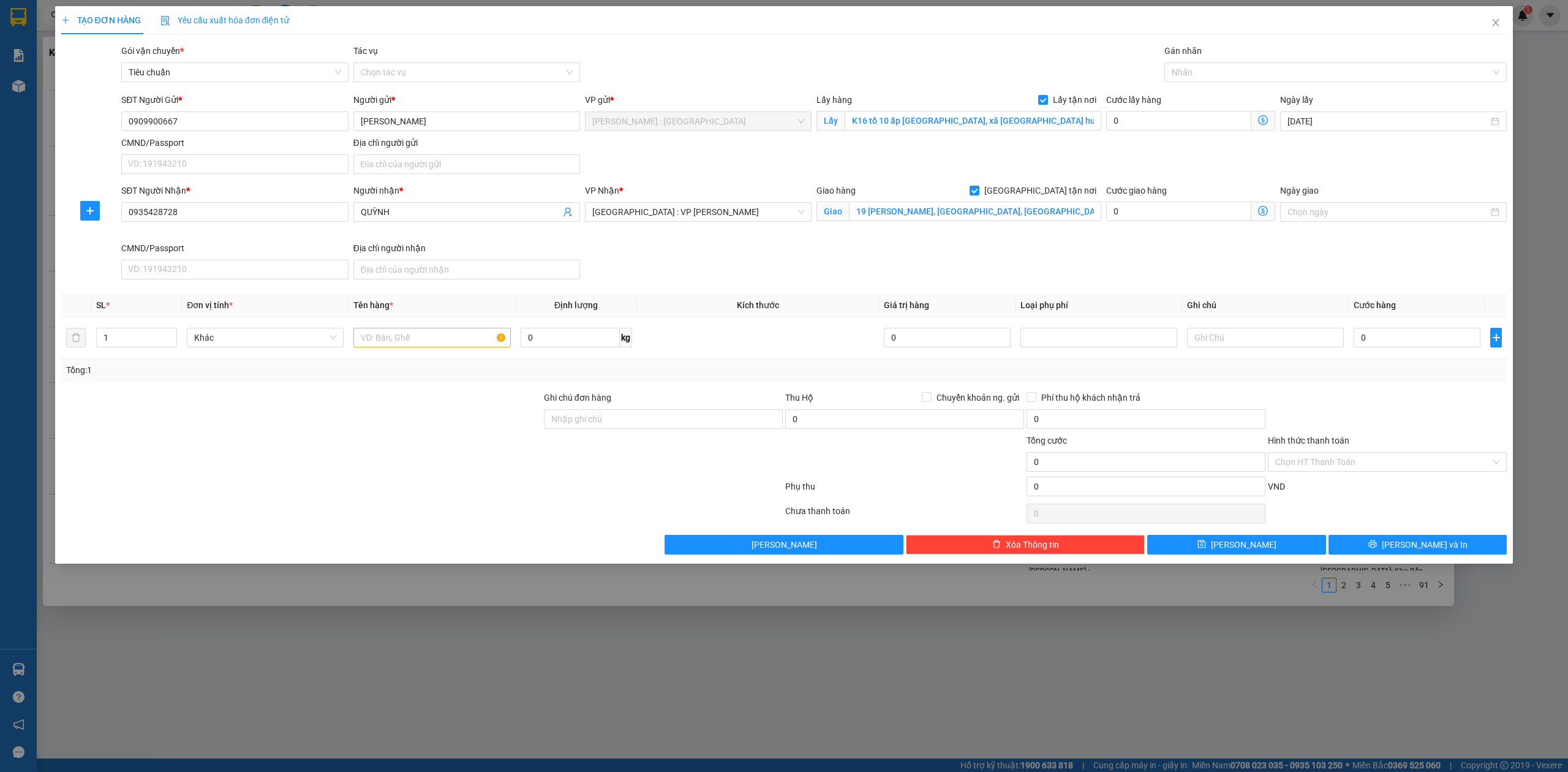
click at [1300, 84] on div "Gán nhãn Nhãn" at bounding box center [1335, 65] width 343 height 43
click at [1299, 75] on div at bounding box center [1330, 72] width 325 height 15
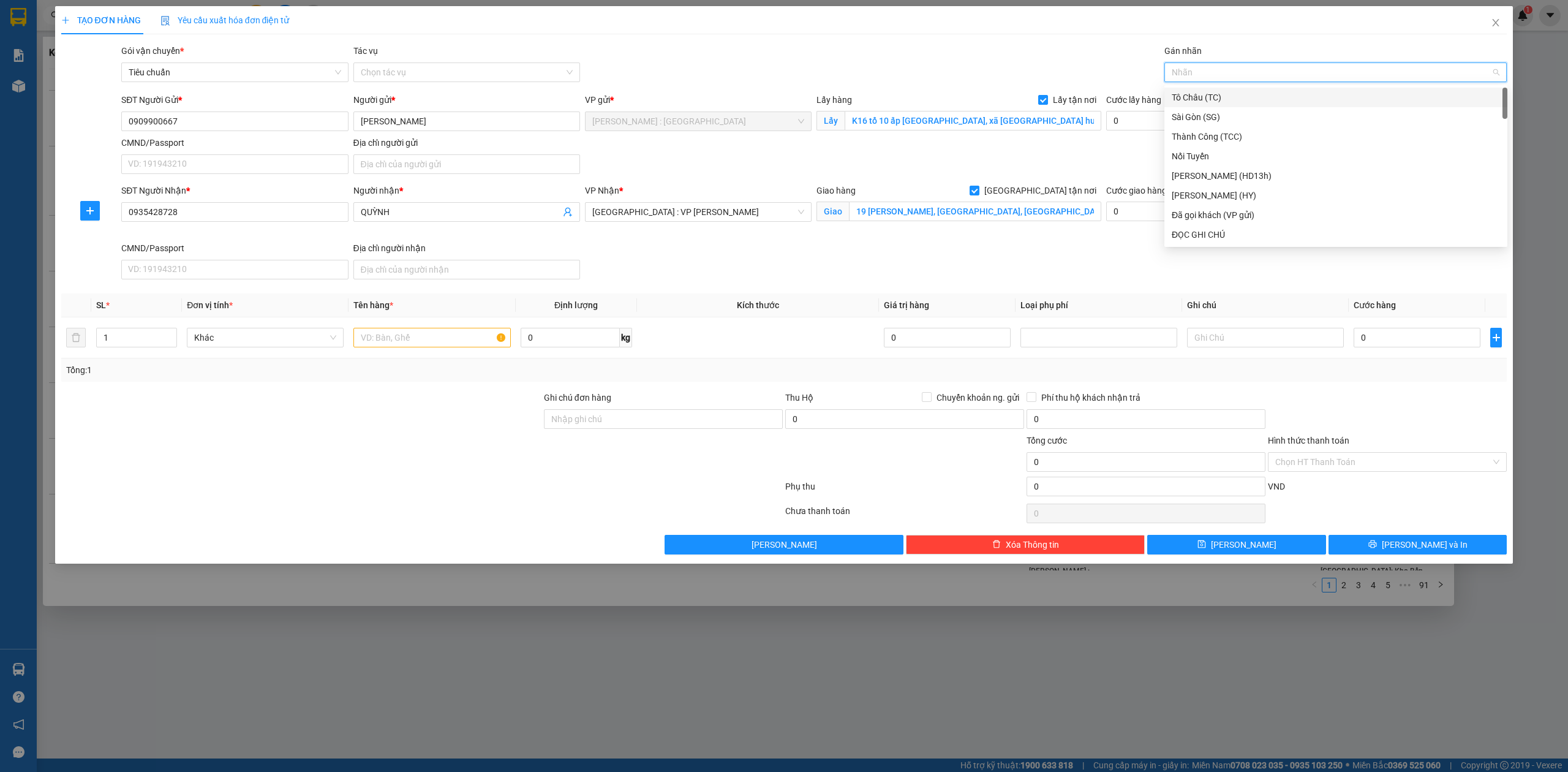
type input "g"
drag, startPoint x: 1213, startPoint y: 234, endPoint x: 472, endPoint y: 246, distance: 741.1
click at [1204, 238] on div "[GEOGRAPHIC_DATA] tận nơi" at bounding box center [1335, 235] width 328 height 14
click at [170, 334] on icon "up" at bounding box center [170, 335] width 5 height 5
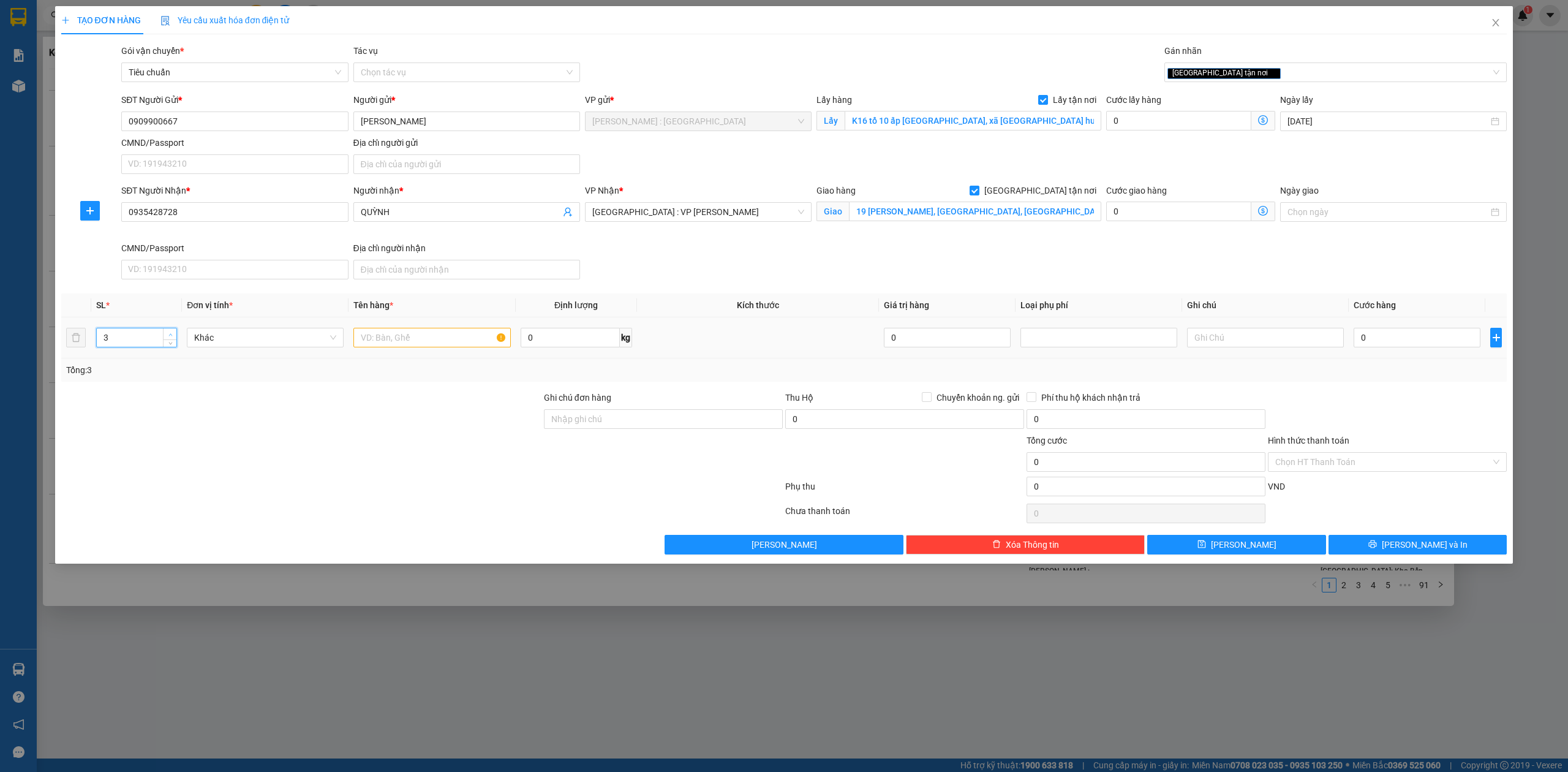
click at [170, 334] on icon "up" at bounding box center [170, 335] width 5 height 5
type input "4"
click at [170, 334] on icon "up" at bounding box center [170, 335] width 5 height 5
click at [444, 339] on input "text" at bounding box center [432, 338] width 157 height 20
type input "4 bao tải"
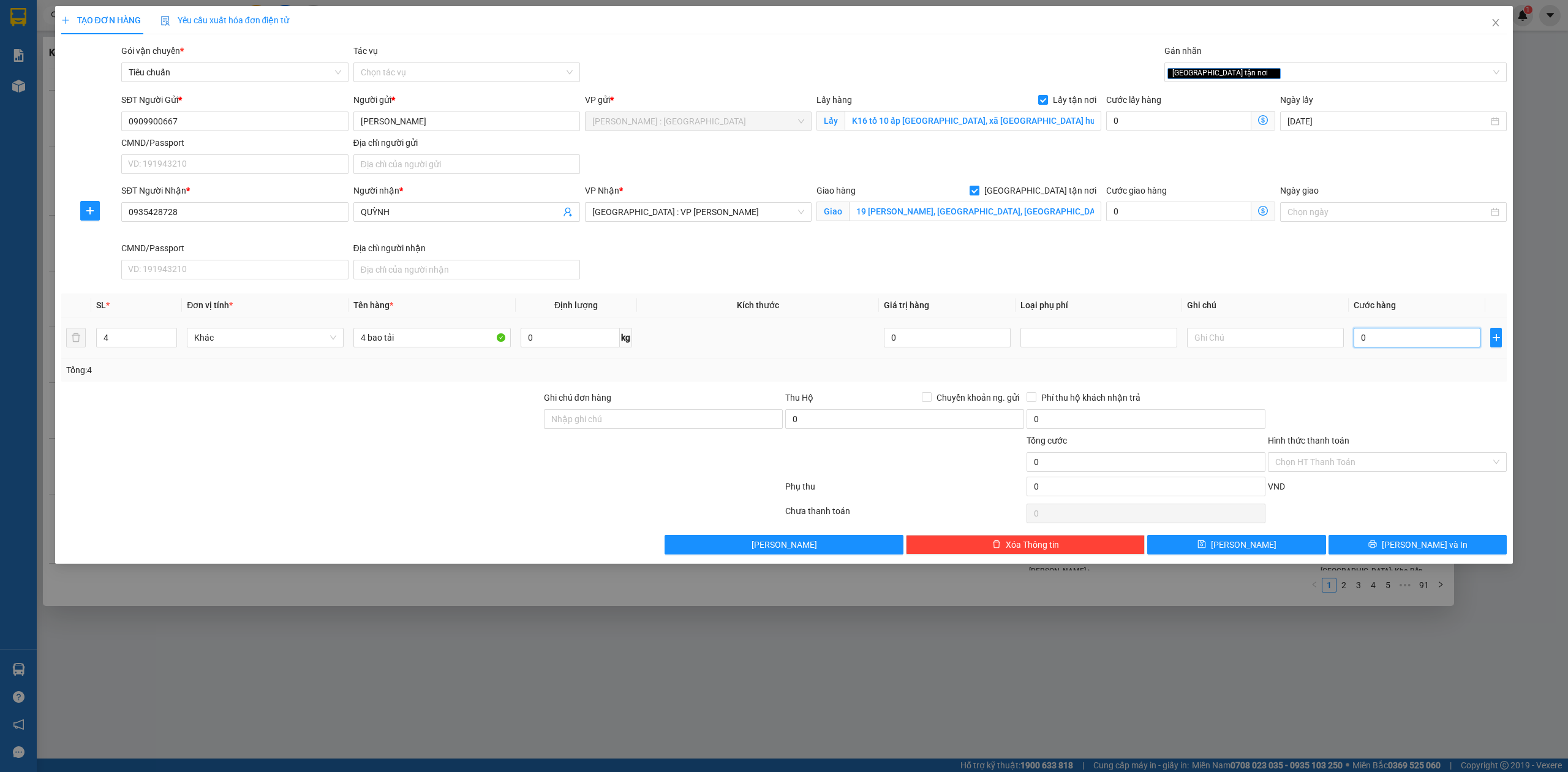
click at [1360, 346] on input "0" at bounding box center [1418, 338] width 127 height 20
type input "8"
type input "80"
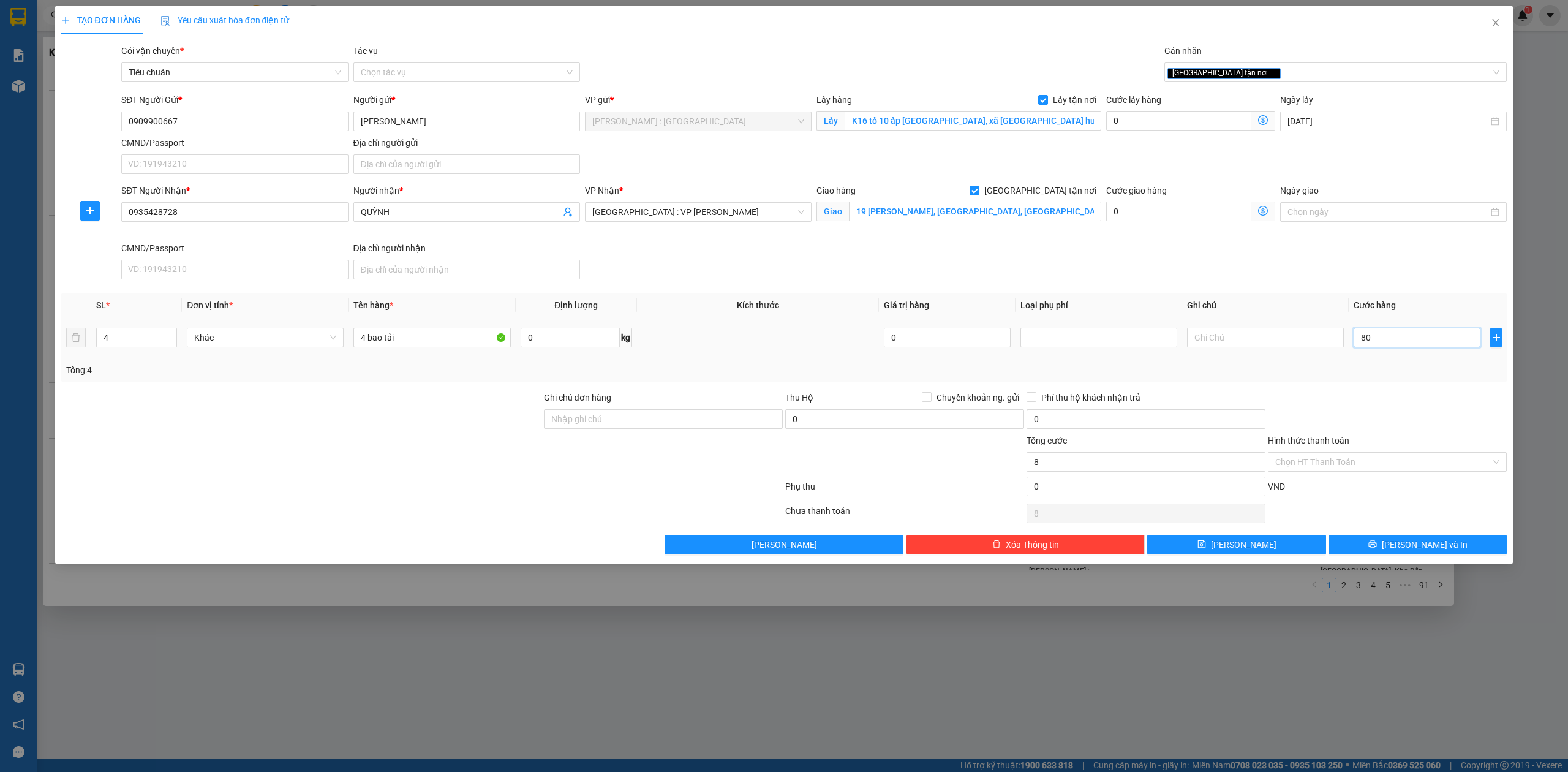
type input "80"
type input "800"
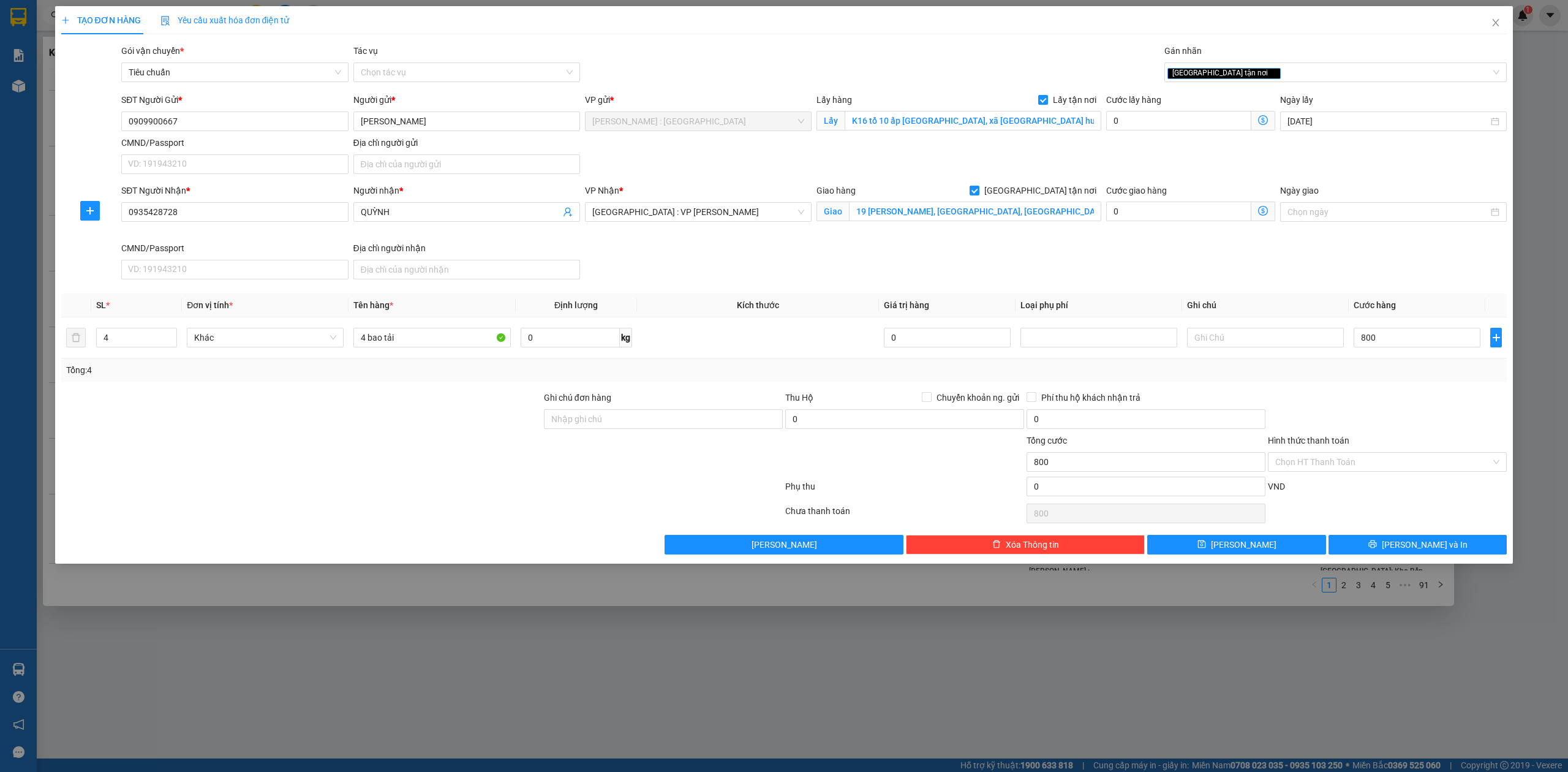
type input "800.000"
click at [1243, 549] on span "[PERSON_NAME]" at bounding box center [1244, 545] width 65 height 14
checkbox input "false"
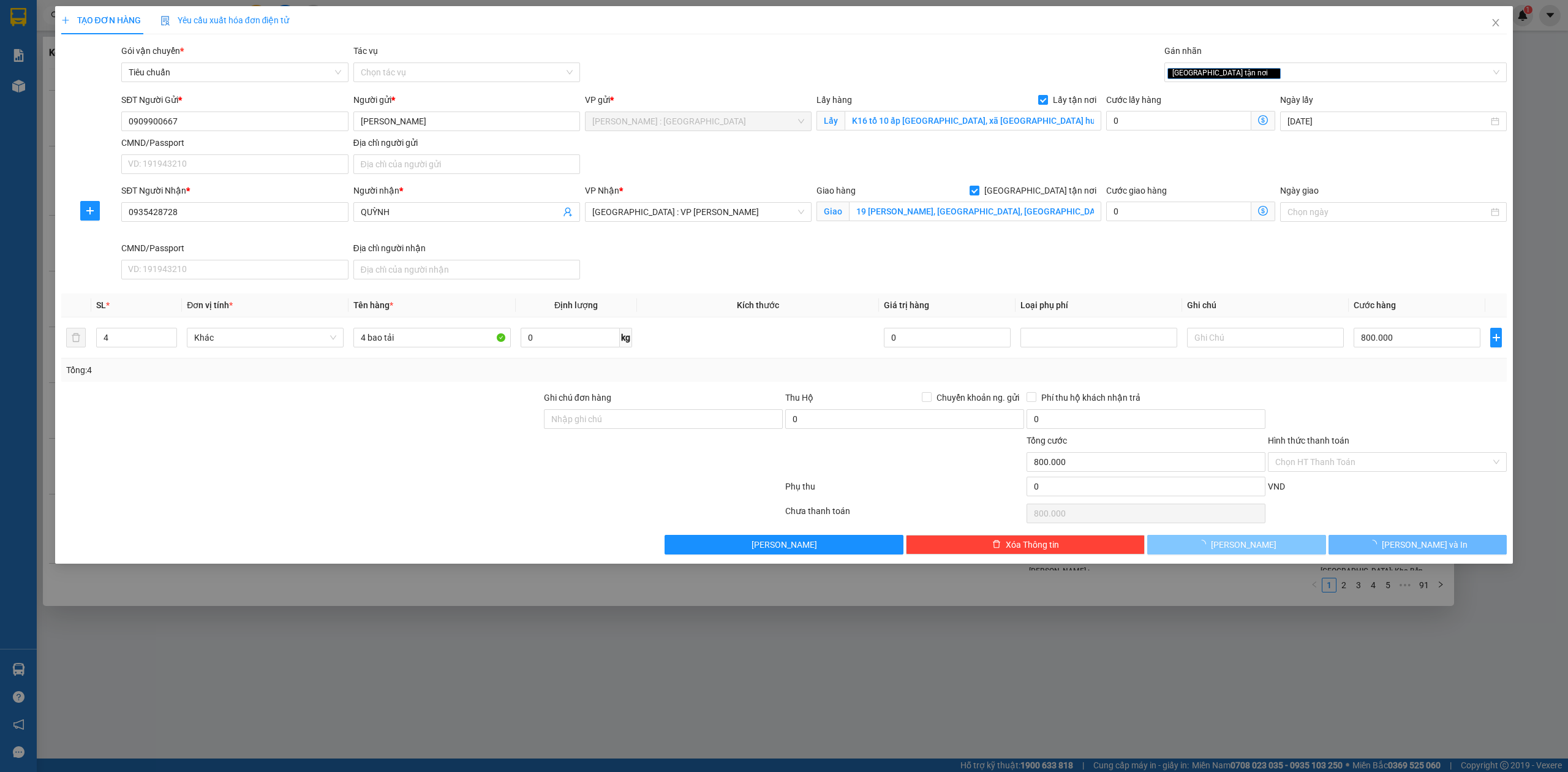
checkbox input "false"
type input "1"
type input "0"
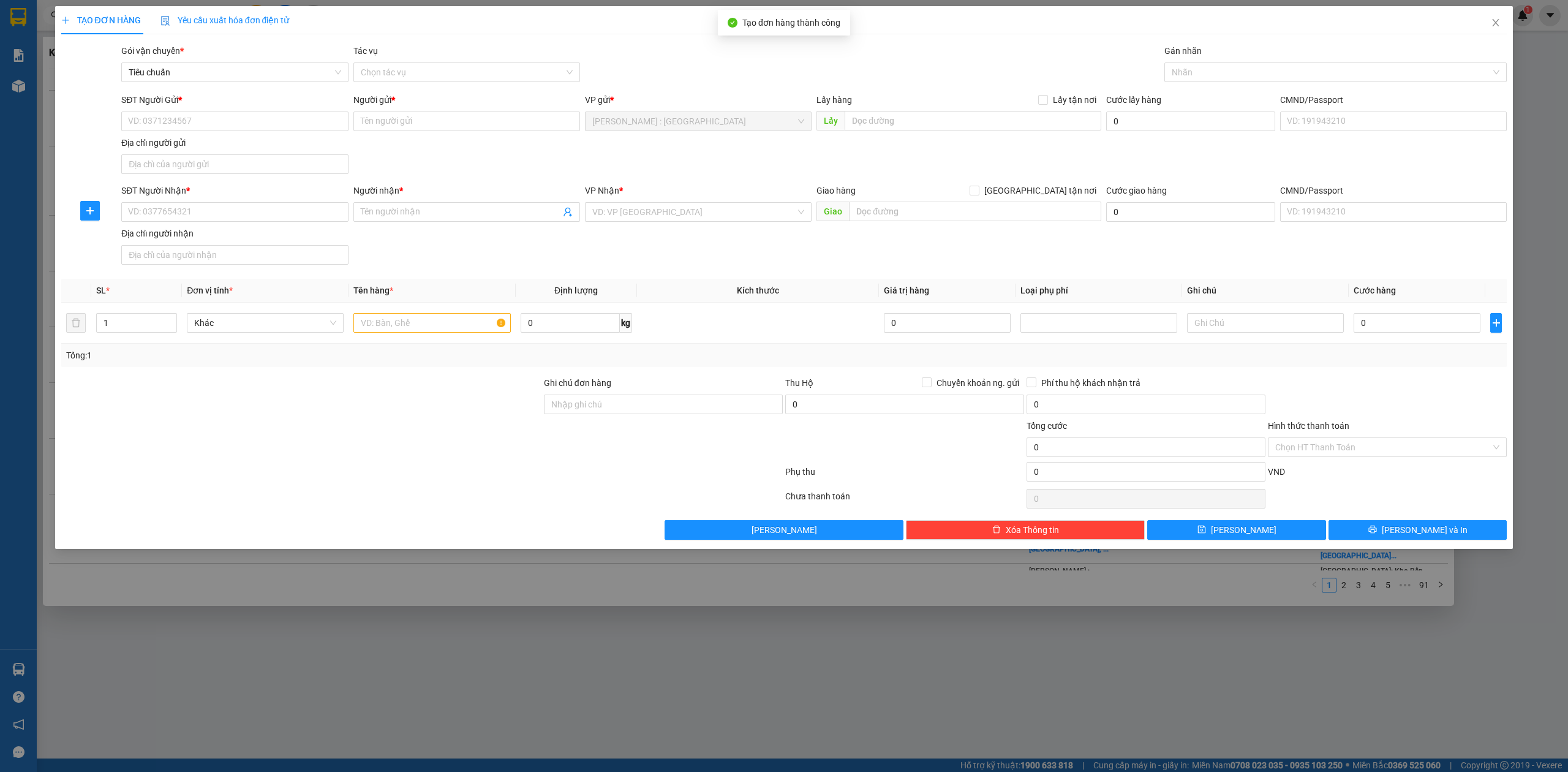
click at [531, 538] on div "Lưu nháp Xóa Thông tin Lưu Lưu và In" at bounding box center [784, 530] width 1449 height 20
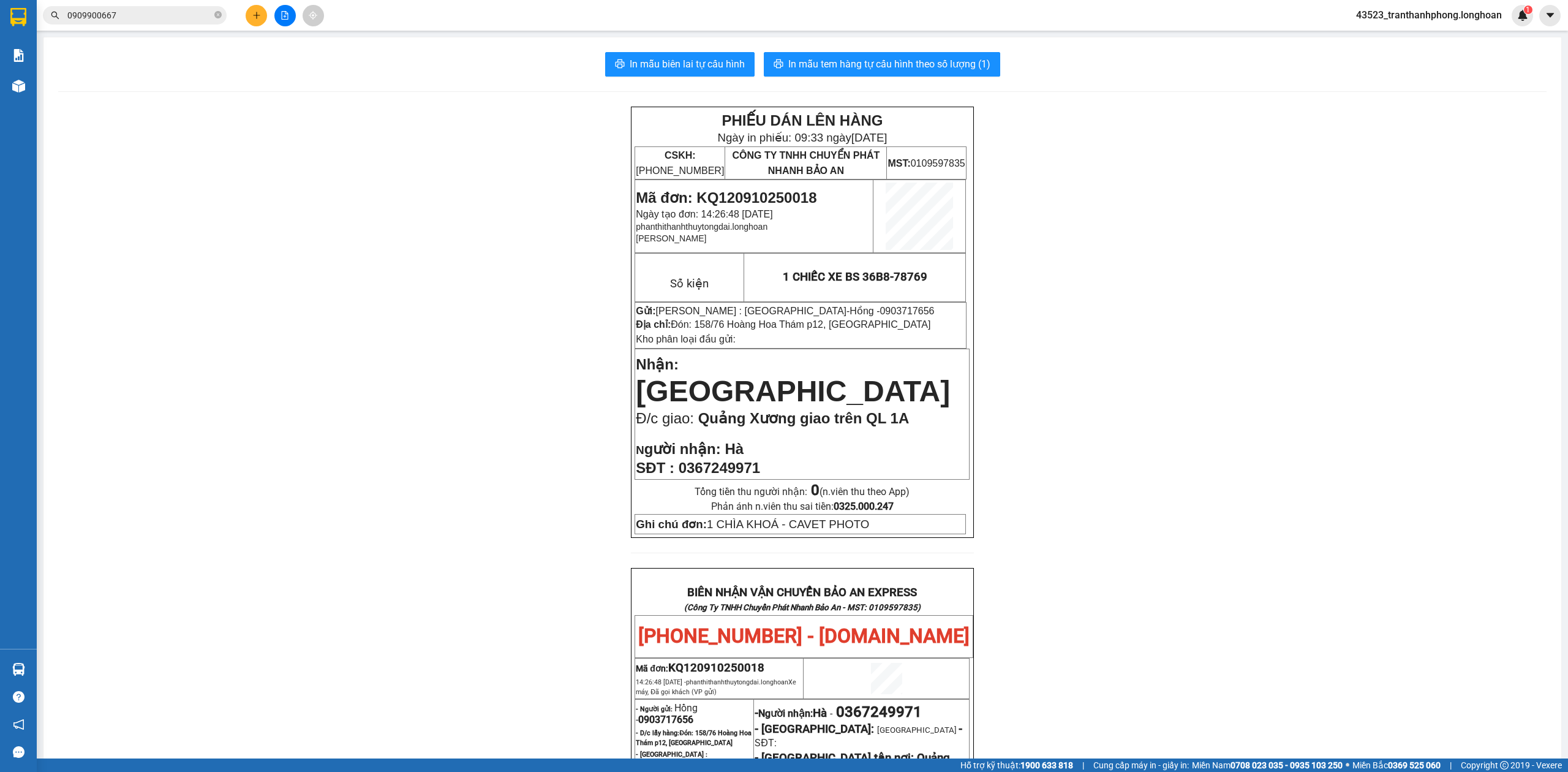
click at [155, 10] on input "0909900667" at bounding box center [139, 15] width 145 height 14
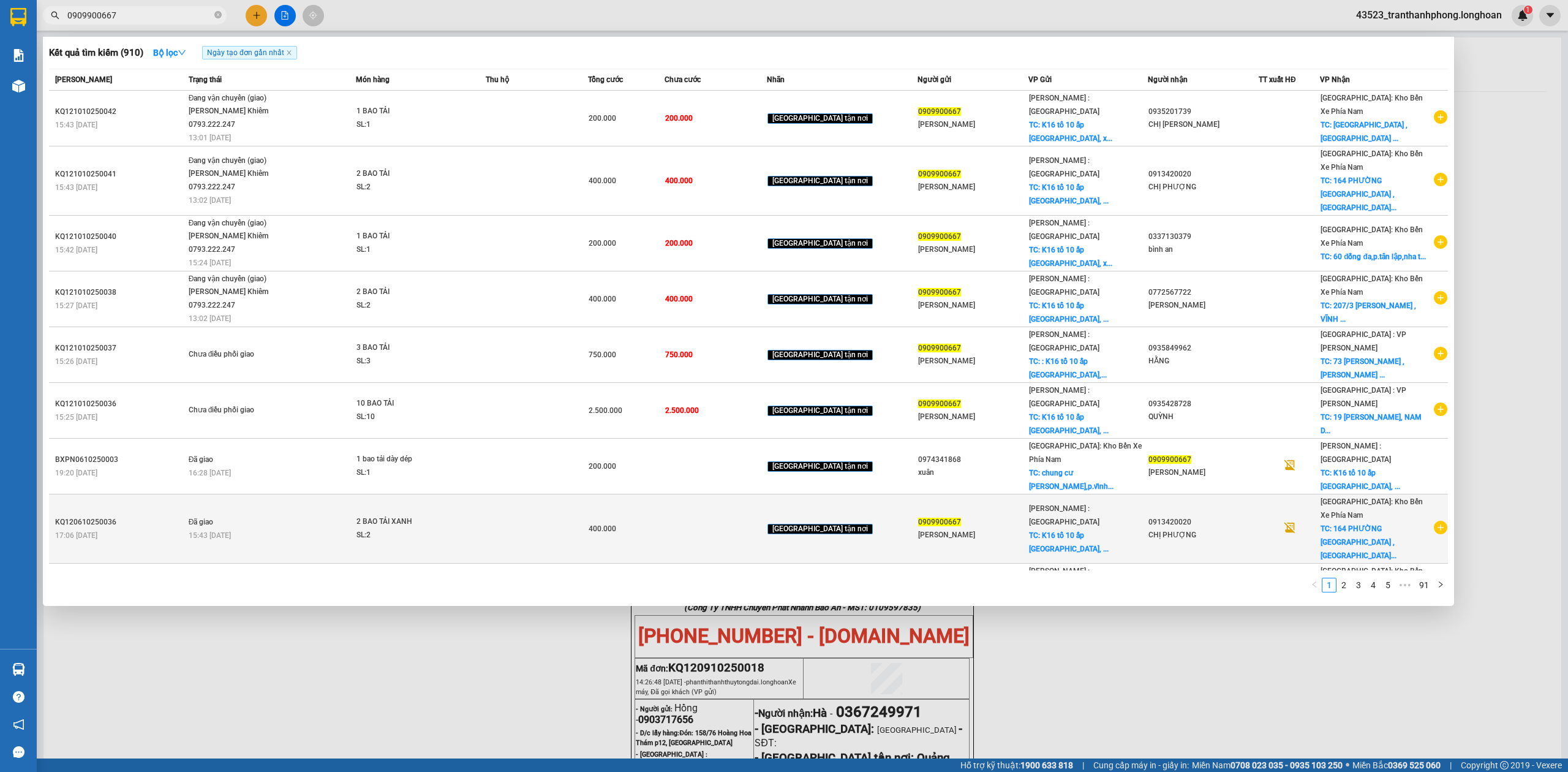
click at [1441, 521] on icon "plus-circle" at bounding box center [1441, 527] width 14 height 14
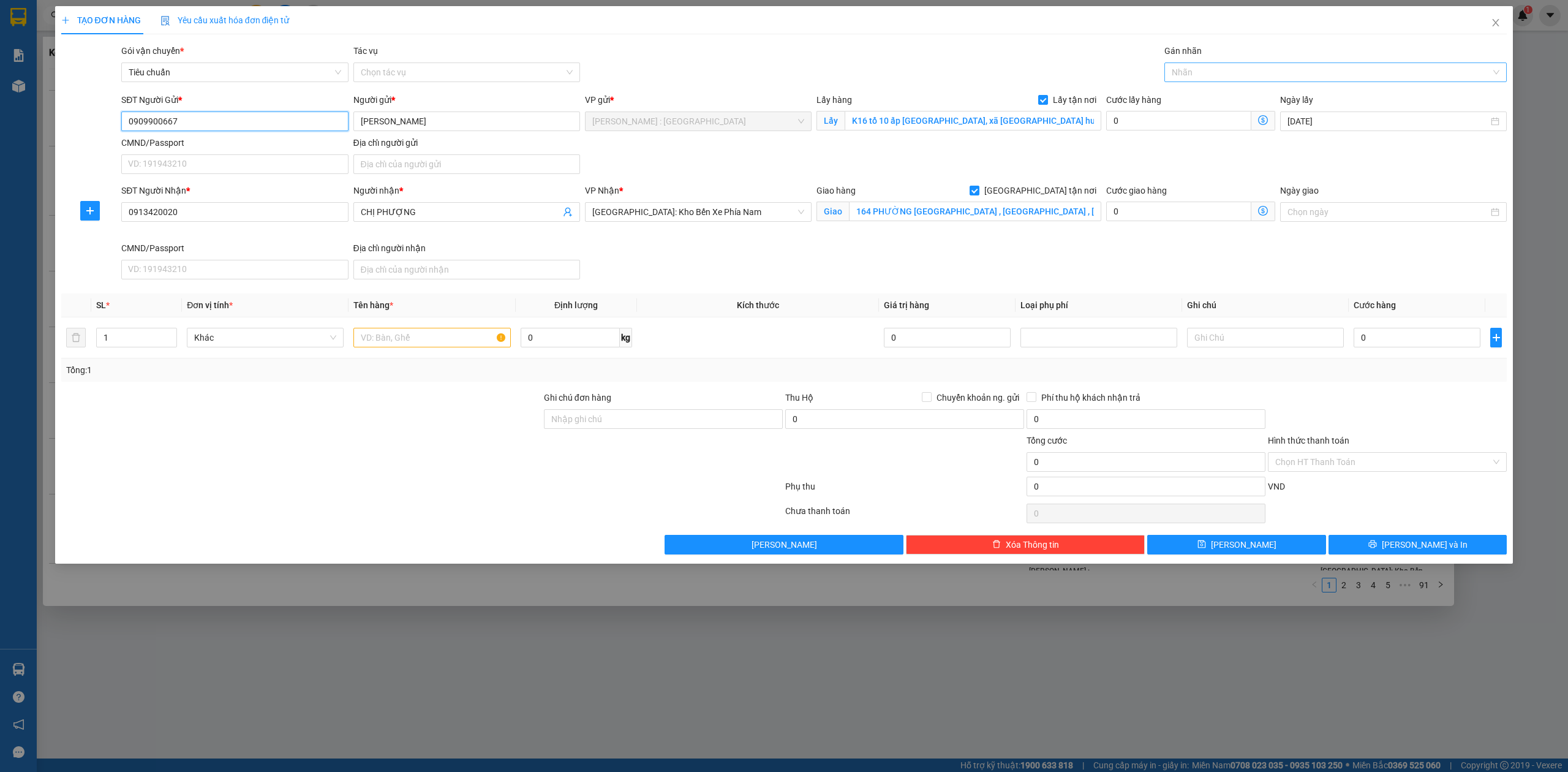
click at [1243, 63] on div "Nhãn" at bounding box center [1335, 73] width 343 height 20
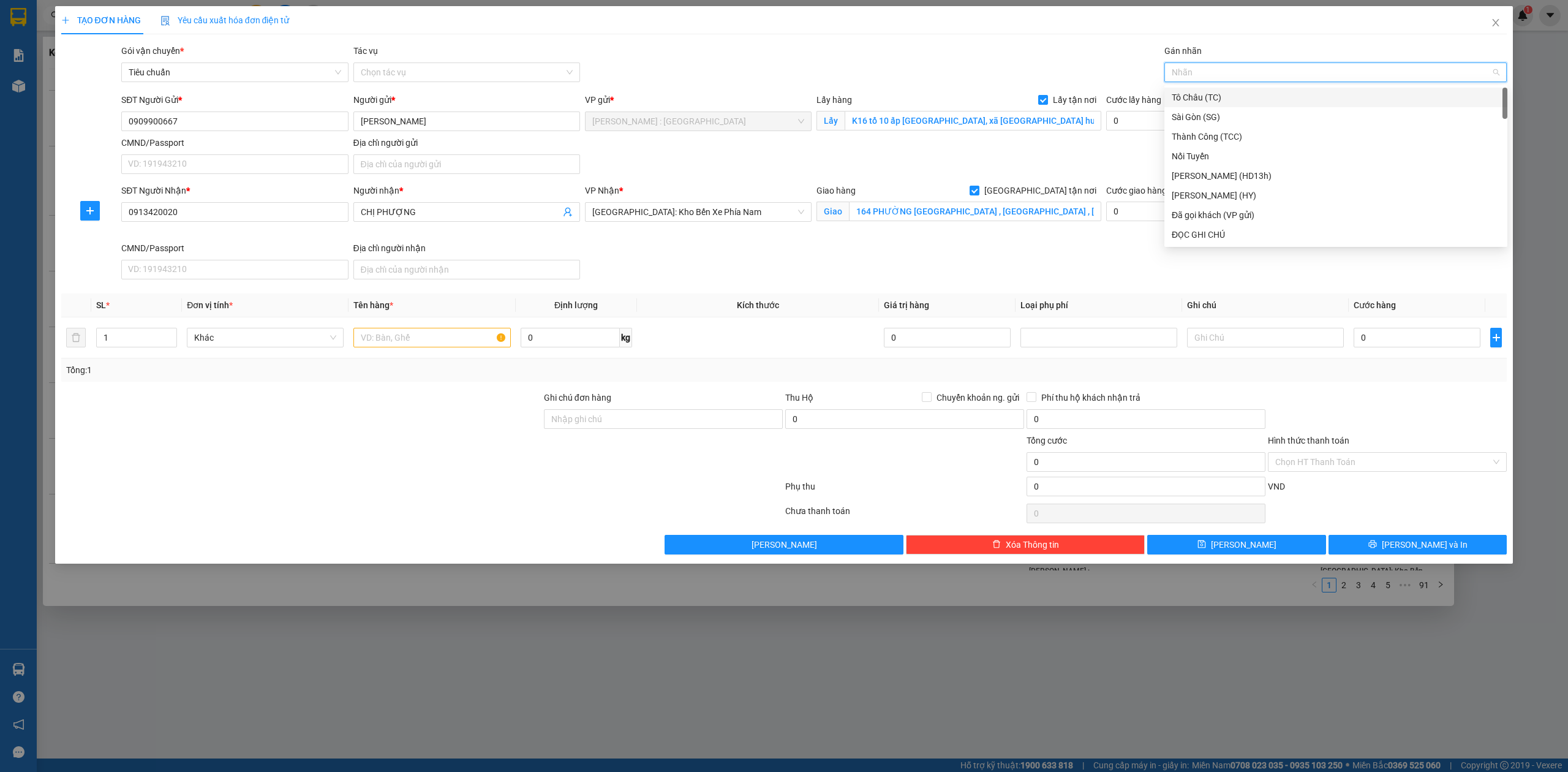
type input "g"
click at [1233, 226] on div "[GEOGRAPHIC_DATA] tận nơi" at bounding box center [1335, 235] width 343 height 20
click at [405, 347] on input "text" at bounding box center [432, 338] width 157 height 20
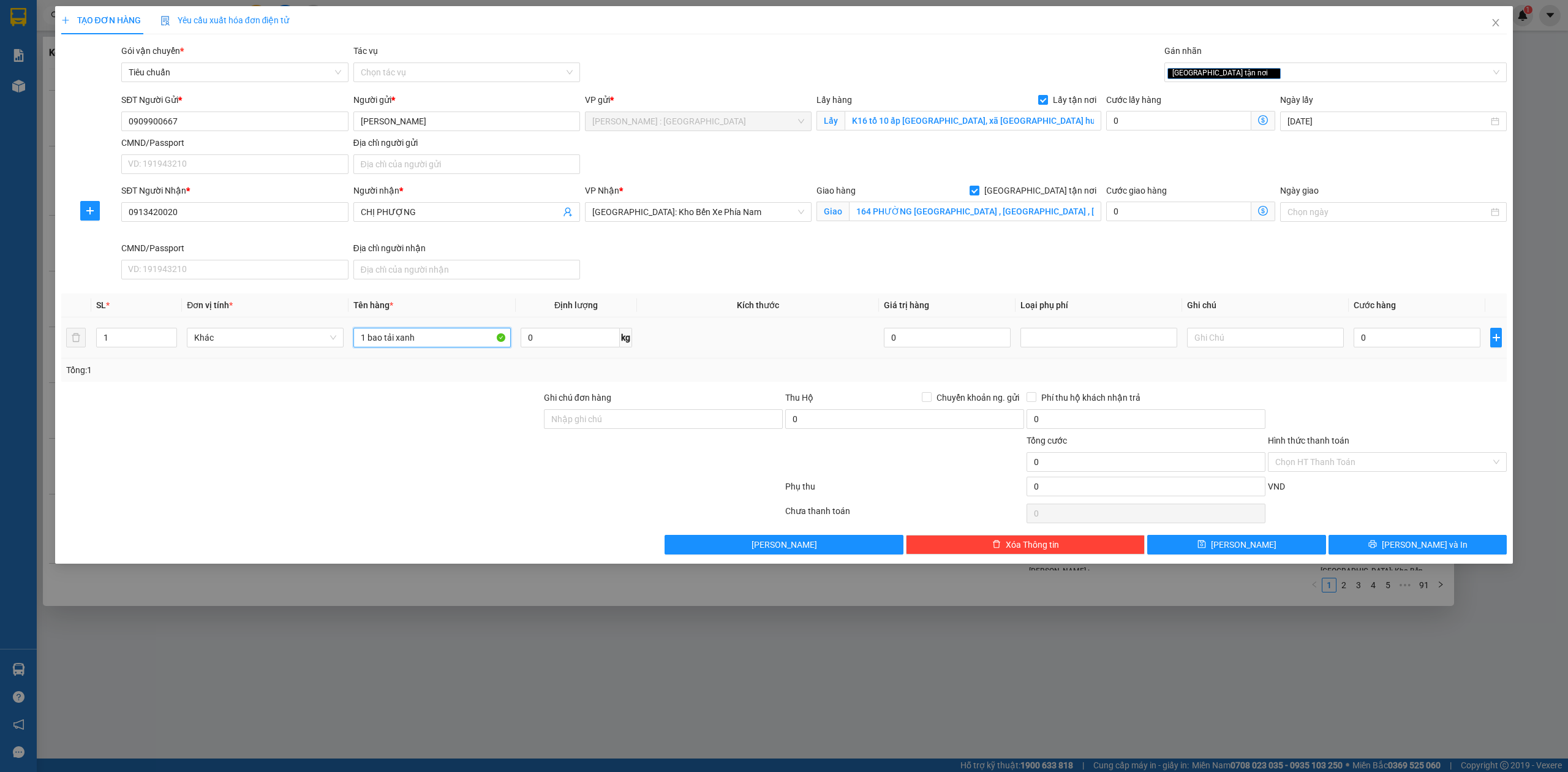
type input "1 bao tải xanh"
click at [1379, 350] on div "0" at bounding box center [1418, 337] width 127 height 25
click at [1397, 335] on input "0" at bounding box center [1418, 338] width 127 height 20
type input "21"
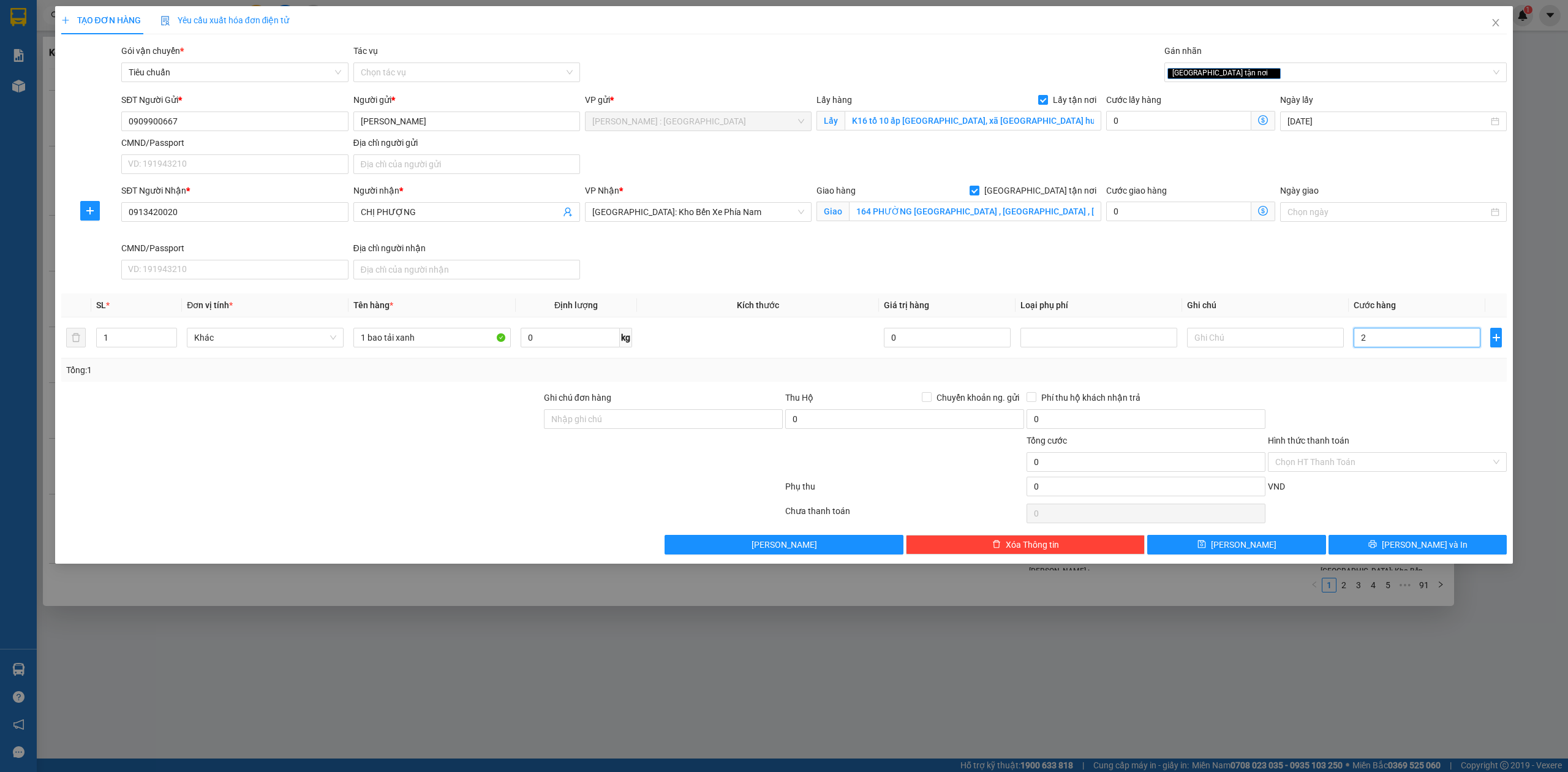
type input "21"
type input "211"
type input "2.110"
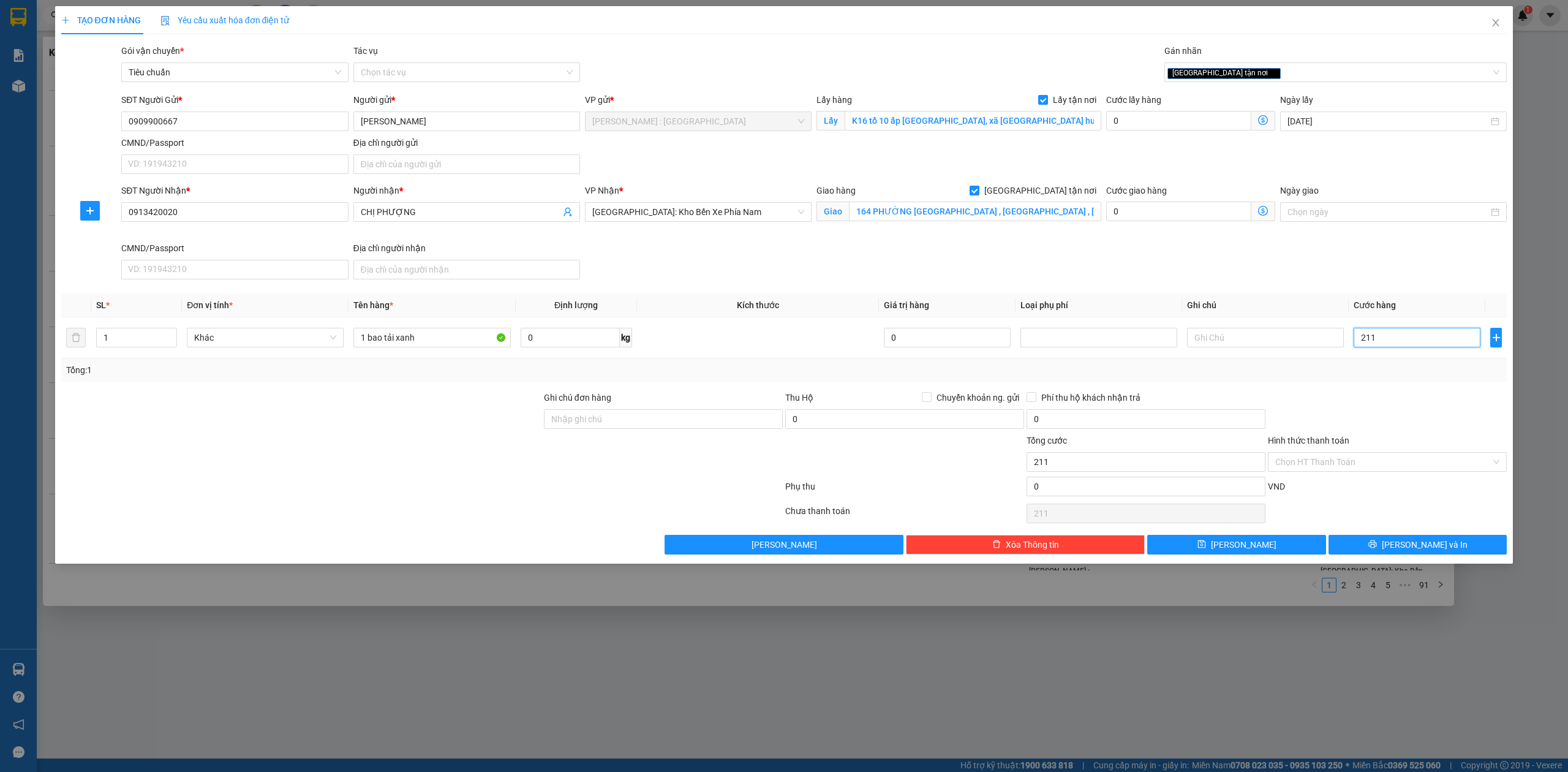
type input "2.110"
type input "21.100"
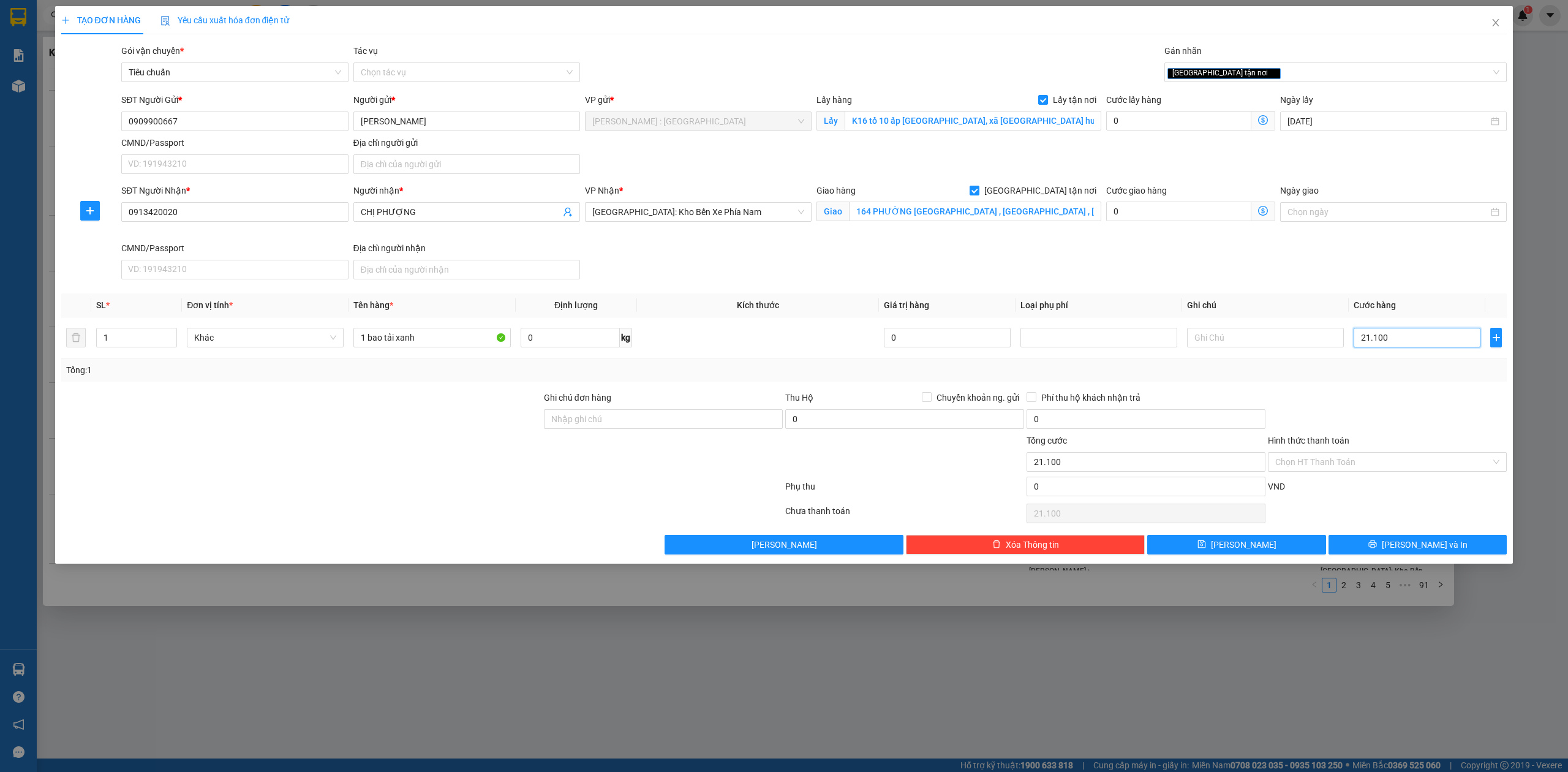
type input "2.110"
type input "21"
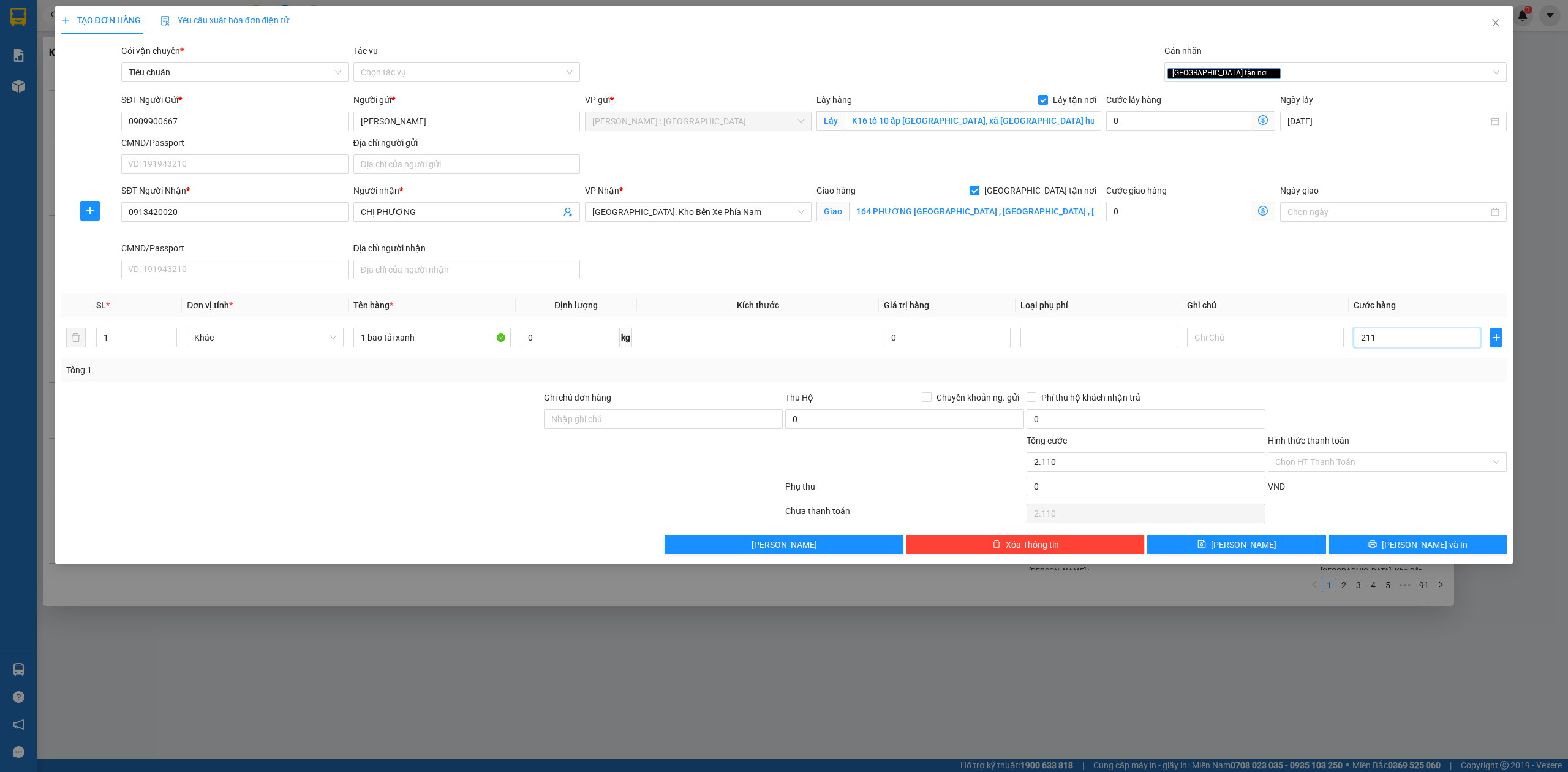
type input "21"
type input "2"
type input "0"
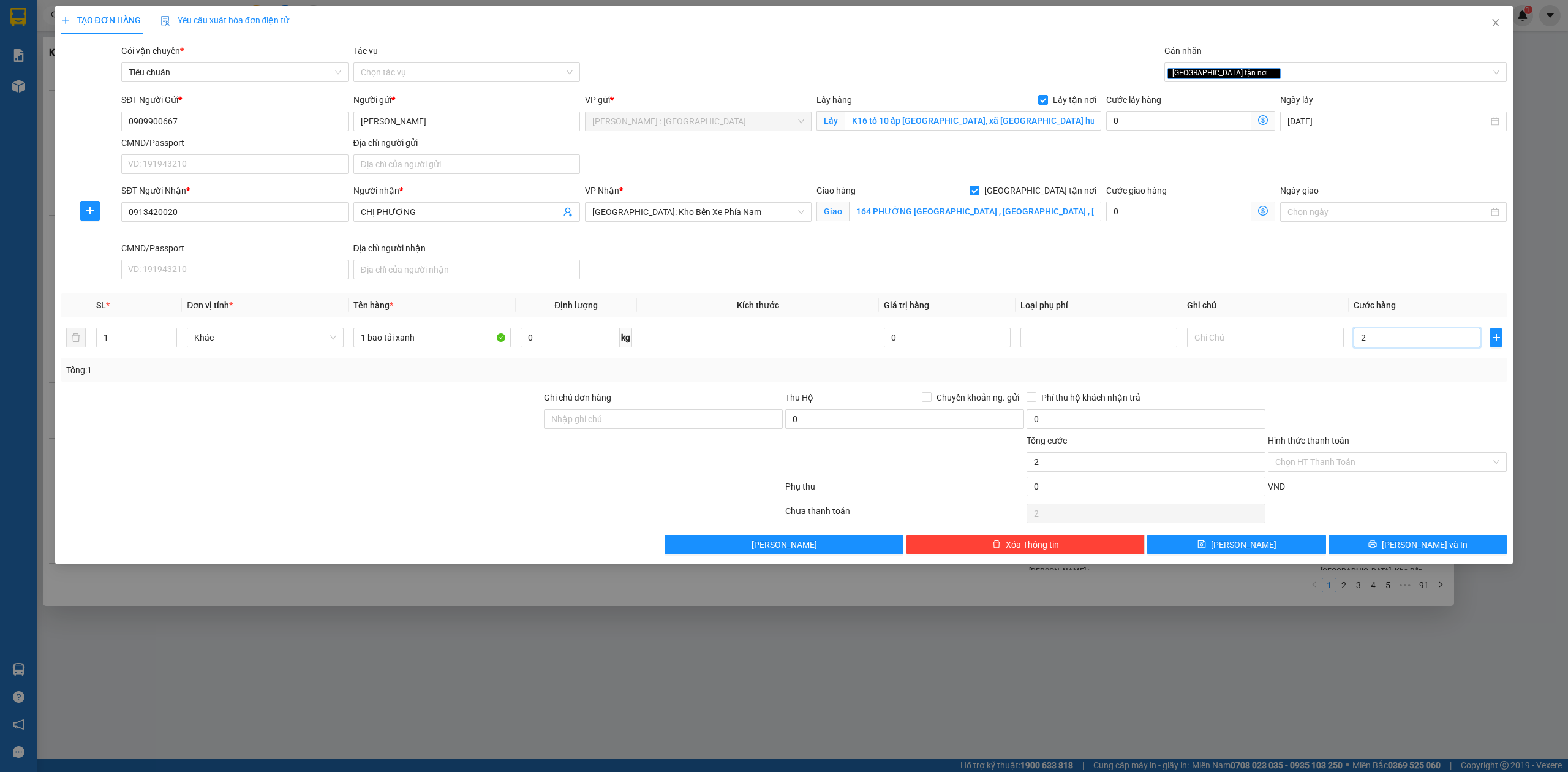
type input "0"
type input "02"
type input "2"
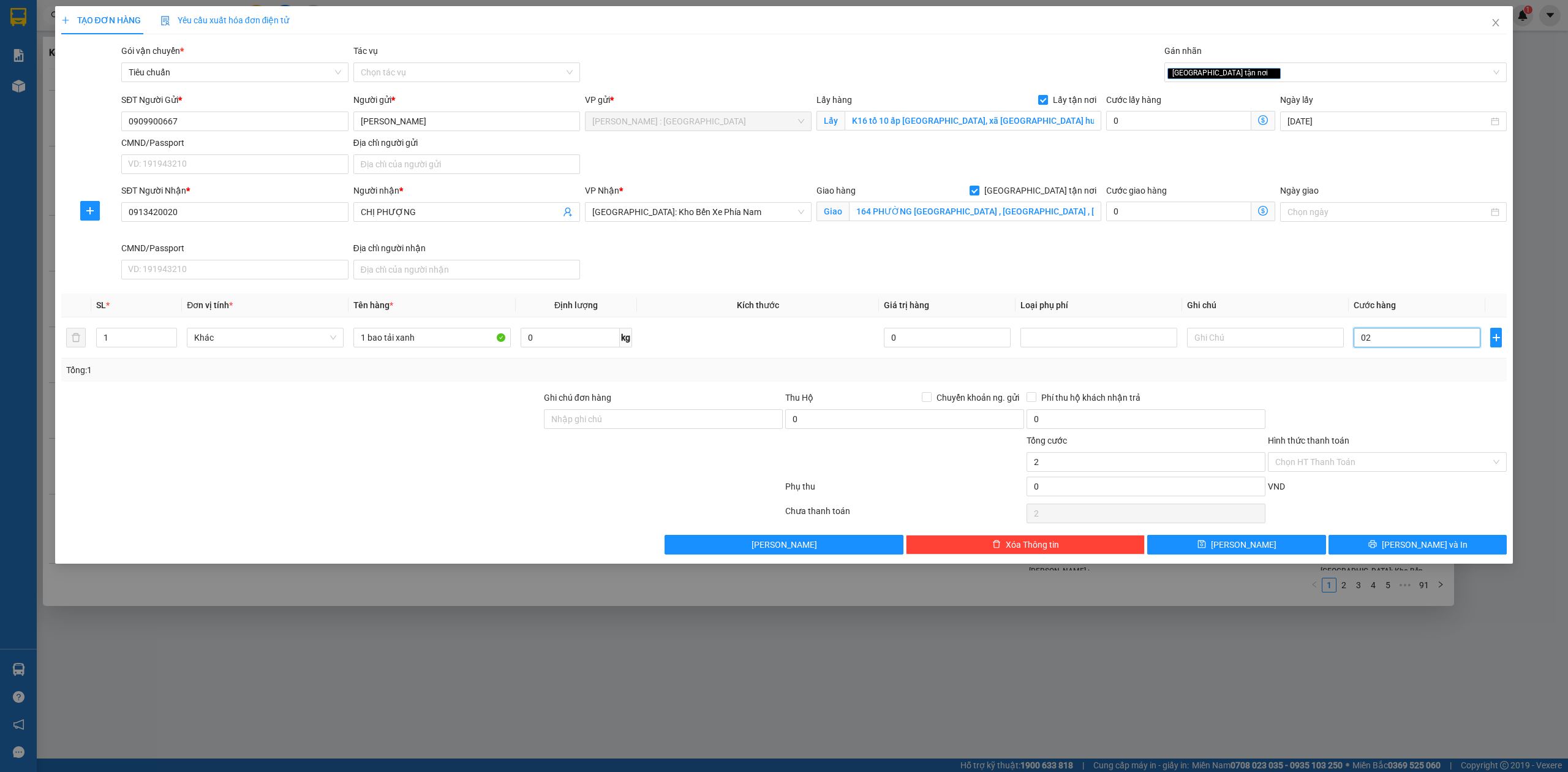
type input "020"
type input "20"
type input "0.200"
type input "200"
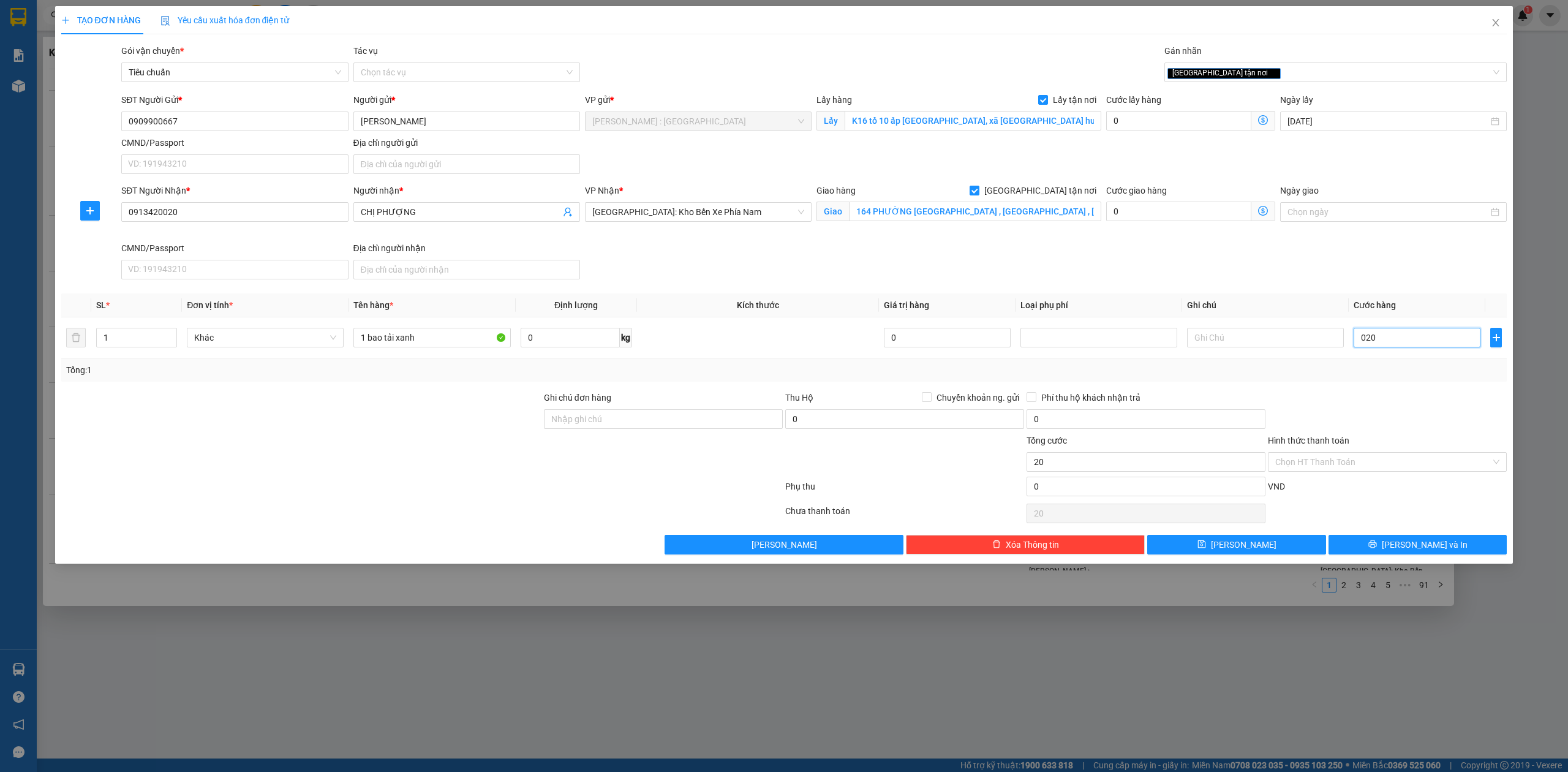
type input "200"
type input "200.000"
click at [1277, 554] on button "[PERSON_NAME]" at bounding box center [1236, 545] width 179 height 20
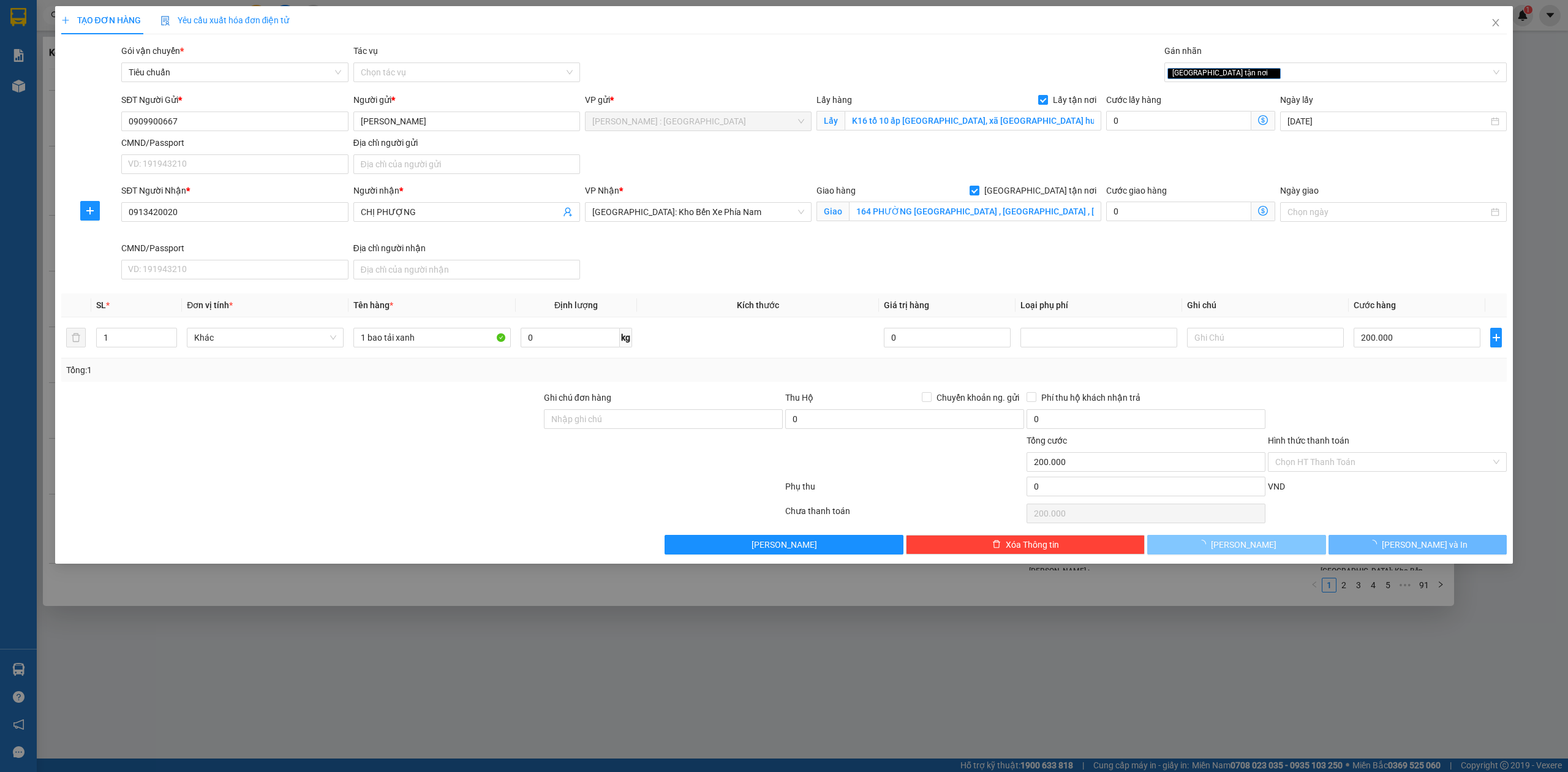
checkbox input "false"
type input "0"
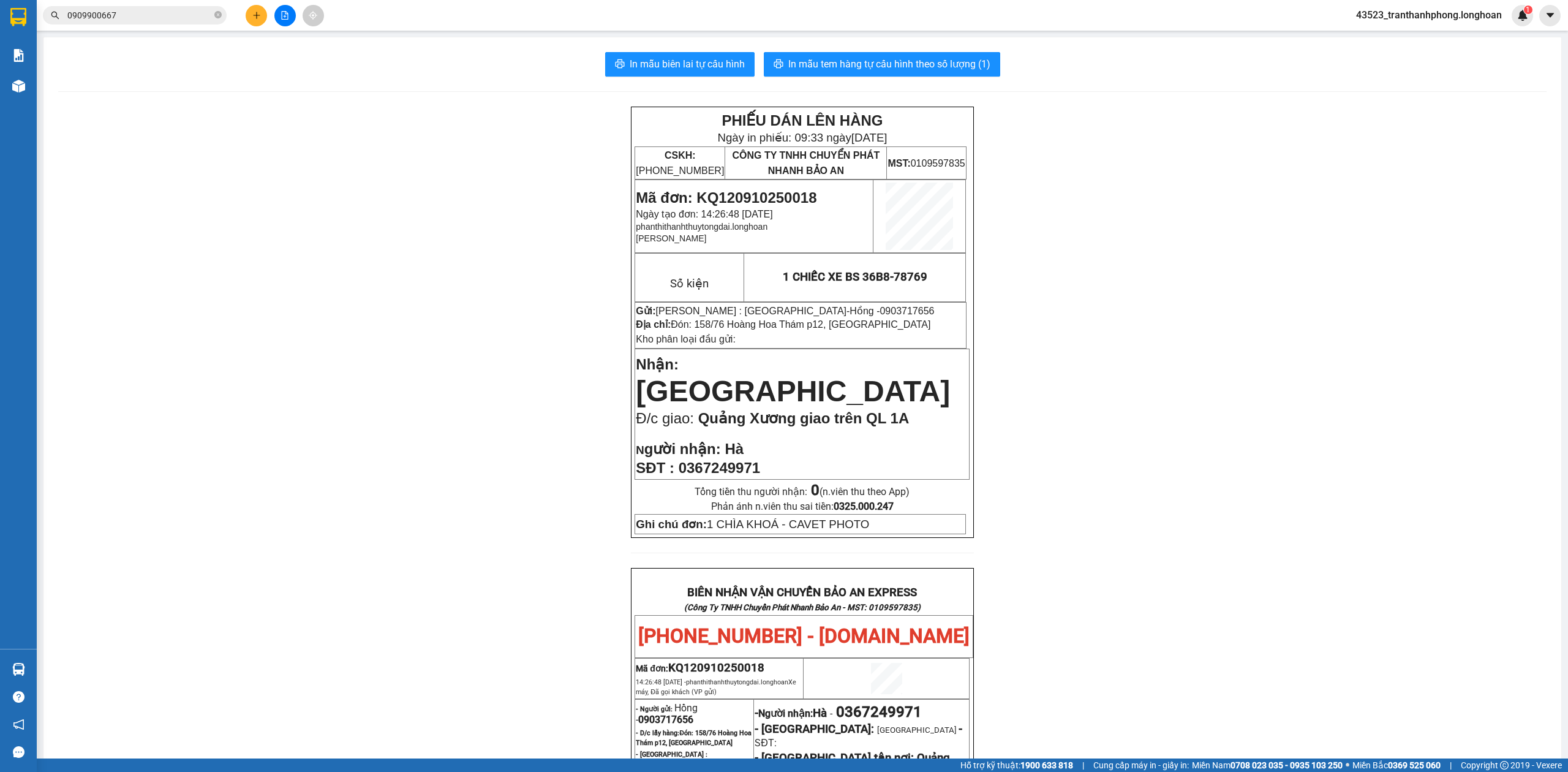
click at [115, 16] on input "0909900667" at bounding box center [139, 15] width 145 height 14
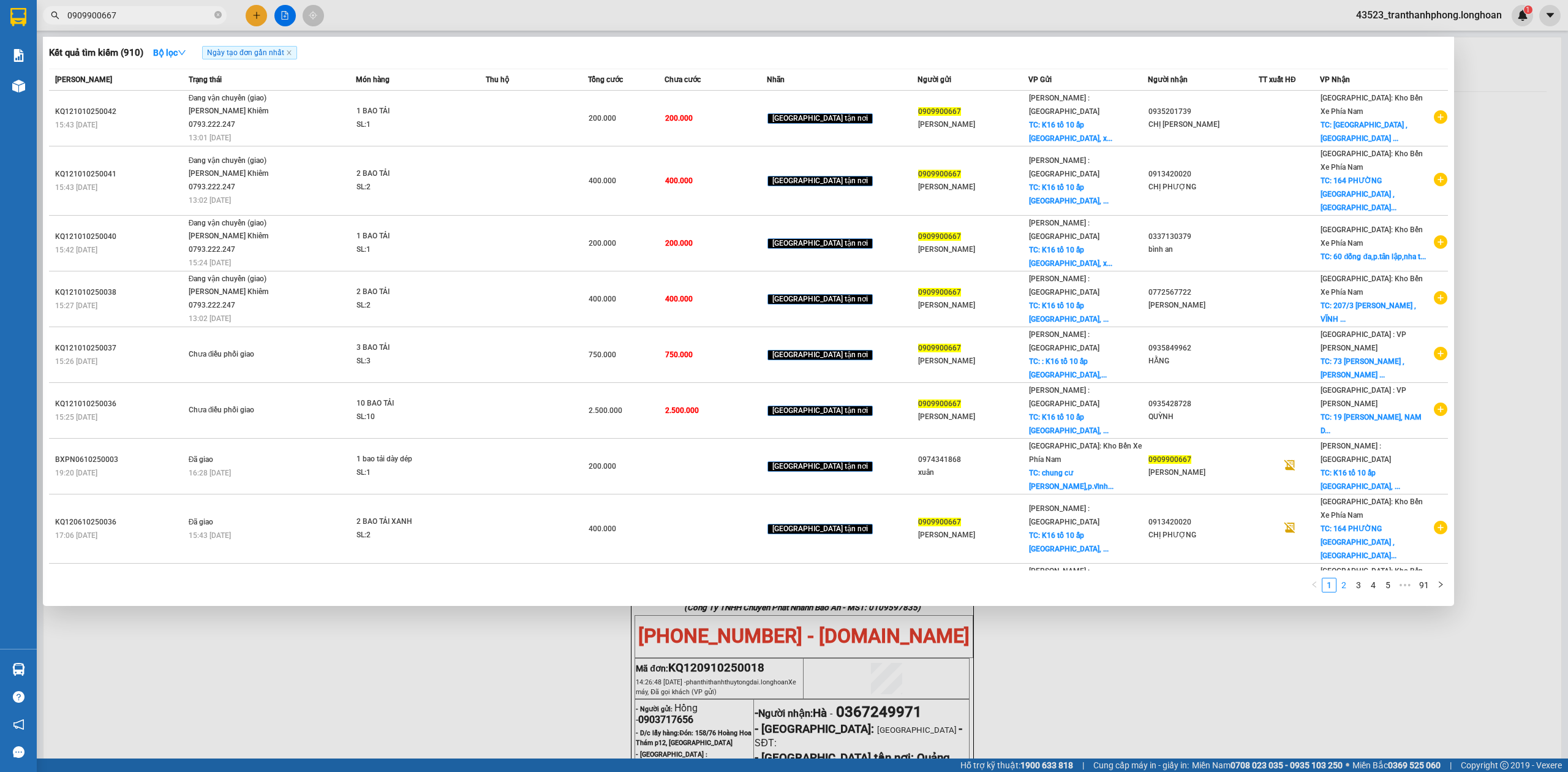
click at [1342, 578] on link "2" at bounding box center [1343, 585] width 14 height 14
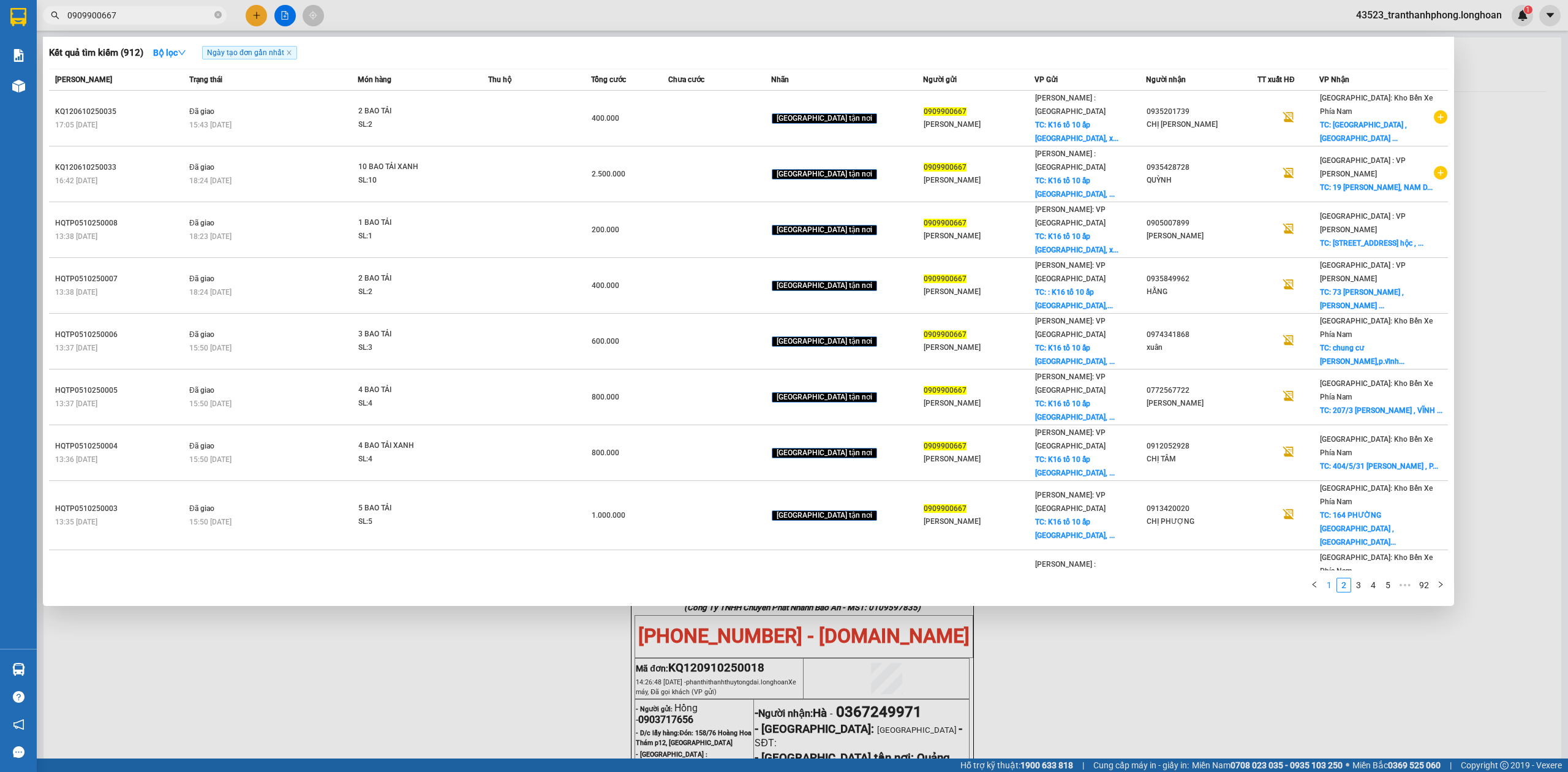
click at [1333, 578] on link "1" at bounding box center [1329, 585] width 14 height 14
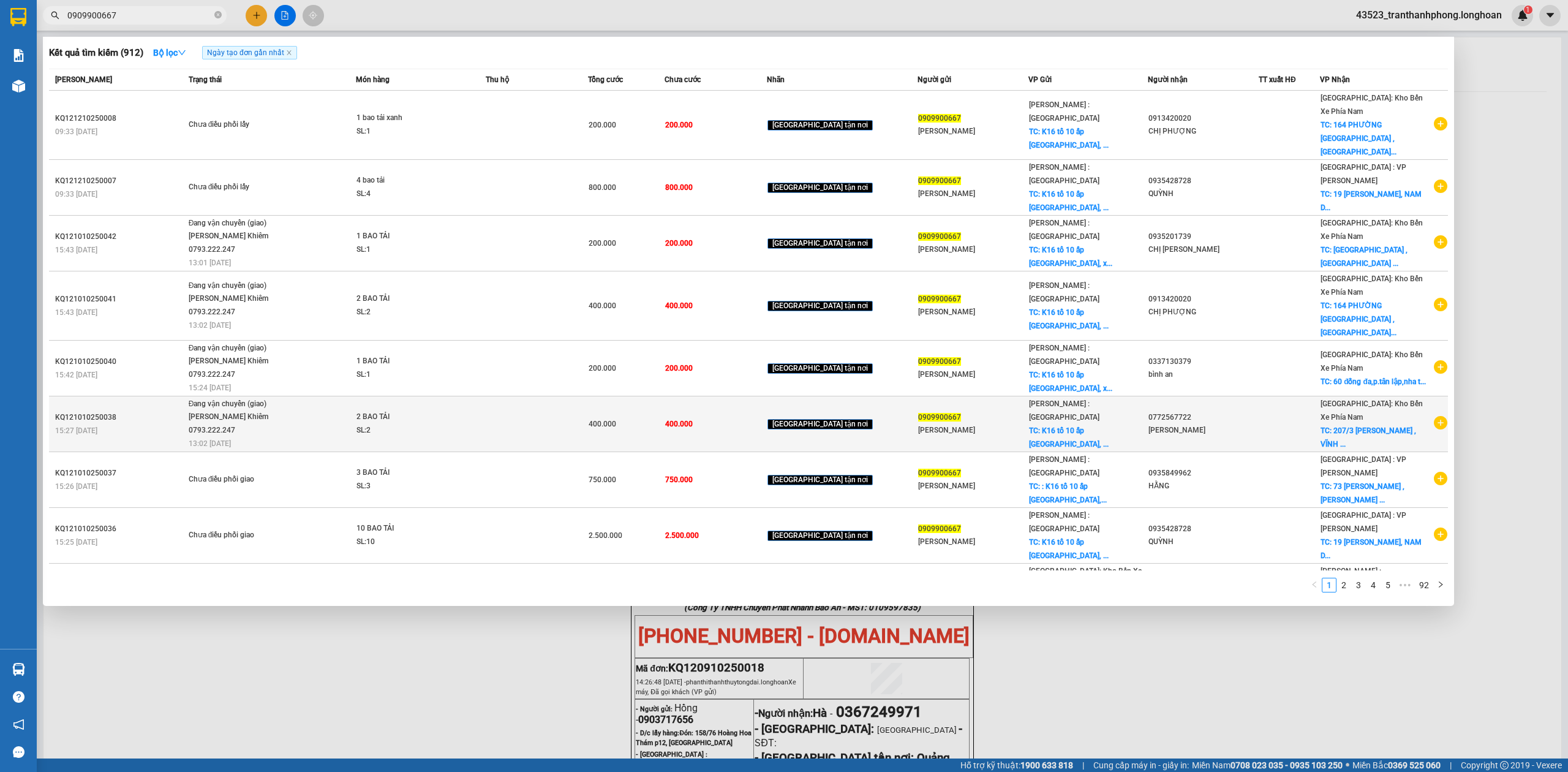
click at [1439, 416] on icon "plus-circle" at bounding box center [1441, 423] width 14 height 14
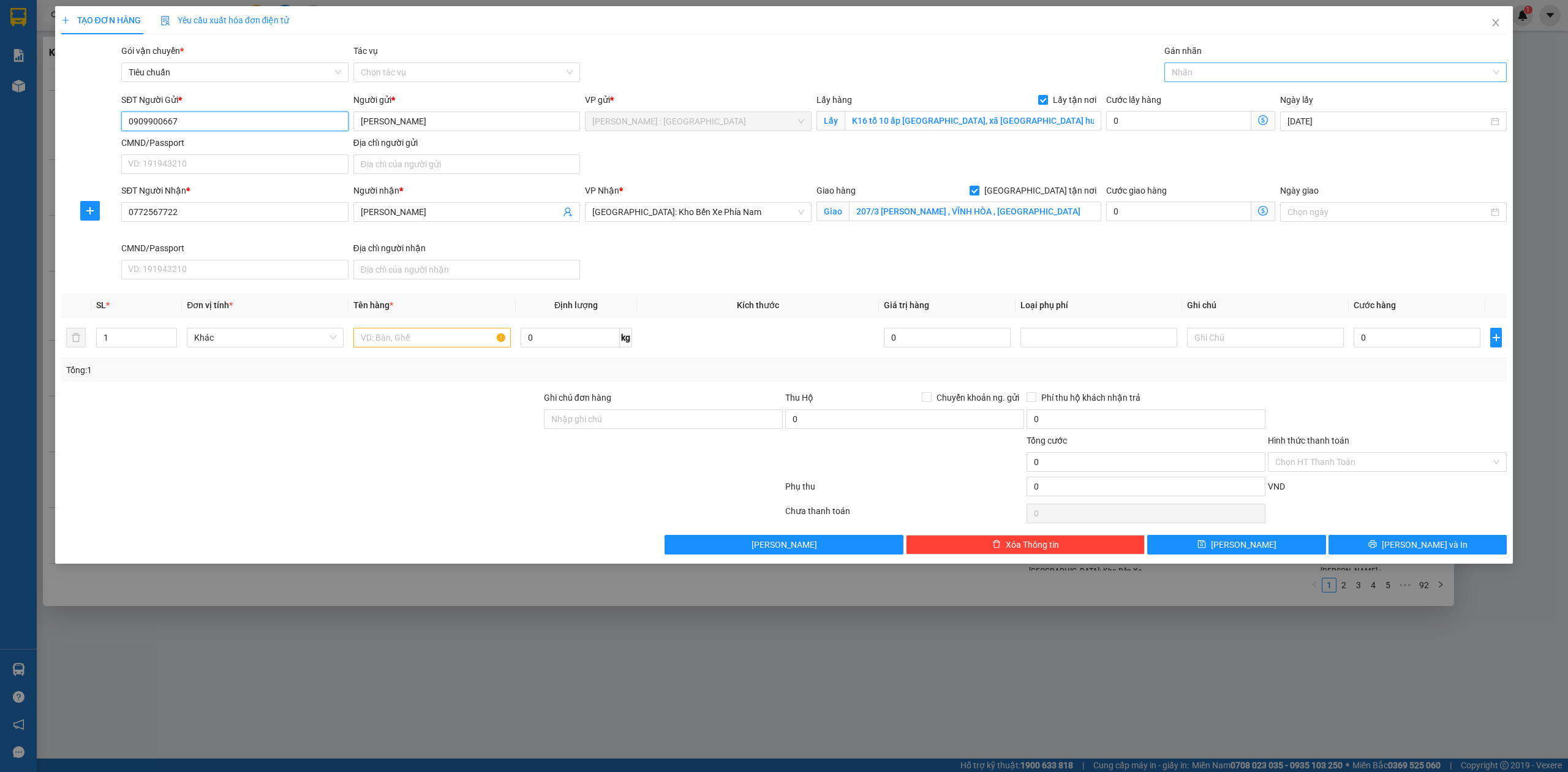
click at [1238, 65] on div at bounding box center [1330, 72] width 325 height 15
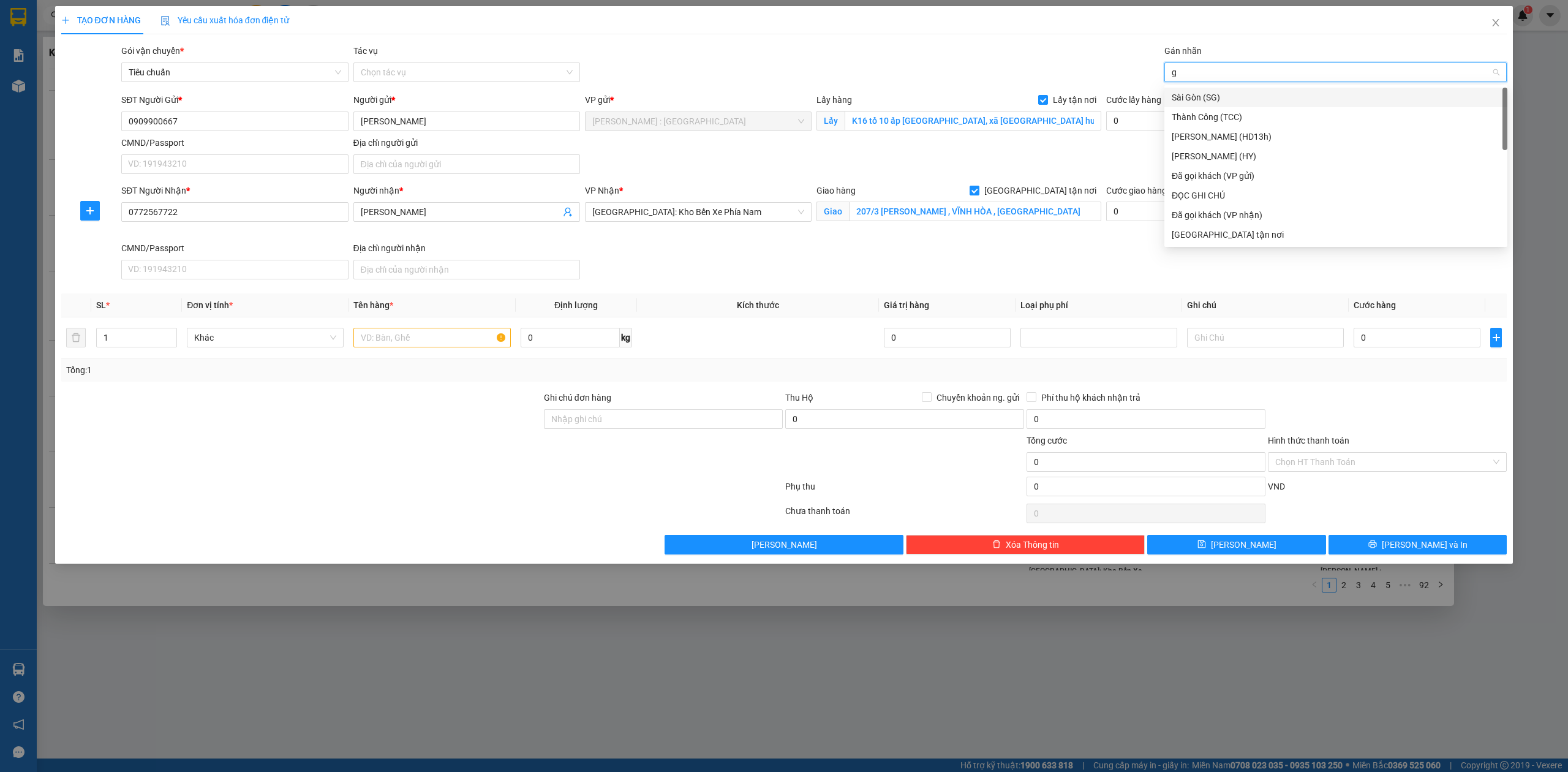
type input "g"
click at [1204, 234] on div "[GEOGRAPHIC_DATA] tận nơi" at bounding box center [1335, 235] width 328 height 14
click at [388, 339] on input "text" at bounding box center [432, 338] width 157 height 20
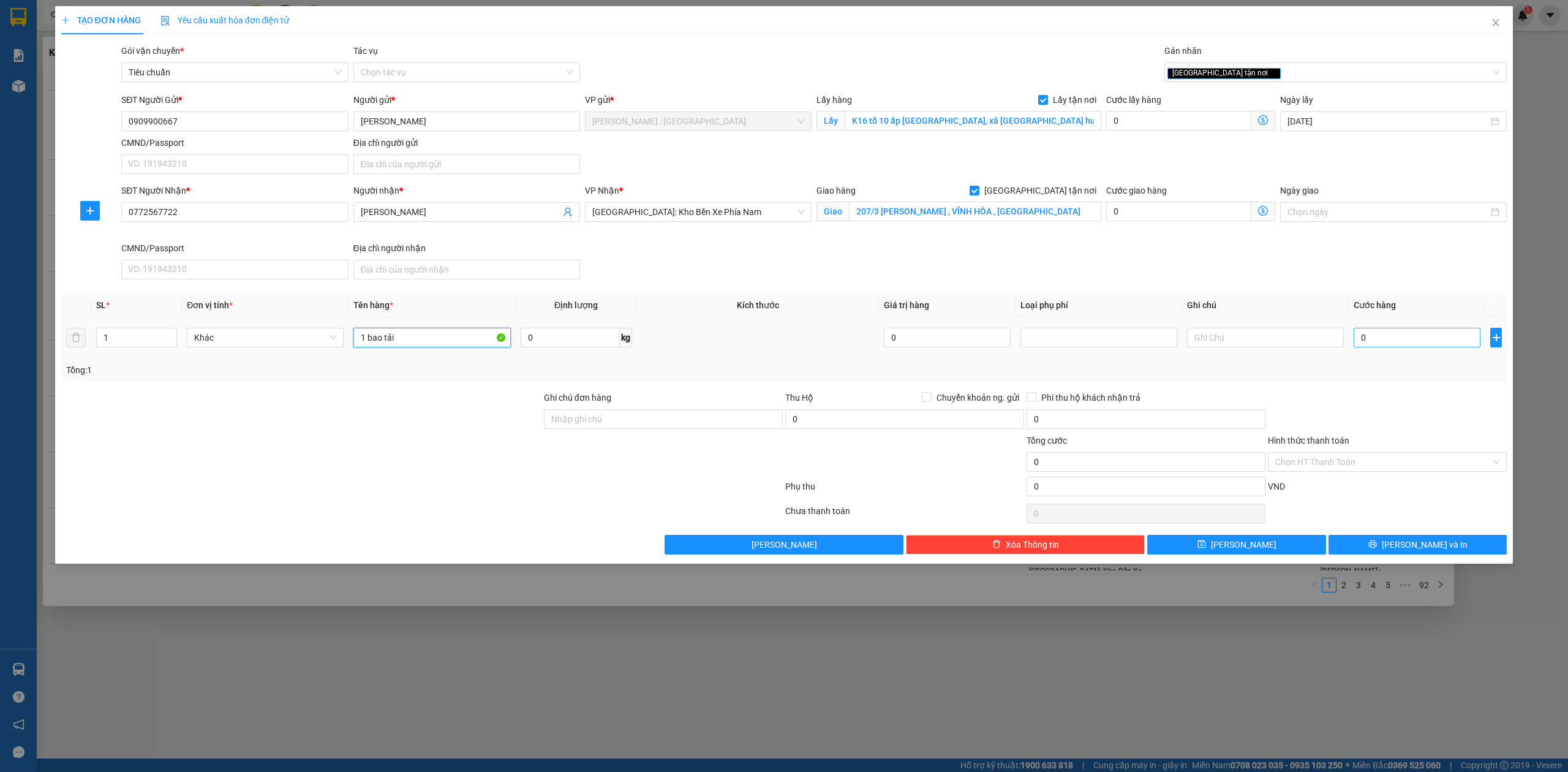
type input "1 bao tải"
click at [1425, 334] on input "0" at bounding box center [1418, 338] width 127 height 20
type input "2"
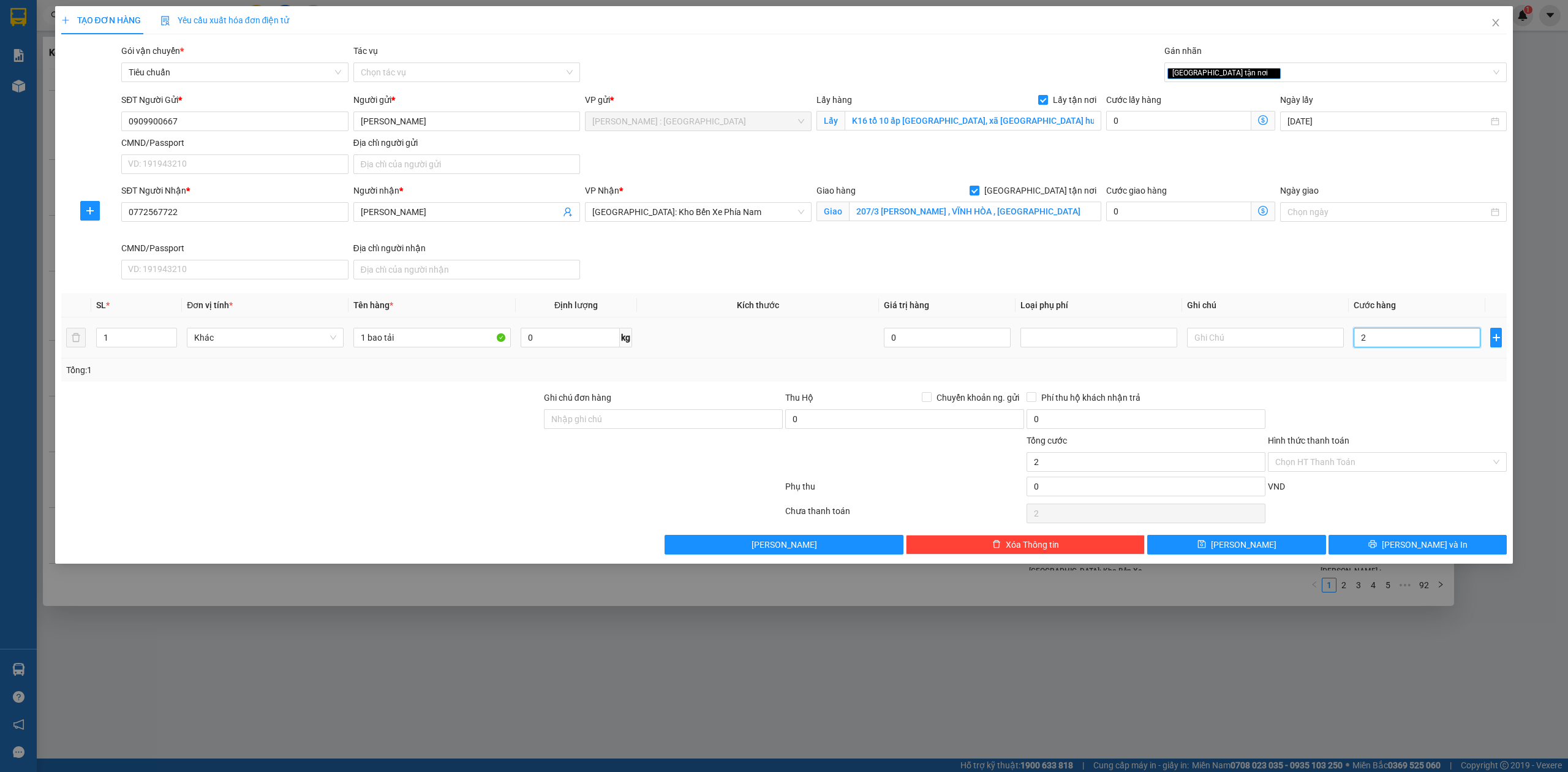
type input "20"
type input "200"
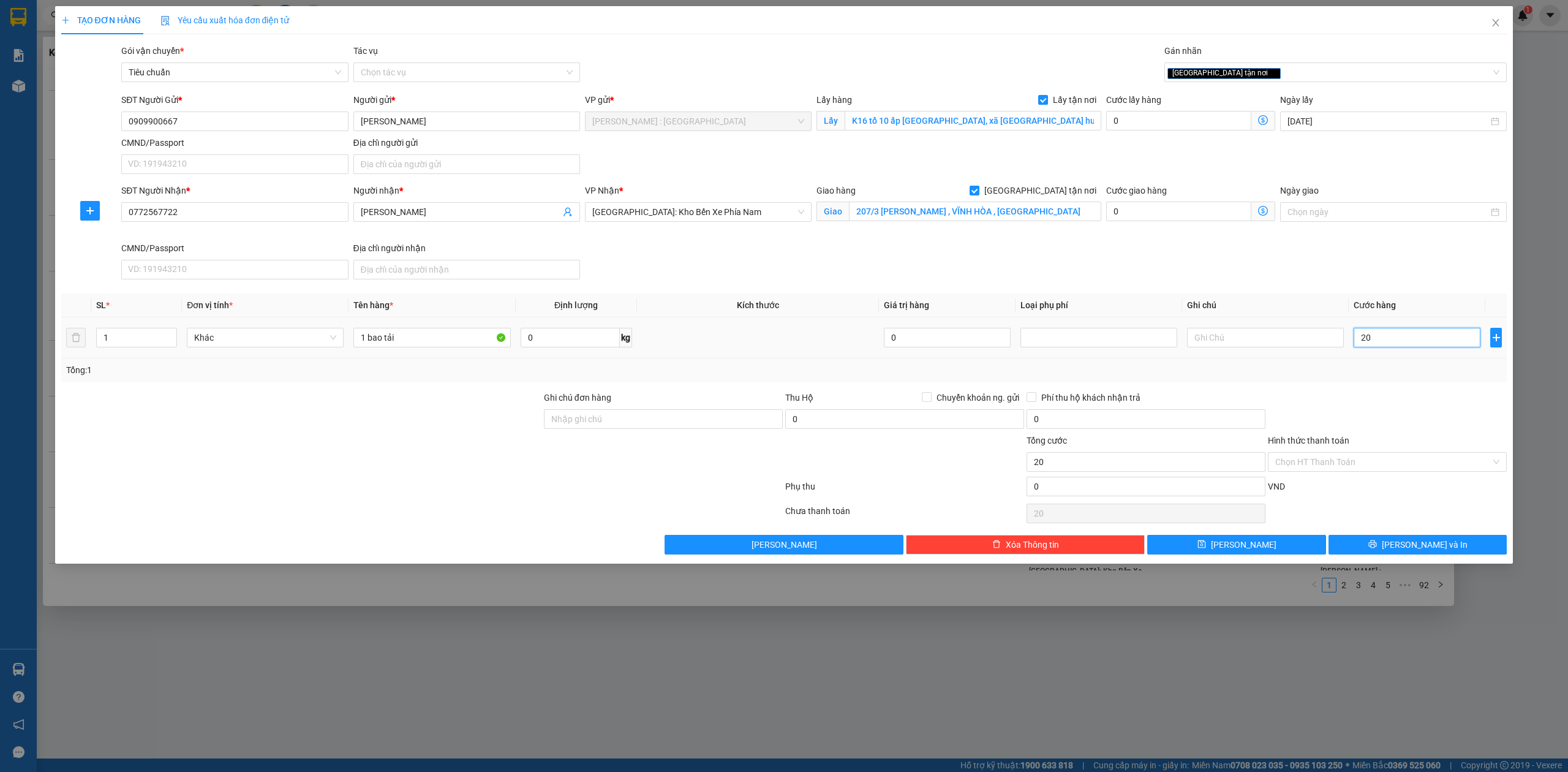
type input "200"
type input "200.000"
click at [1279, 550] on button "[PERSON_NAME]" at bounding box center [1236, 545] width 179 height 20
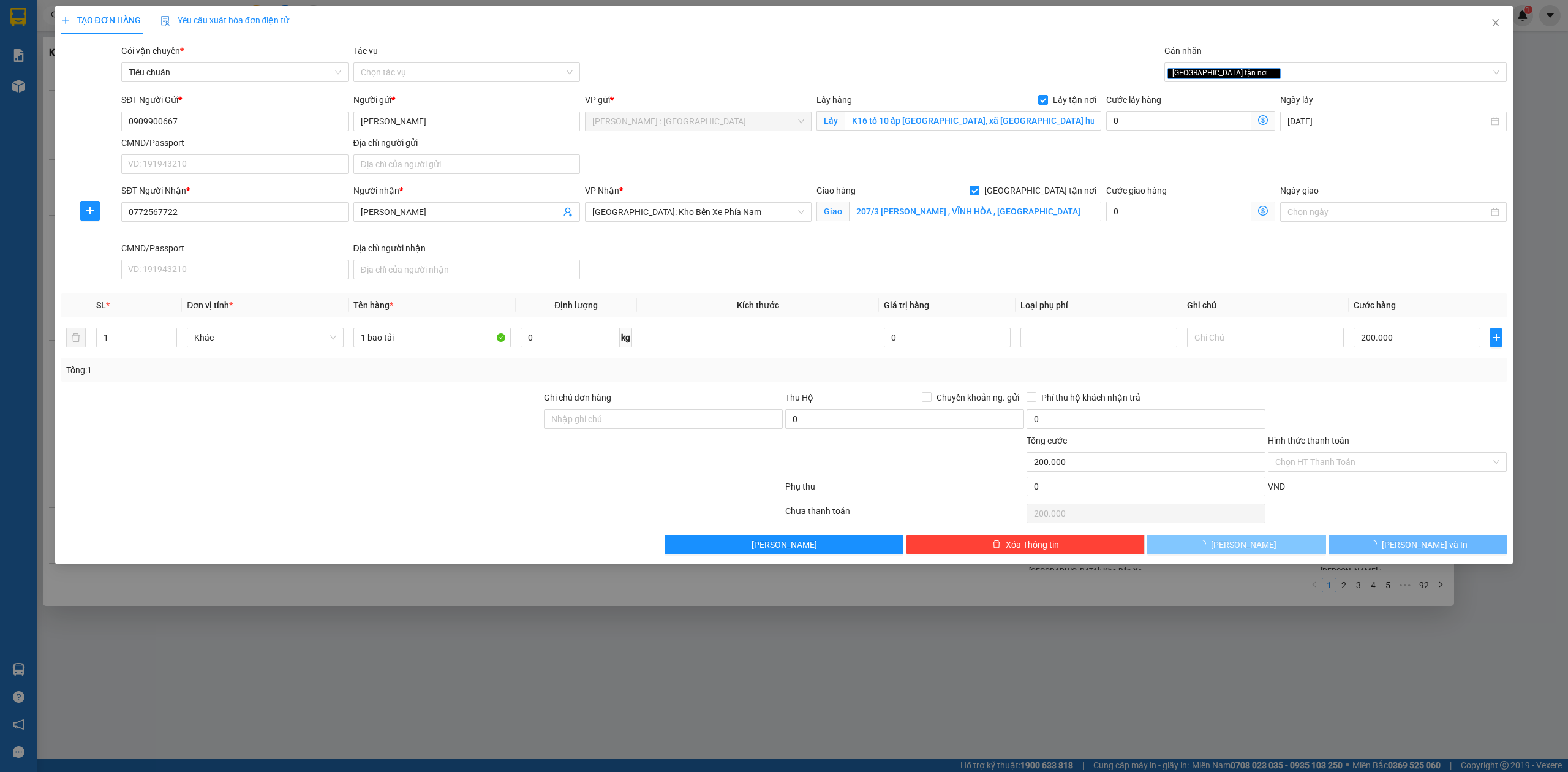
checkbox input "false"
type input "0"
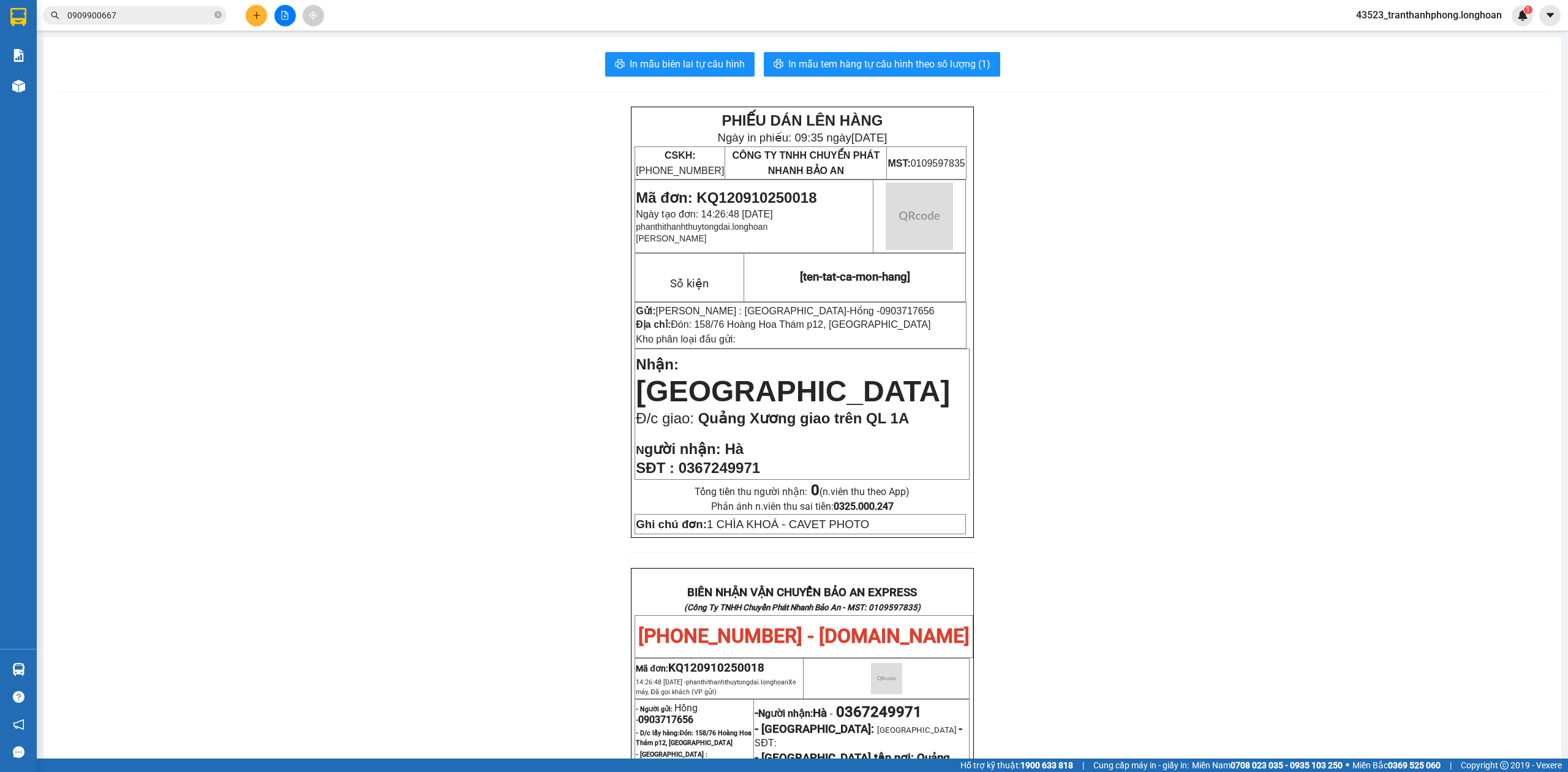
click at [168, 13] on input "0909900667" at bounding box center [139, 15] width 145 height 14
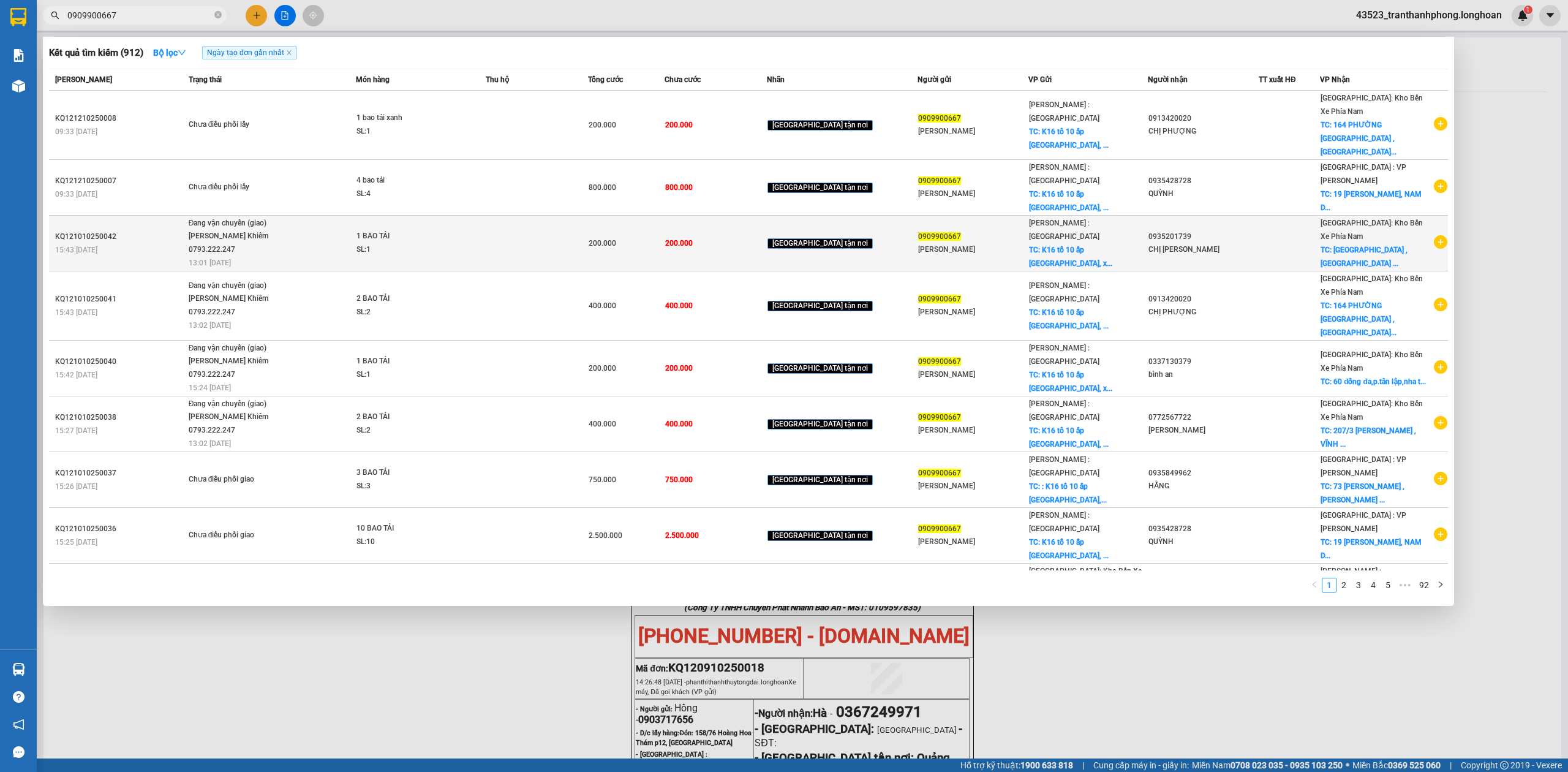
click at [1436, 236] on icon "plus-circle" at bounding box center [1441, 242] width 14 height 14
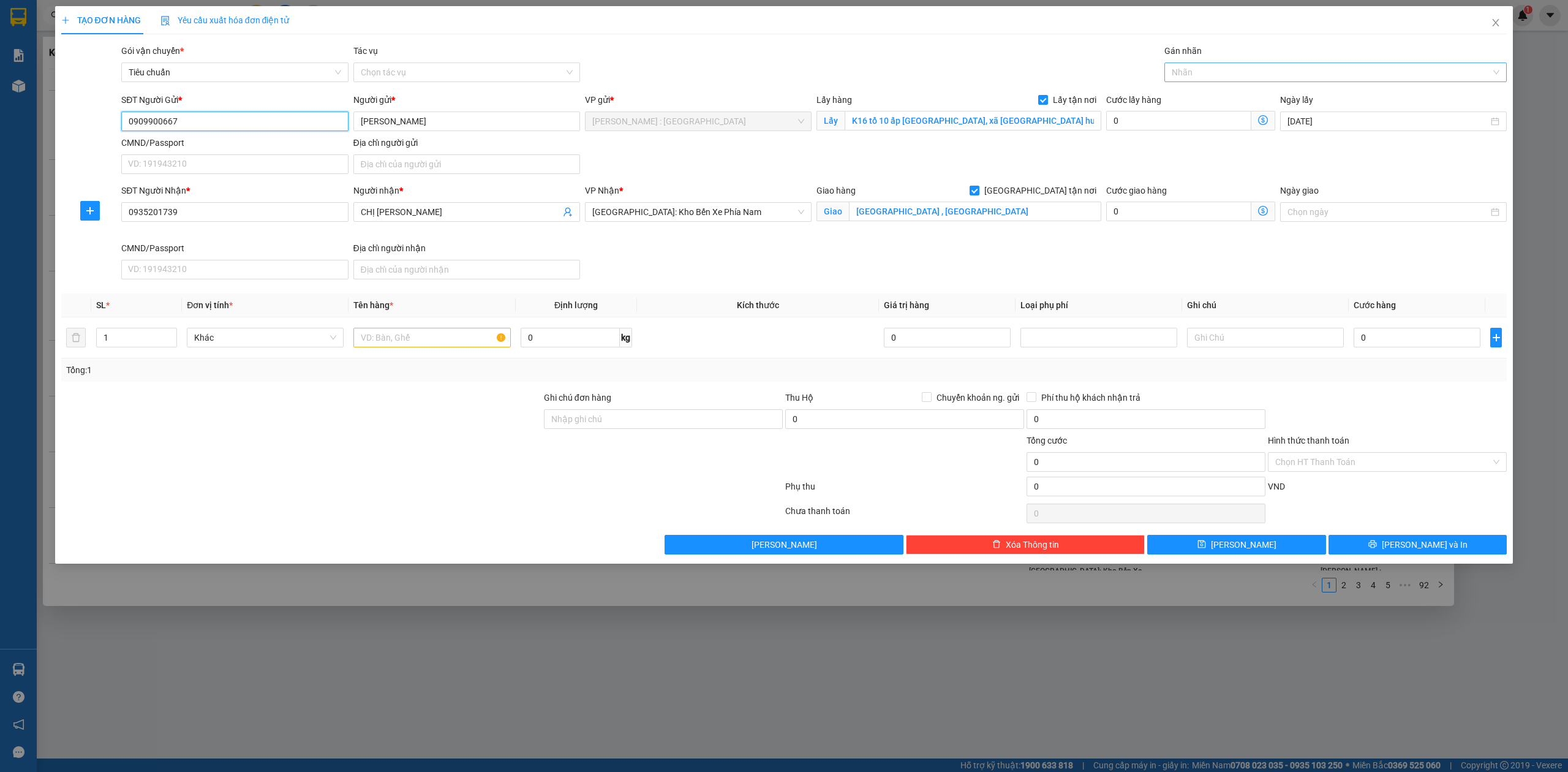
click at [1233, 75] on div at bounding box center [1330, 72] width 325 height 15
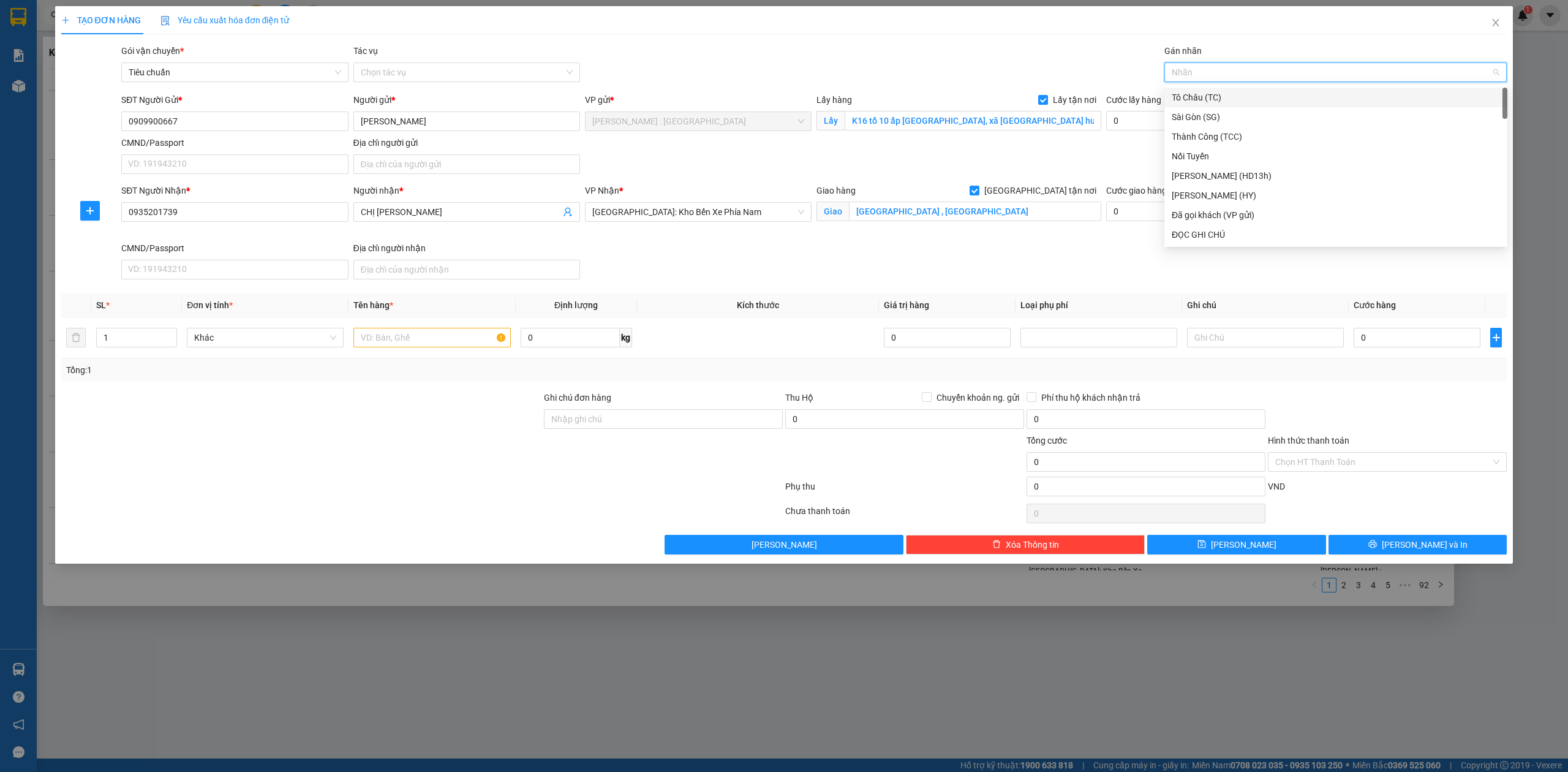
type input "g"
click at [1202, 226] on div "[GEOGRAPHIC_DATA] tận nơi" at bounding box center [1335, 235] width 343 height 20
type input "2"
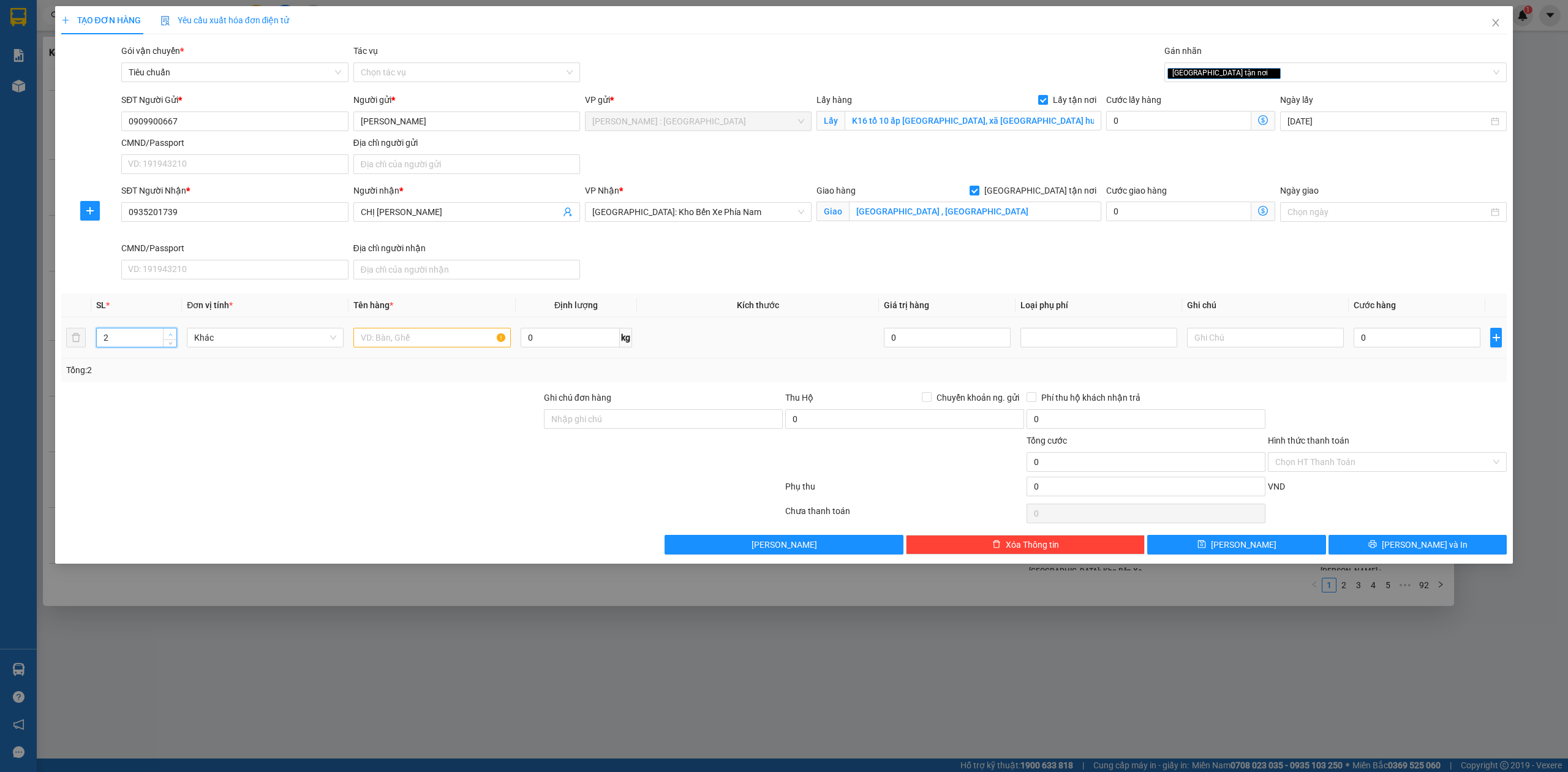
click at [163, 332] on span "Increase Value" at bounding box center [169, 334] width 14 height 11
click at [440, 347] on input "text" at bounding box center [432, 338] width 157 height 20
type input "2 bao tải"
drag, startPoint x: 1383, startPoint y: 325, endPoint x: 1387, endPoint y: 339, distance: 14.6
click at [1384, 331] on td "0" at bounding box center [1417, 337] width 136 height 41
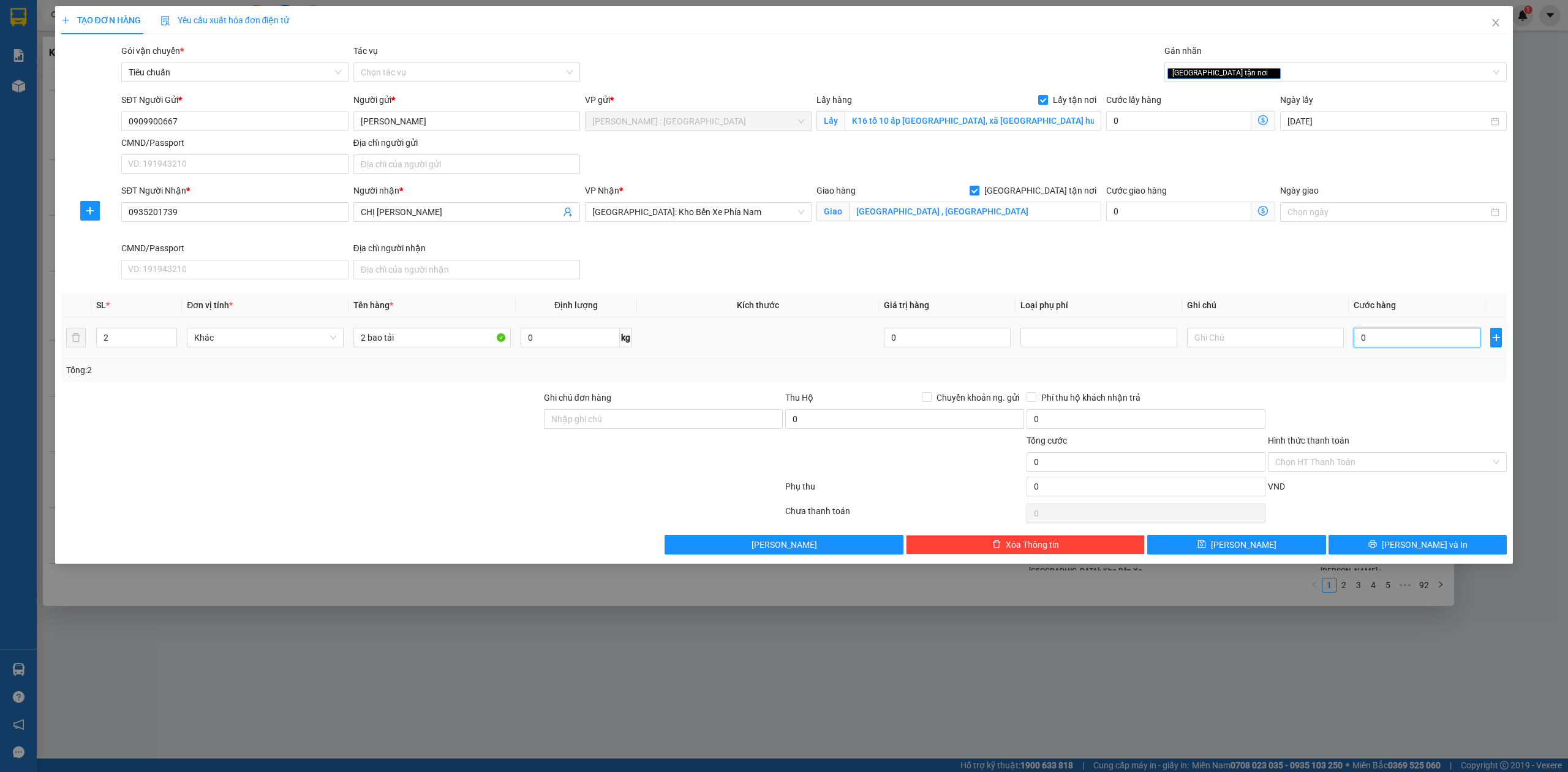
click at [1387, 339] on input "0" at bounding box center [1418, 338] width 127 height 20
type input "4"
type input "40"
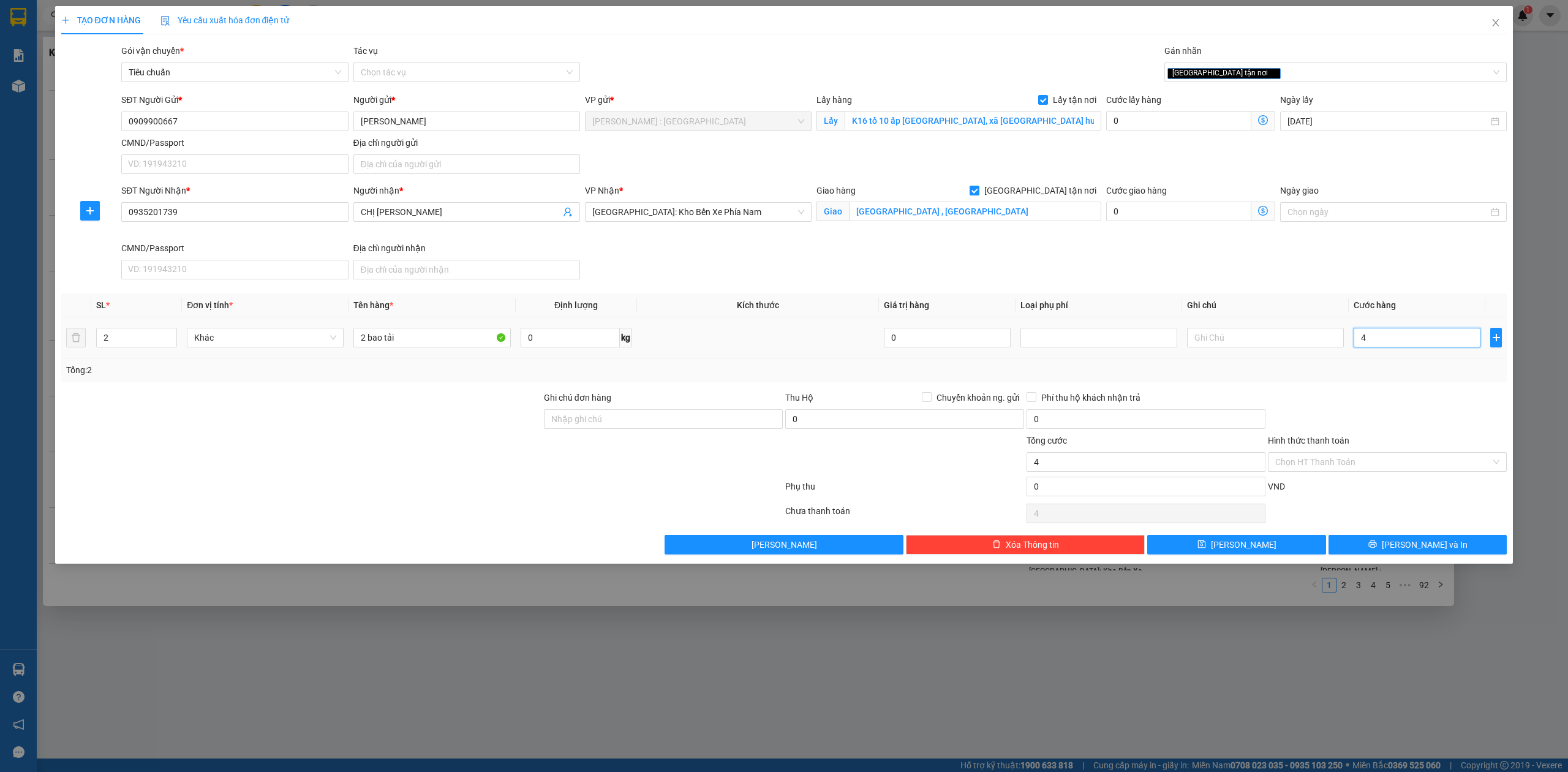
type input "40"
type input "400"
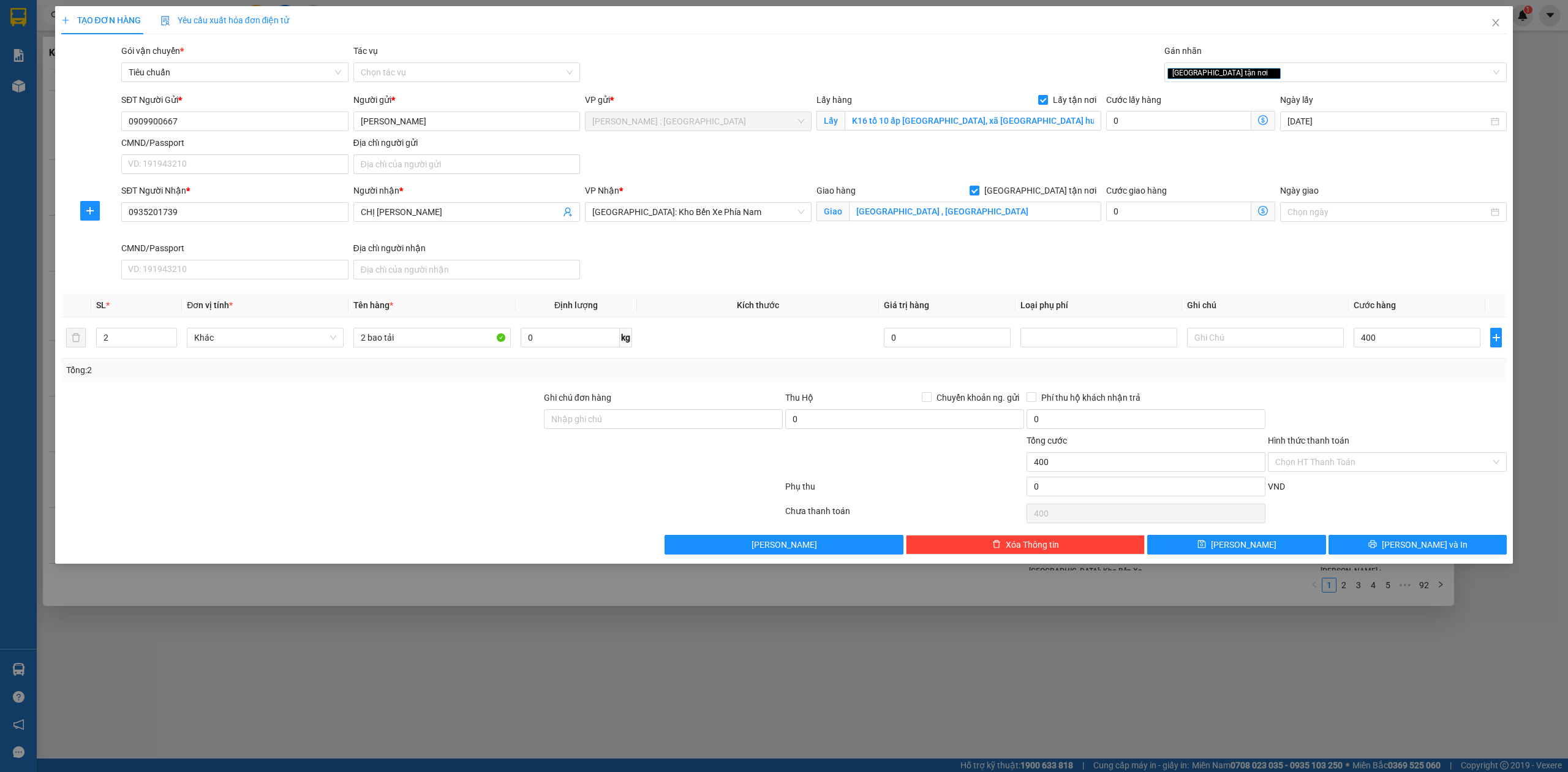
type input "400.000"
click at [1196, 535] on div "Transit Pickup Surcharge Ids Transit Deliver Surcharge Ids Transit Deliver Surc…" at bounding box center [784, 299] width 1446 height 510
click at [1206, 543] on button "[PERSON_NAME]" at bounding box center [1236, 545] width 179 height 20
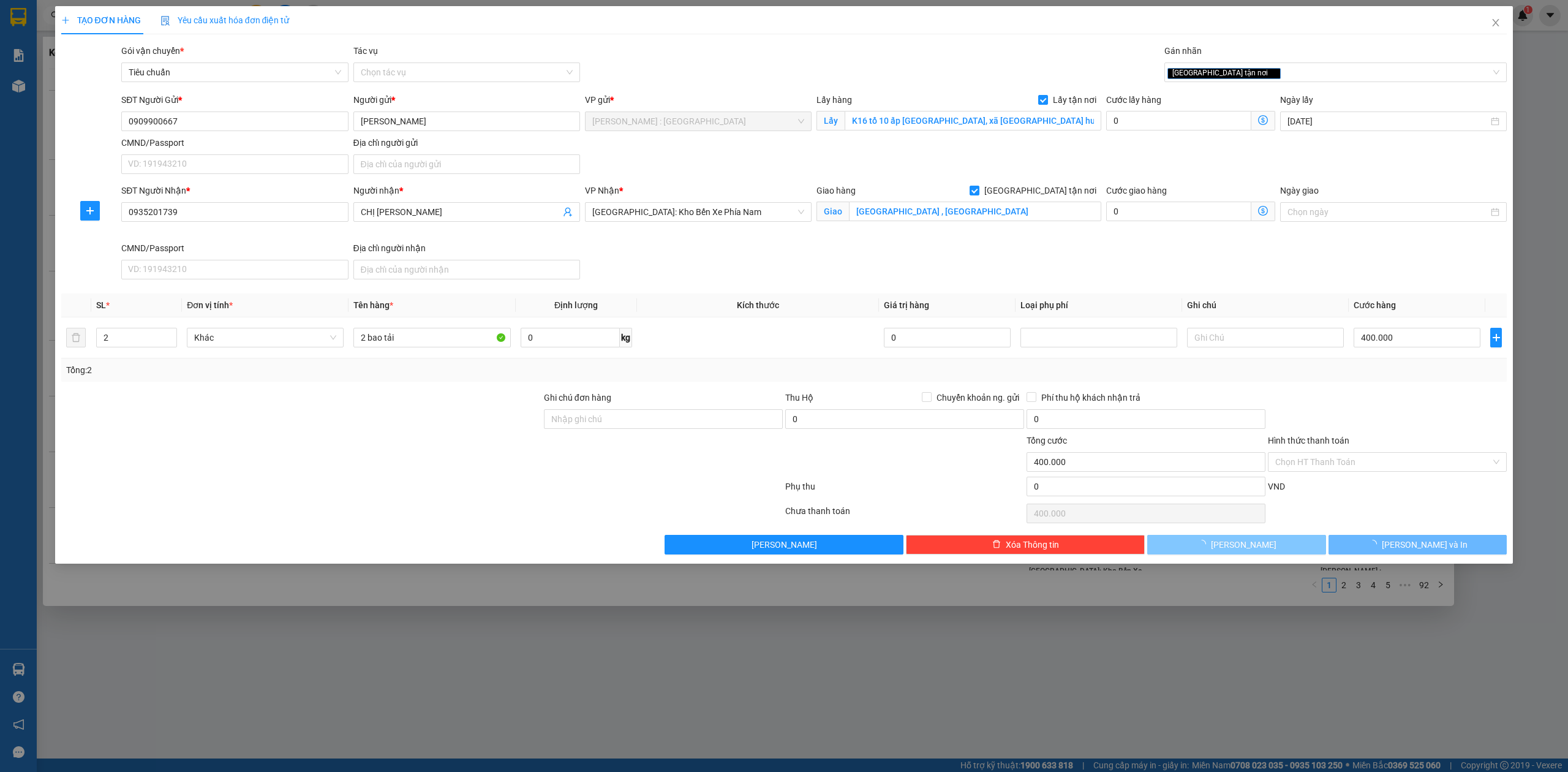
checkbox input "false"
type input "1"
type input "0"
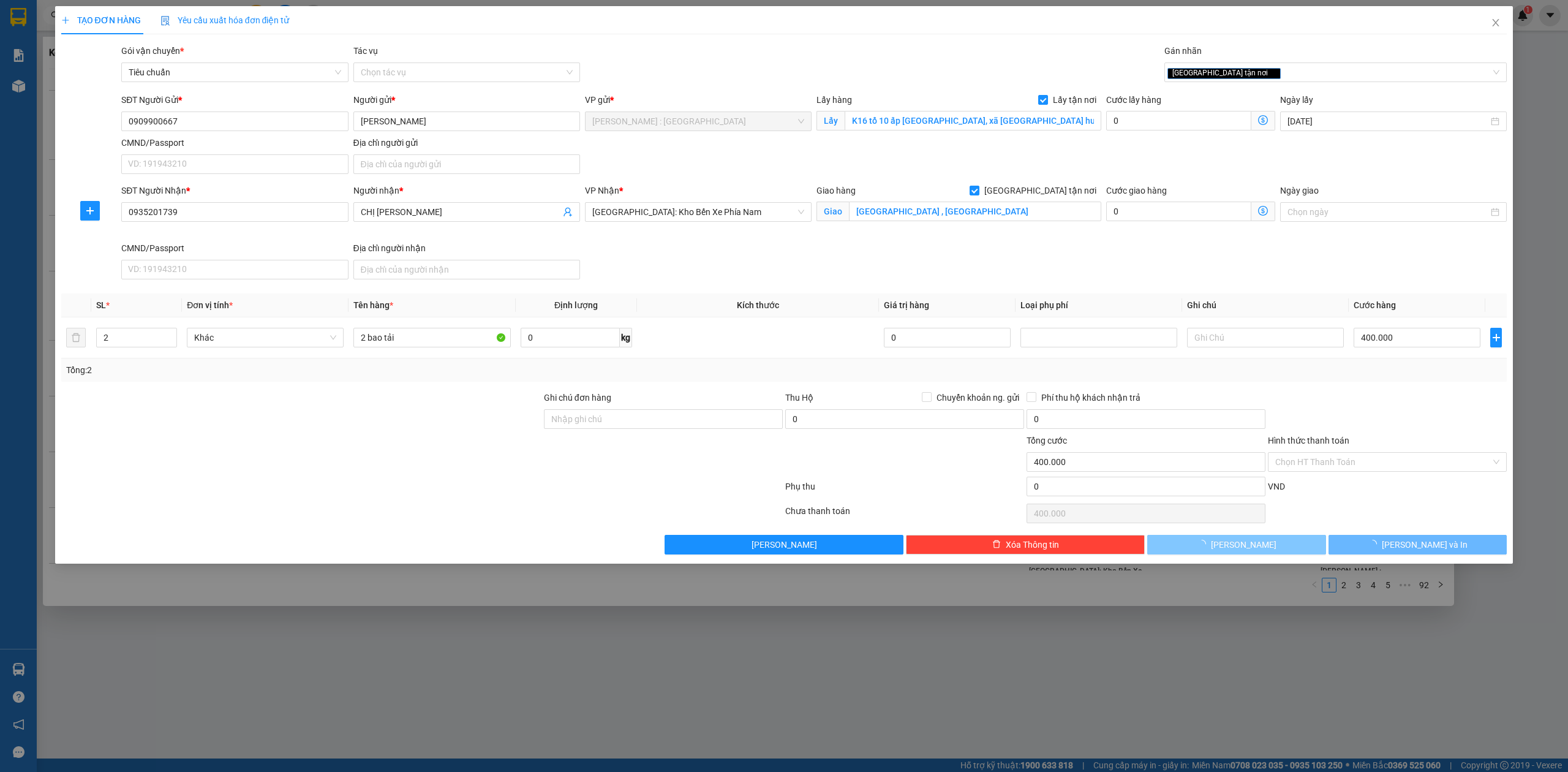
type input "0"
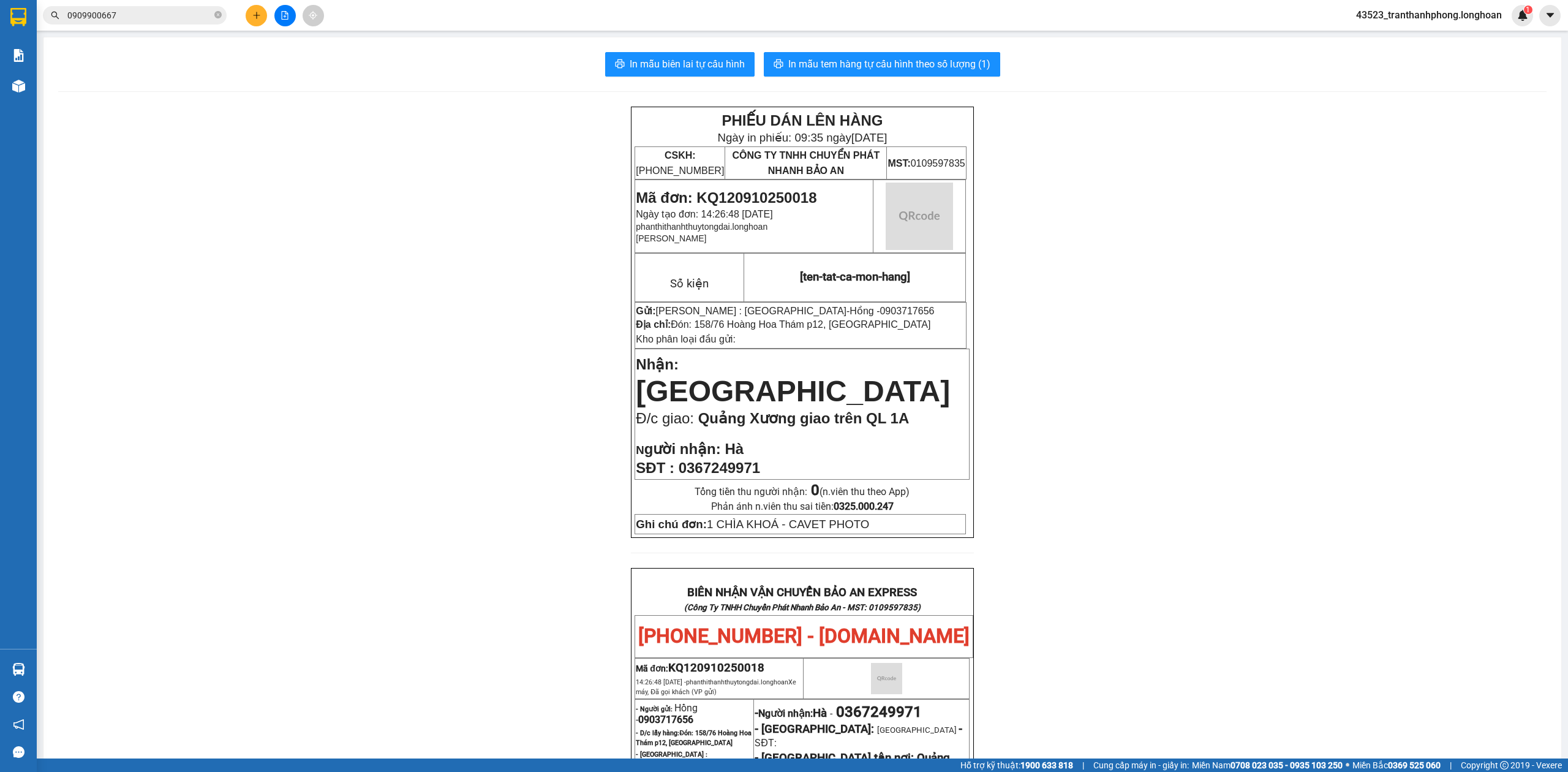
click at [149, 18] on input "0909900667" at bounding box center [139, 15] width 145 height 14
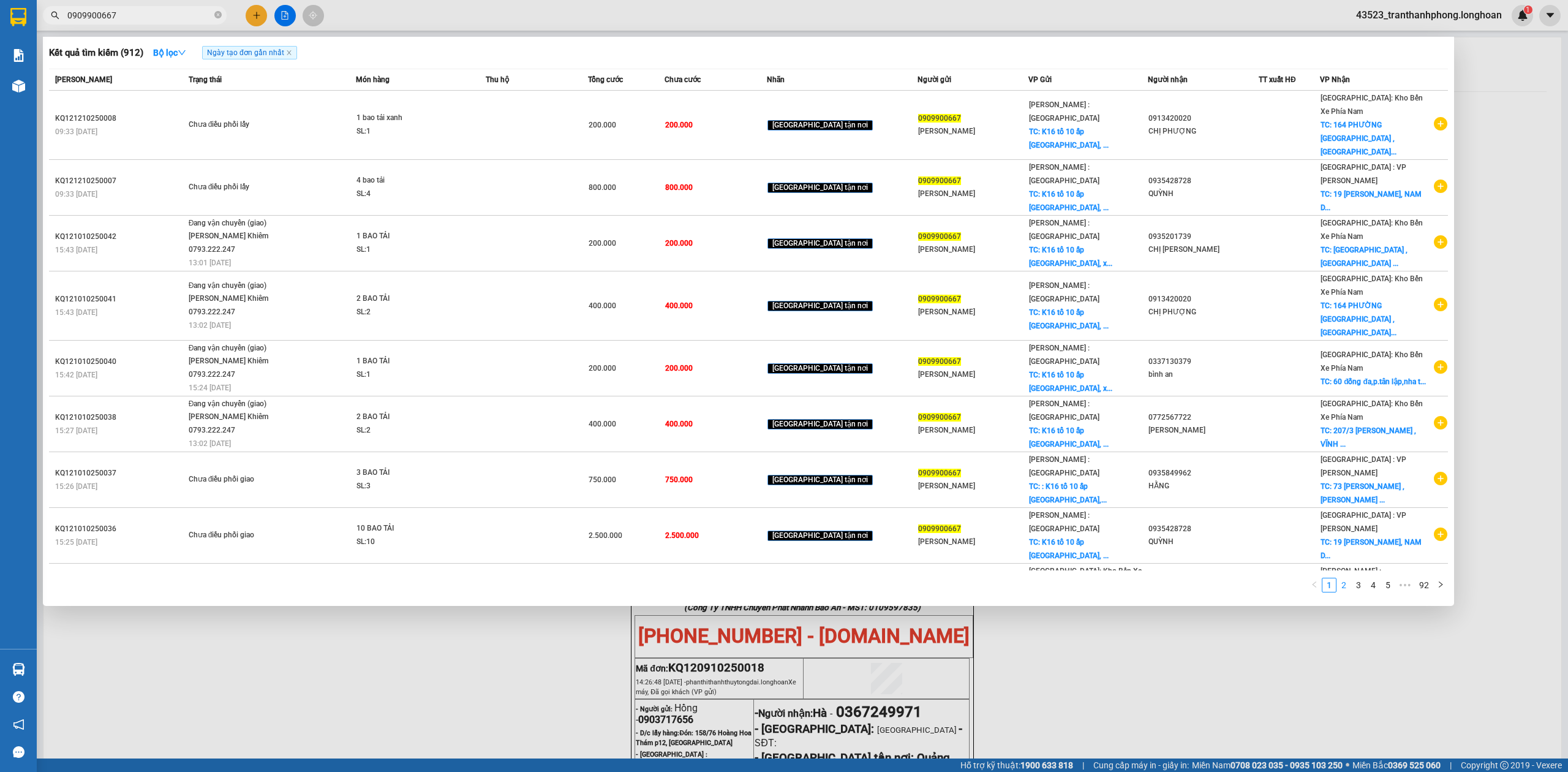
click at [1344, 582] on link "2" at bounding box center [1343, 585] width 14 height 14
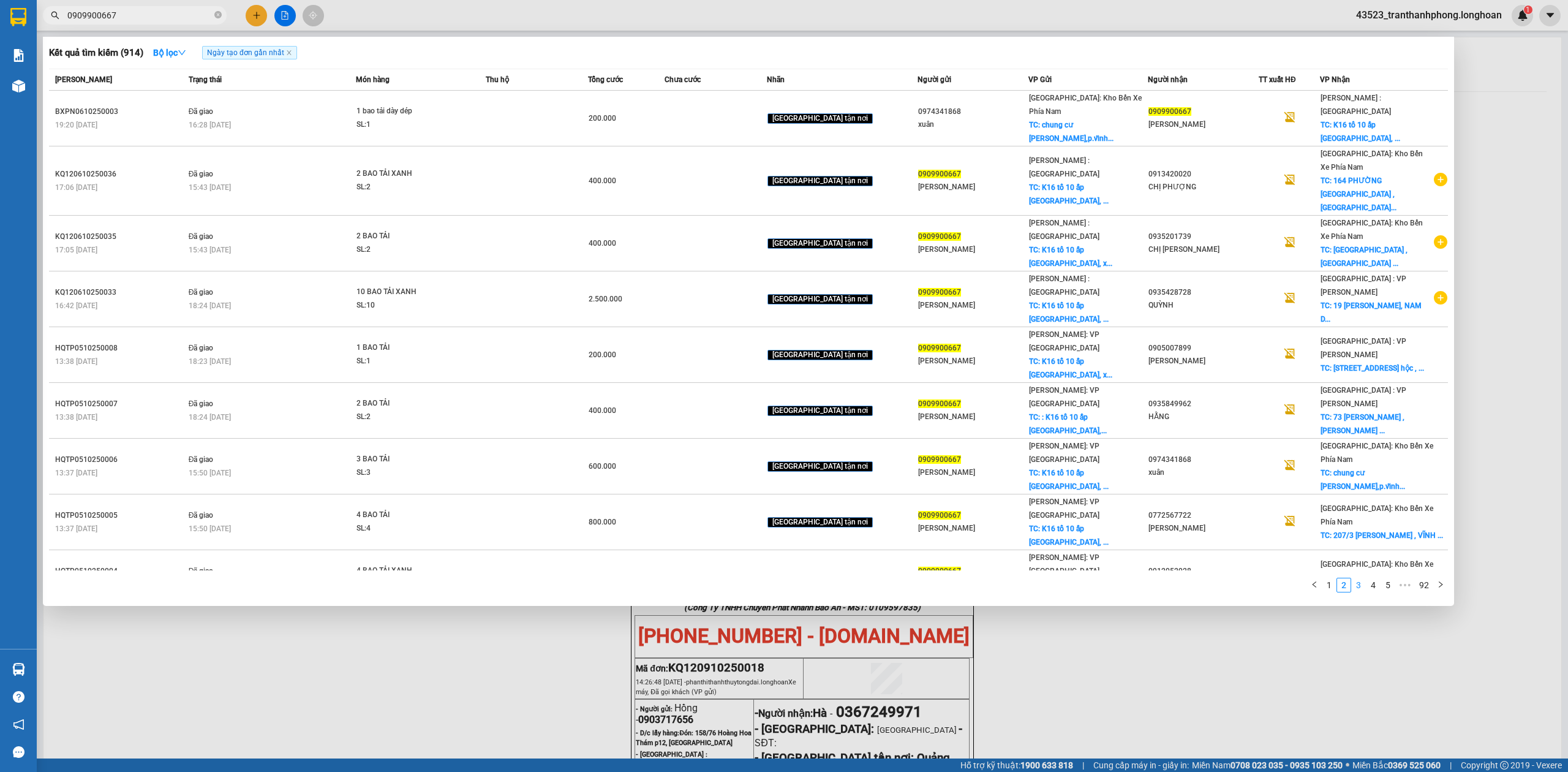
click at [1360, 578] on link "3" at bounding box center [1359, 585] width 14 height 14
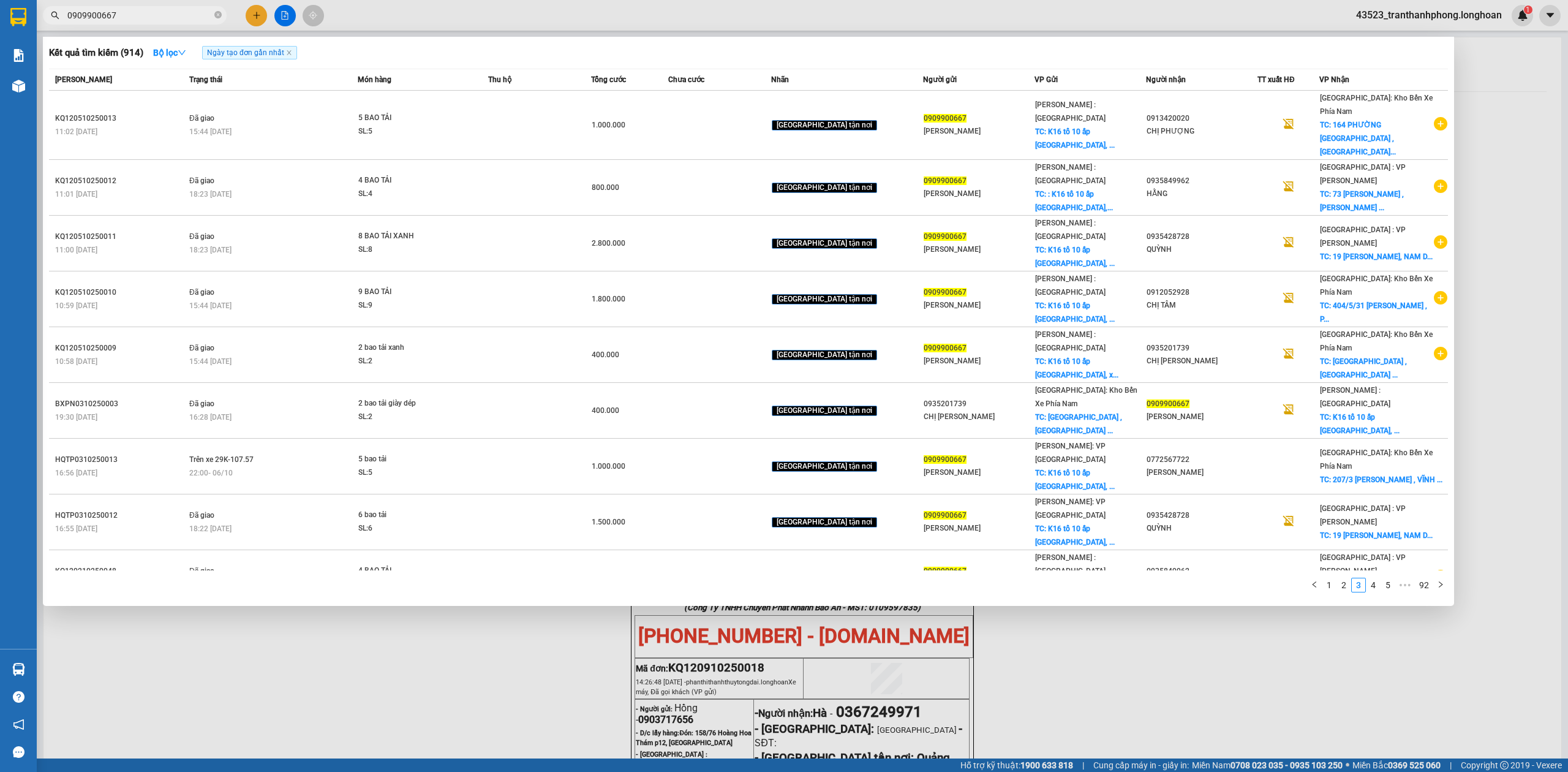
drag, startPoint x: 1373, startPoint y: 547, endPoint x: 1373, endPoint y: 556, distance: 9.0
click at [1376, 578] on link "4" at bounding box center [1373, 585] width 14 height 14
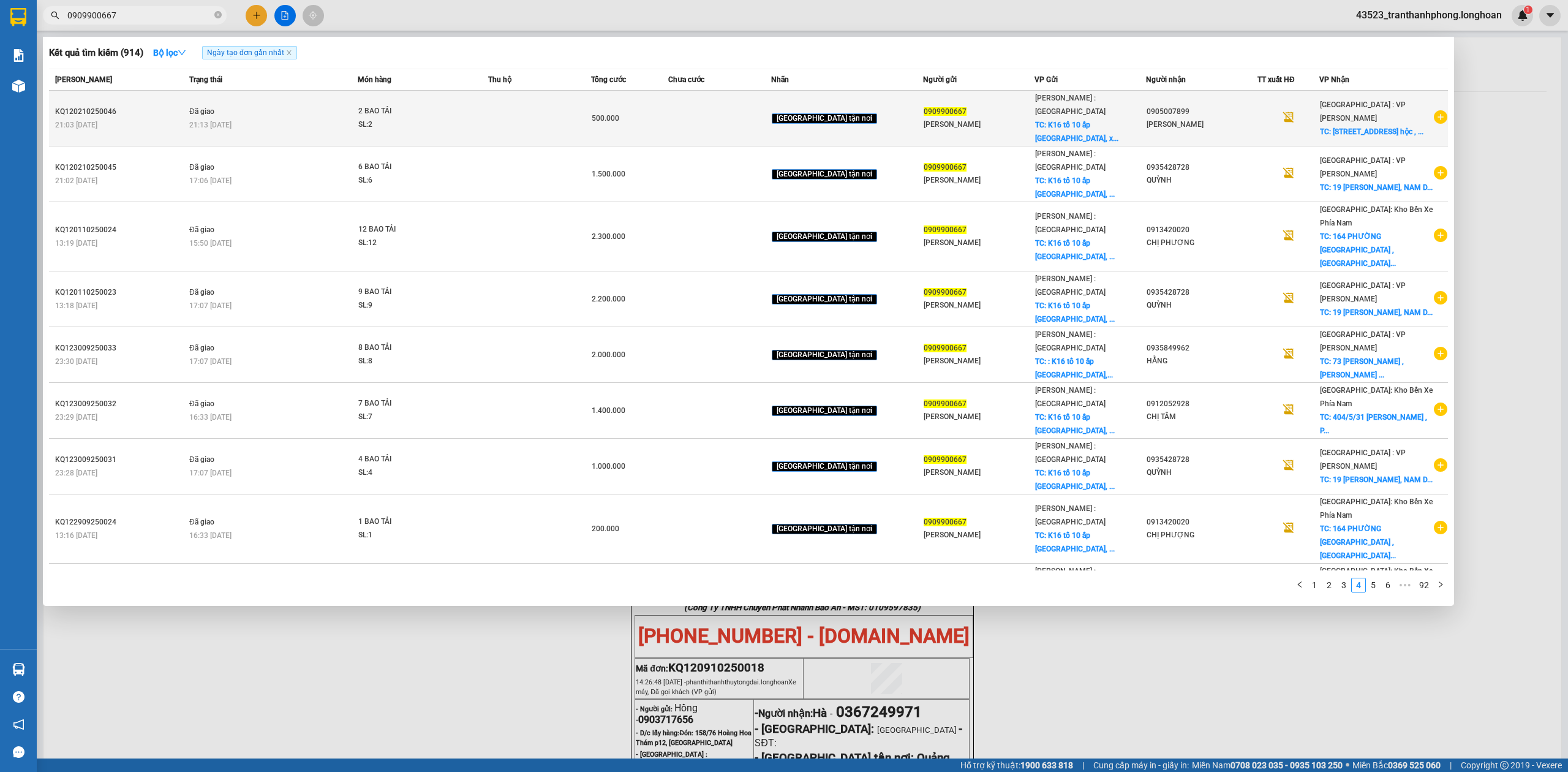
click at [1439, 110] on icon "plus-circle" at bounding box center [1441, 116] width 14 height 14
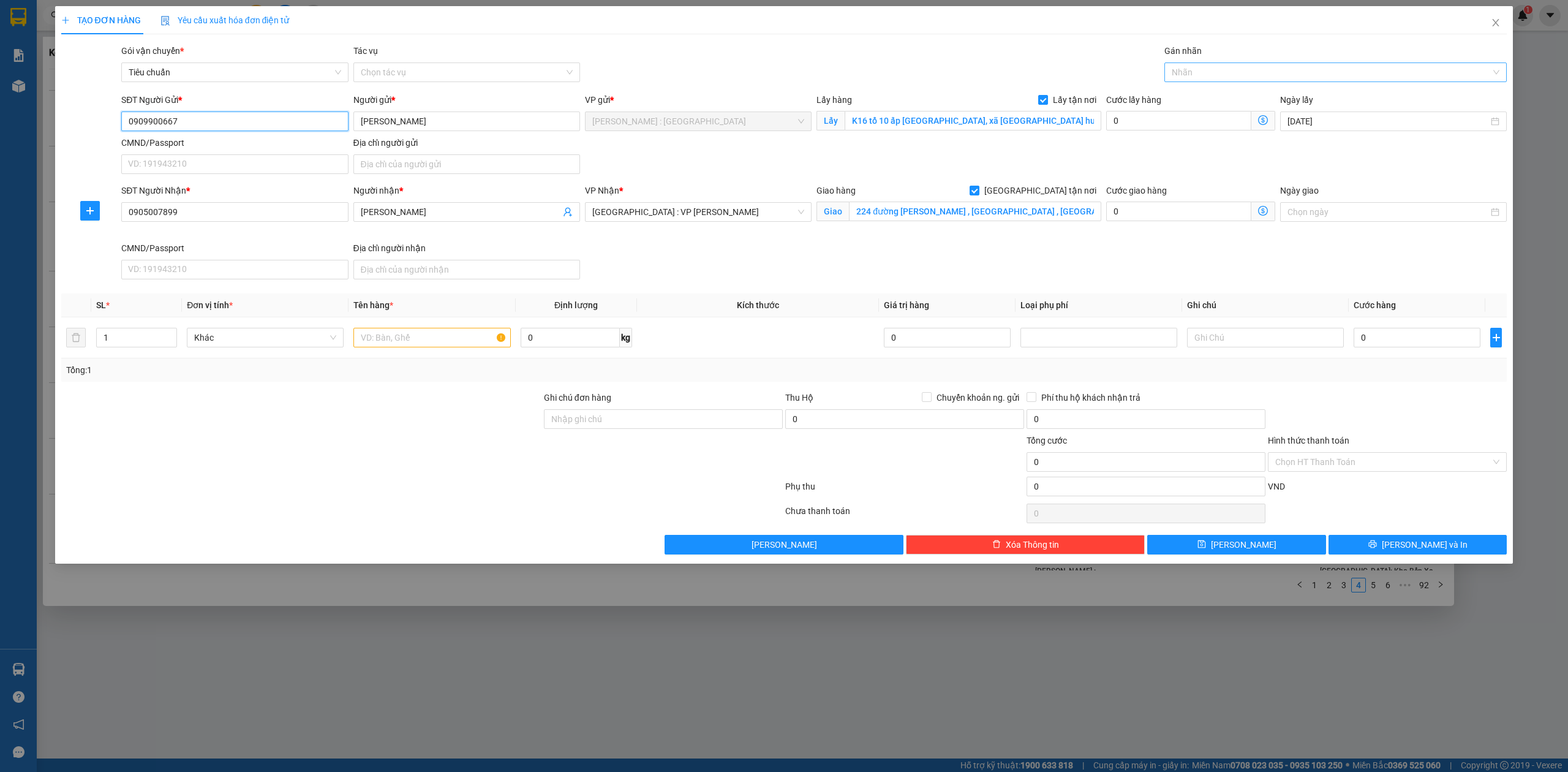
click at [1264, 76] on div at bounding box center [1330, 72] width 325 height 15
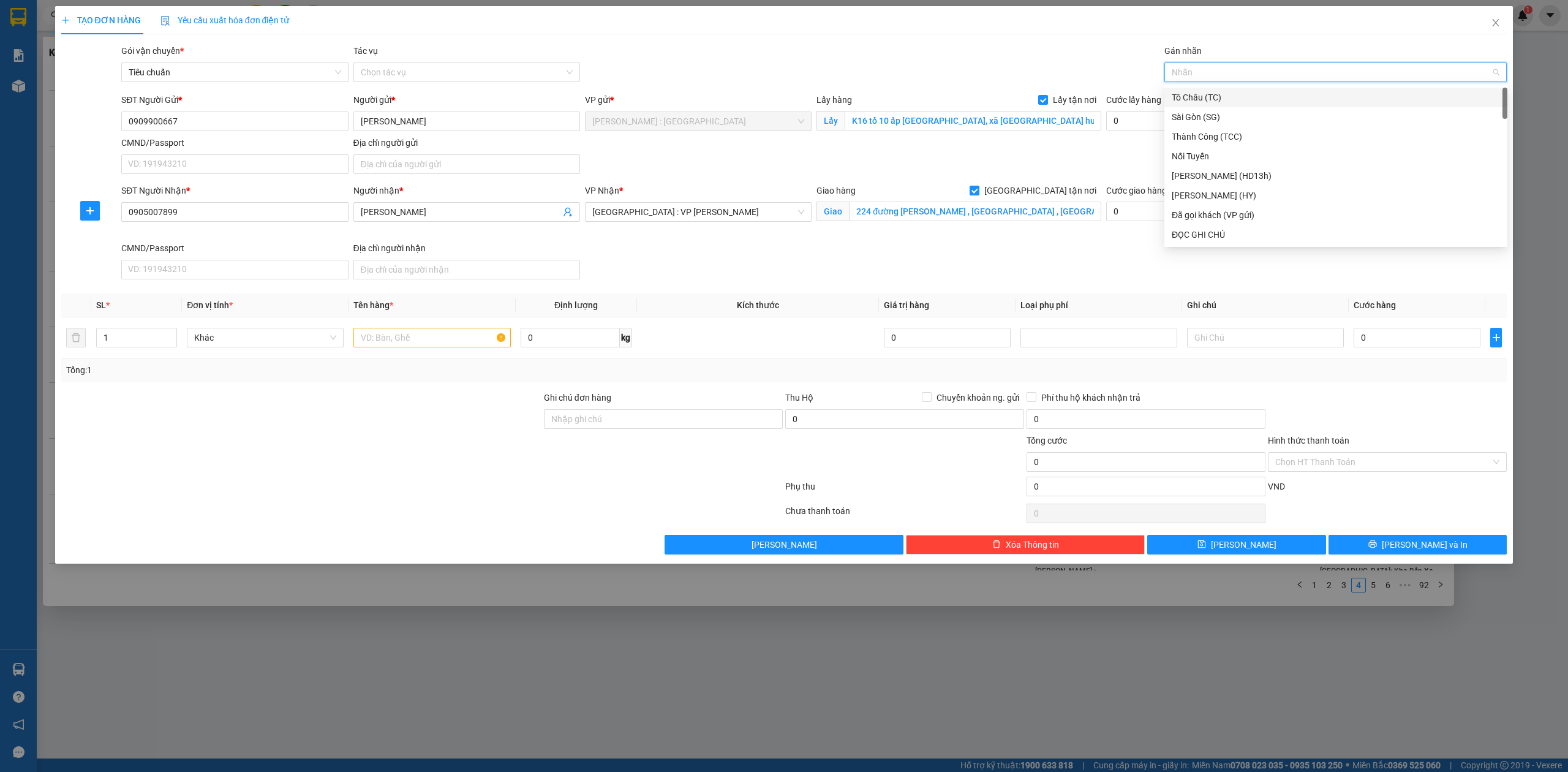
type input "g"
click at [1230, 239] on div "[GEOGRAPHIC_DATA] tận nơi" at bounding box center [1335, 235] width 328 height 14
type input "2"
click at [172, 331] on span "Increase Value" at bounding box center [169, 334] width 14 height 11
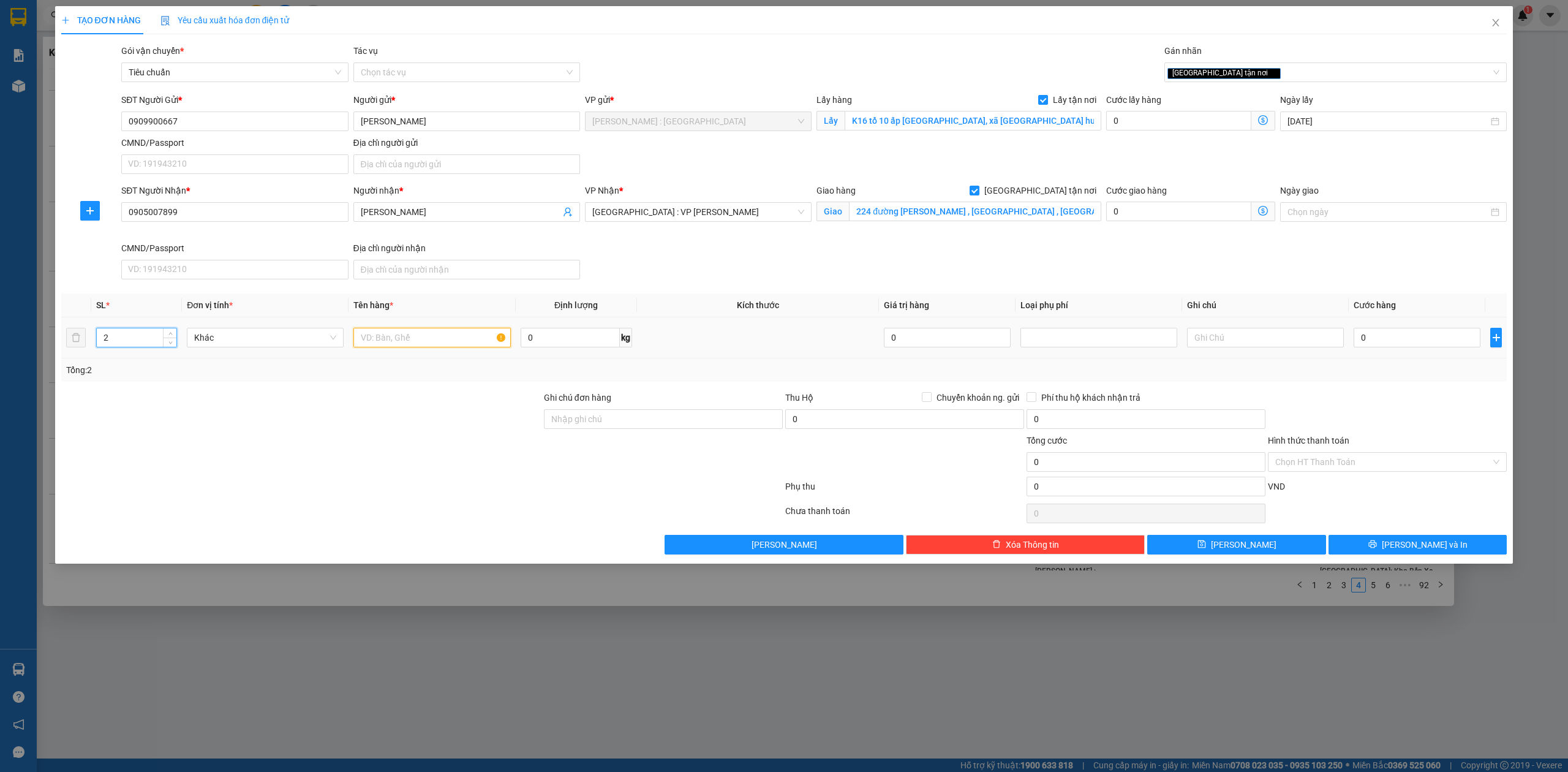
click at [373, 344] on input "text" at bounding box center [432, 338] width 157 height 20
type input "2 bao tải"
drag, startPoint x: 1392, startPoint y: 359, endPoint x: 1395, endPoint y: 346, distance: 13.3
click at [1393, 358] on td "0" at bounding box center [1417, 337] width 136 height 41
click at [1395, 346] on input "0" at bounding box center [1418, 338] width 127 height 20
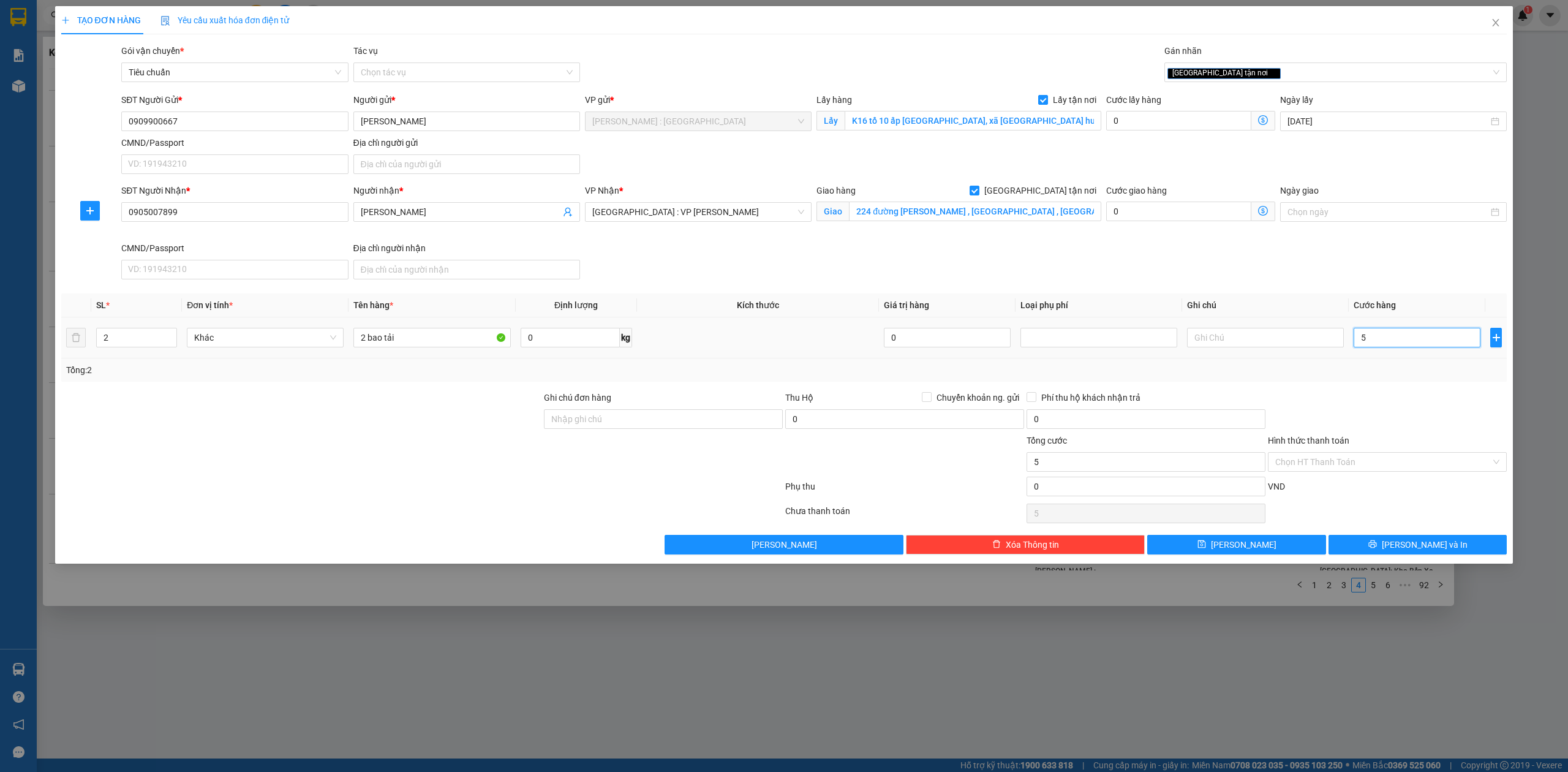
type input "5"
type input "50"
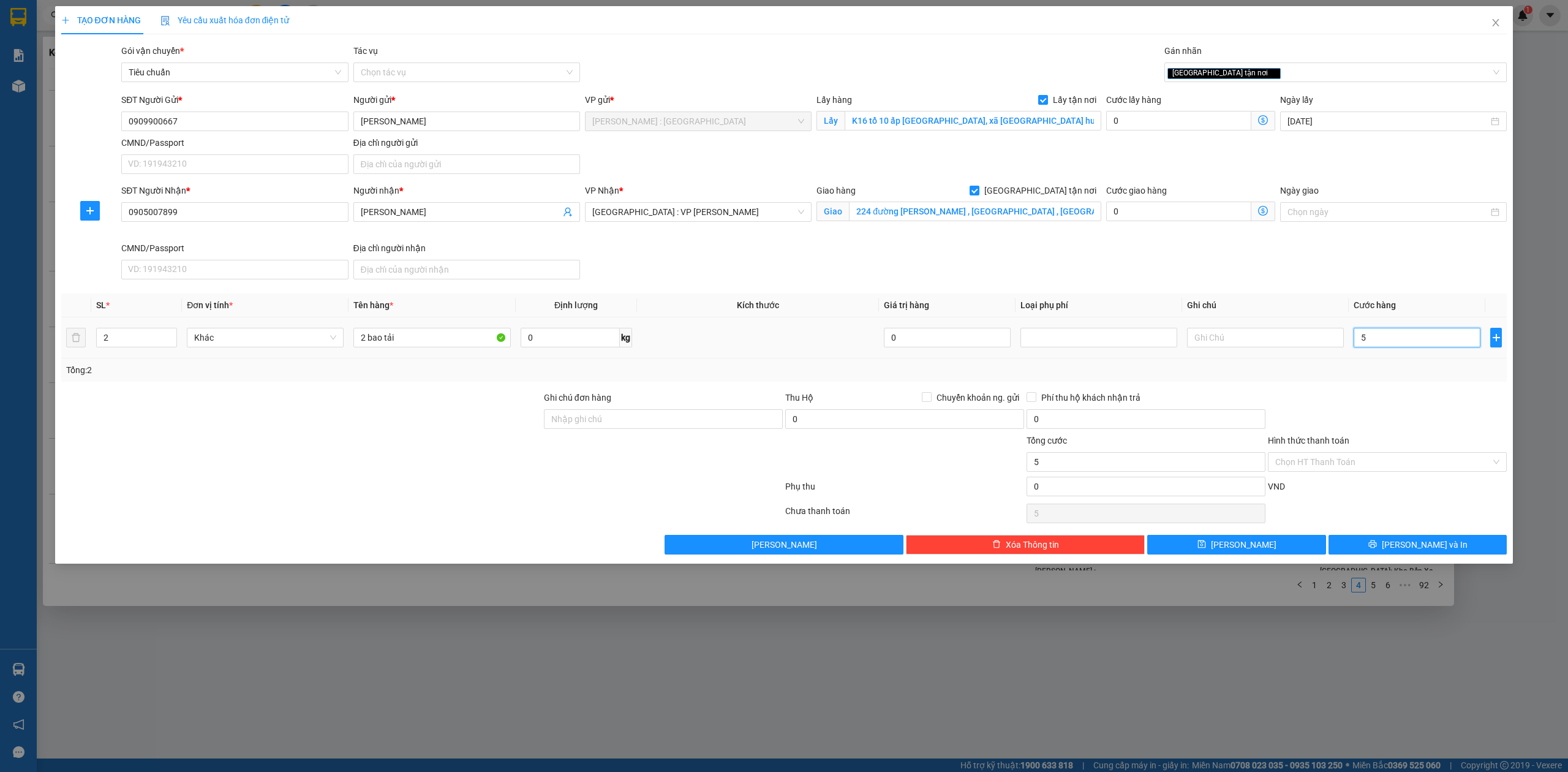
type input "50"
type input "500"
type input "500.000"
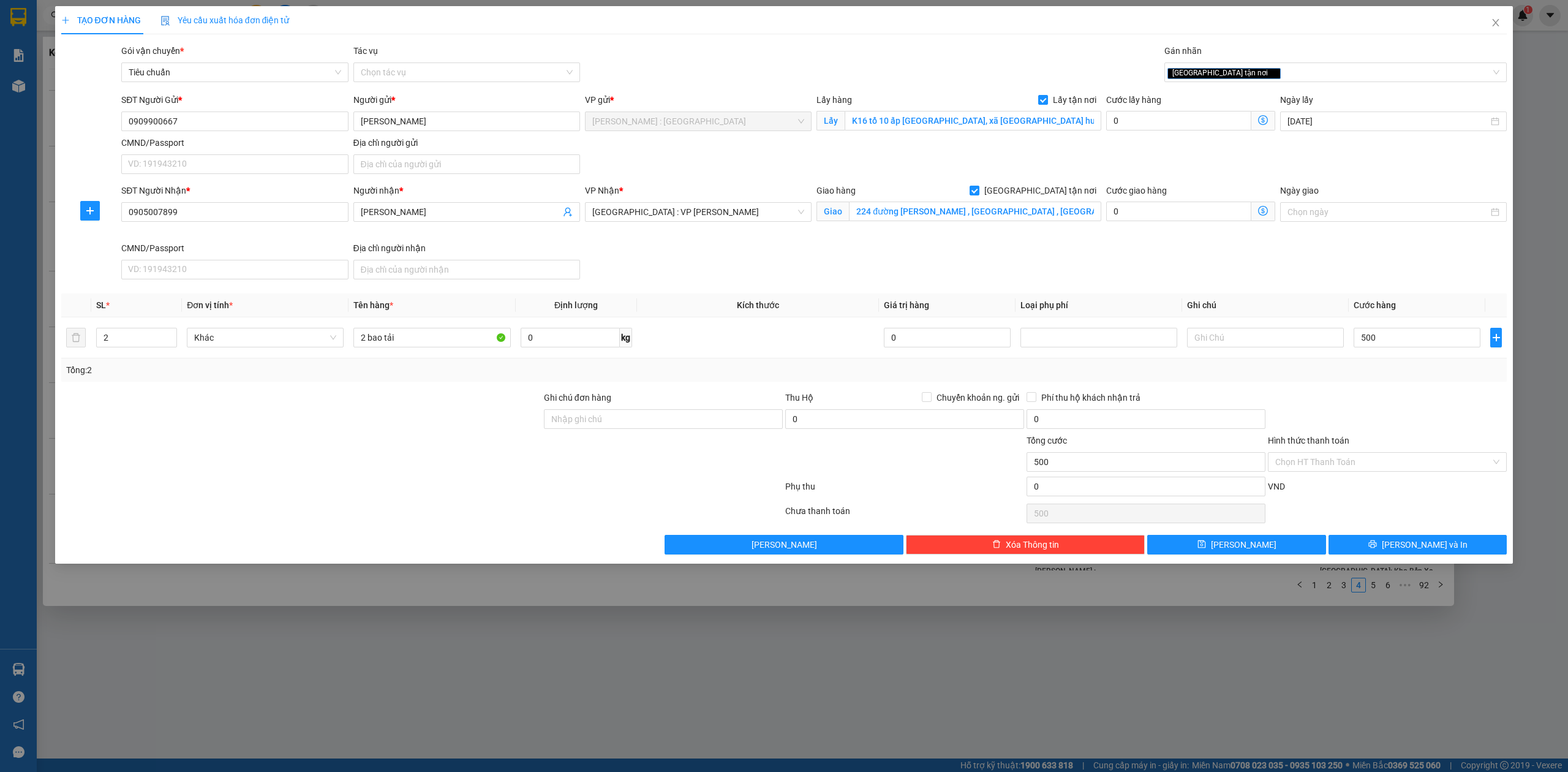
type input "500.000"
click at [1243, 531] on div "Transit Pickup Surcharge Ids Transit Deliver Surcharge Ids Transit Deliver Surc…" at bounding box center [784, 299] width 1446 height 510
click at [1243, 537] on button "[PERSON_NAME]" at bounding box center [1236, 545] width 179 height 20
checkbox input "false"
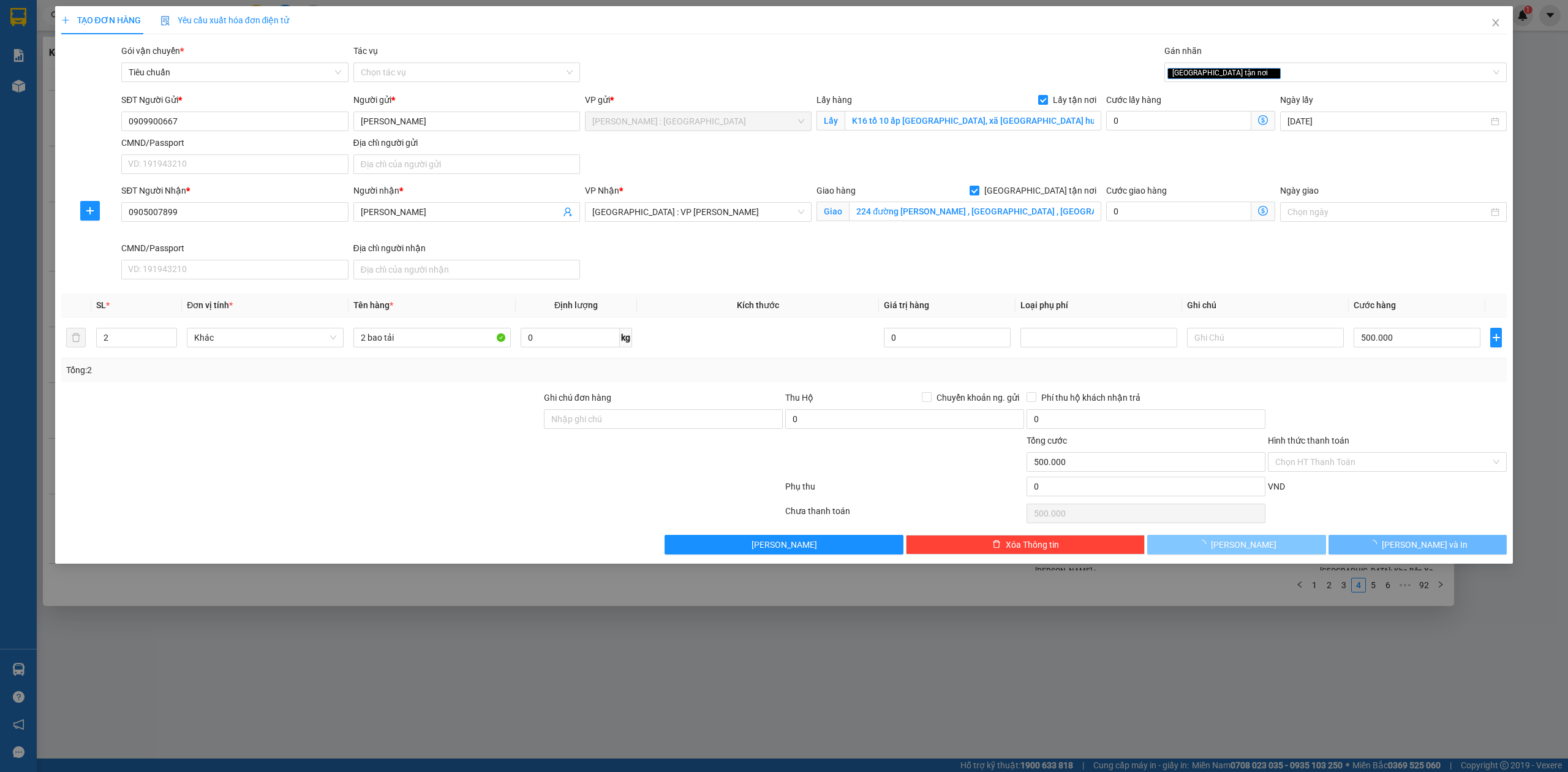
checkbox input "false"
type input "1"
type input "0"
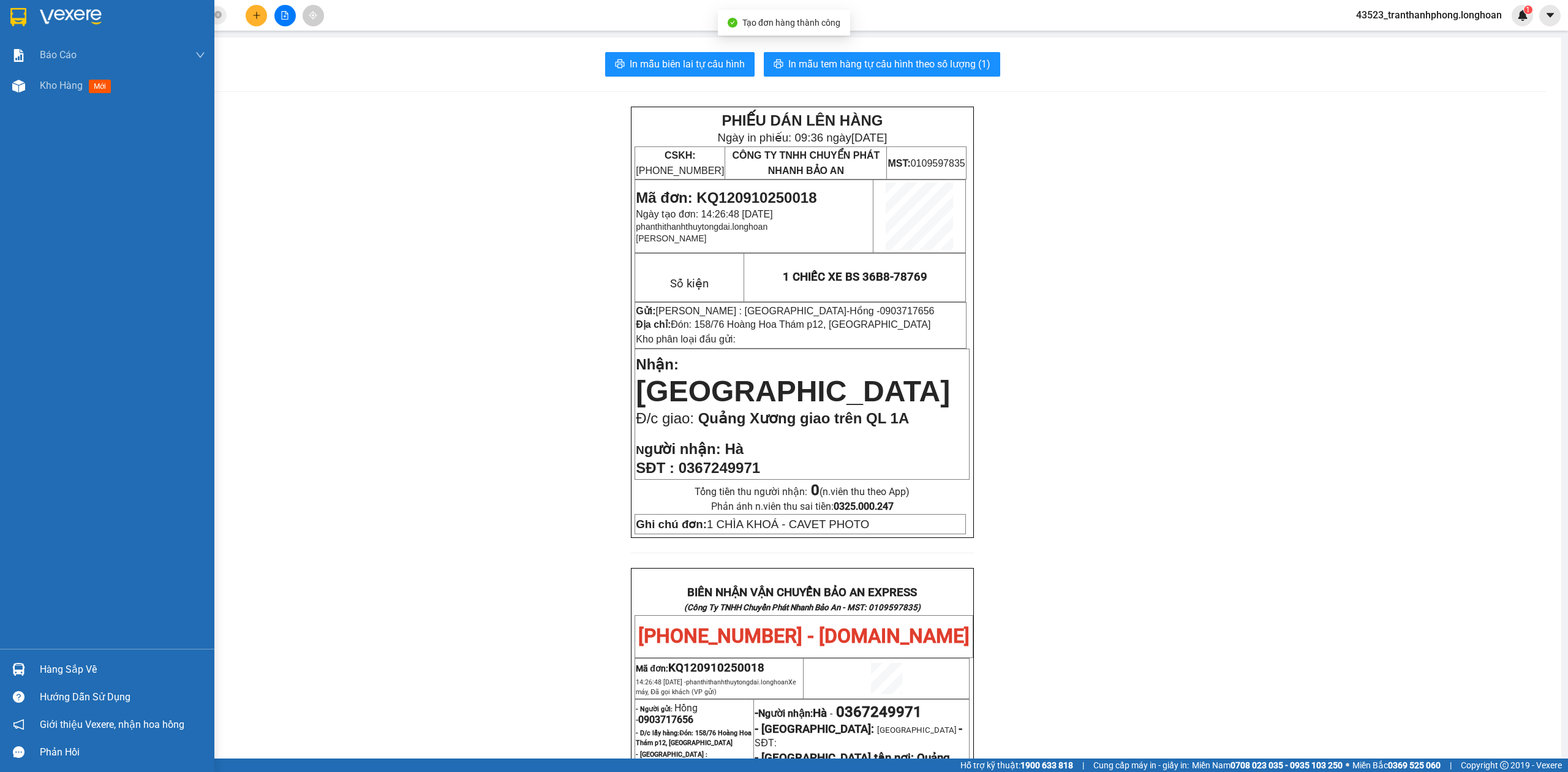
click at [25, 20] on img at bounding box center [18, 17] width 16 height 18
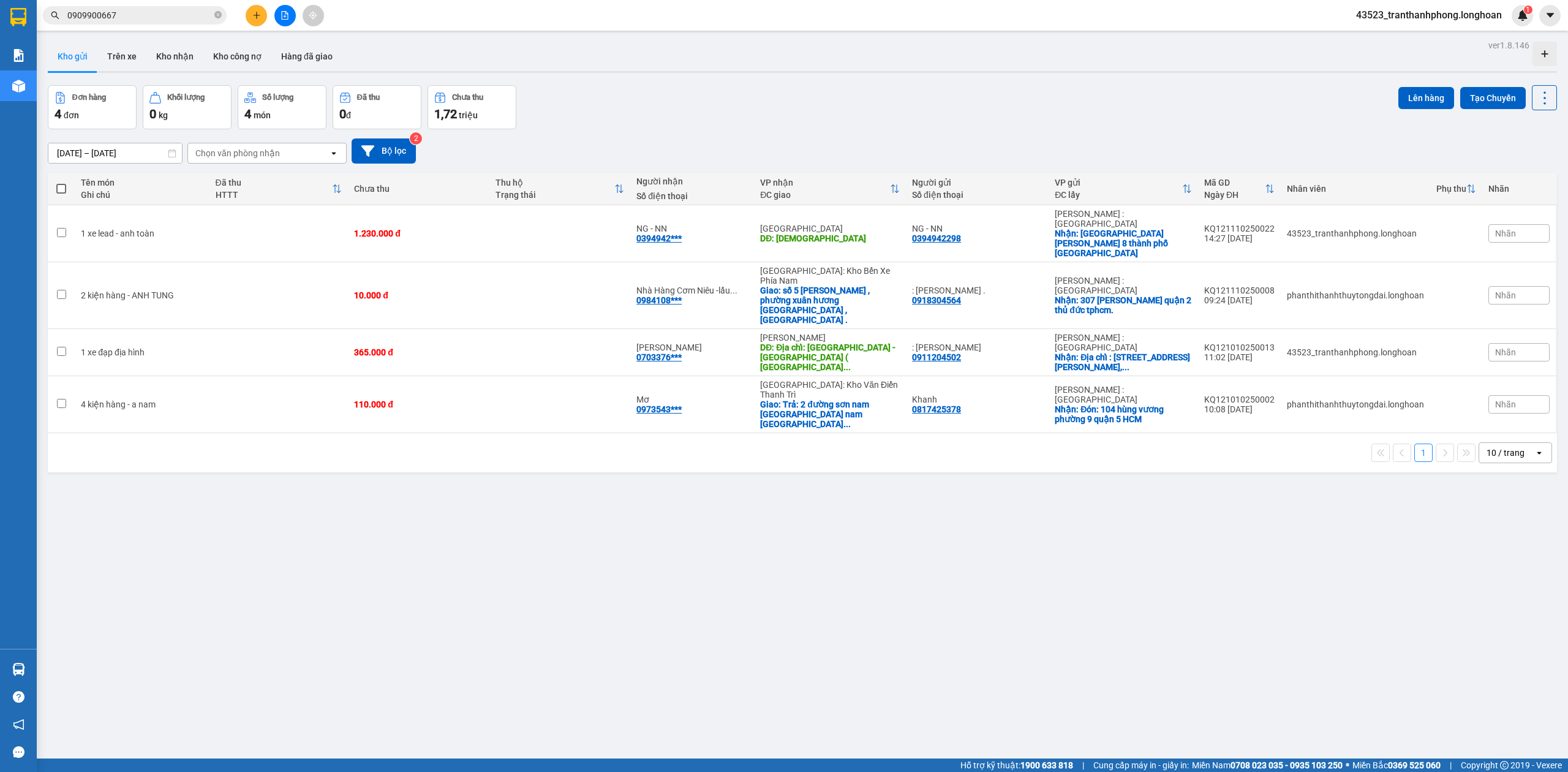
click at [844, 157] on div "13/09/2025 – 12/10/2025 Press the down arrow key to interact with the calendar …" at bounding box center [803, 151] width 1510 height 25
click at [134, 20] on input "0909900667" at bounding box center [139, 15] width 145 height 14
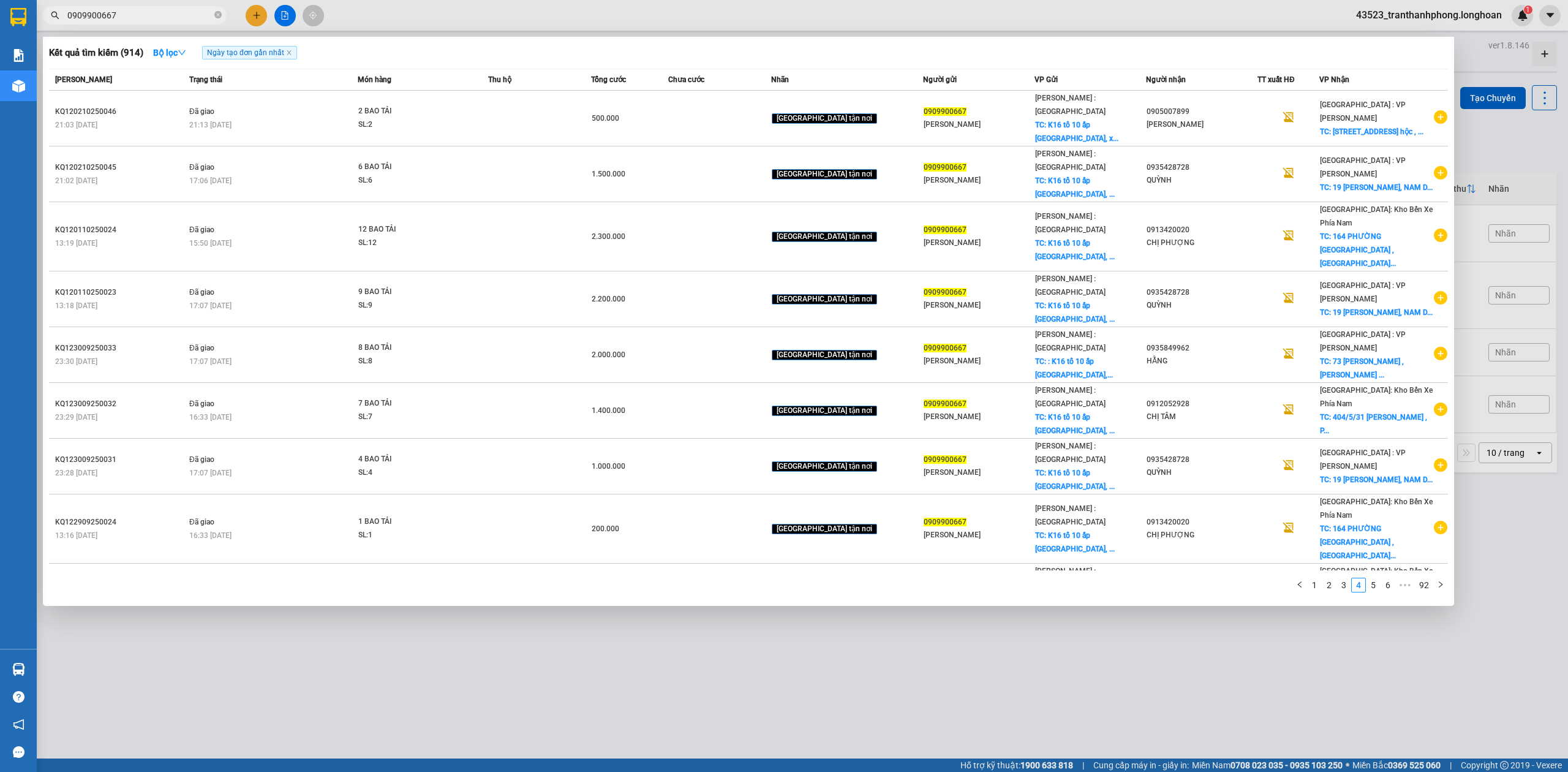
click at [256, 46] on span "Ngày tạo đơn gần nhất" at bounding box center [249, 53] width 95 height 14
click at [235, 50] on span "Ngày tạo đơn gần nhất" at bounding box center [249, 53] width 95 height 14
click at [157, 54] on strong "Bộ lọc" at bounding box center [170, 53] width 33 height 10
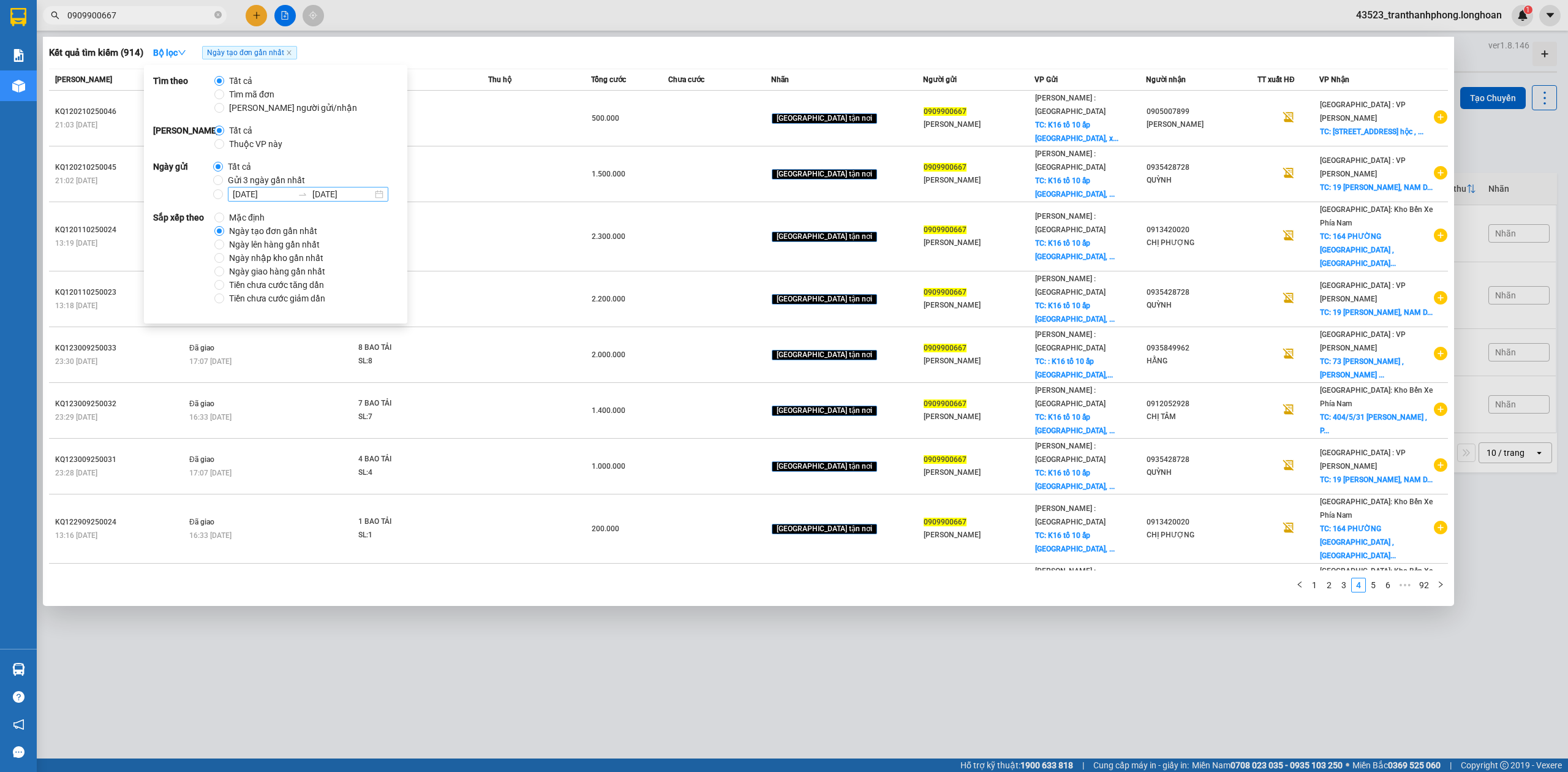
click at [258, 191] on input "11/10/2025" at bounding box center [263, 194] width 60 height 14
type input "10/10/2025"
click at [358, 285] on div "10" at bounding box center [354, 286] width 15 height 15
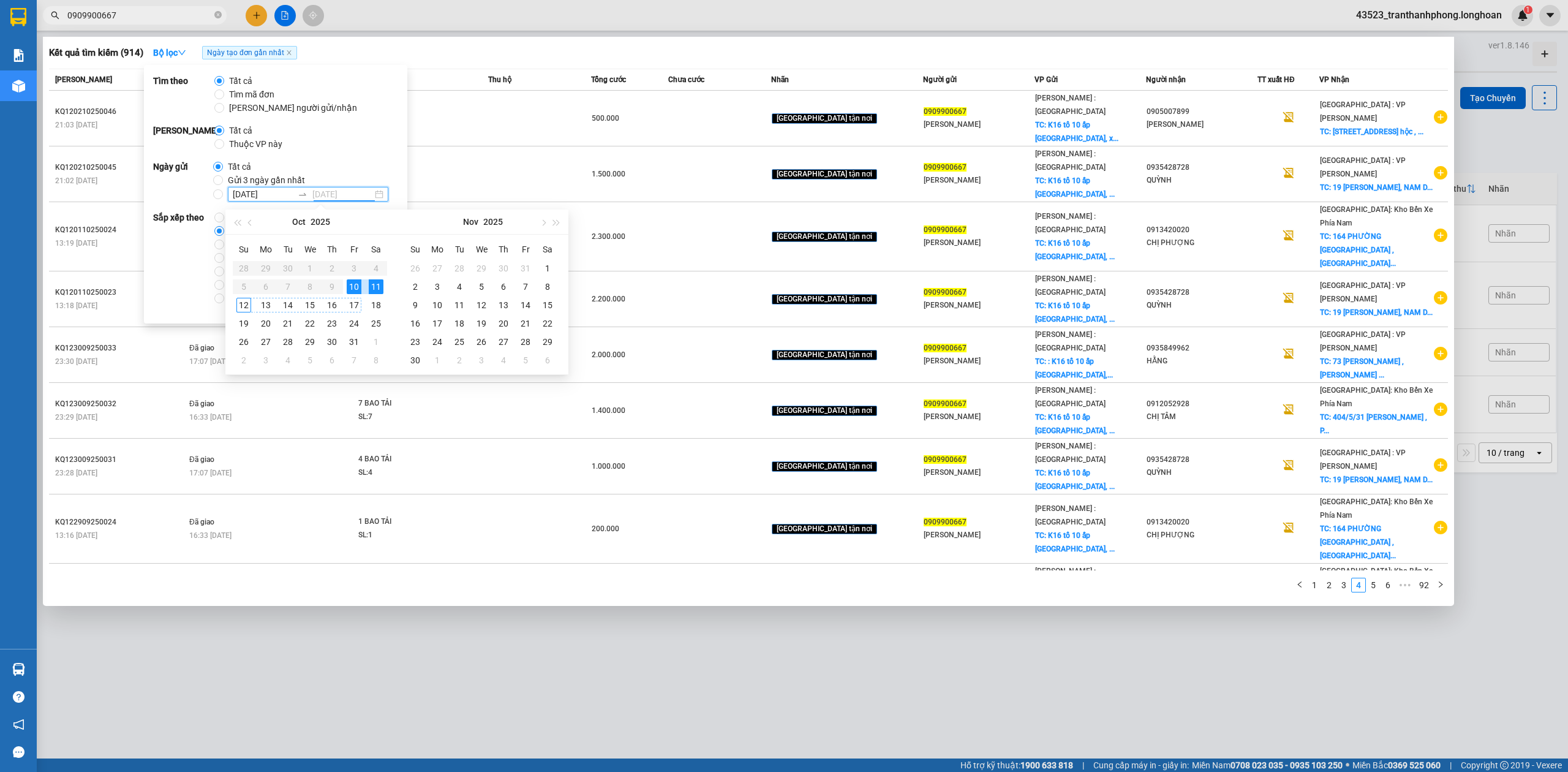
type input "10/10/2025"
click at [353, 281] on div "10" at bounding box center [354, 286] width 15 height 15
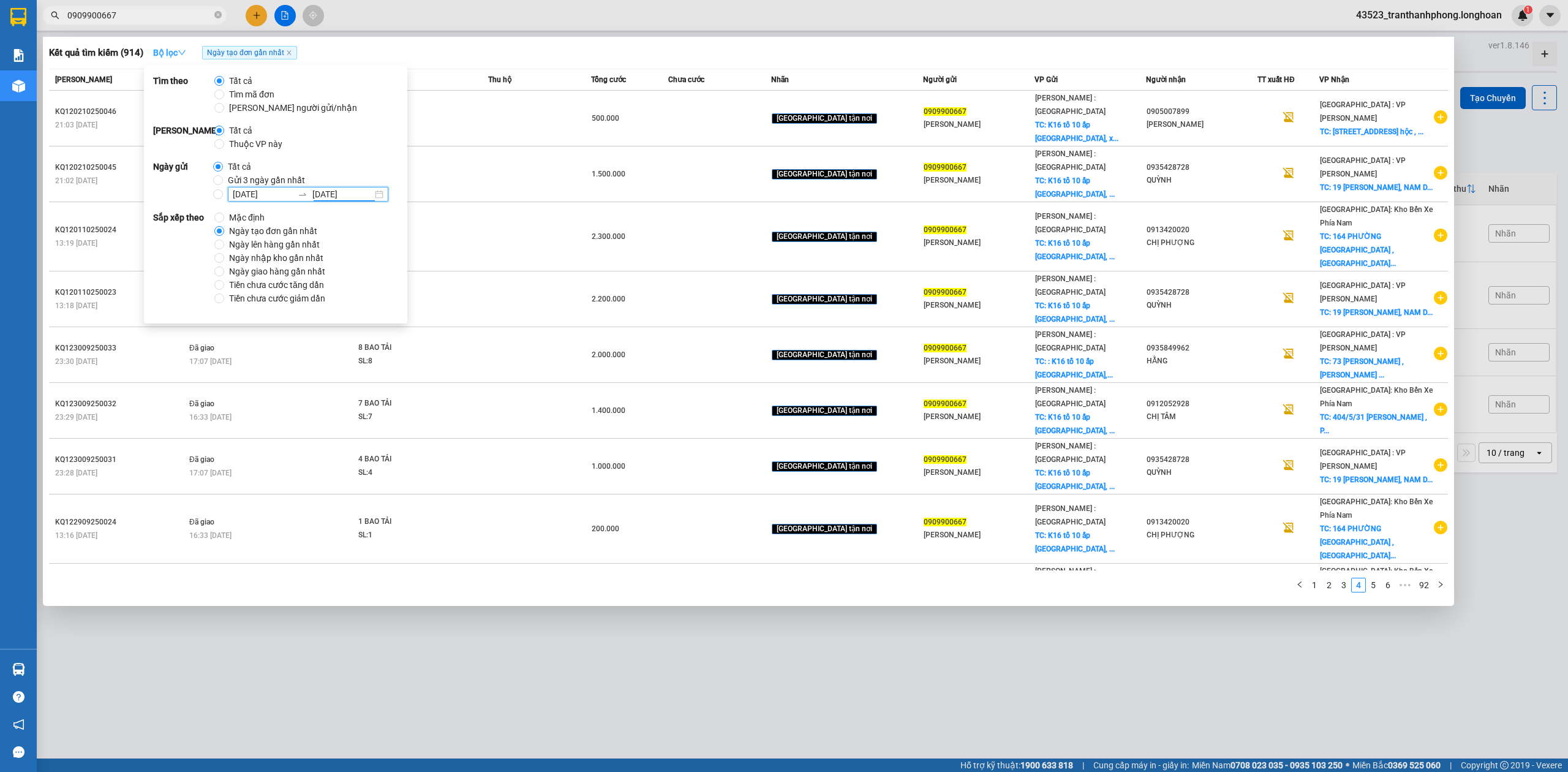
click at [167, 52] on strong "Bộ lọc" at bounding box center [170, 53] width 33 height 10
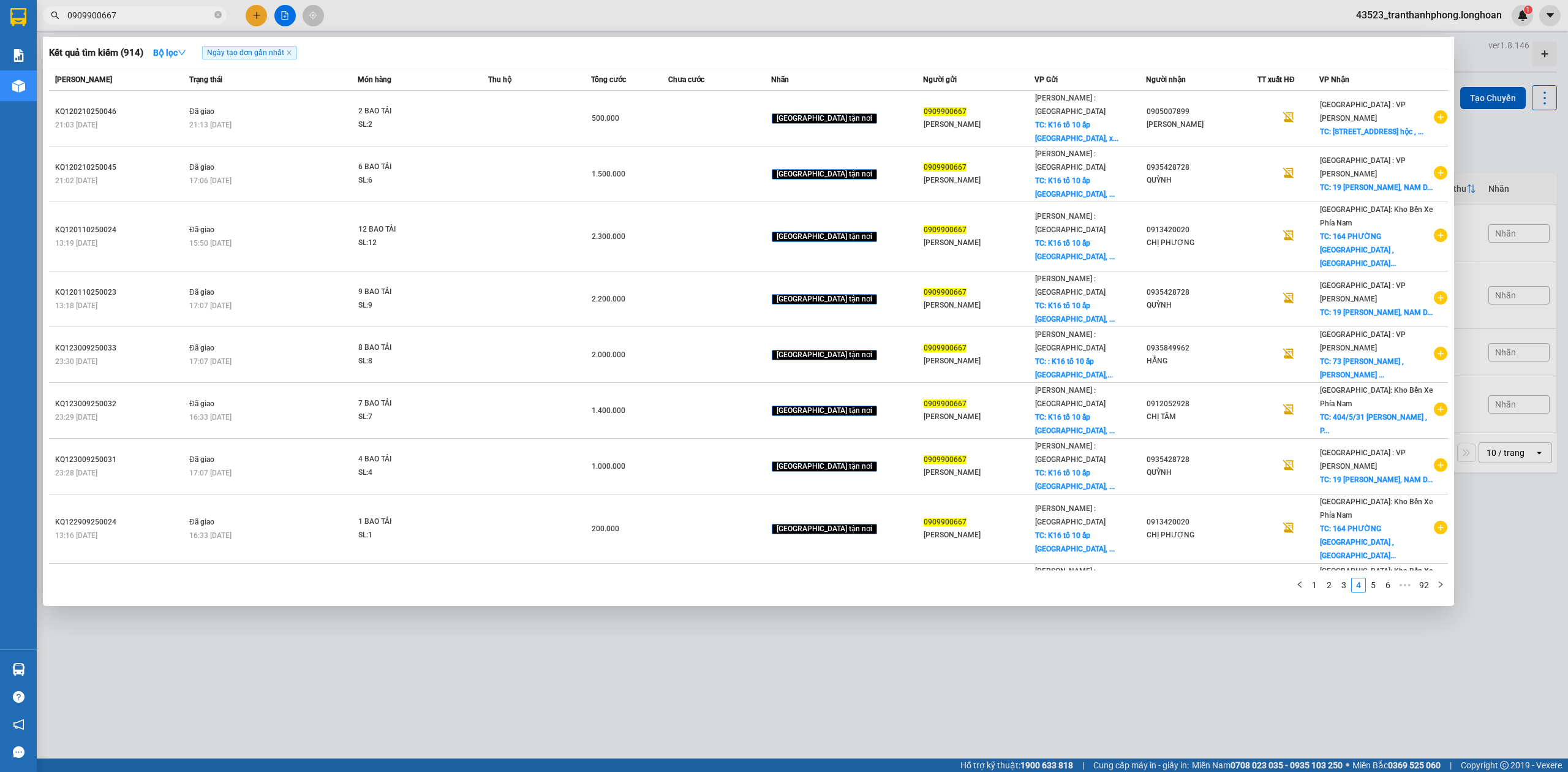
drag, startPoint x: 375, startPoint y: 52, endPoint x: 359, endPoint y: 53, distance: 16.0
click at [373, 52] on div "Kết quả tìm kiếm ( 914 ) Bộ lọc Ngày tạo đơn gần nhất" at bounding box center [748, 53] width 1399 height 20
click at [136, 16] on input "0909900667" at bounding box center [139, 15] width 145 height 14
click at [216, 18] on icon "close-circle" at bounding box center [218, 15] width 7 height 7
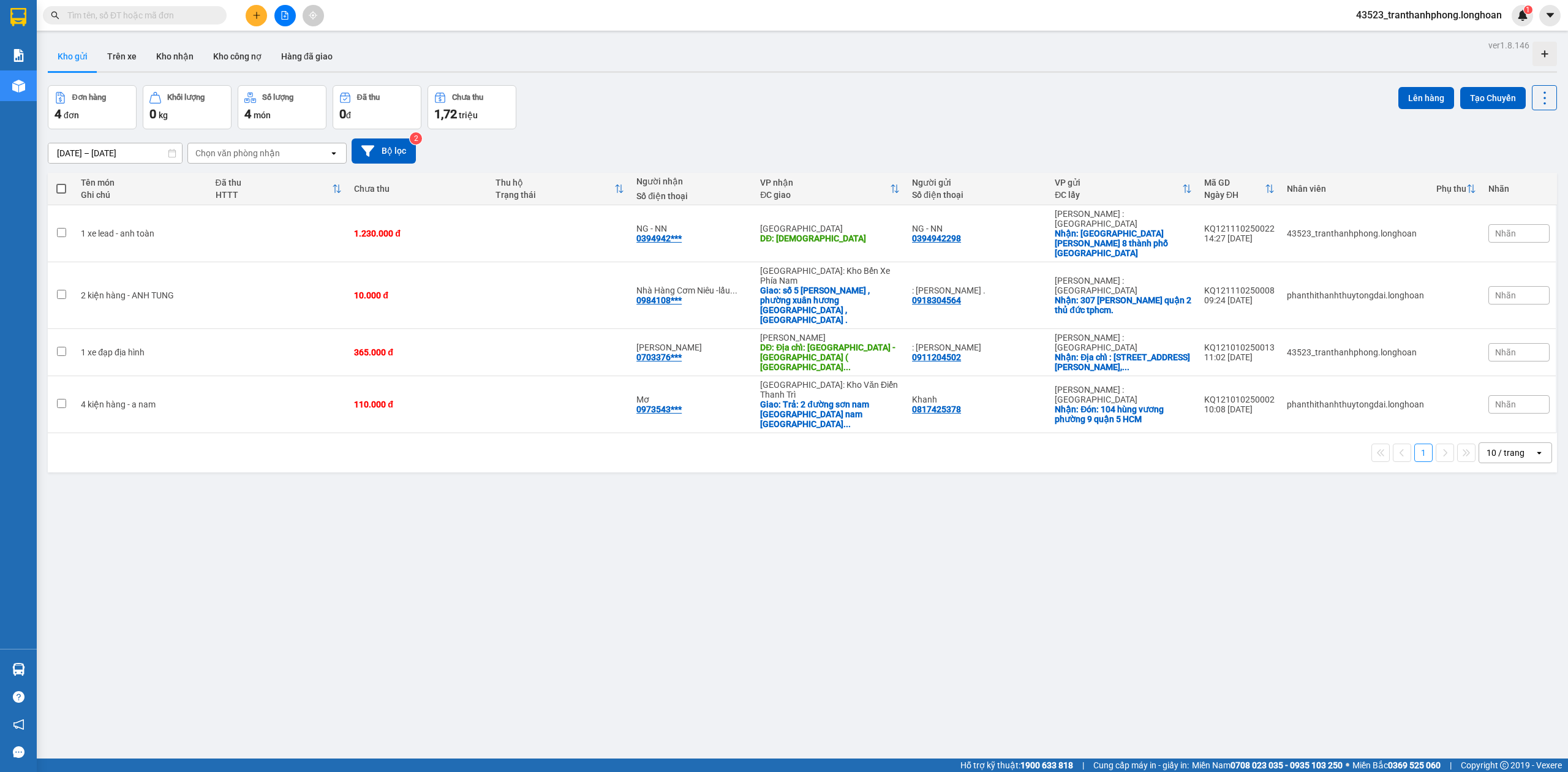
paste input "0909900667"
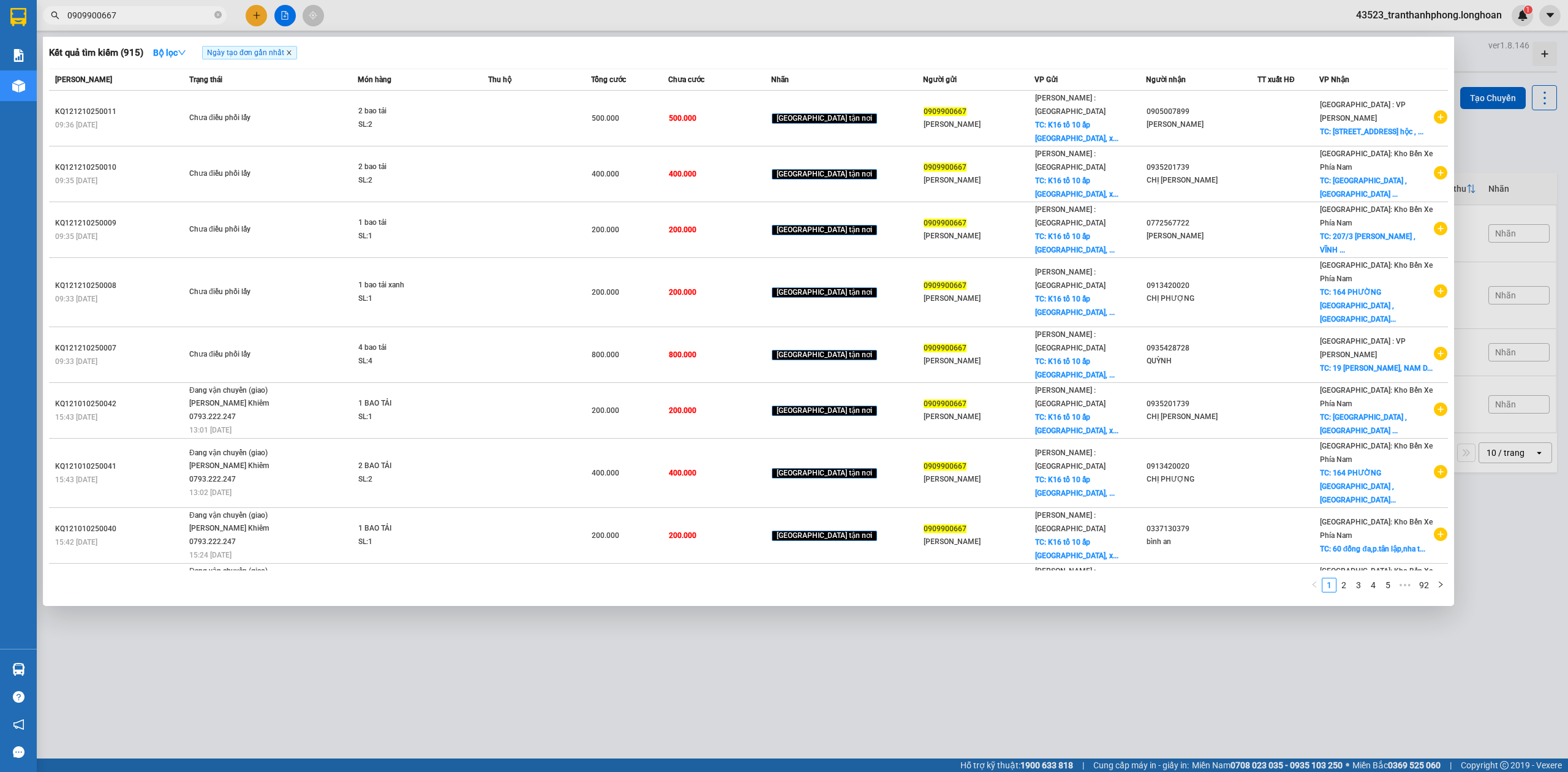
type input "0909900667"
click at [290, 55] on icon "close" at bounding box center [289, 53] width 6 height 6
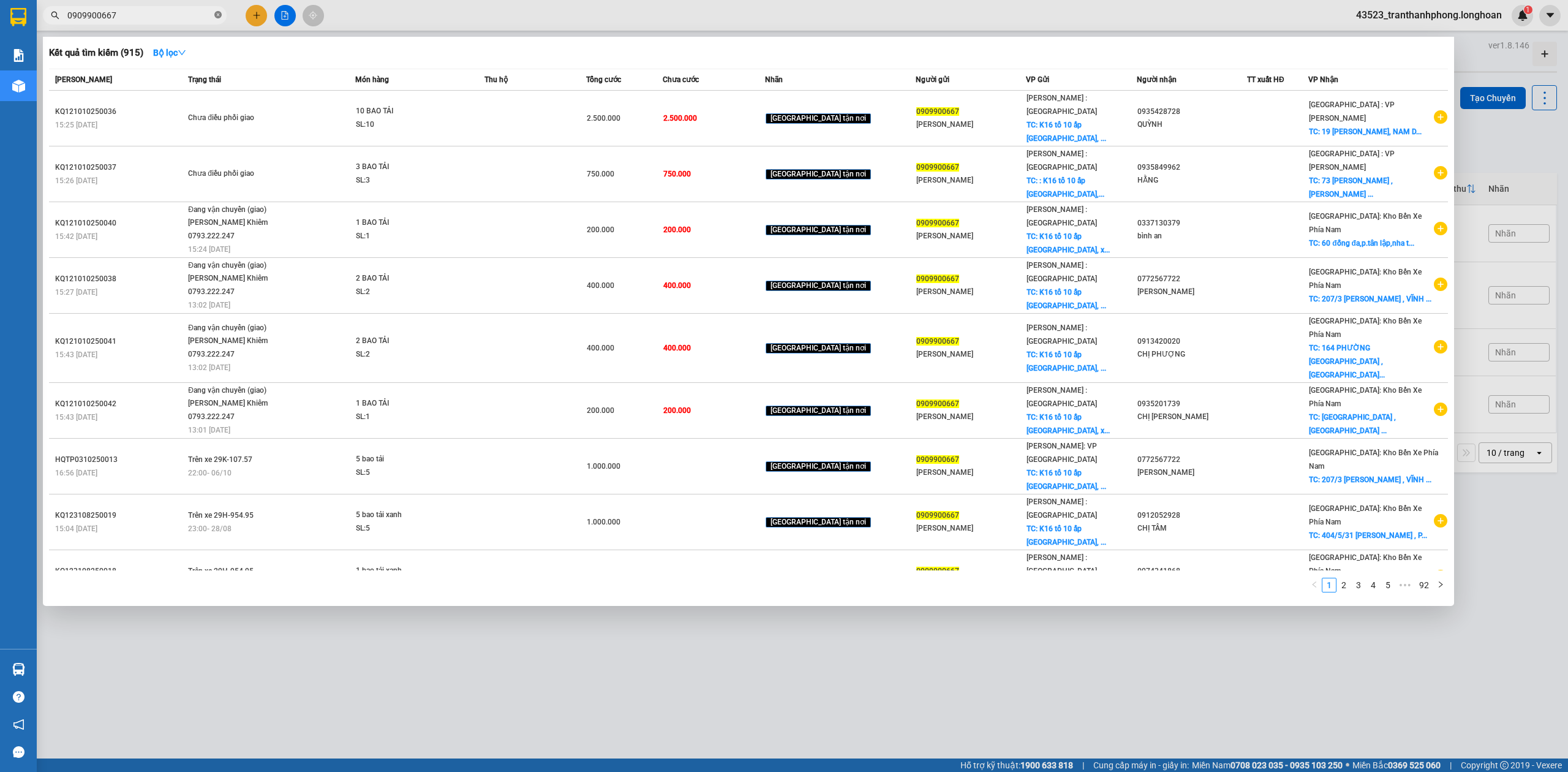
click at [215, 15] on icon "close-circle" at bounding box center [218, 15] width 7 height 7
